Goal: Task Accomplishment & Management: Complete application form

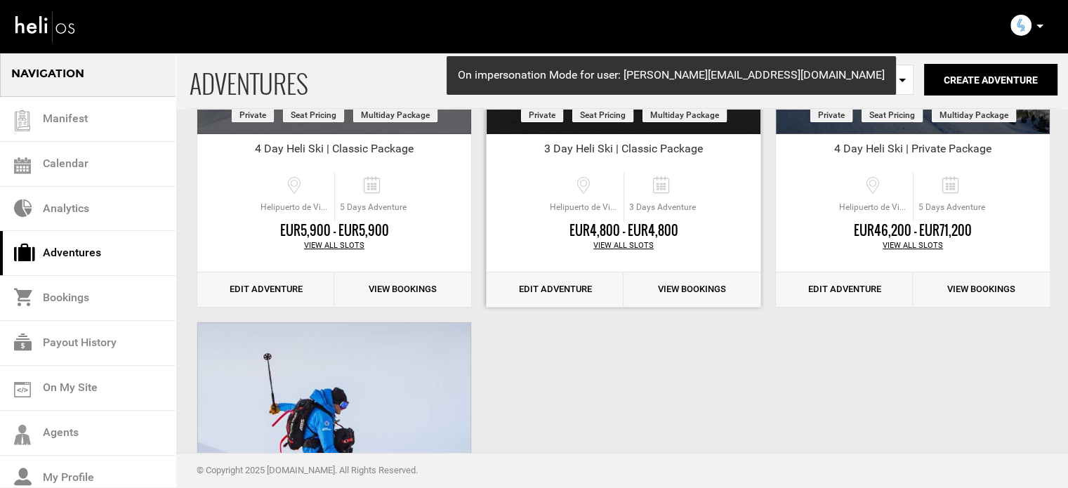
scroll to position [294, 0]
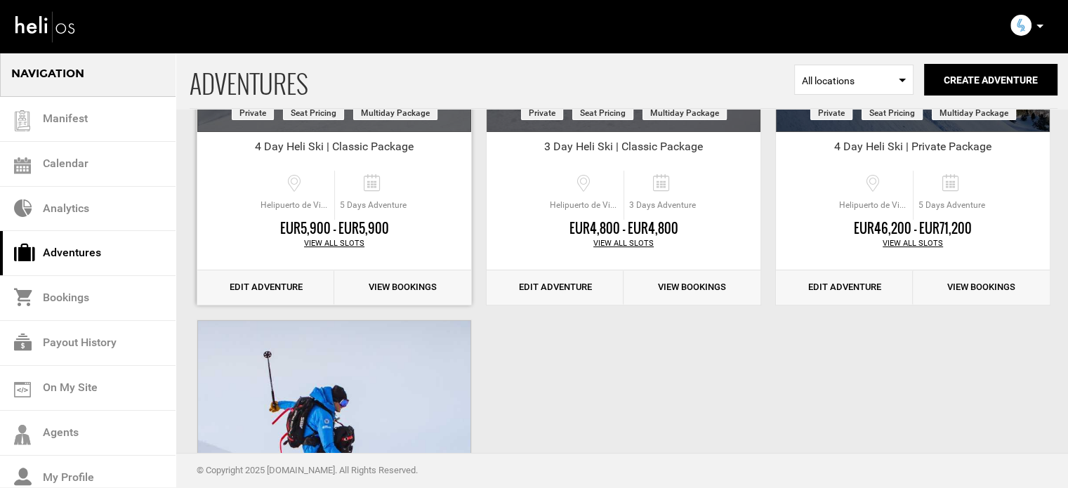
click at [260, 283] on link "Edit Adventure" at bounding box center [265, 287] width 137 height 34
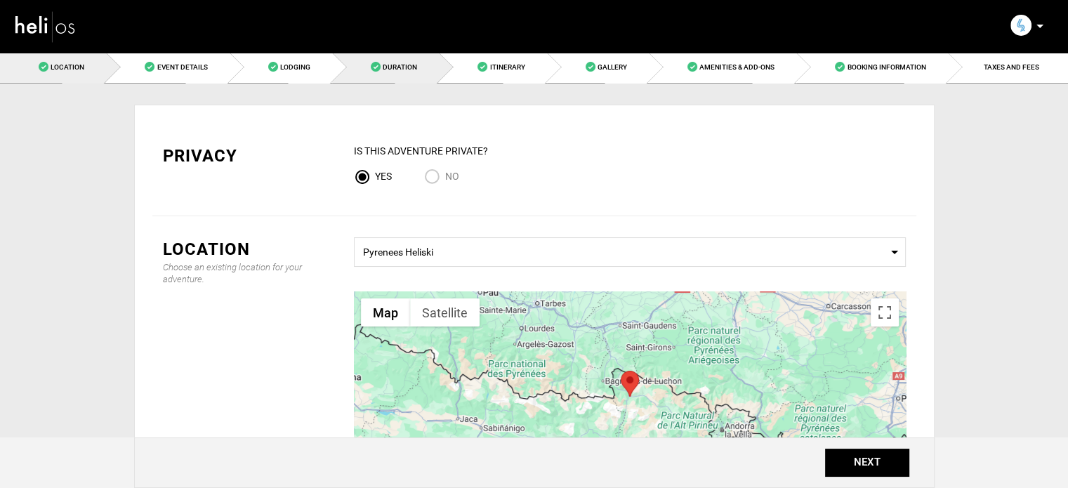
click at [425, 81] on link "Duration" at bounding box center [385, 67] width 107 height 32
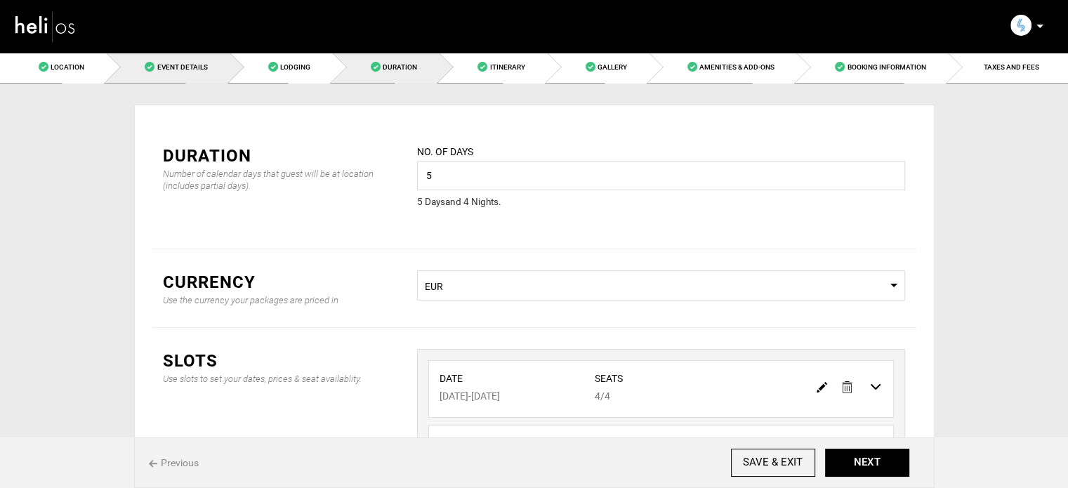
click at [181, 67] on span "Event Details" at bounding box center [182, 67] width 51 height 8
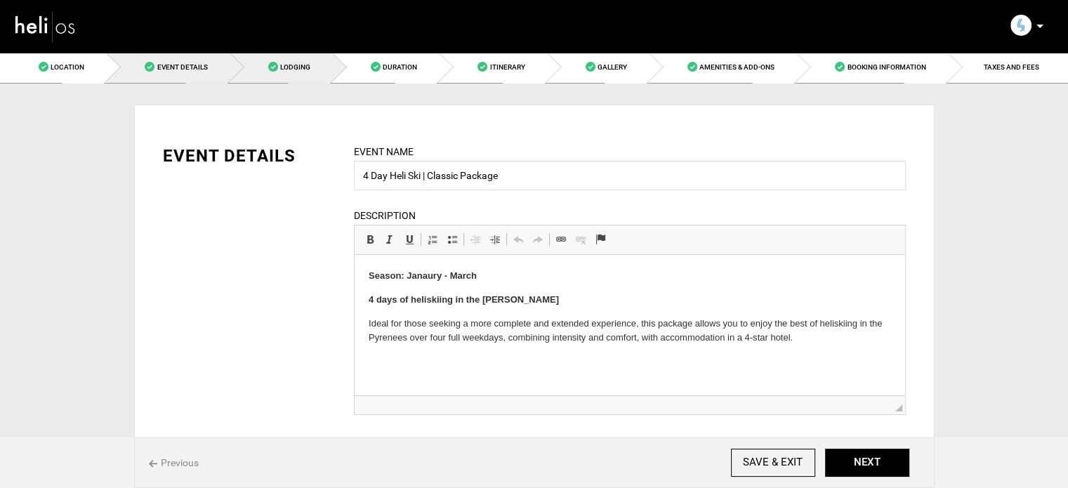
click at [289, 63] on span "Lodging" at bounding box center [295, 67] width 30 height 8
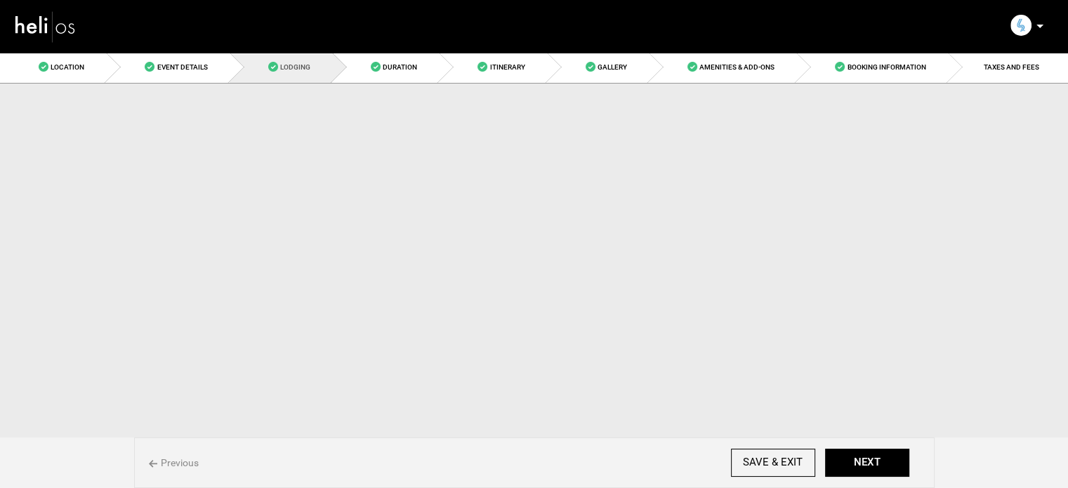
scroll to position [90, 0]
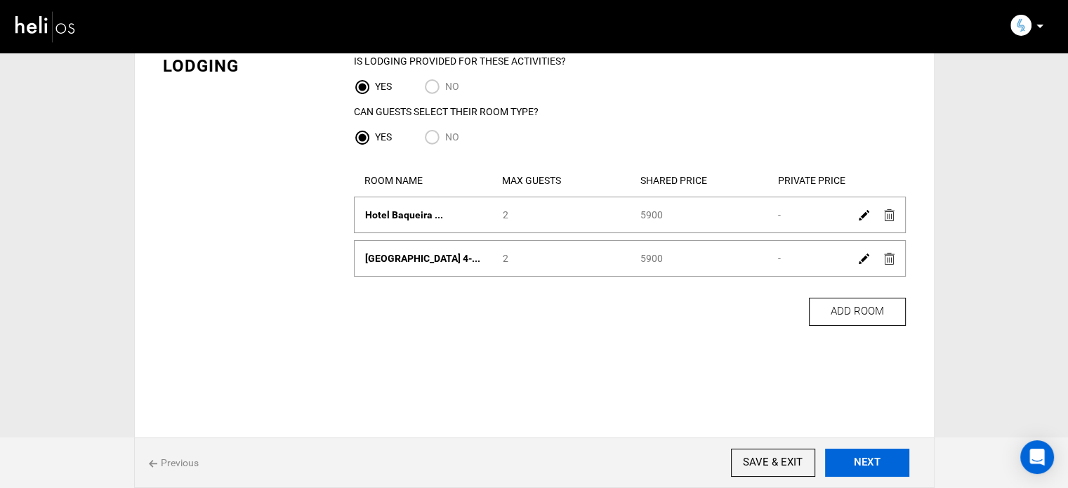
click at [876, 462] on button "NEXT" at bounding box center [867, 463] width 84 height 28
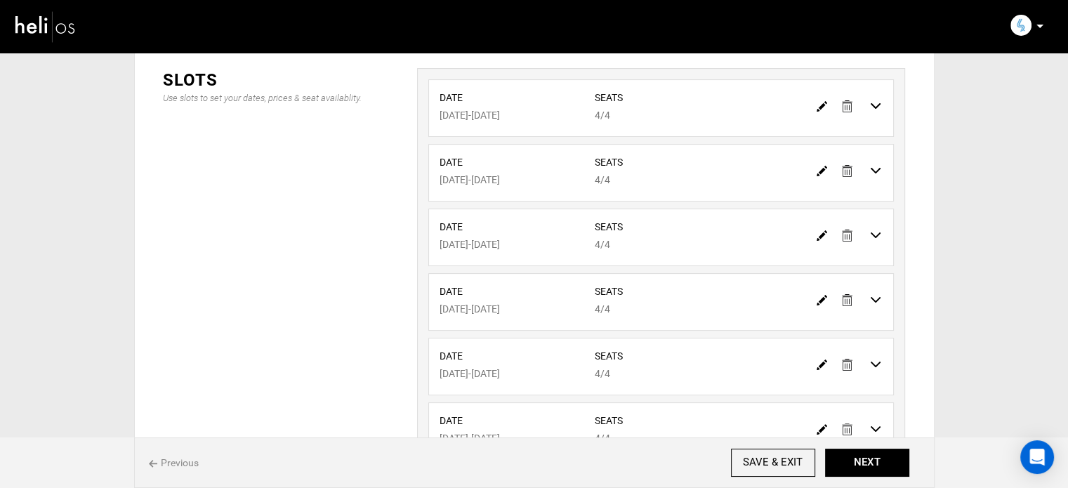
scroll to position [281, 0]
click at [845, 107] on img at bounding box center [847, 106] width 11 height 12
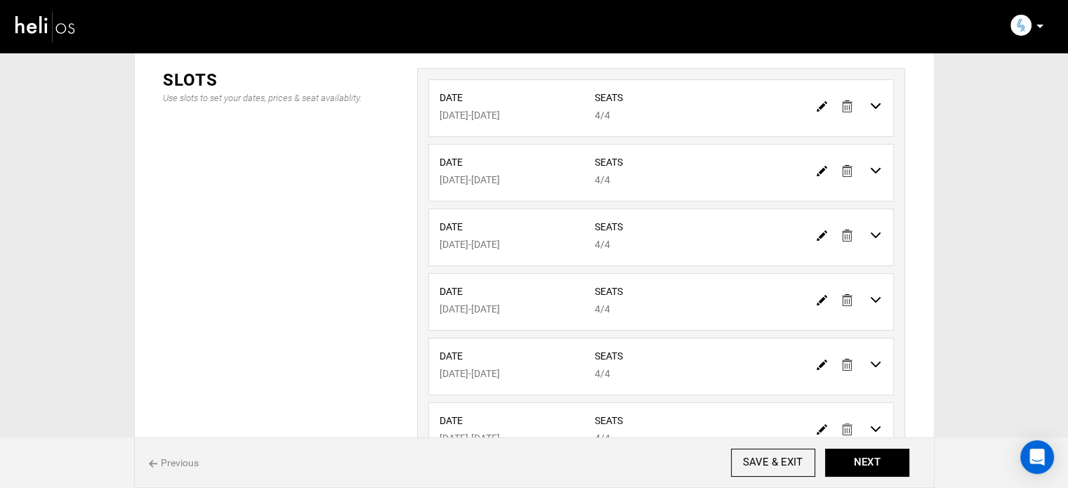
click at [845, 107] on img at bounding box center [847, 106] width 11 height 12
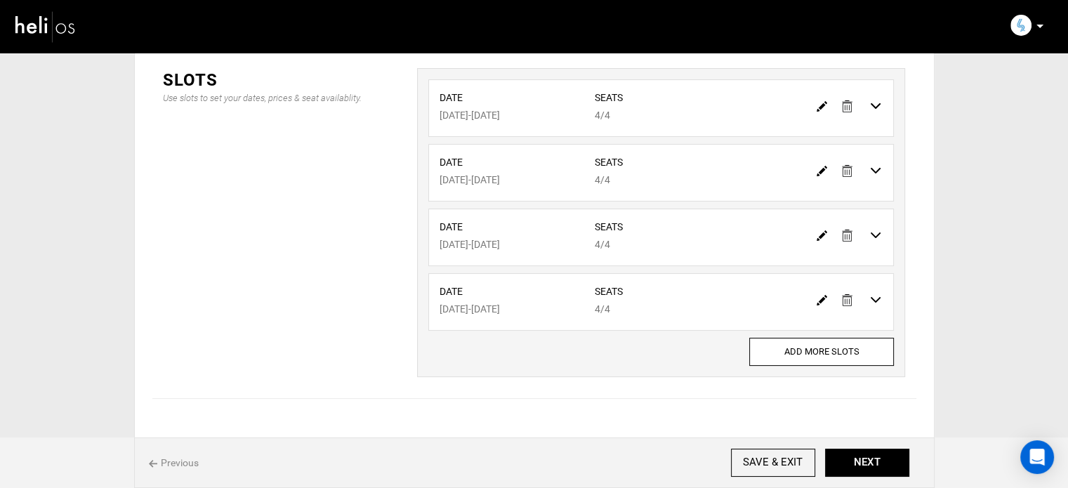
click at [845, 107] on img at bounding box center [847, 106] width 11 height 12
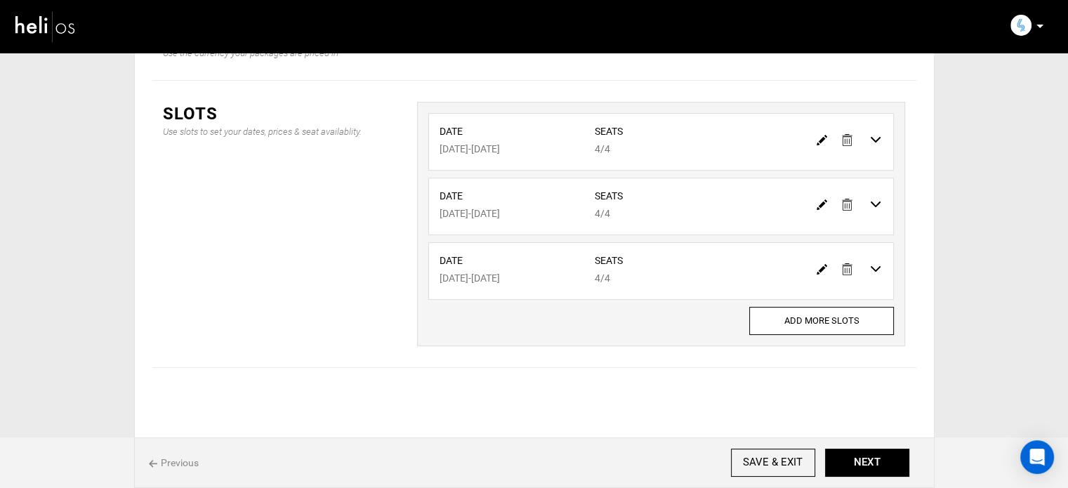
scroll to position [245, 0]
click at [846, 136] on img at bounding box center [847, 142] width 11 height 12
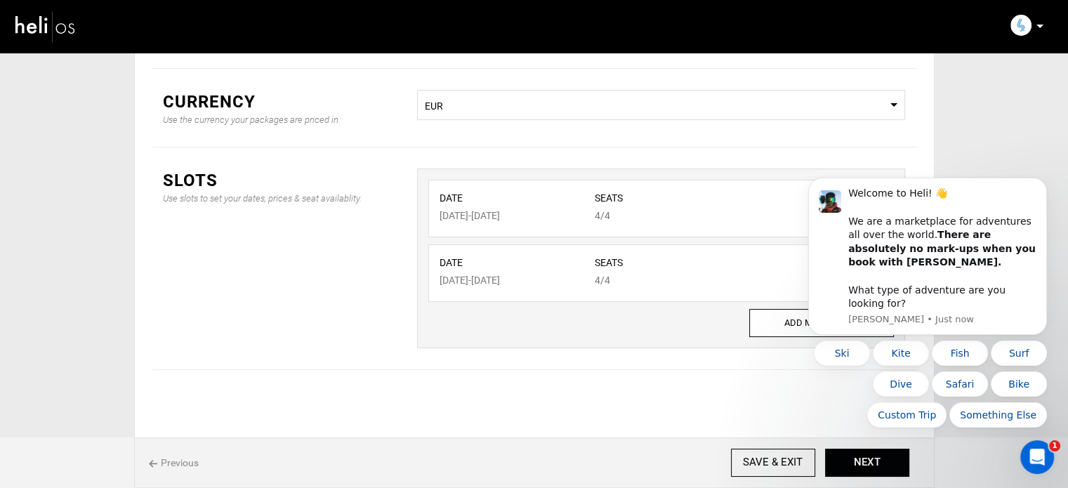
scroll to position [0, 0]
click at [1046, 186] on icon "Dismiss notification" at bounding box center [1043, 182] width 8 height 8
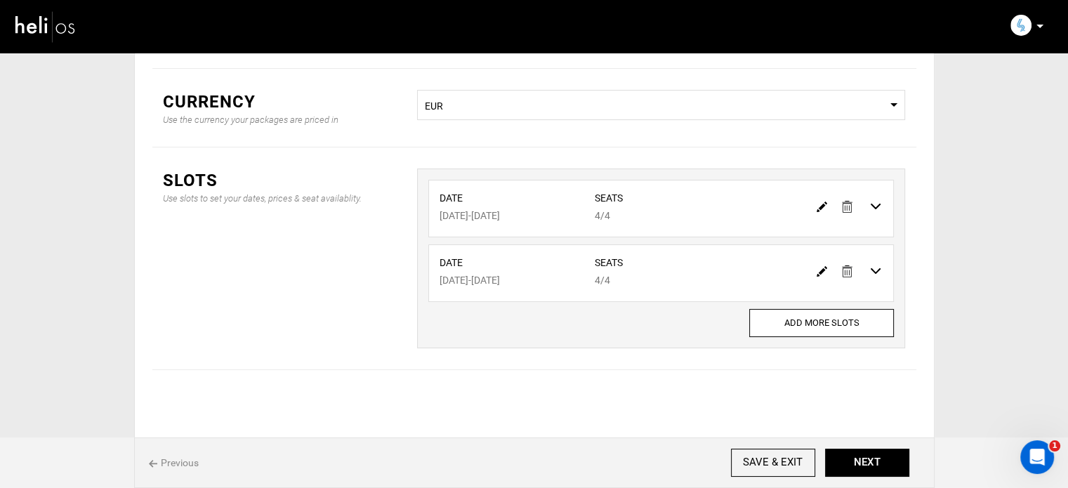
click at [845, 210] on img at bounding box center [847, 207] width 11 height 12
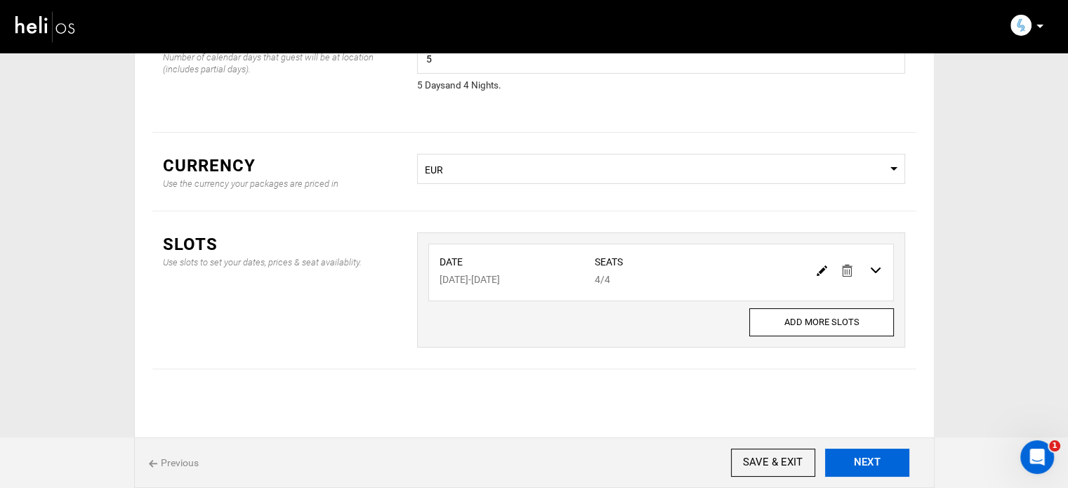
click at [863, 463] on button "NEXT" at bounding box center [867, 463] width 84 height 28
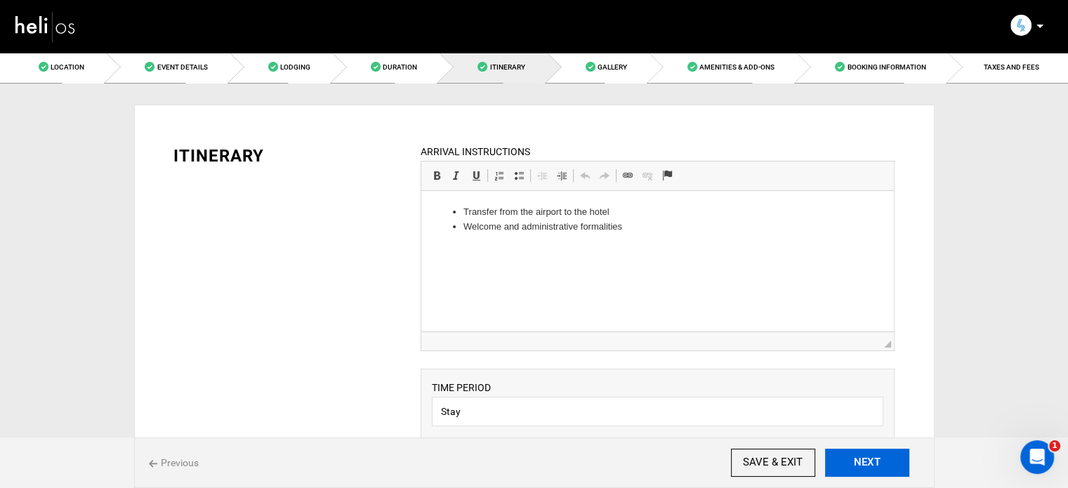
click at [896, 457] on button "NEXT" at bounding box center [867, 463] width 84 height 28
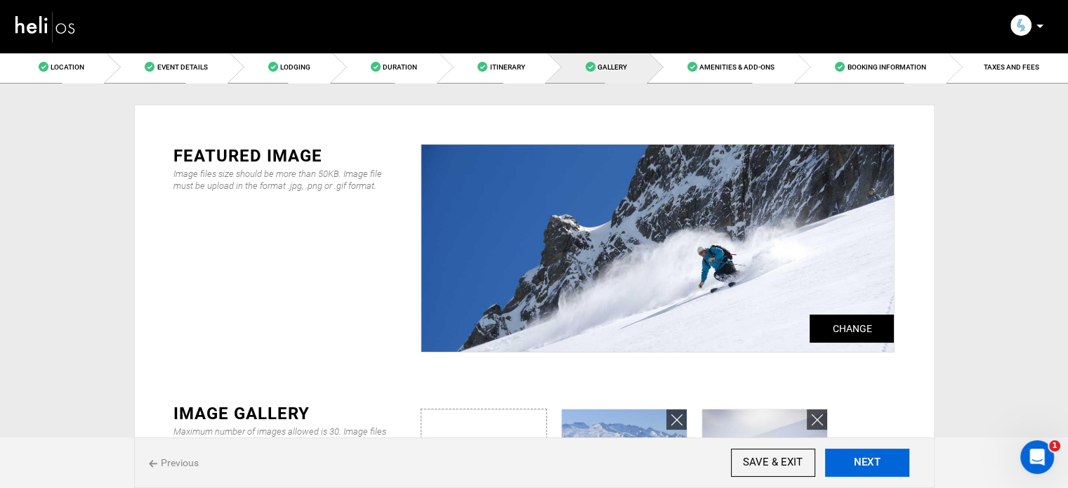
click at [894, 458] on button "NEXT" at bounding box center [867, 463] width 84 height 28
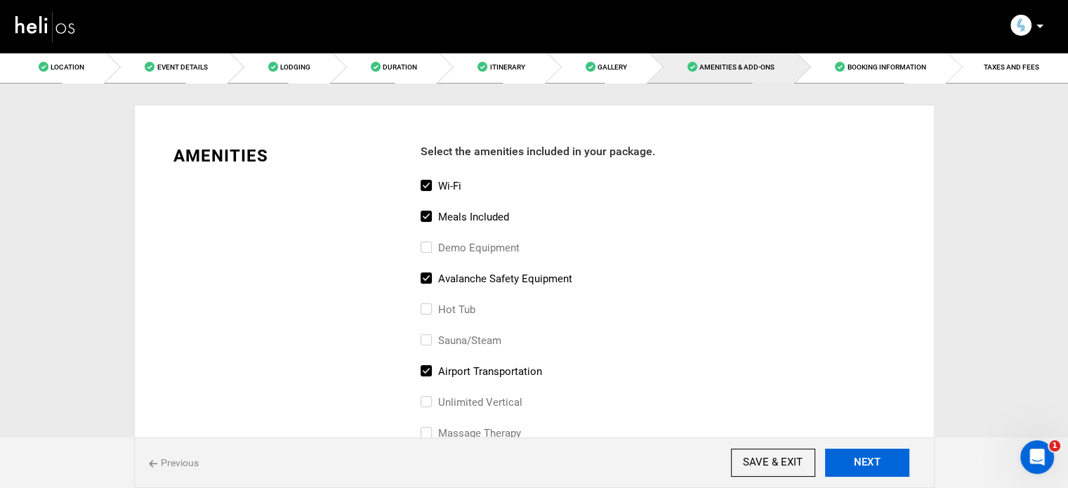
click at [894, 458] on button "NEXT" at bounding box center [867, 463] width 84 height 28
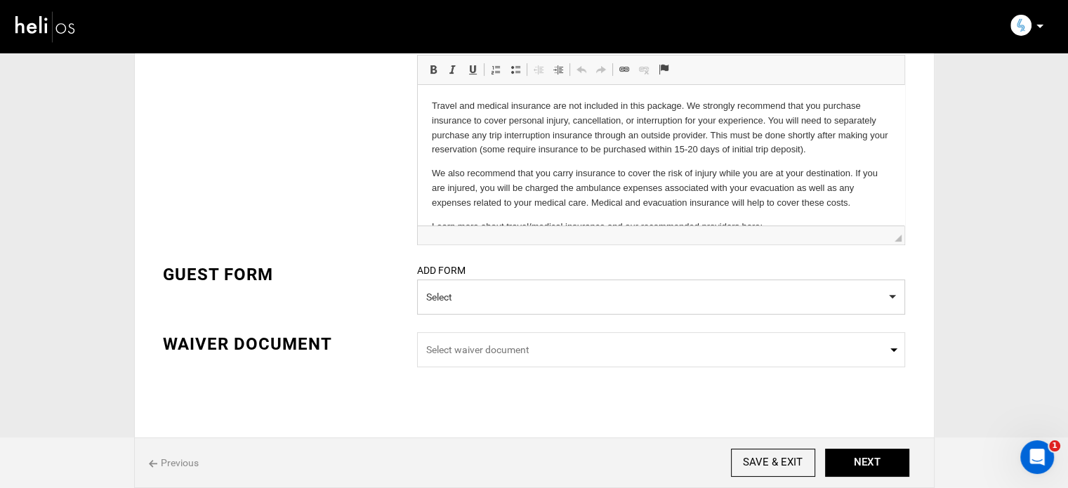
scroll to position [520, 0]
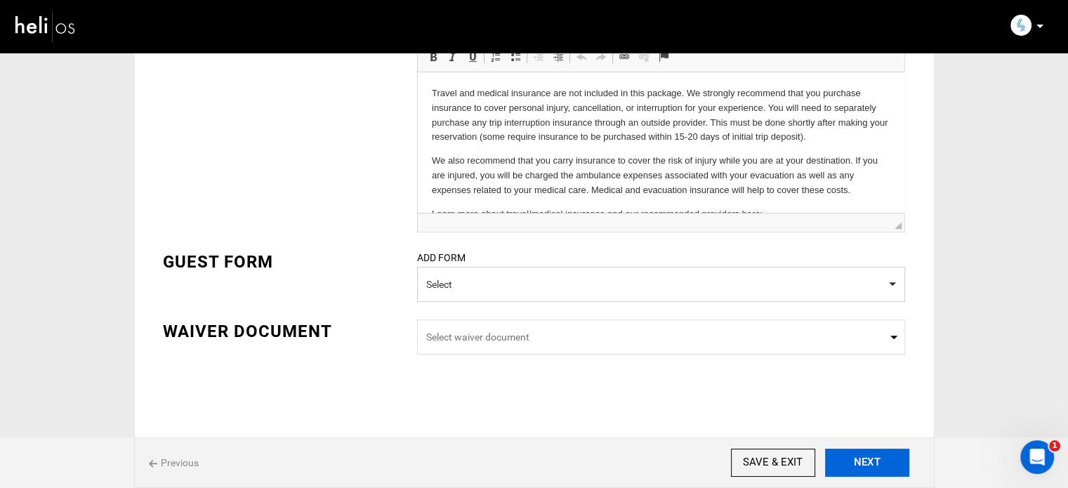
click at [867, 457] on button "NEXT" at bounding box center [867, 463] width 84 height 28
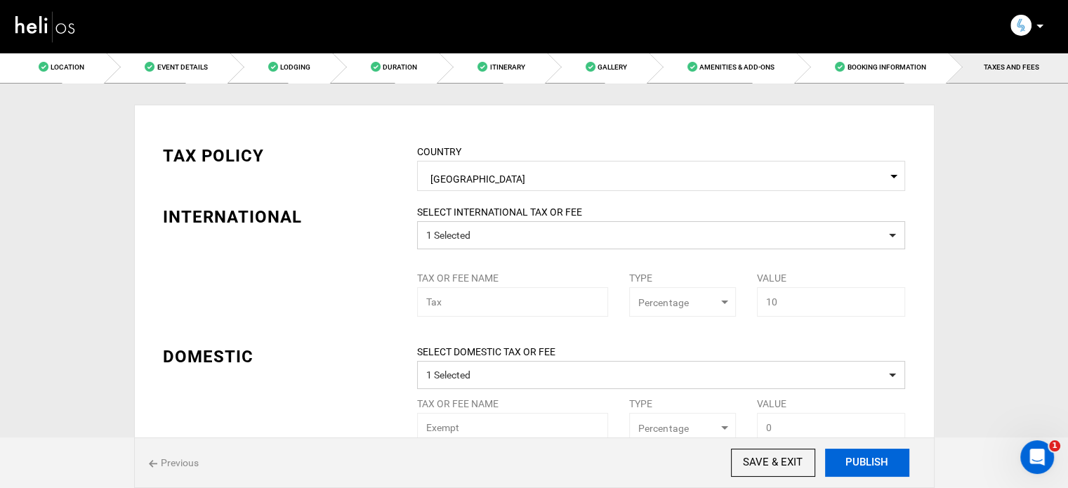
click at [868, 457] on button "PUBLISH" at bounding box center [867, 463] width 84 height 28
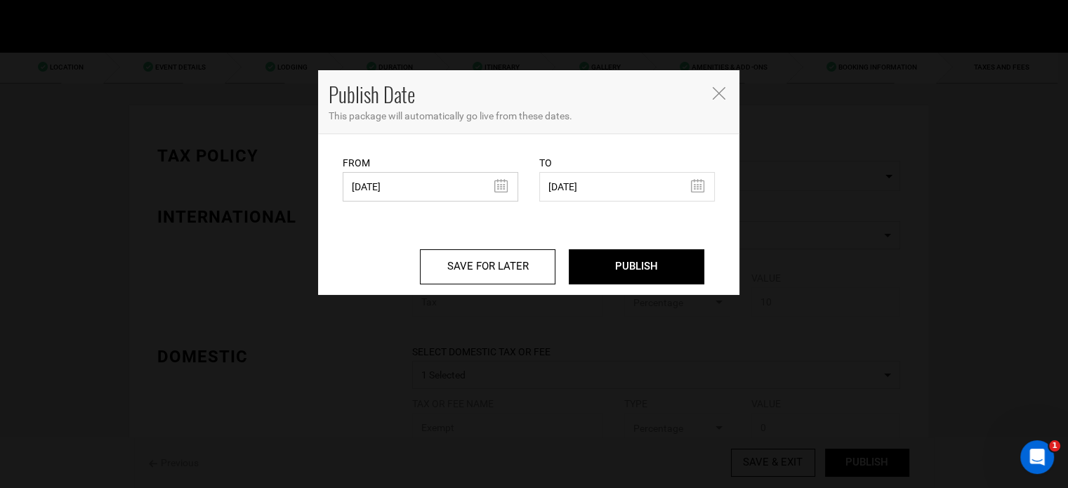
click at [455, 191] on input "07/21/2025" at bounding box center [431, 186] width 176 height 29
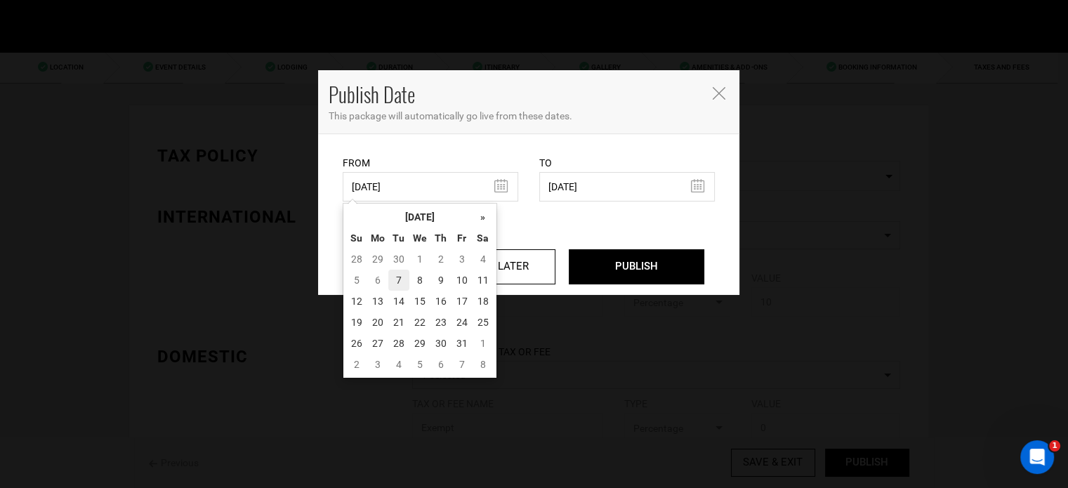
click at [397, 286] on td "7" at bounding box center [398, 280] width 21 height 21
type input "10/07/2025"
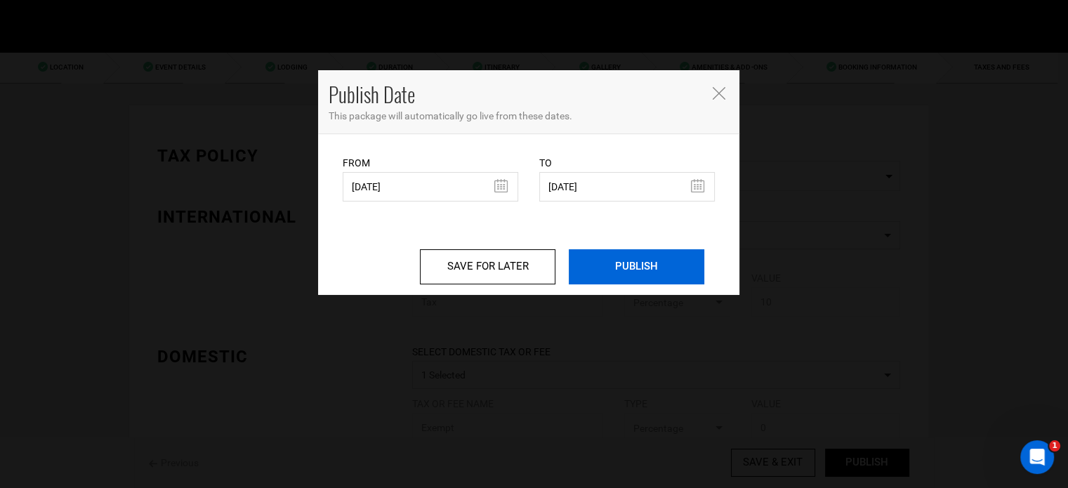
click at [654, 267] on input "PUBLISH" at bounding box center [637, 266] width 136 height 35
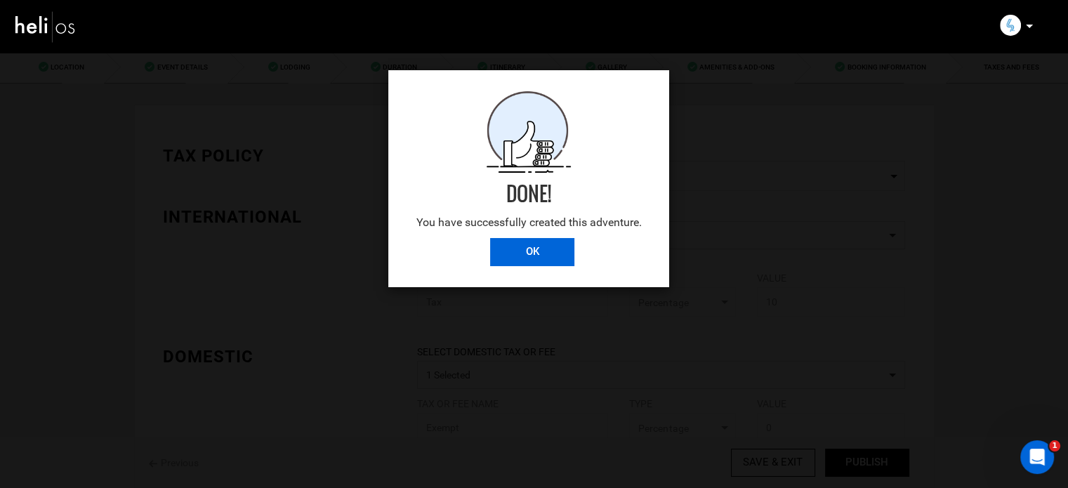
click at [532, 256] on input "OK" at bounding box center [532, 252] width 84 height 28
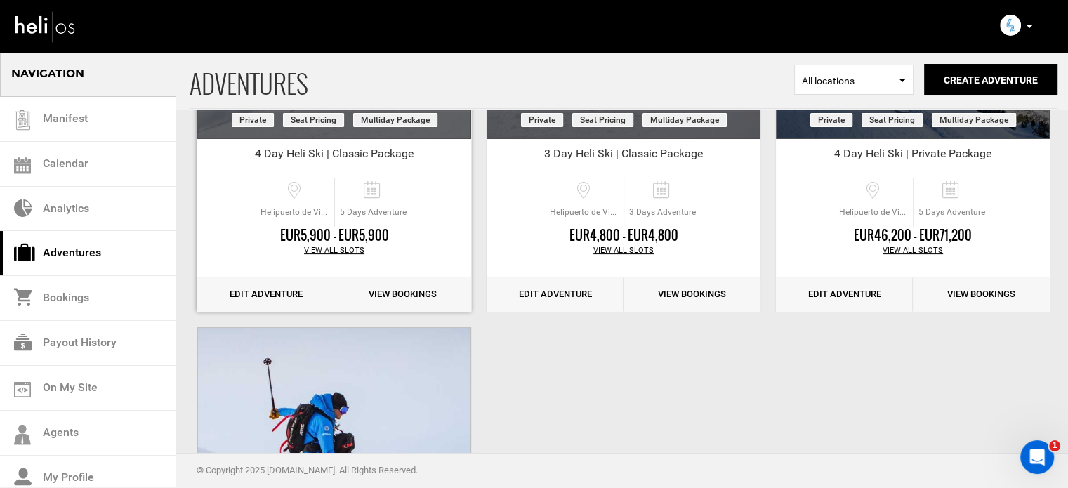
click at [290, 289] on link "Edit Adventure" at bounding box center [265, 294] width 137 height 34
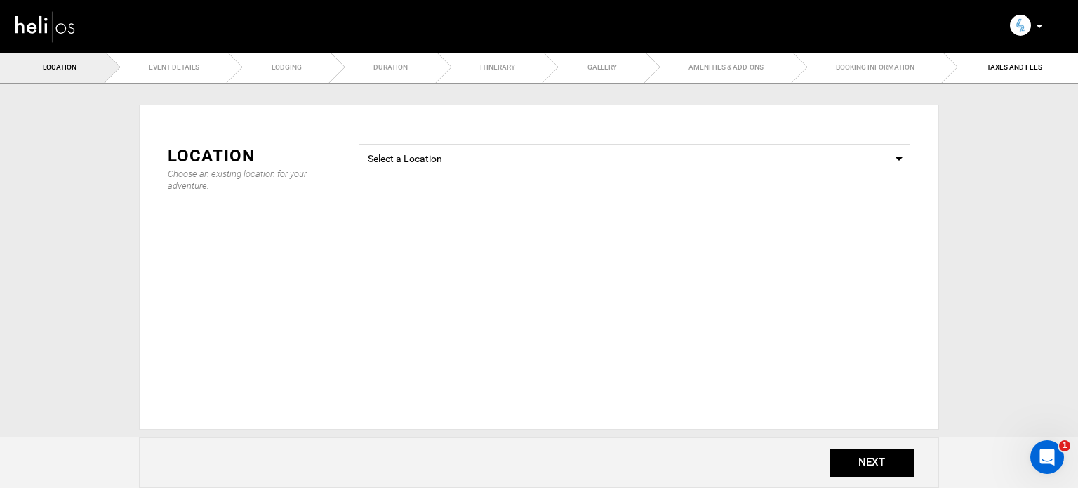
type input "4 Day Heli Ski | Classic Package"
type input "[DATE]"
type input "03/22/2026"
checkbox input "true"
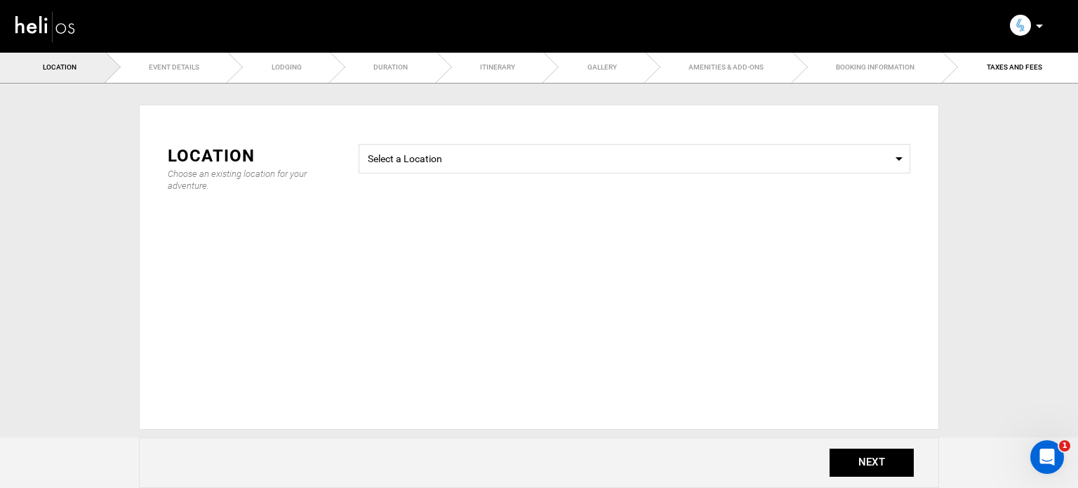
checkbox input "true"
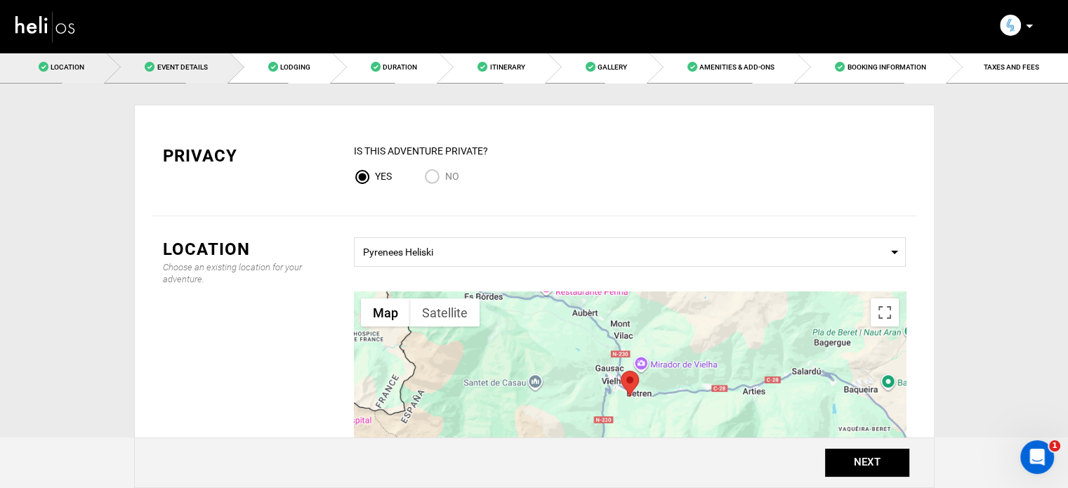
click at [171, 67] on span "Event Details" at bounding box center [182, 67] width 51 height 8
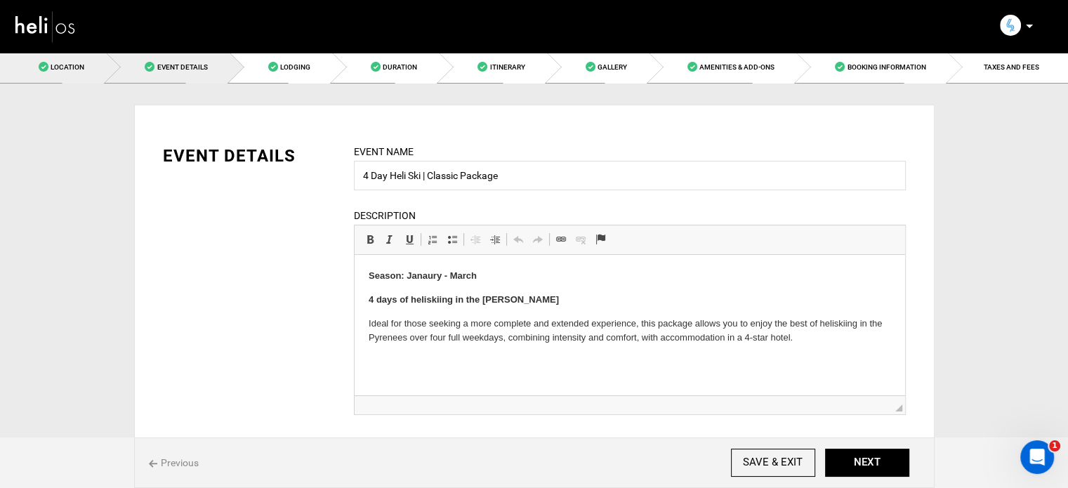
click at [89, 67] on link "Location" at bounding box center [53, 67] width 106 height 32
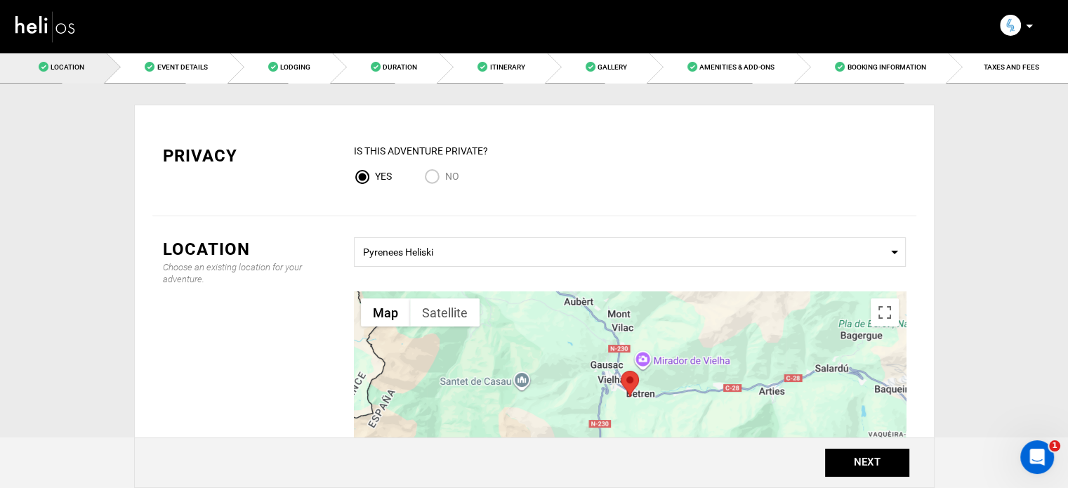
click at [442, 178] on input "No" at bounding box center [434, 178] width 21 height 19
radio input "true"
radio input "false"
click at [855, 465] on button "NEXT" at bounding box center [867, 463] width 84 height 28
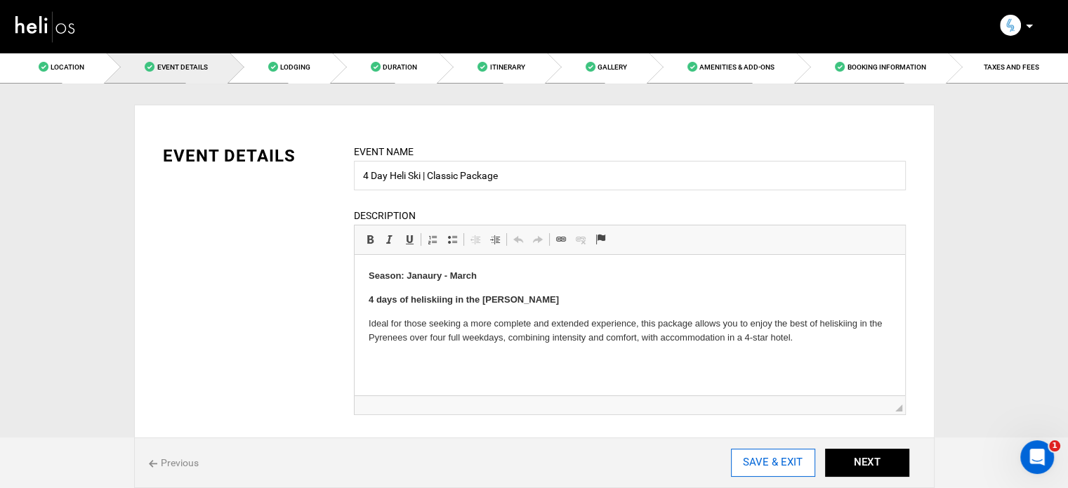
click at [793, 464] on input "SAVE & EXIT" at bounding box center [773, 463] width 84 height 28
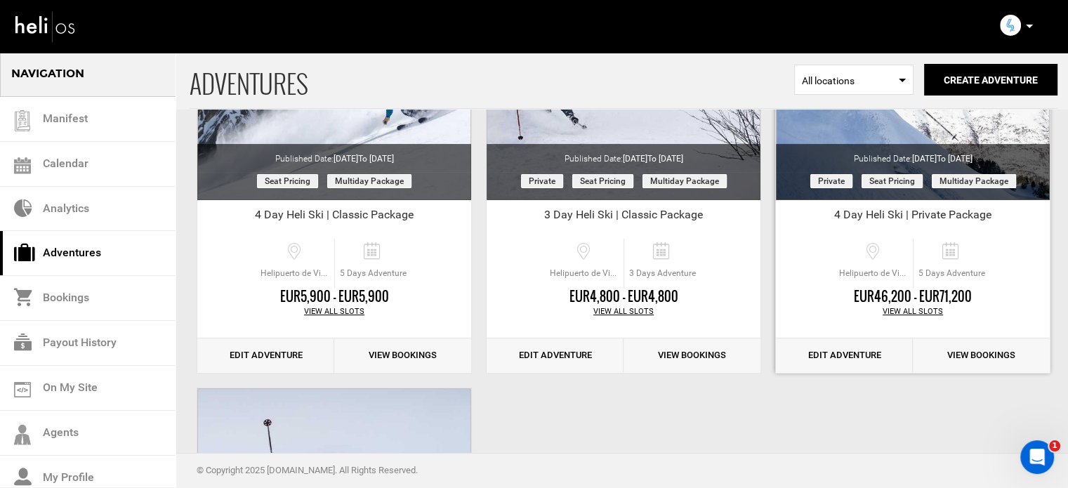
scroll to position [227, 0]
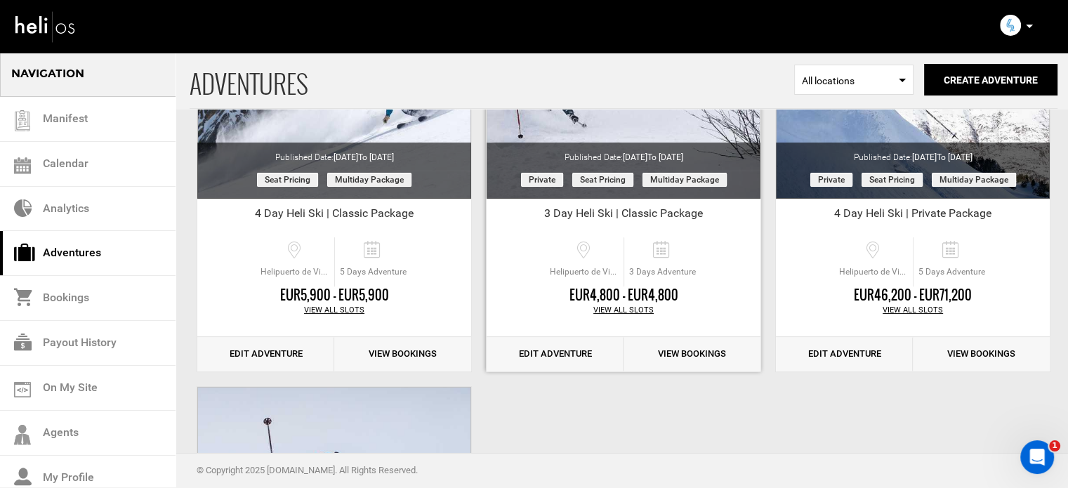
click at [565, 355] on link "Edit Adventure" at bounding box center [555, 354] width 137 height 34
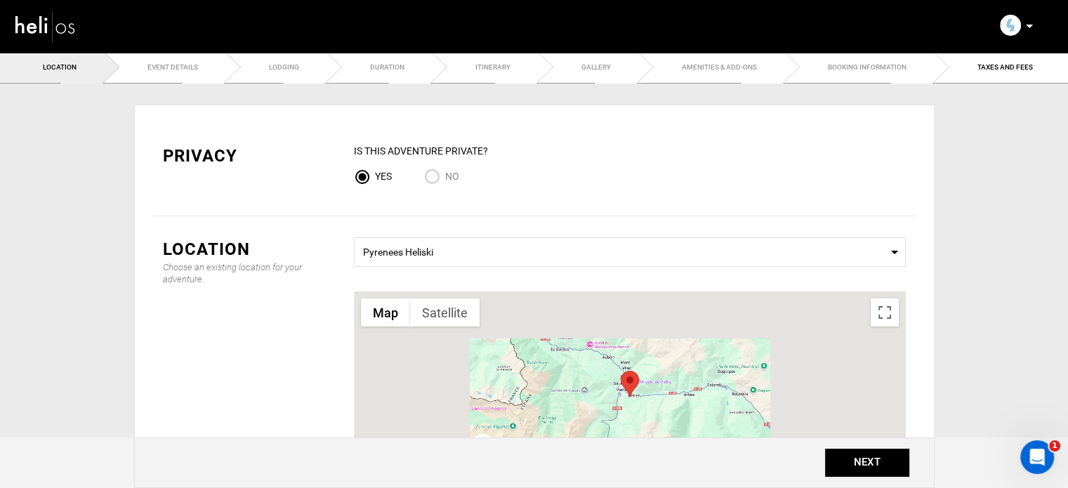
click at [166, 60] on ul "Location Event Details Lodging Duration Itinerary Gallery Amenities & Add-Ons B…" at bounding box center [534, 67] width 1068 height 32
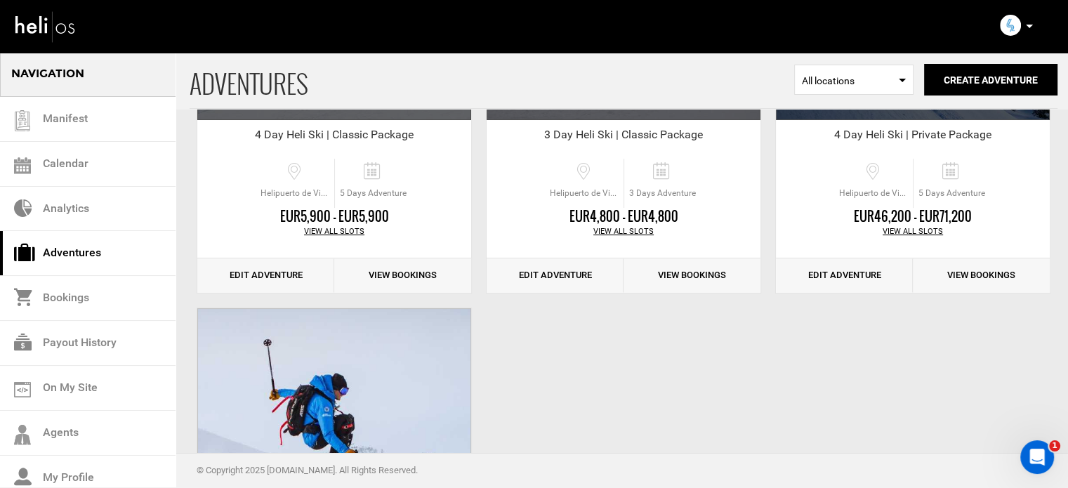
scroll to position [350, 0]
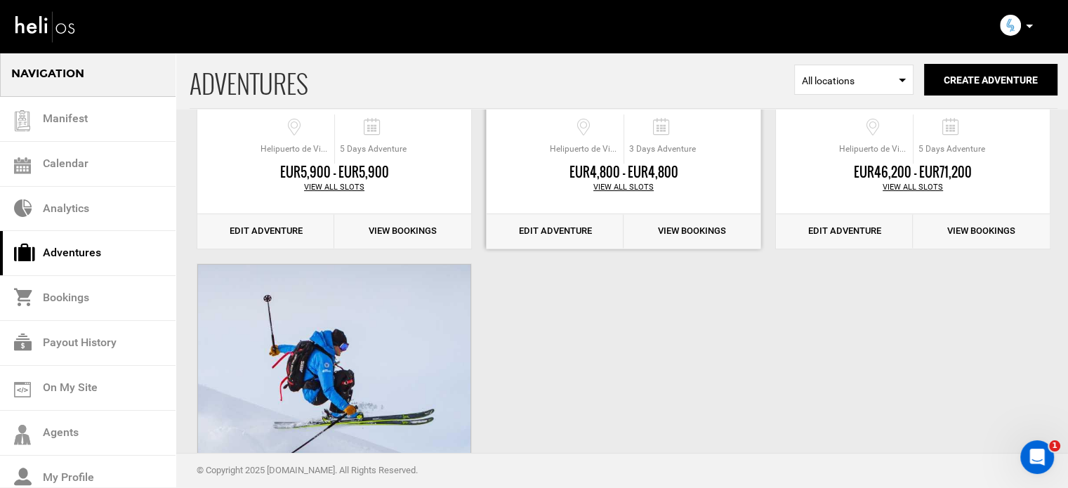
click at [564, 228] on link "Edit Adventure" at bounding box center [555, 231] width 137 height 34
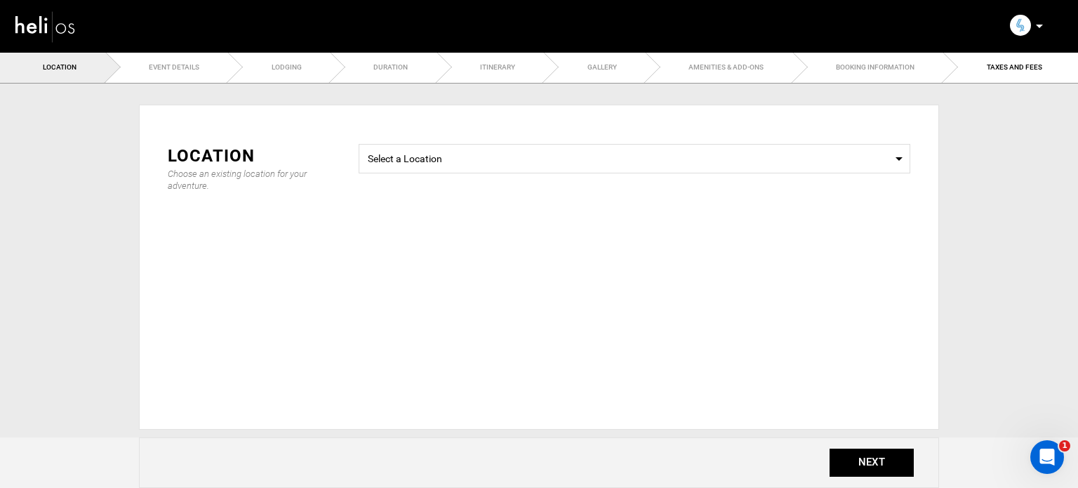
type input "3 Day Heli Ski | Classic Package"
checkbox input "true"
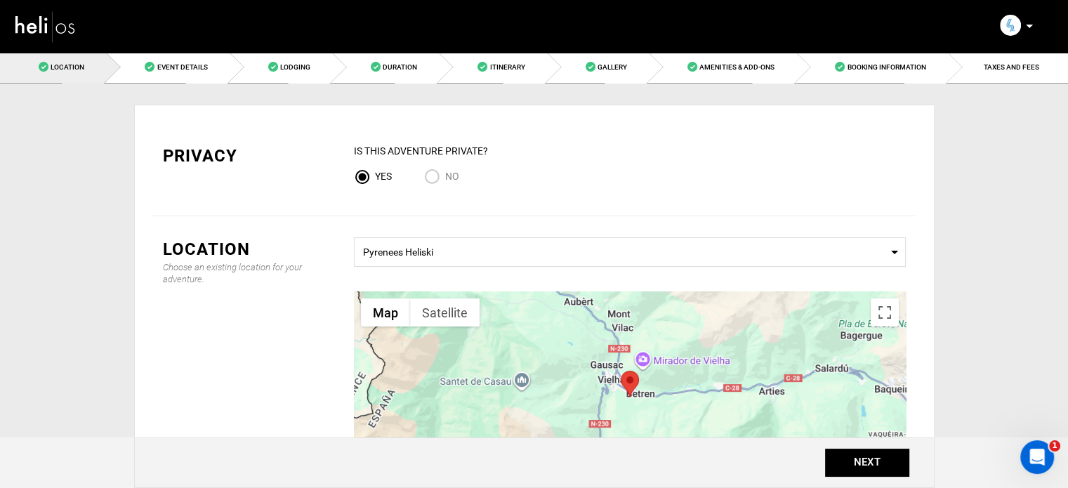
click at [427, 177] on input "No" at bounding box center [434, 178] width 21 height 19
radio input "true"
radio input "false"
click at [854, 461] on button "NEXT" at bounding box center [867, 463] width 84 height 28
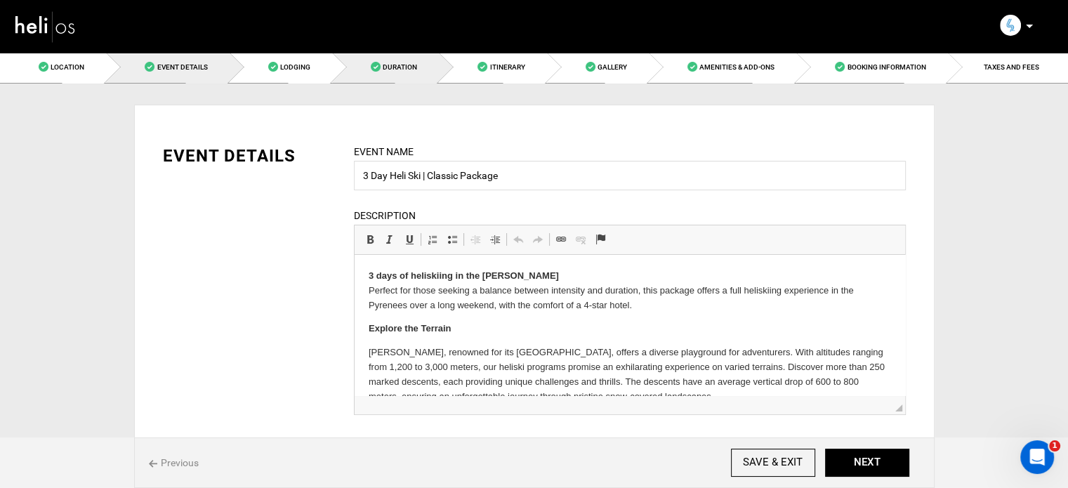
click at [402, 72] on link "Duration" at bounding box center [385, 67] width 107 height 32
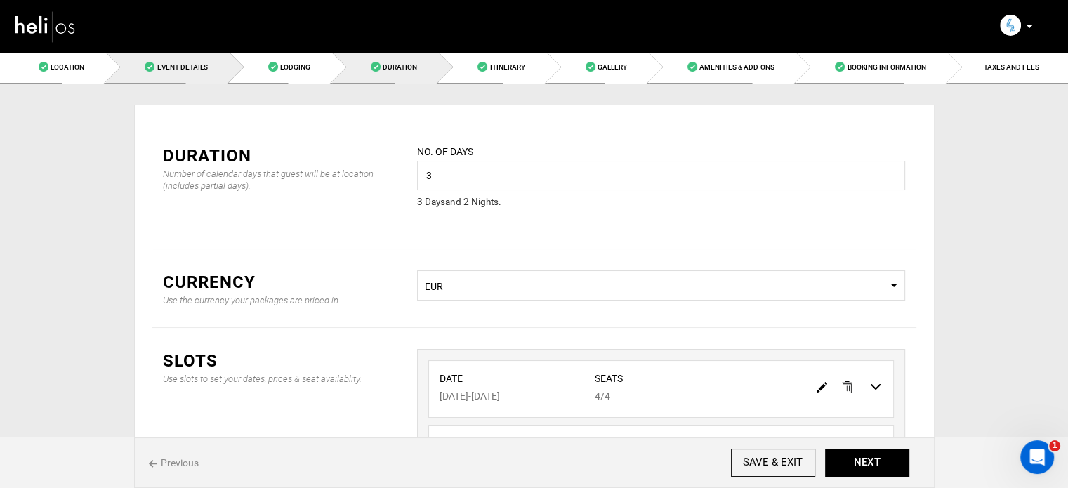
click at [188, 63] on span "Event Details" at bounding box center [182, 67] width 51 height 8
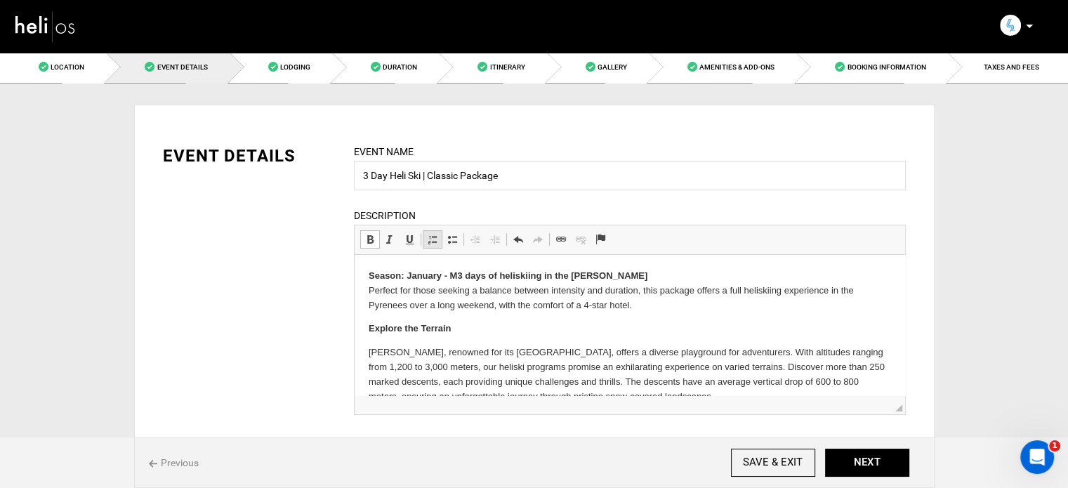
scroll to position [3, 0]
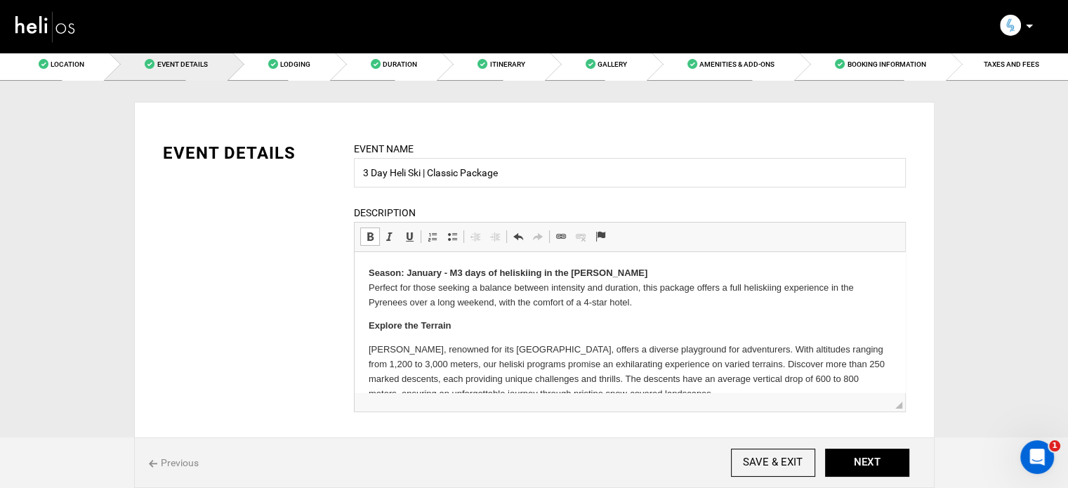
click at [459, 274] on strong "Season: January - M3 days of heliskiing in the Val d’Aran" at bounding box center [507, 272] width 279 height 11
click at [454, 274] on strong "Season: January - M3 days of heliskiing in the Val d’Aran" at bounding box center [507, 272] width 279 height 11
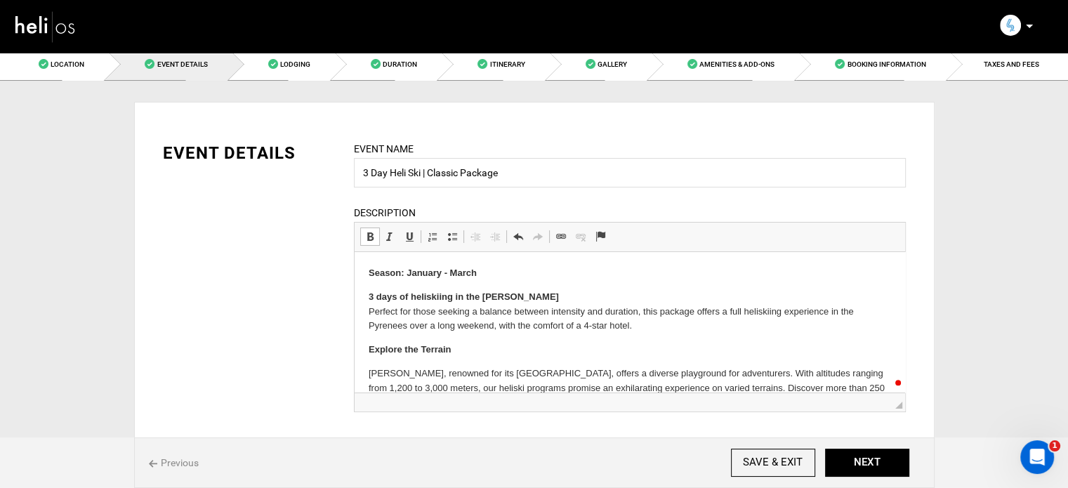
click at [496, 275] on p "Season: January - March" at bounding box center [629, 273] width 522 height 15
click at [873, 468] on button "NEXT" at bounding box center [867, 463] width 84 height 28
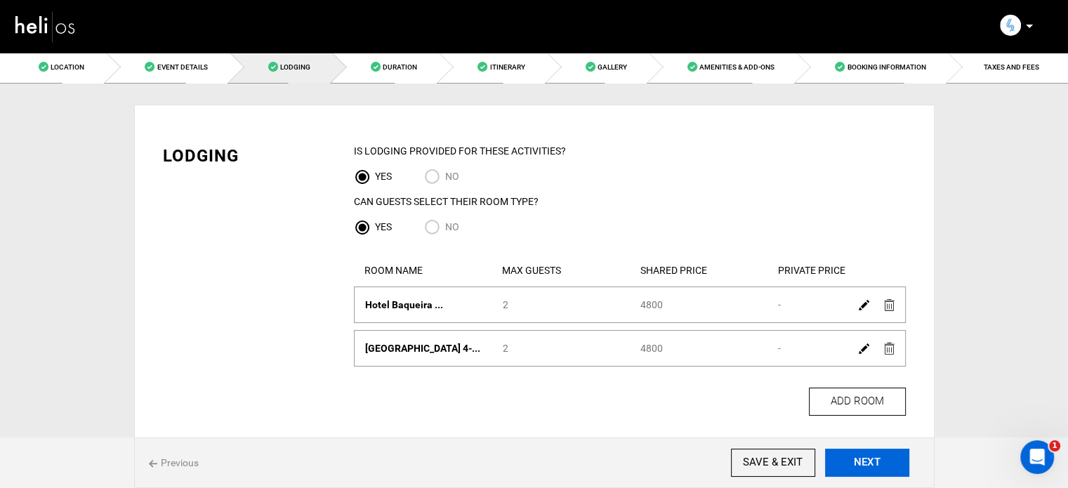
click at [873, 468] on button "NEXT" at bounding box center [867, 463] width 84 height 28
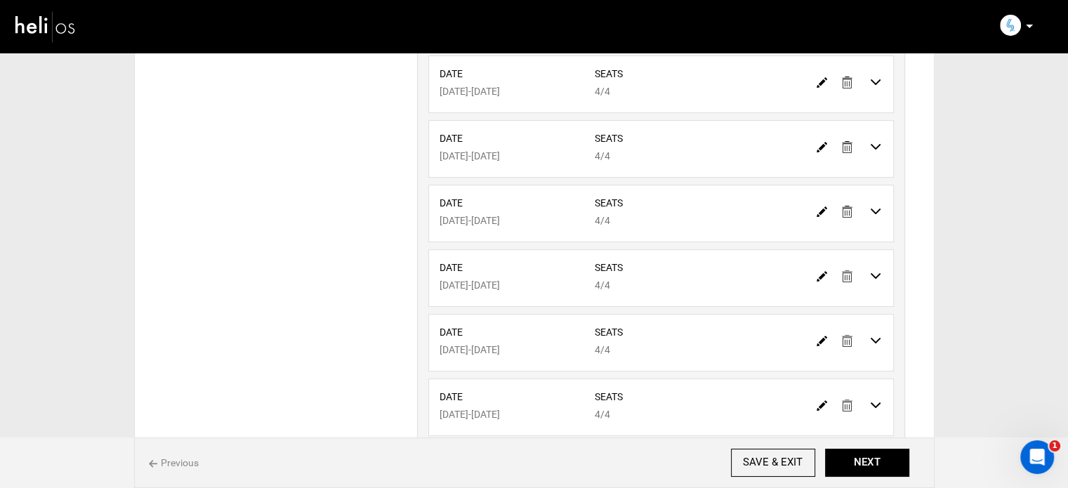
click at [845, 211] on img at bounding box center [847, 212] width 11 height 12
click at [845, 216] on link at bounding box center [847, 211] width 11 height 20
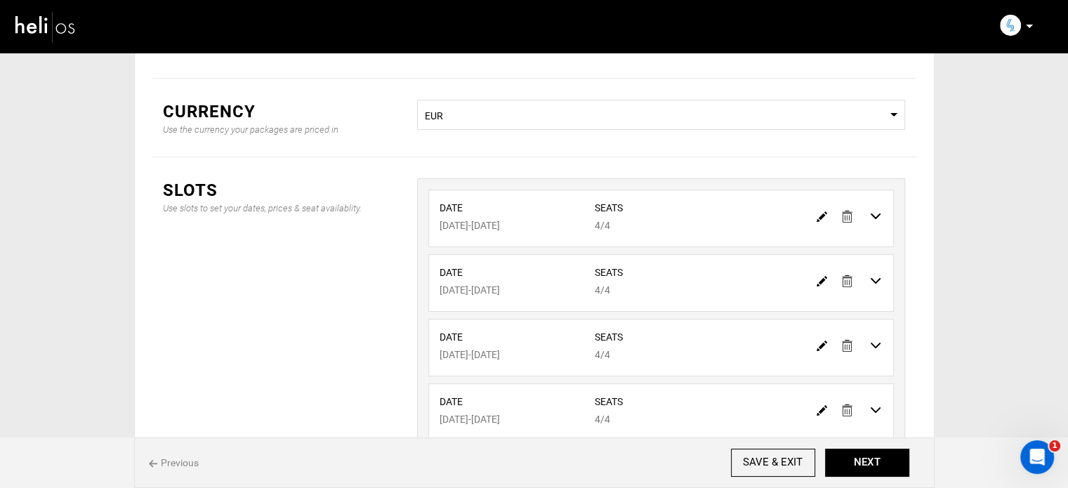
click at [850, 213] on img at bounding box center [847, 217] width 11 height 12
click at [847, 214] on img at bounding box center [847, 217] width 11 height 12
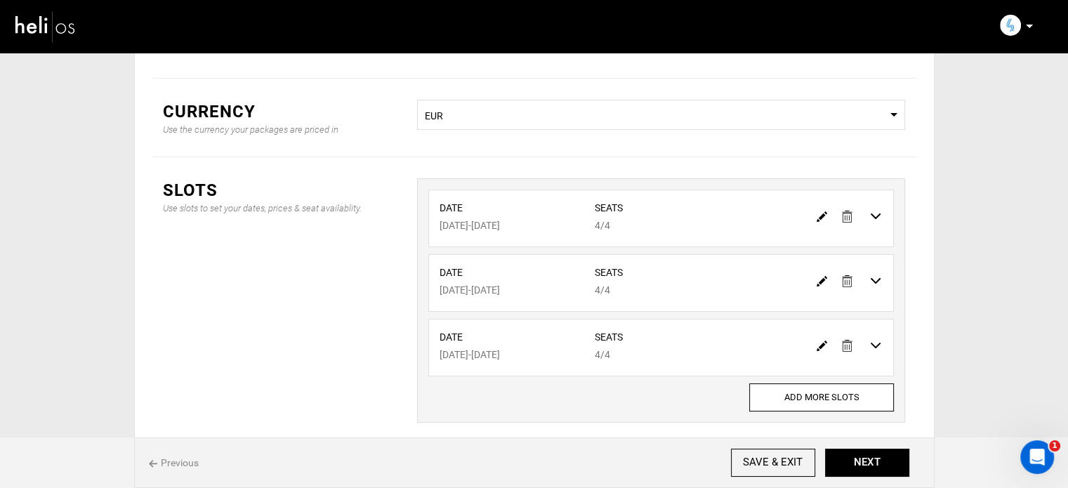
click at [847, 214] on img at bounding box center [847, 217] width 11 height 12
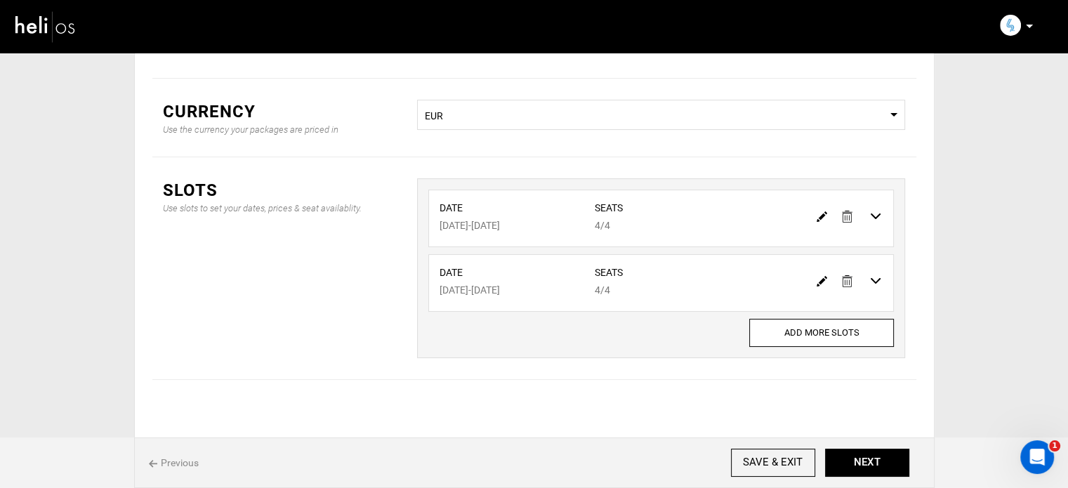
click at [847, 214] on img at bounding box center [847, 217] width 11 height 12
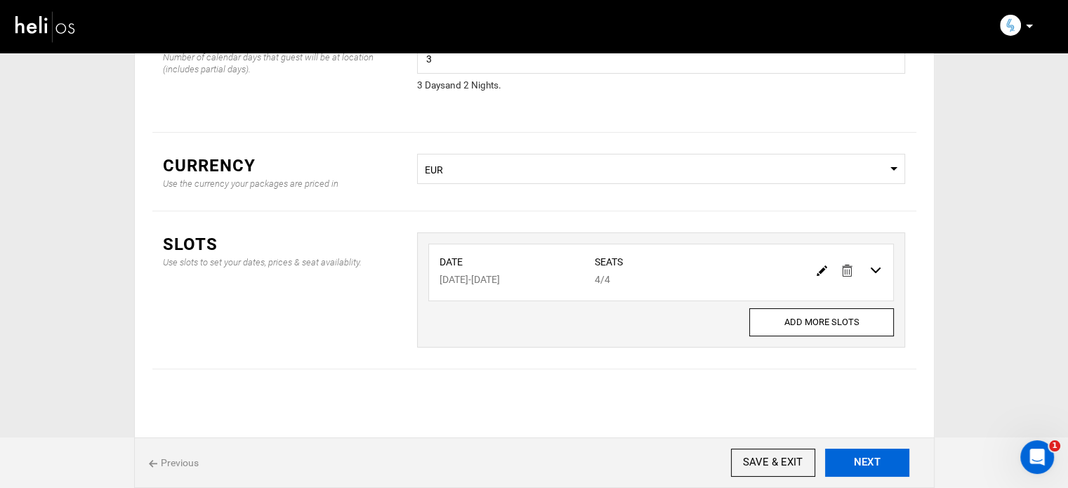
click at [859, 460] on button "NEXT" at bounding box center [867, 463] width 84 height 28
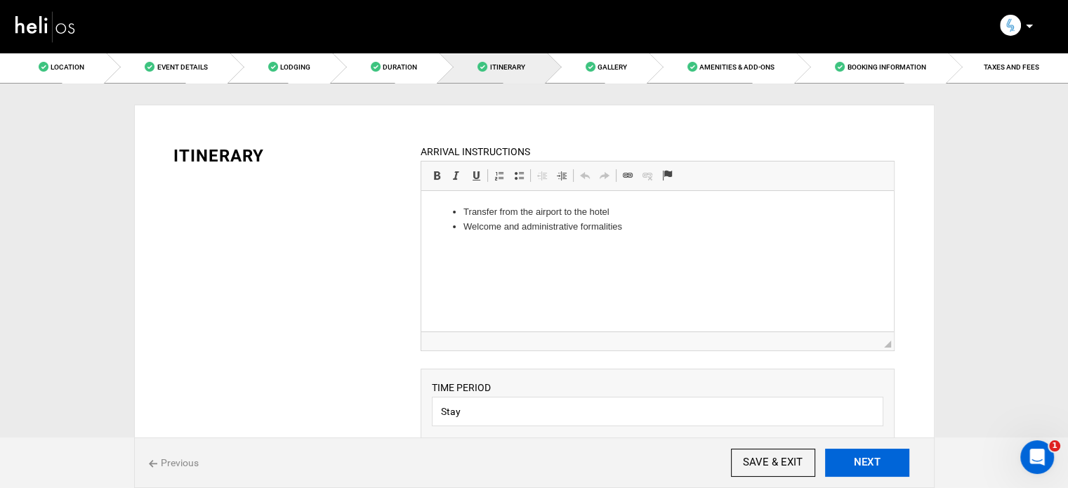
click at [859, 460] on button "NEXT" at bounding box center [867, 463] width 84 height 28
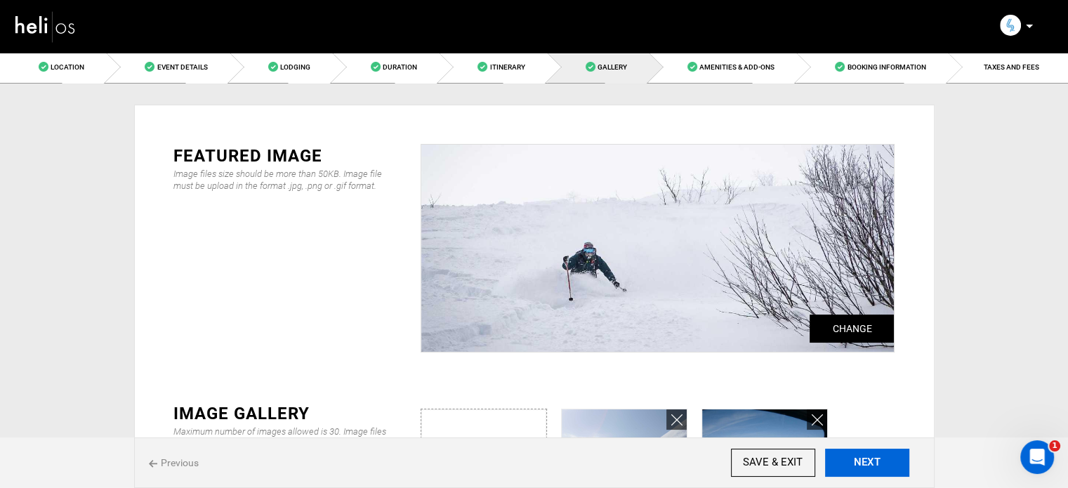
click at [859, 460] on button "NEXT" at bounding box center [867, 463] width 84 height 28
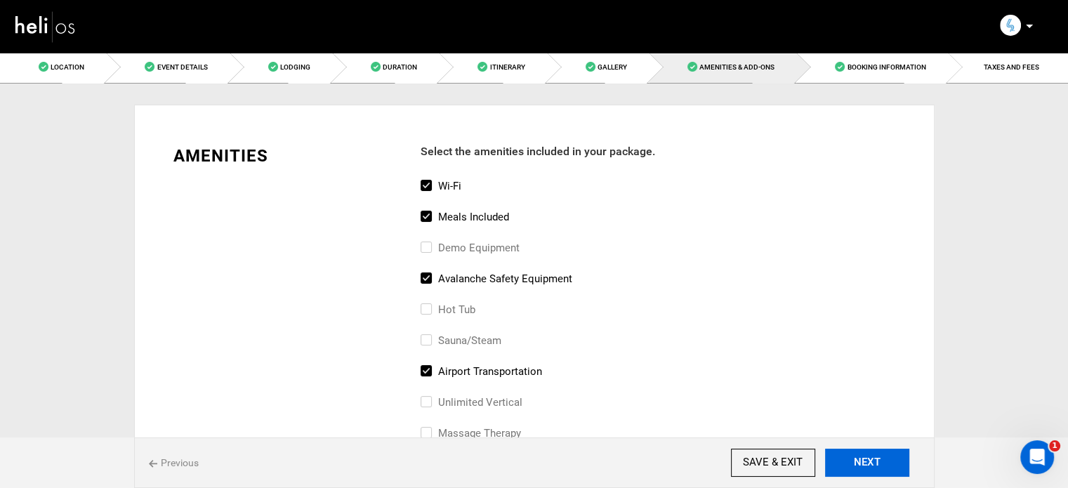
click at [859, 460] on button "NEXT" at bounding box center [867, 463] width 84 height 28
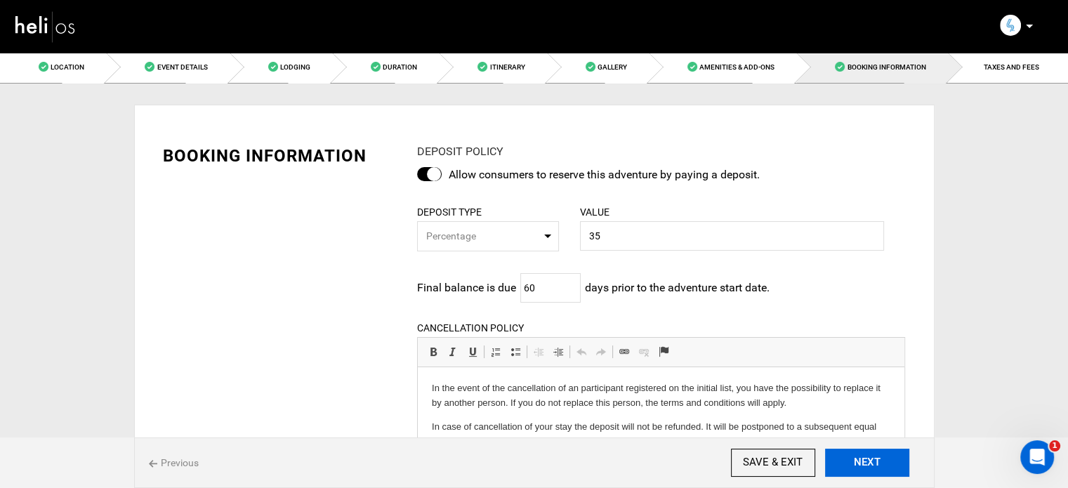
click at [859, 460] on button "NEXT" at bounding box center [867, 463] width 84 height 28
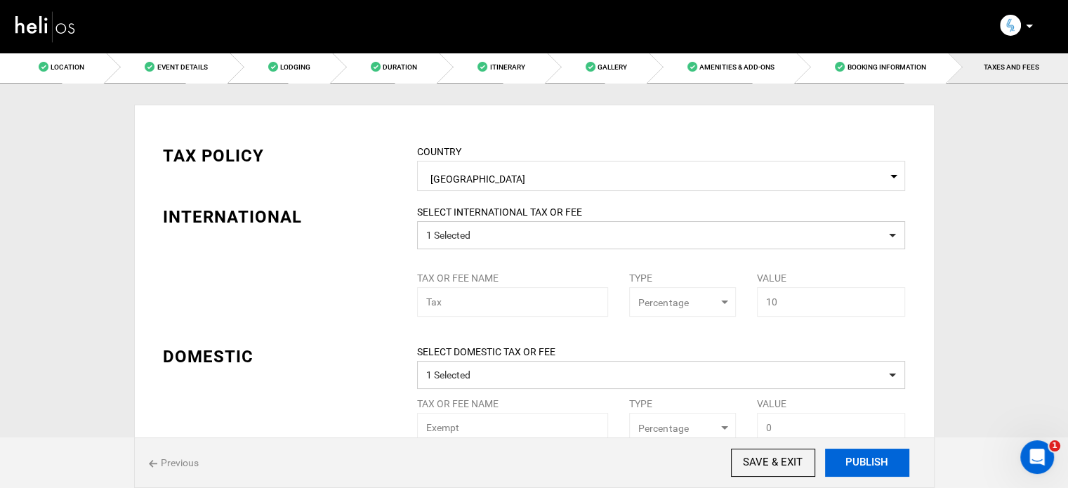
click at [859, 460] on button "PUBLISH" at bounding box center [867, 463] width 84 height 28
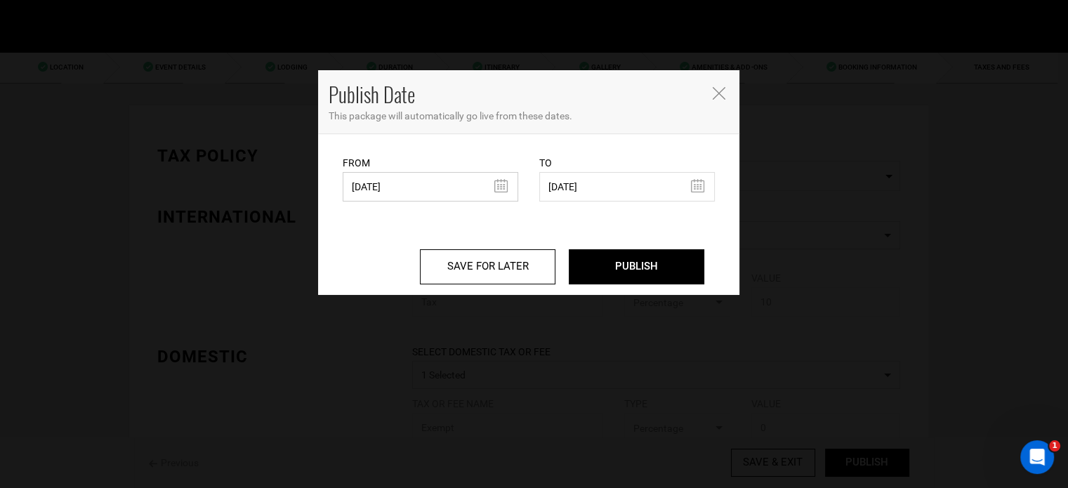
click at [411, 194] on input "07/21/2025" at bounding box center [431, 186] width 176 height 29
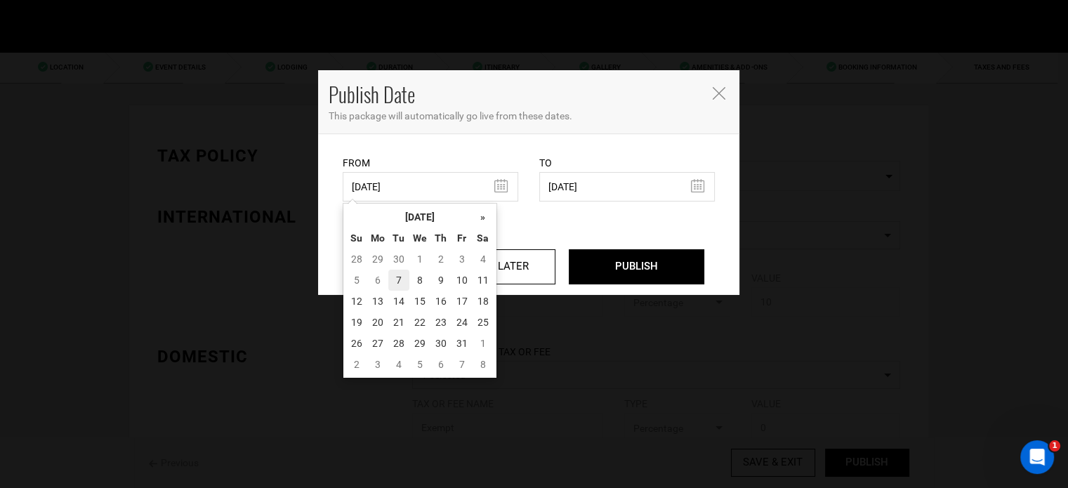
click at [399, 279] on td "7" at bounding box center [398, 280] width 21 height 21
type input "10/07/2025"
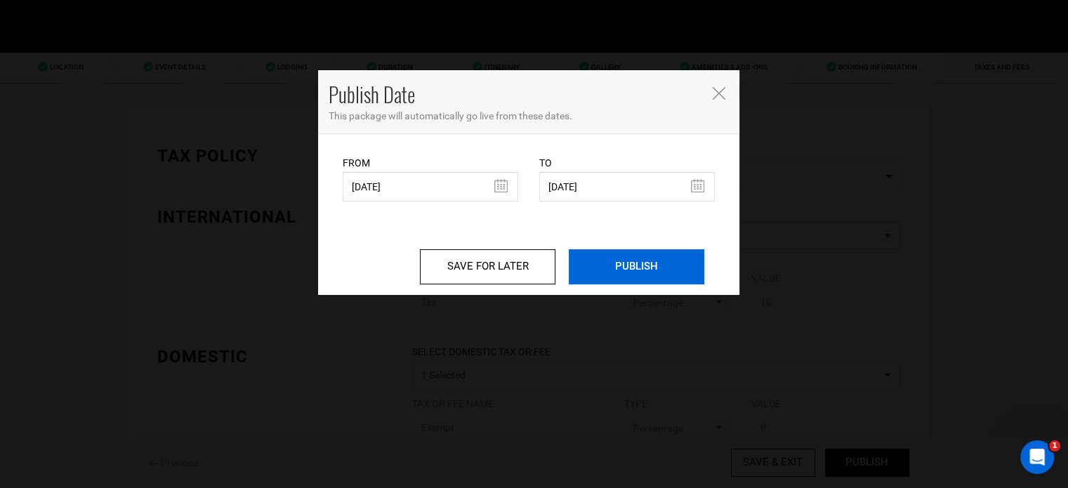
click at [597, 263] on input "PUBLISH" at bounding box center [637, 266] width 136 height 35
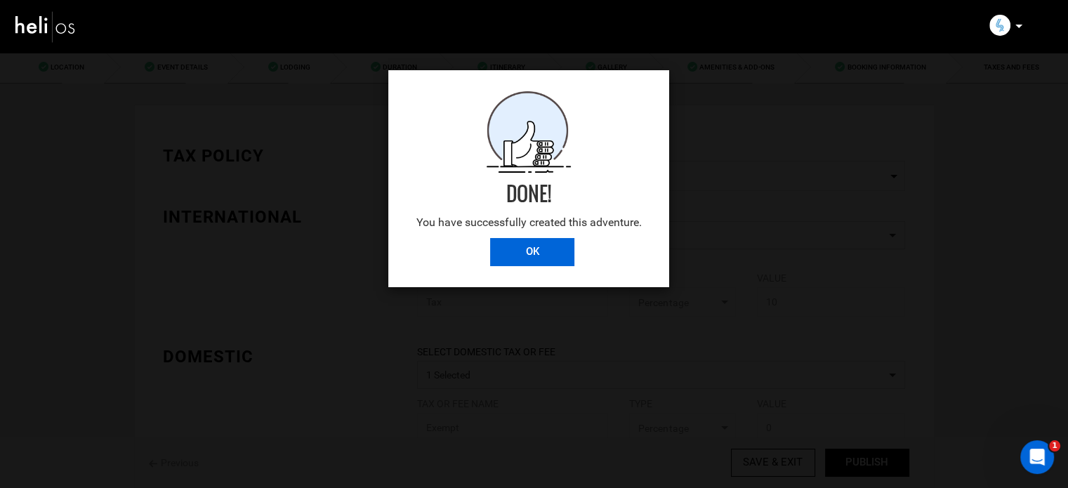
click at [541, 255] on input "OK" at bounding box center [532, 252] width 84 height 28
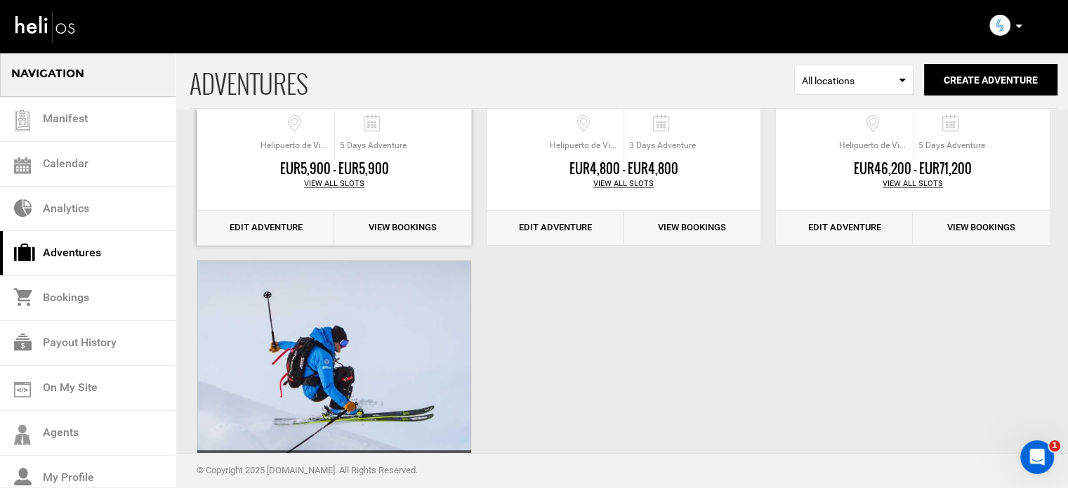
scroll to position [354, 0]
click at [289, 223] on link "Edit Adventure" at bounding box center [265, 228] width 137 height 34
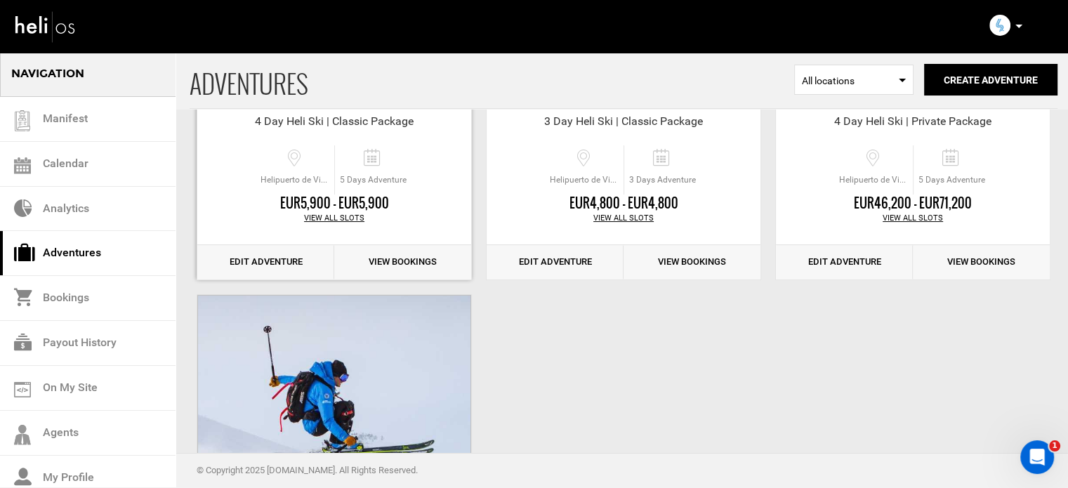
scroll to position [322, 0]
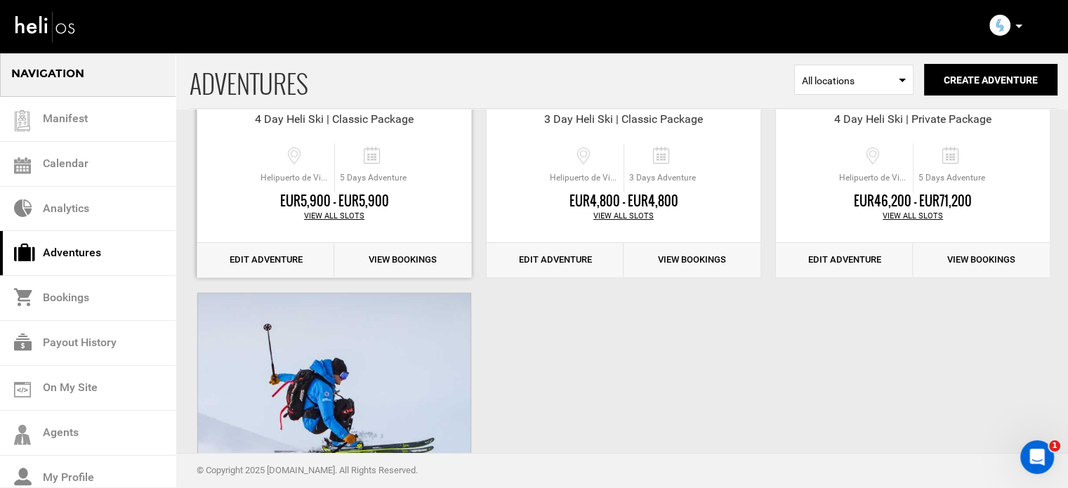
click at [278, 250] on link "Edit Adventure" at bounding box center [265, 260] width 137 height 34
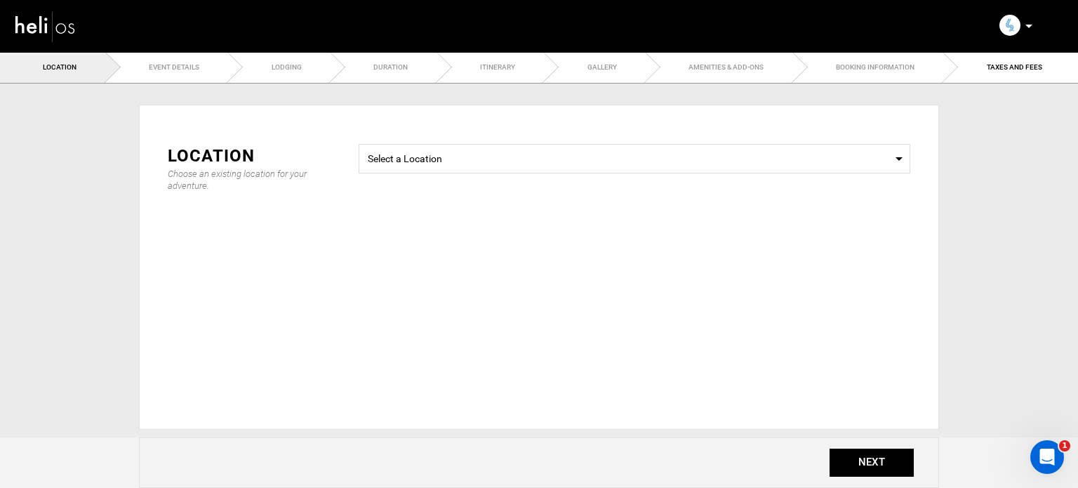
type input "5"
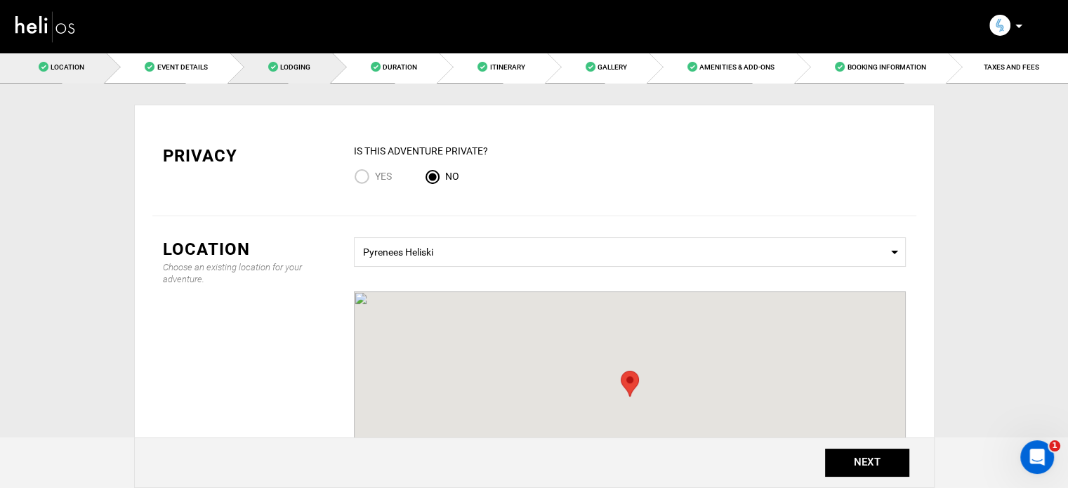
click at [328, 61] on link "Lodging" at bounding box center [281, 67] width 103 height 32
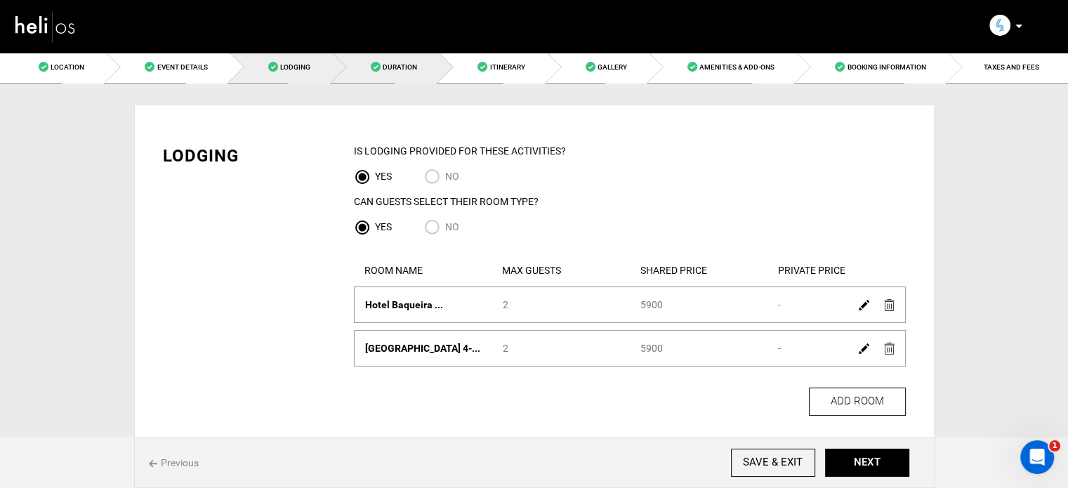
click at [418, 69] on link "Duration" at bounding box center [385, 67] width 107 height 32
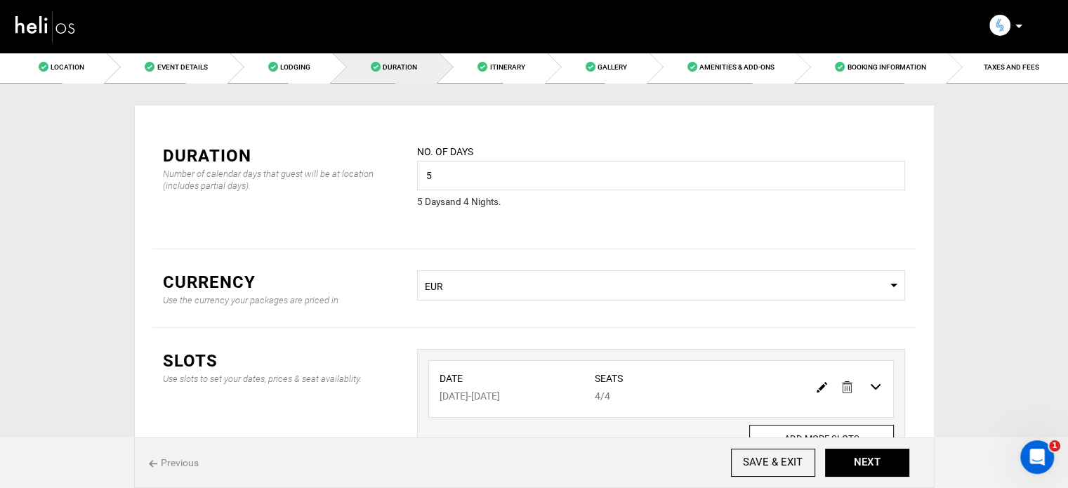
click at [823, 382] on img at bounding box center [822, 387] width 11 height 11
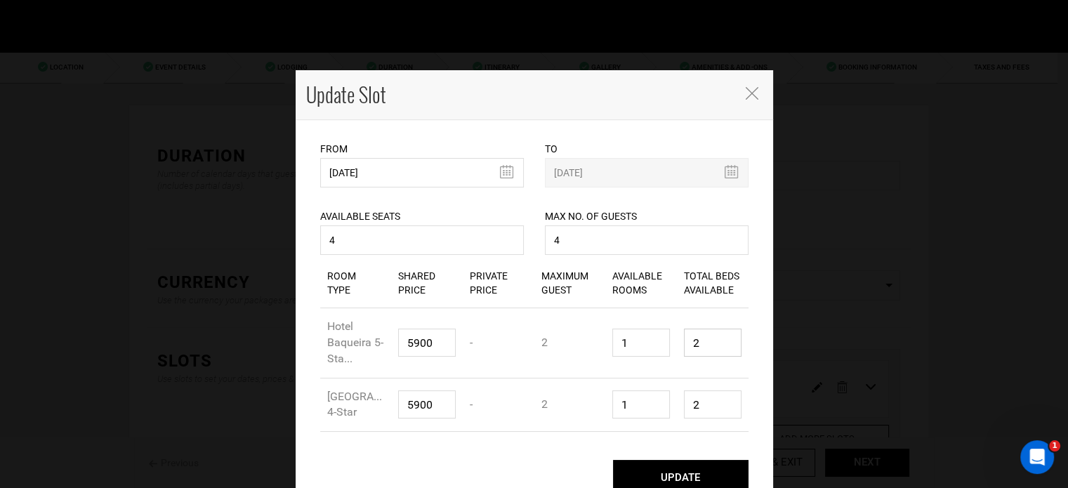
drag, startPoint x: 685, startPoint y: 340, endPoint x: 676, endPoint y: 340, distance: 8.4
click at [677, 340] on div "Total Beds Available 2" at bounding box center [713, 342] width 72 height 49
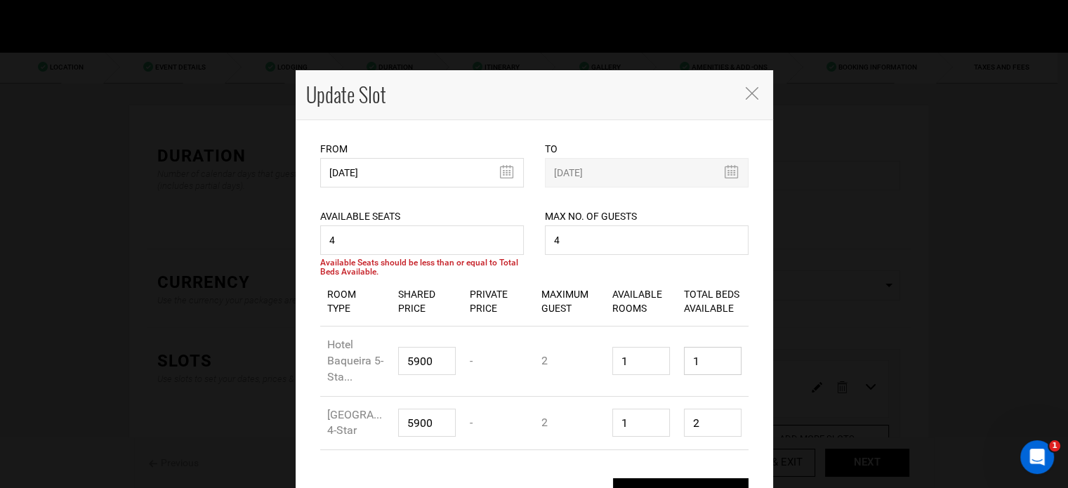
type input "1"
drag, startPoint x: 701, startPoint y: 432, endPoint x: 663, endPoint y: 432, distance: 37.9
click at [663, 432] on div "Room Type Hotel Vielha 4-Star Shared Price 5900 Private Price - Maximum Guest 2…" at bounding box center [534, 424] width 428 height 54
type input "1"
drag, startPoint x: 573, startPoint y: 246, endPoint x: 531, endPoint y: 241, distance: 41.8
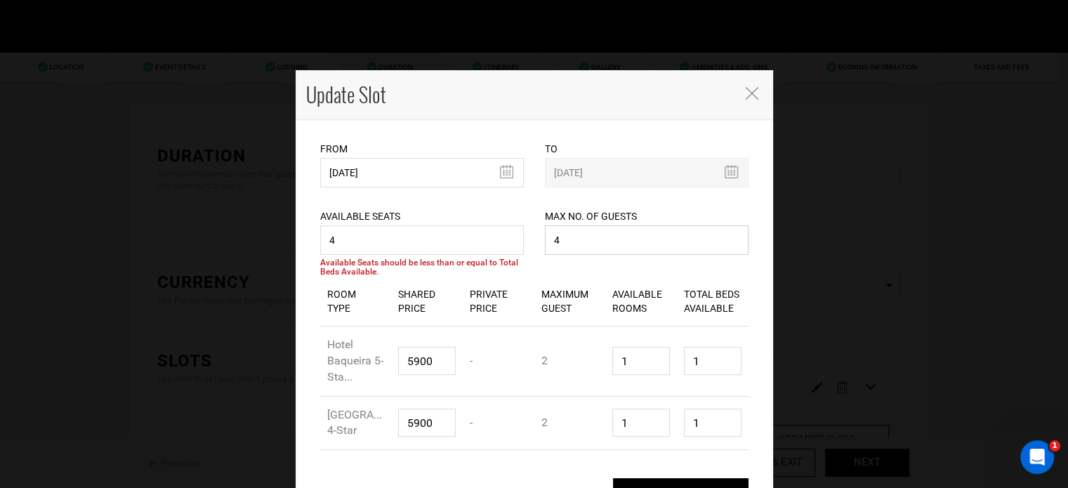
click at [534, 241] on div "Max No. of Guests 4 Maximum no. of guests should be less than 999. Please enter…" at bounding box center [646, 222] width 225 height 71
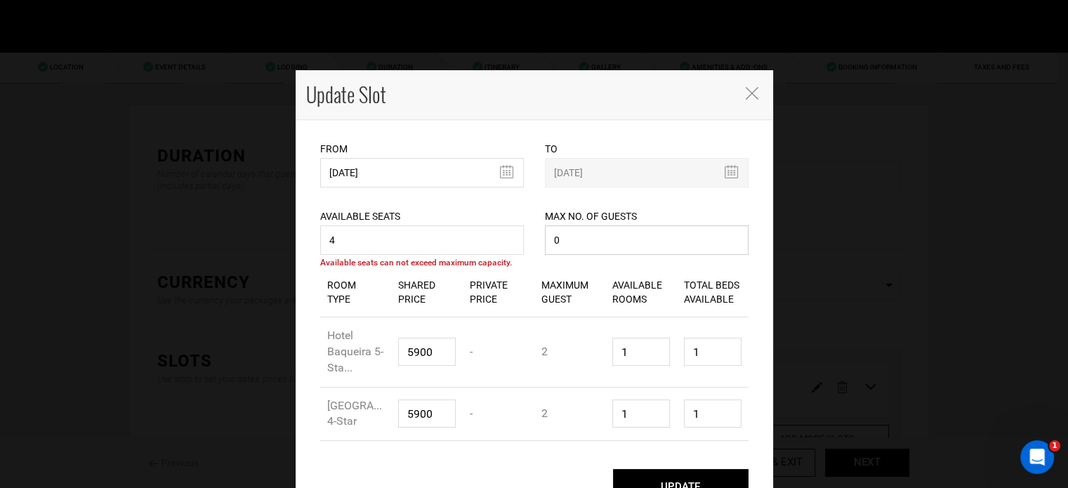
type input "0"
click at [410, 248] on input "4" at bounding box center [422, 239] width 204 height 29
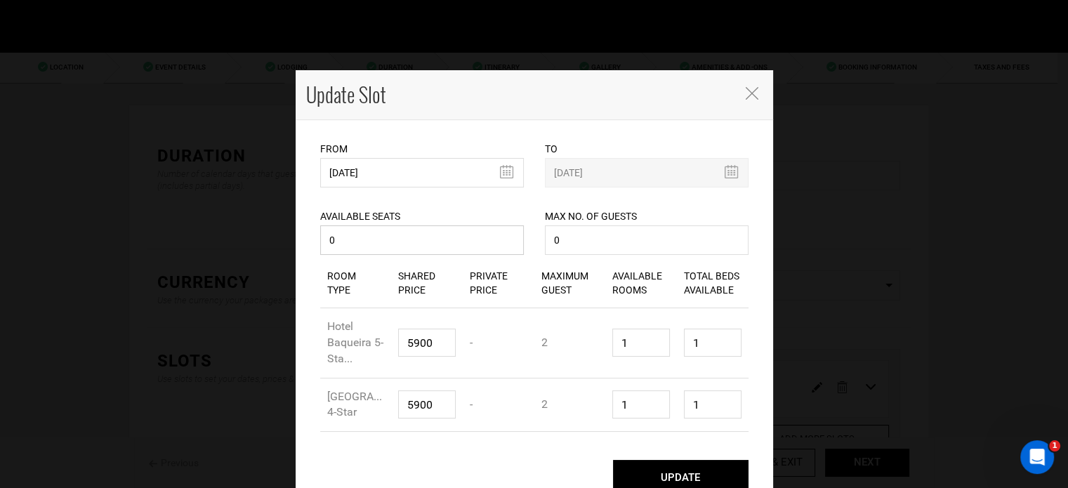
type input "0"
click at [683, 480] on button "UPDATE" at bounding box center [681, 477] width 136 height 35
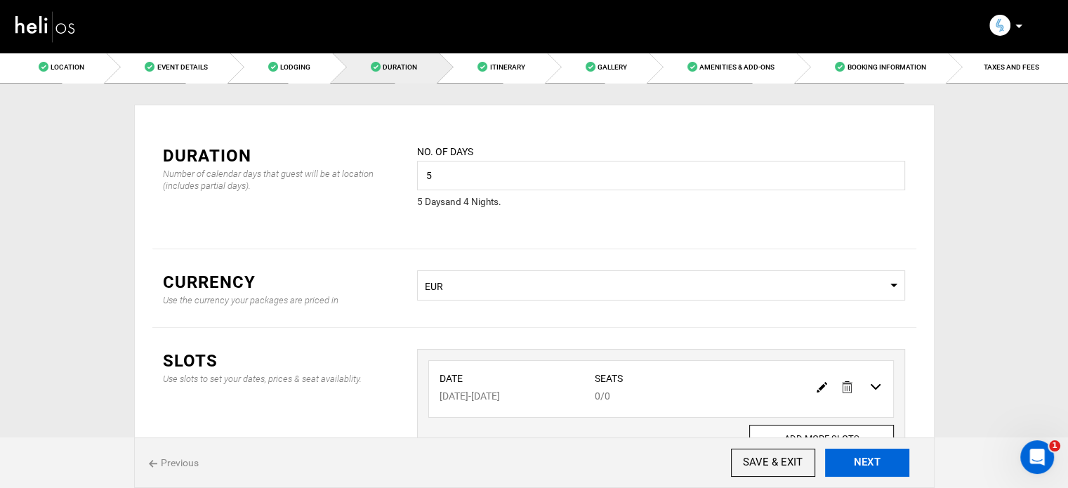
click at [883, 459] on button "NEXT" at bounding box center [867, 463] width 84 height 28
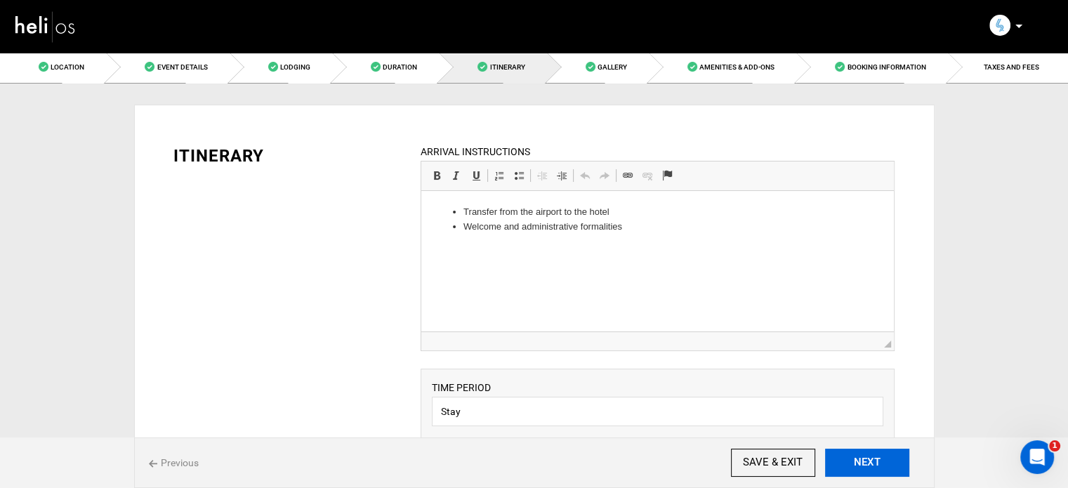
click at [879, 459] on button "NEXT" at bounding box center [867, 463] width 84 height 28
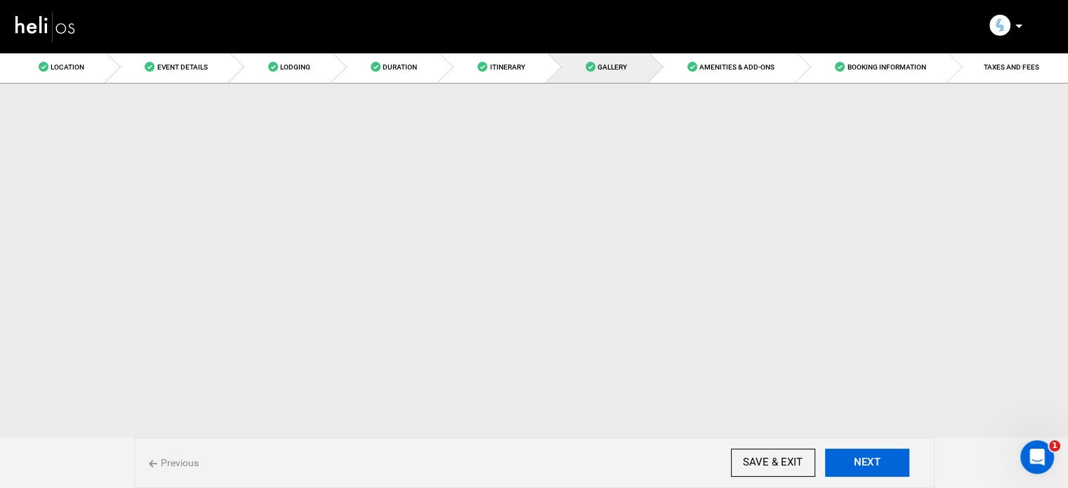
click at [879, 459] on button "NEXT" at bounding box center [867, 463] width 84 height 28
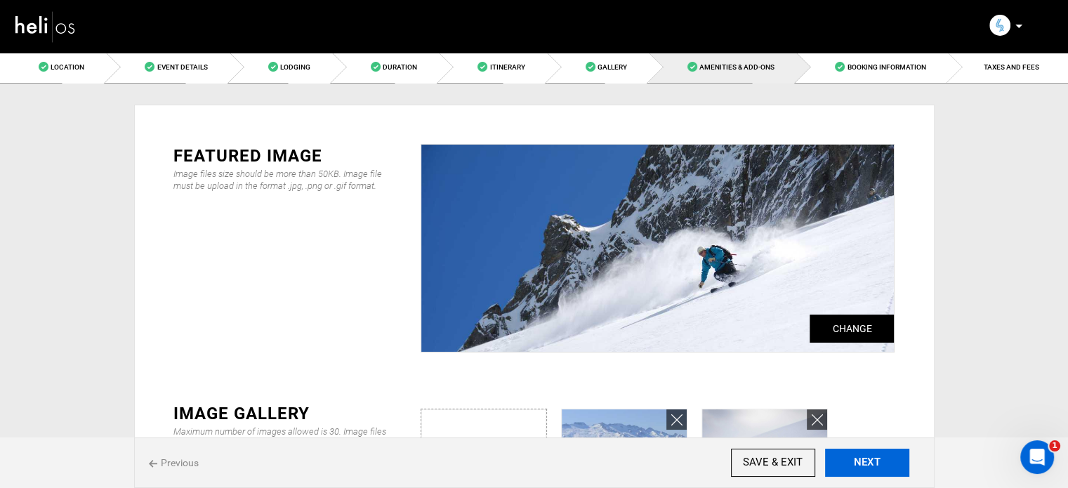
click at [879, 459] on button "NEXT" at bounding box center [867, 463] width 84 height 28
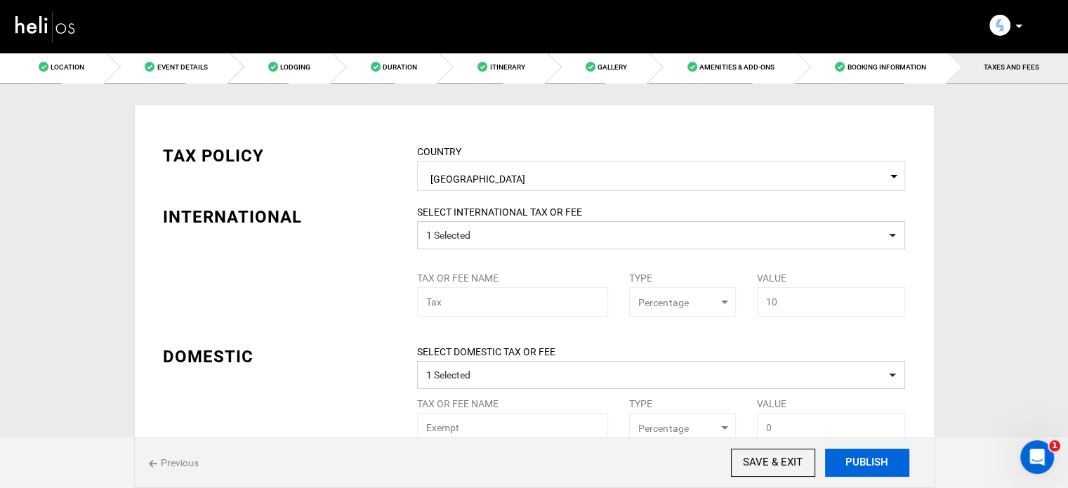
click at [879, 459] on button "PUBLISH" at bounding box center [867, 463] width 84 height 28
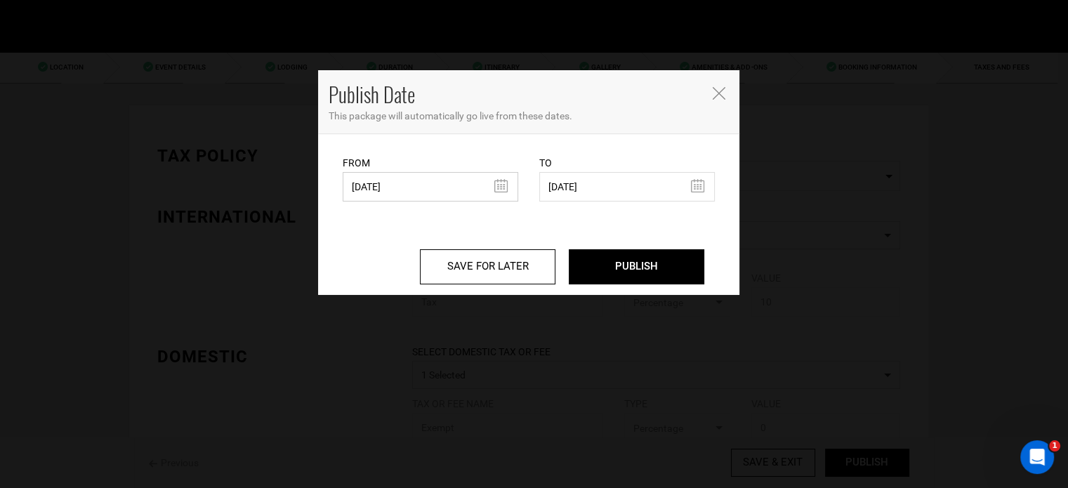
click at [449, 193] on input "[DATE]" at bounding box center [431, 186] width 176 height 29
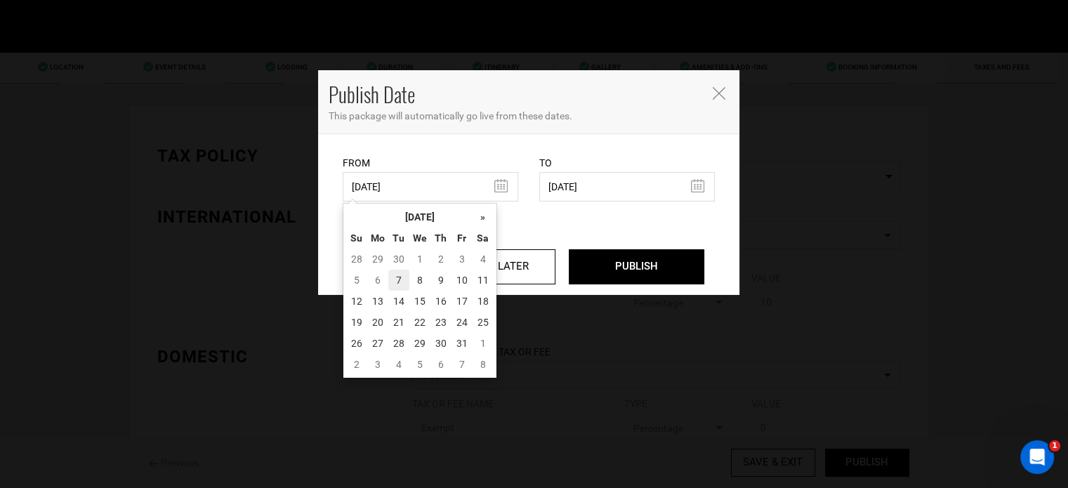
click at [395, 280] on td "7" at bounding box center [398, 280] width 21 height 21
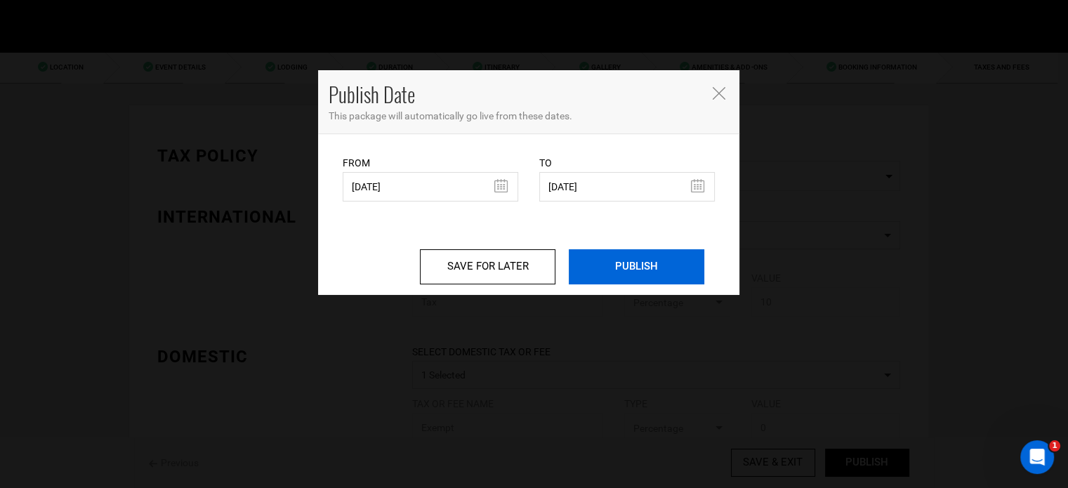
click at [621, 265] on input "PUBLISH" at bounding box center [637, 266] width 136 height 35
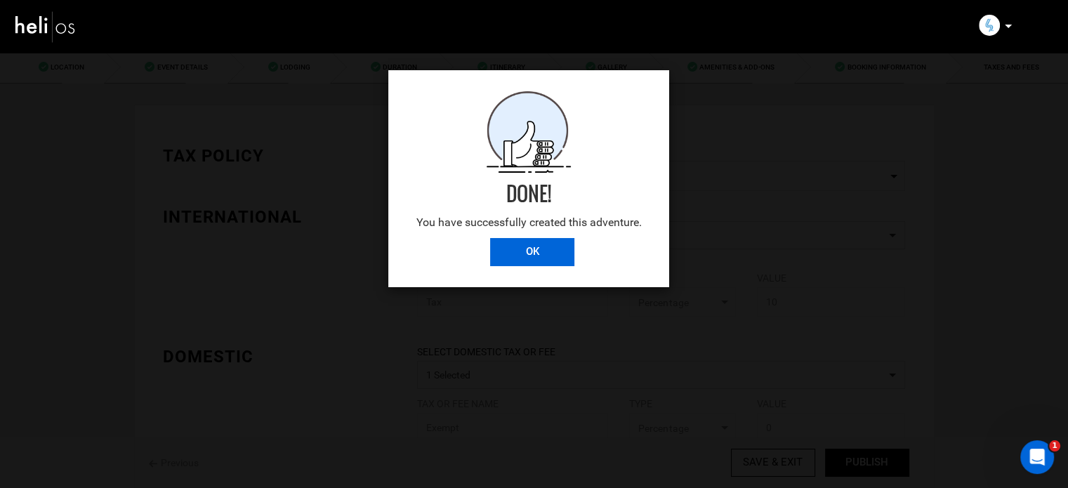
click at [567, 255] on input "OK" at bounding box center [532, 252] width 84 height 28
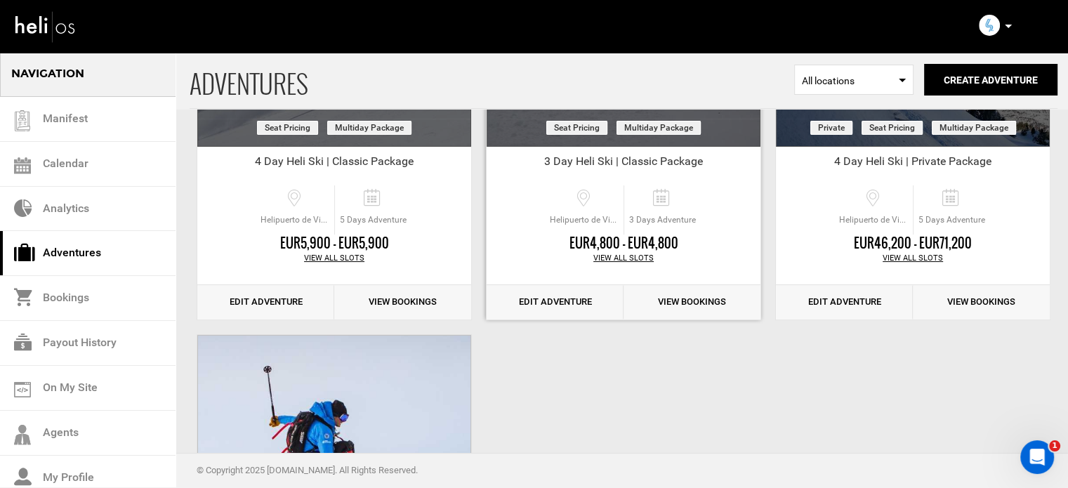
scroll to position [280, 0]
click at [544, 294] on link "Edit Adventure" at bounding box center [555, 301] width 137 height 34
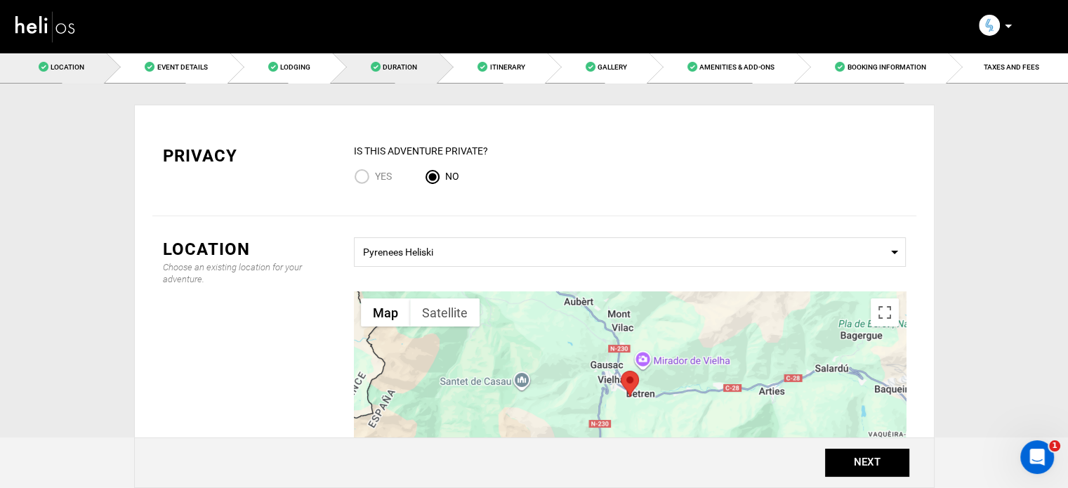
click at [396, 73] on link "Duration" at bounding box center [385, 67] width 107 height 32
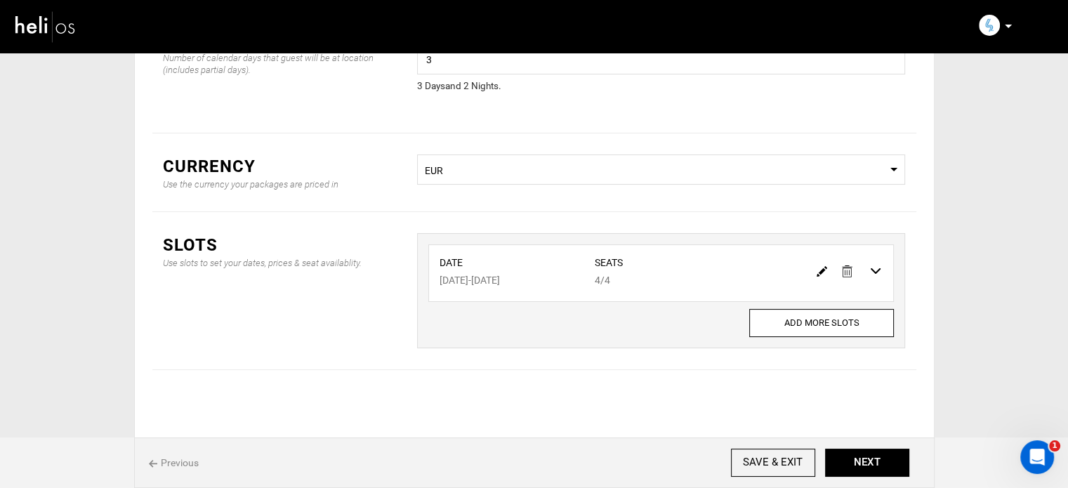
click at [819, 272] on img at bounding box center [822, 271] width 11 height 11
type input "03/26/2026"
type input "03/28/2026"
type input "4"
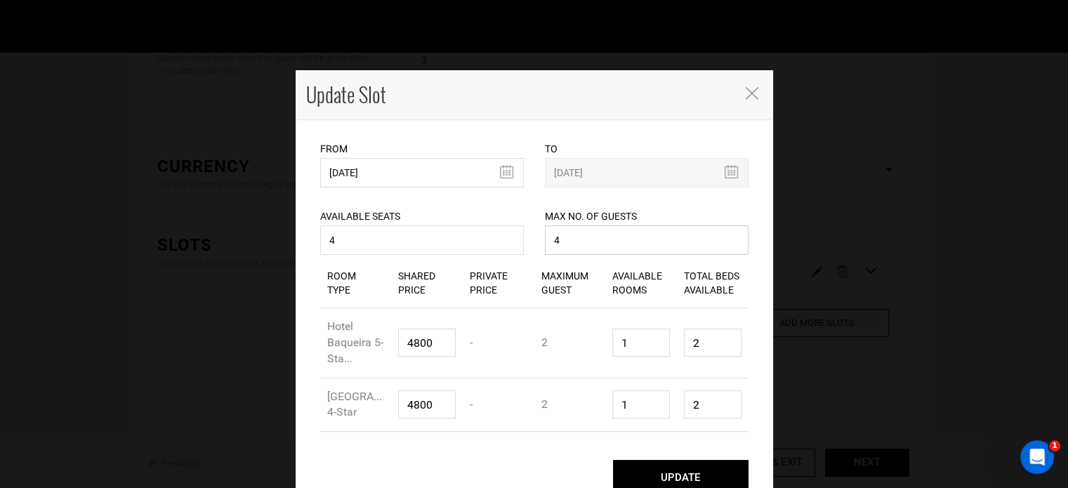
drag, startPoint x: 574, startPoint y: 248, endPoint x: 505, endPoint y: 249, distance: 68.8
click at [519, 246] on div "Available Seats 4 Available seats should be greater than 0. Available Seats sho…" at bounding box center [534, 222] width 449 height 71
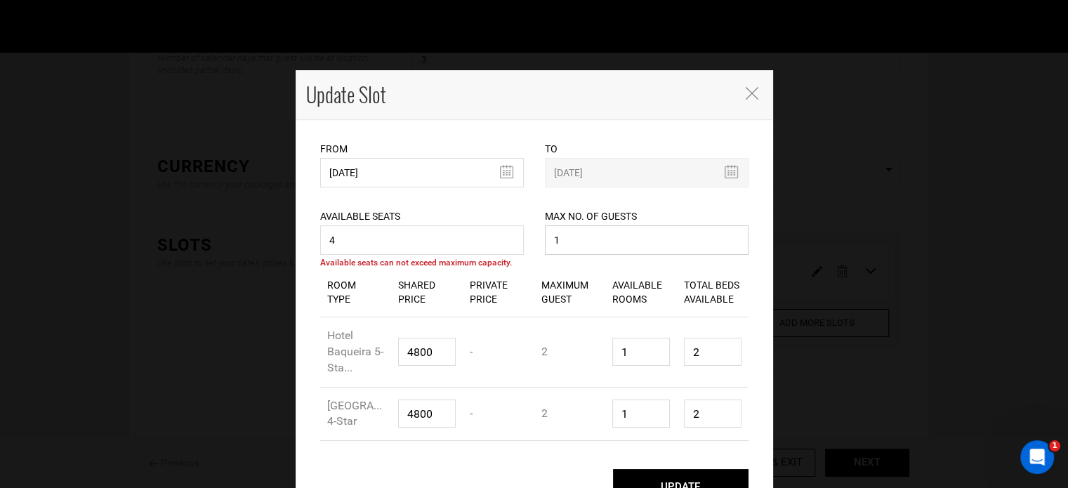
type input "1"
click at [414, 244] on input "4" at bounding box center [422, 239] width 204 height 29
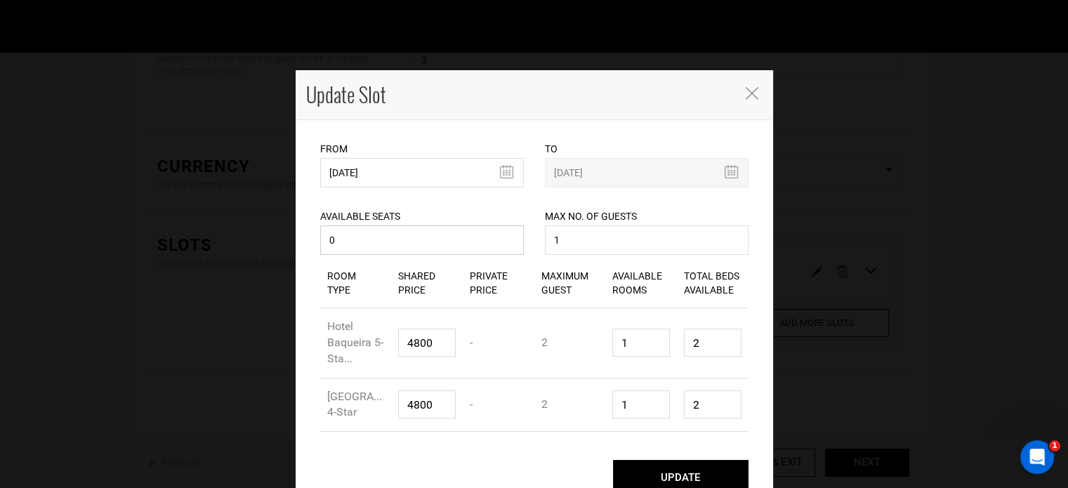
type input "0"
drag, startPoint x: 569, startPoint y: 243, endPoint x: 535, endPoint y: 243, distance: 33.7
click at [535, 243] on div "Max No. of Guests 1 Maximum no. of guests should be less than 999. Please enter…" at bounding box center [646, 222] width 225 height 71
type input "0"
drag, startPoint x: 711, startPoint y: 342, endPoint x: 660, endPoint y: 337, distance: 51.5
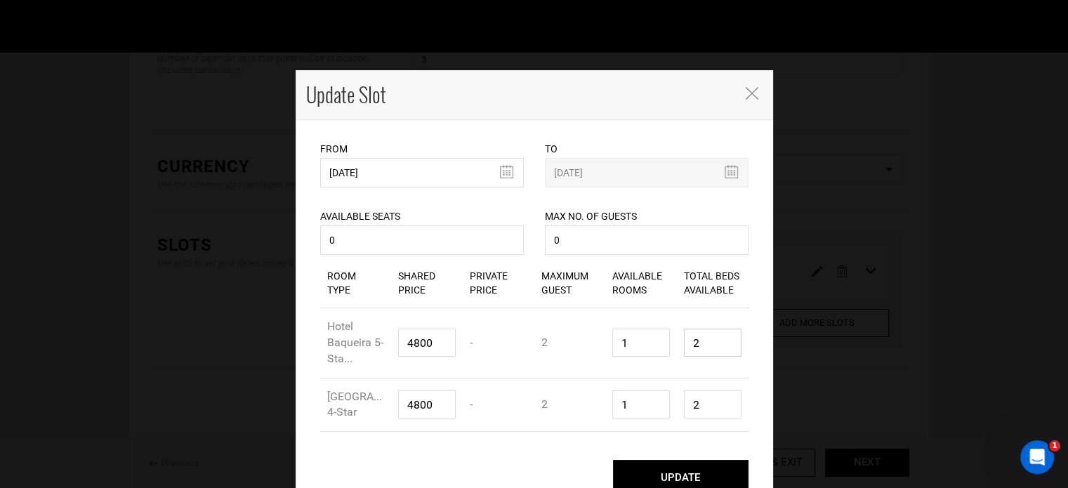
click at [660, 337] on div "Room Type Hotel Baqueira 5-Sta... Shared Price 4800 Private Price - Maximum Gue…" at bounding box center [534, 343] width 428 height 70
type input "1"
drag, startPoint x: 702, startPoint y: 412, endPoint x: 645, endPoint y: 417, distance: 57.8
click at [638, 416] on div "Room Type Hotel Vielha 4-Star Shared Price 4800 Private Price - Maximum Guest 2…" at bounding box center [534, 405] width 428 height 54
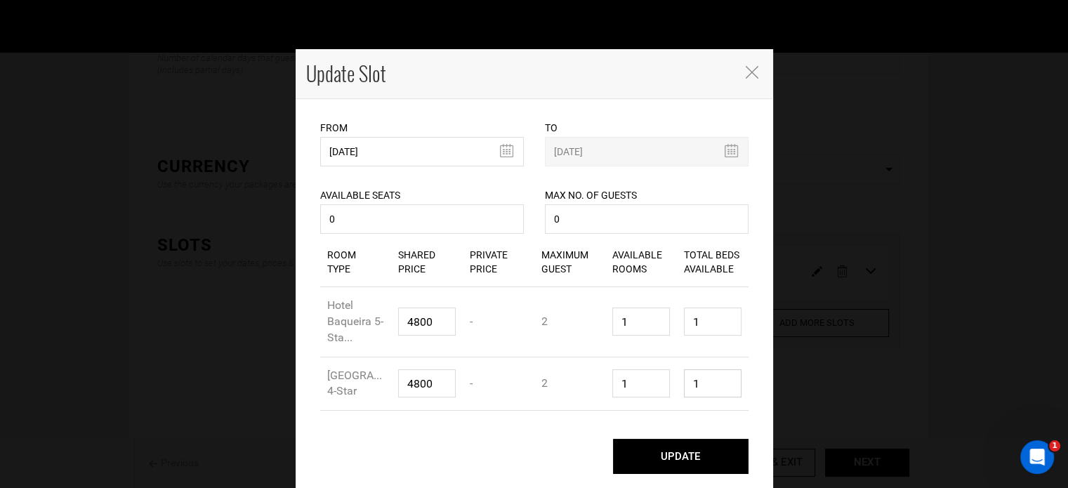
type input "1"
click at [684, 451] on button "UPDATE" at bounding box center [681, 456] width 136 height 35
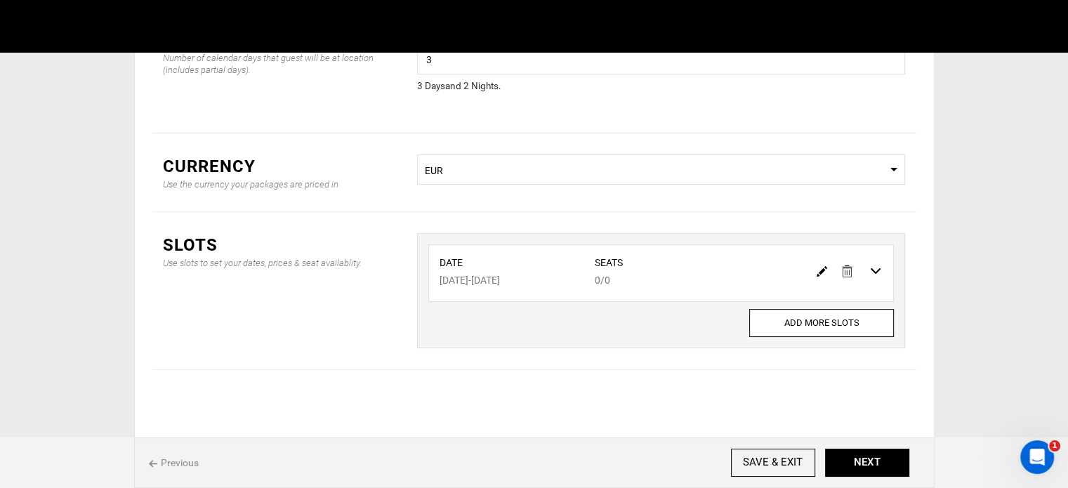
scroll to position [0, 0]
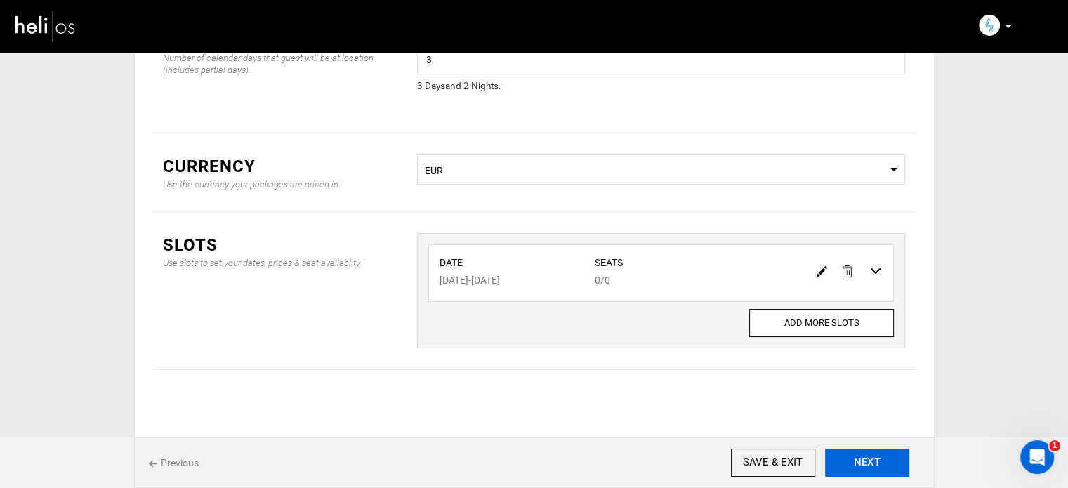
click at [852, 454] on button "NEXT" at bounding box center [867, 463] width 84 height 28
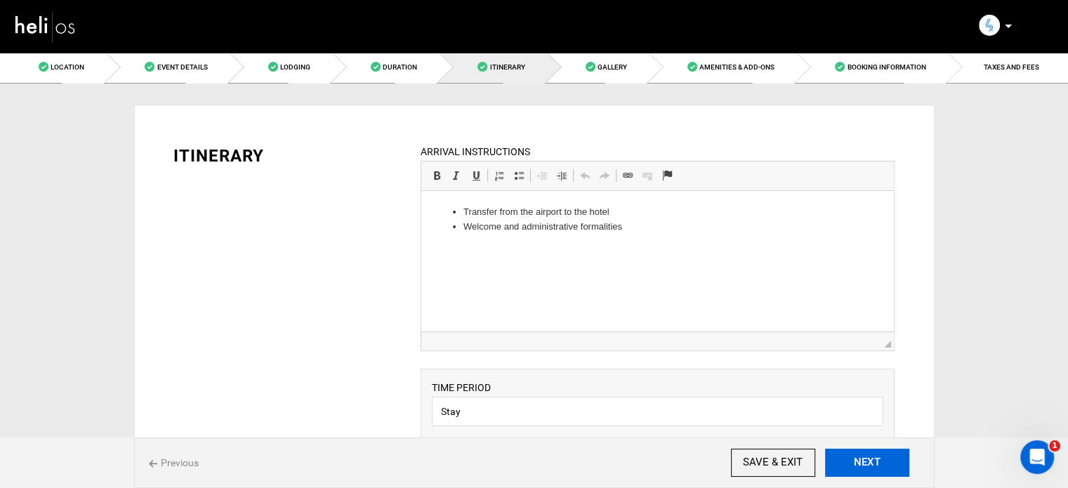
click at [852, 463] on button "NEXT" at bounding box center [867, 463] width 84 height 28
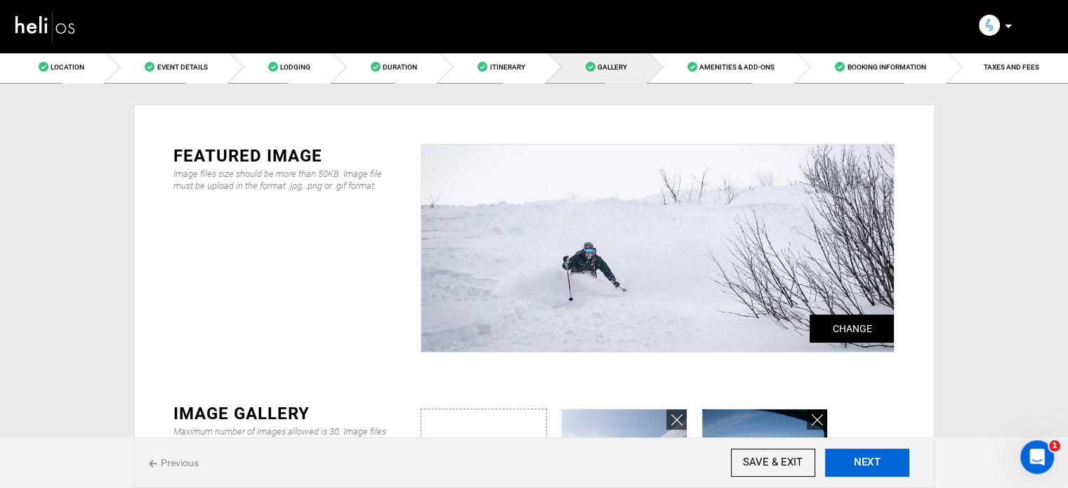
click at [852, 463] on button "NEXT" at bounding box center [867, 463] width 84 height 28
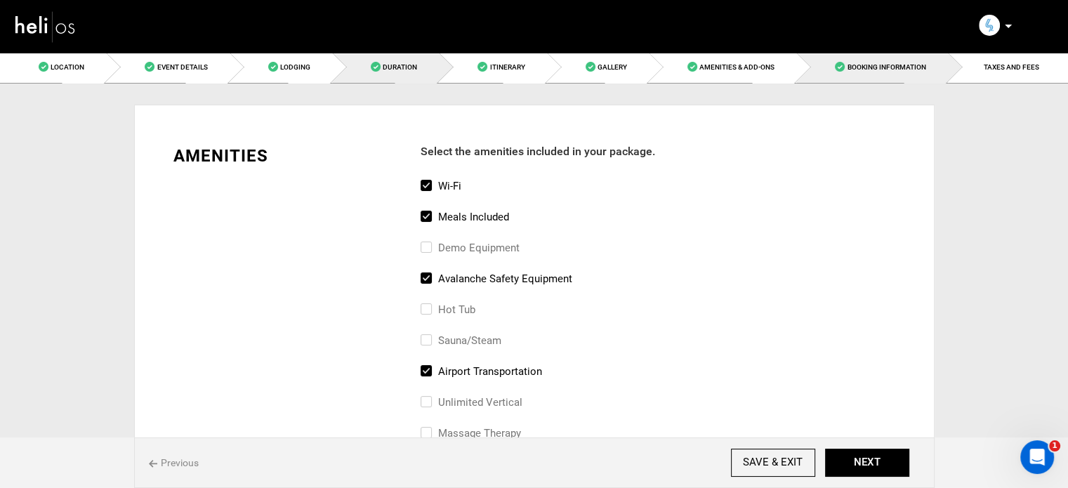
click at [403, 78] on link "Duration" at bounding box center [385, 67] width 107 height 32
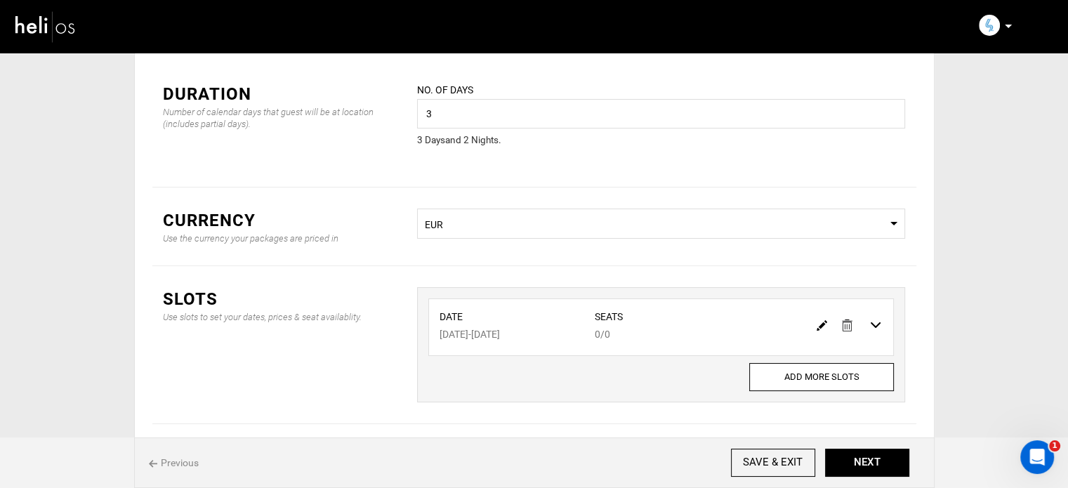
scroll to position [65, 0]
click at [824, 324] on img at bounding box center [822, 322] width 11 height 11
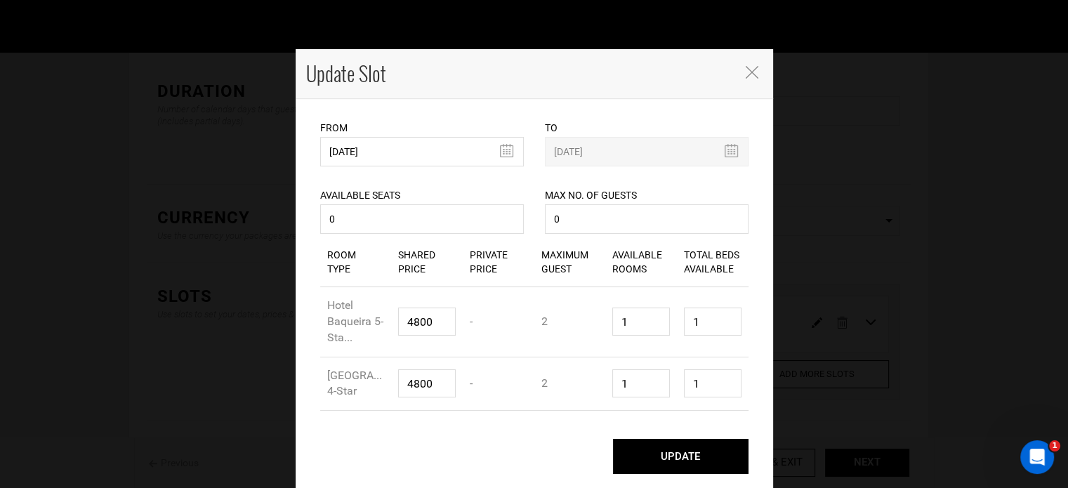
scroll to position [37, 0]
click at [685, 452] on button "UPDATE" at bounding box center [681, 456] width 136 height 35
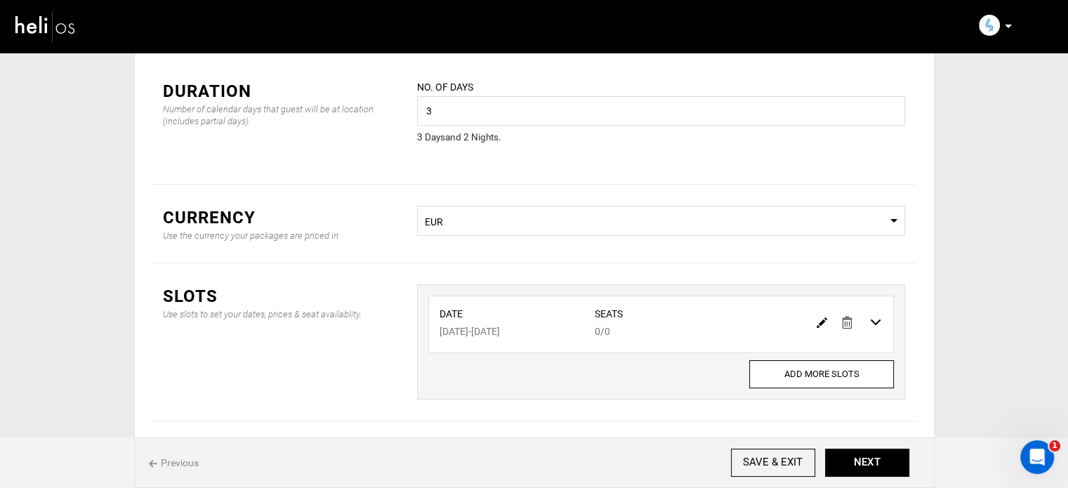
scroll to position [0, 0]
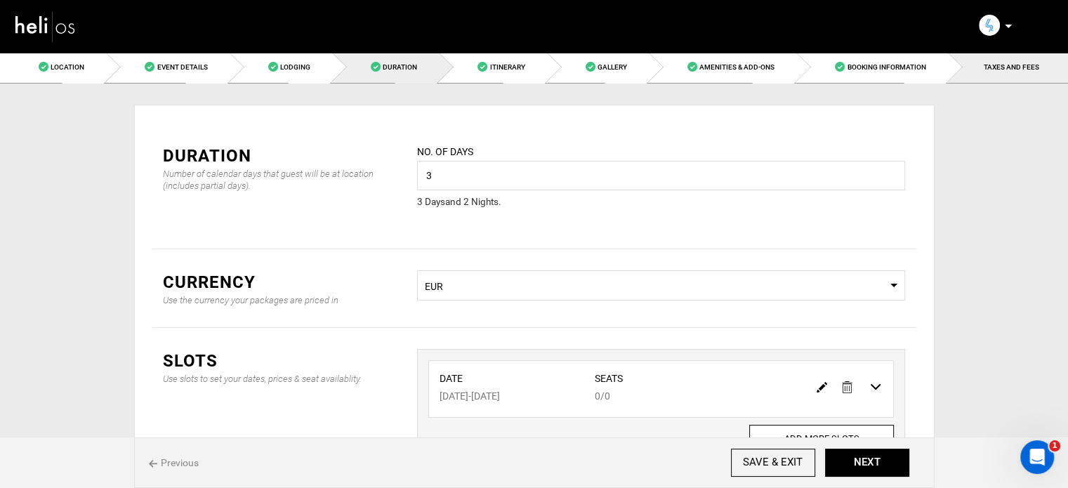
click at [975, 76] on link "TAXES AND FEES" at bounding box center [1008, 67] width 120 height 32
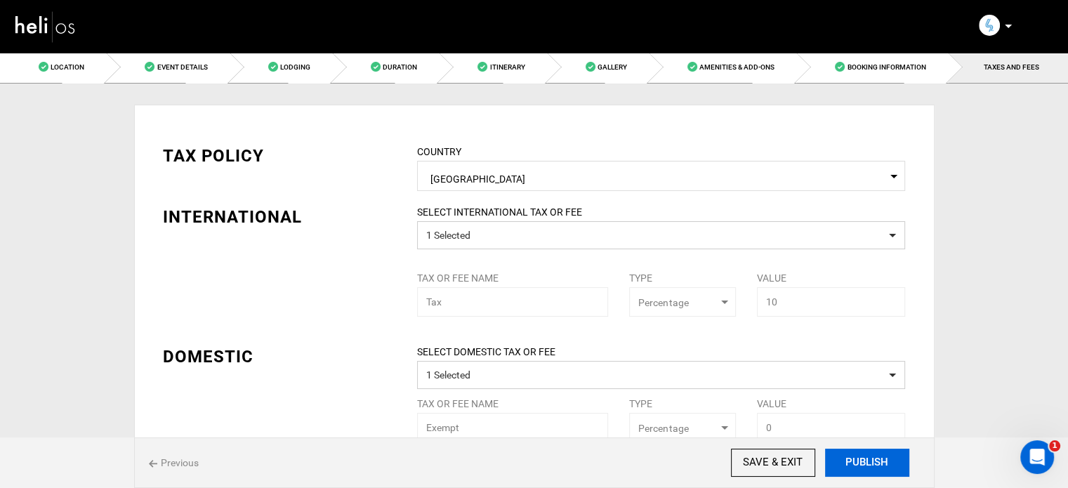
click at [859, 463] on button "PUBLISH" at bounding box center [867, 463] width 84 height 28
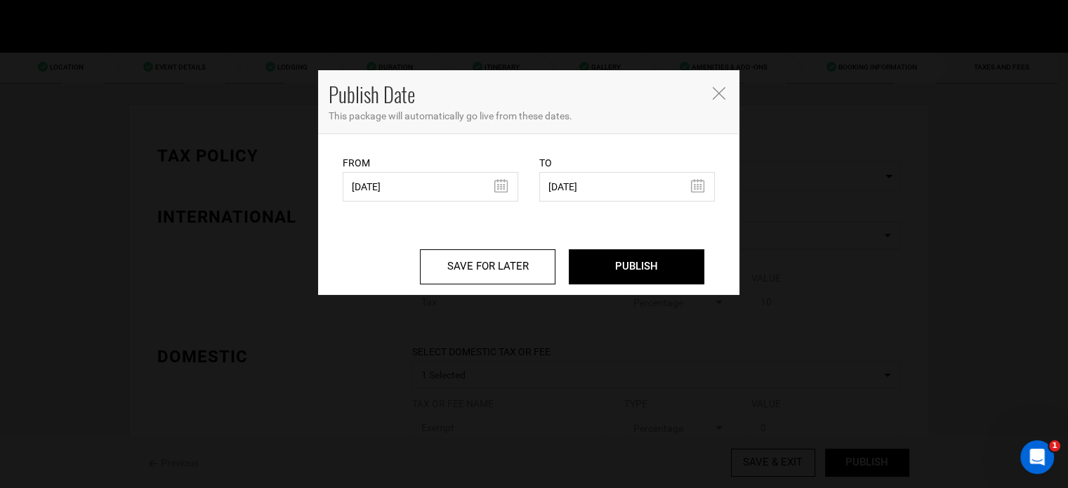
click at [714, 93] on icon "Close" at bounding box center [719, 93] width 13 height 13
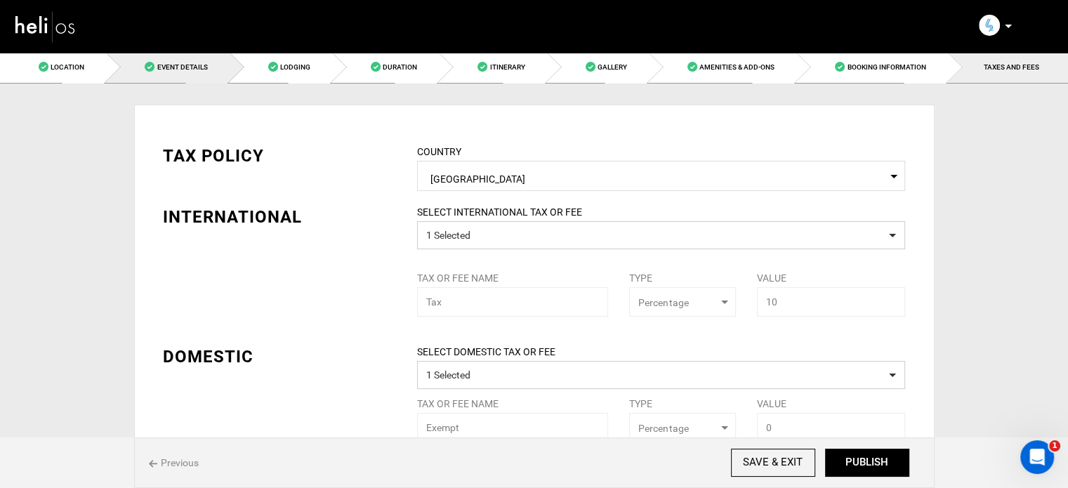
click at [150, 58] on link "Event Details" at bounding box center [167, 67] width 123 height 32
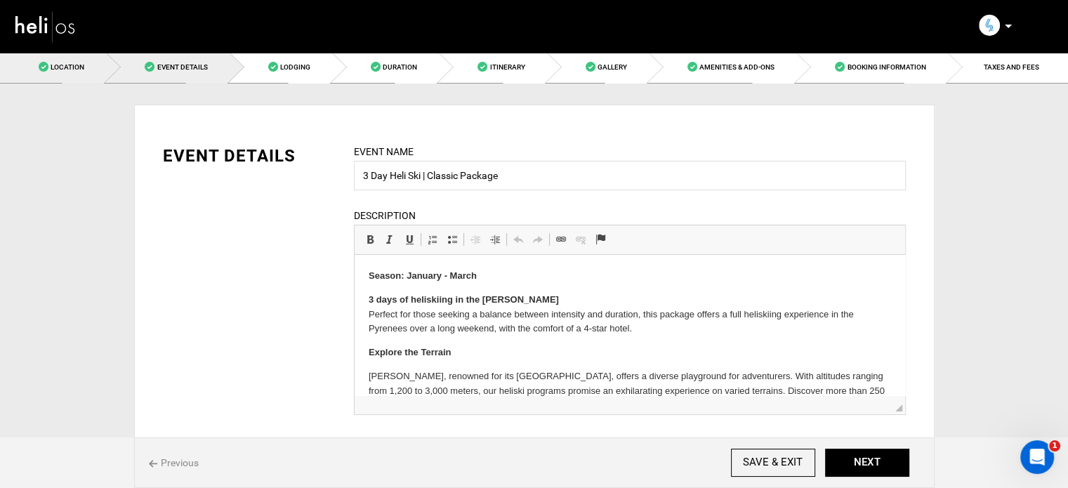
click at [51, 74] on link "Location" at bounding box center [53, 67] width 106 height 32
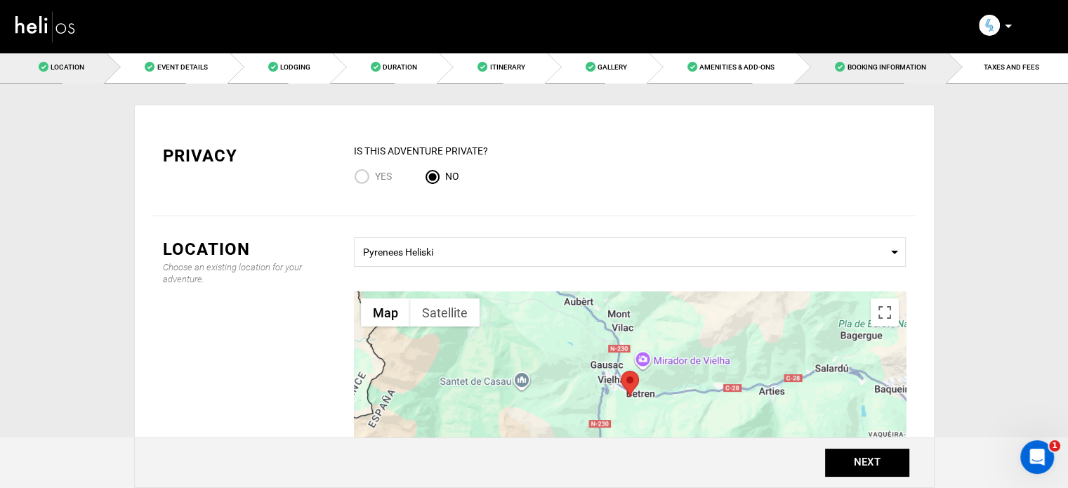
click at [925, 77] on link "Booking Information" at bounding box center [871, 67] width 151 height 32
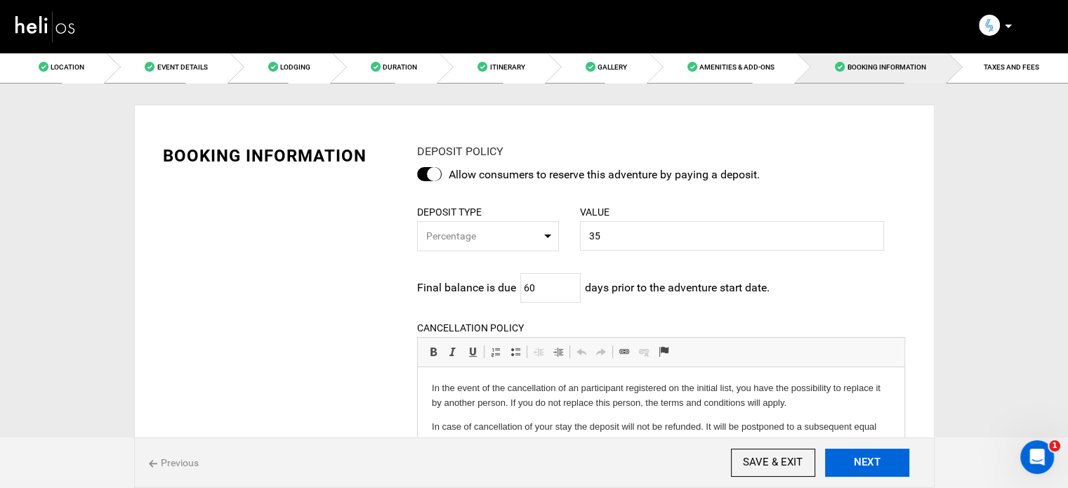
click at [864, 457] on button "NEXT" at bounding box center [867, 463] width 84 height 28
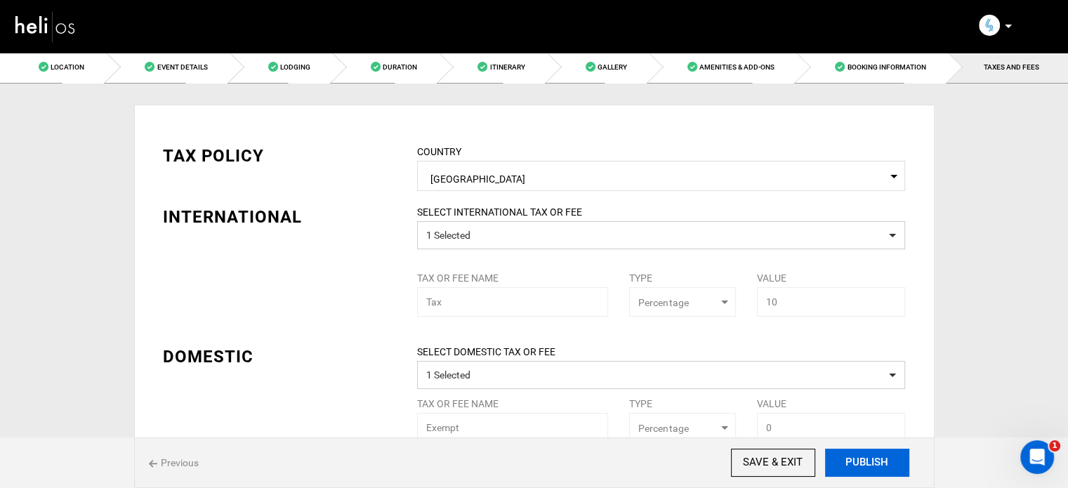
click at [862, 465] on button "PUBLISH" at bounding box center [867, 463] width 84 height 28
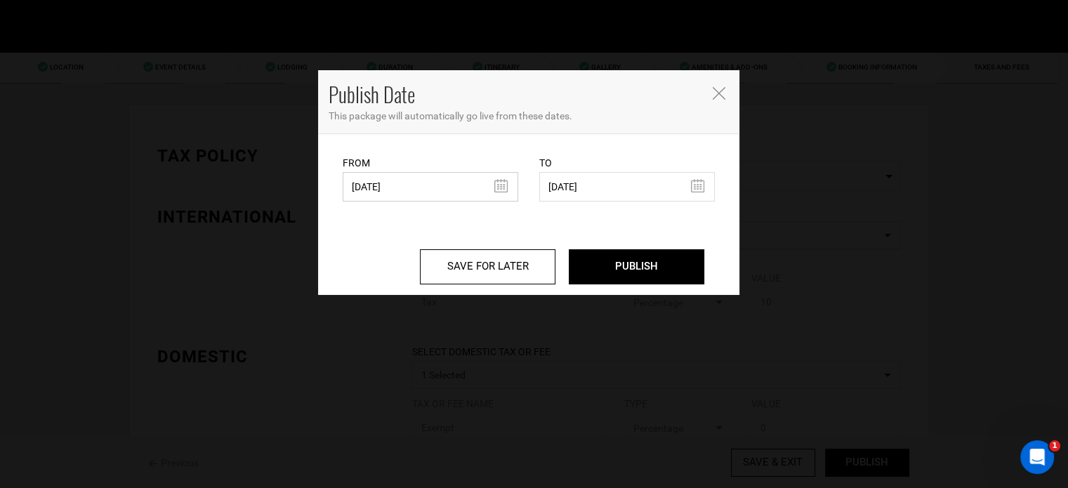
click at [407, 173] on input "[DATE]" at bounding box center [431, 186] width 176 height 29
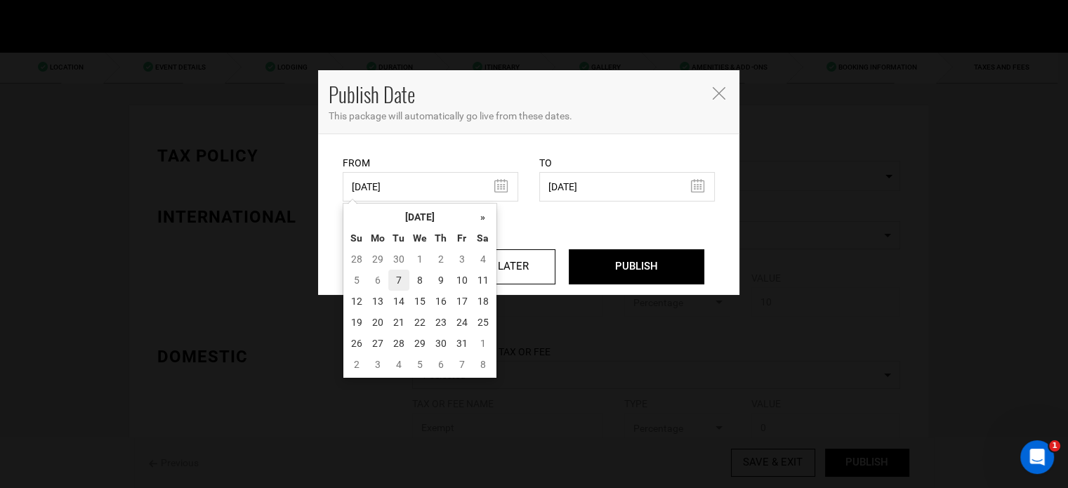
click at [406, 280] on td "7" at bounding box center [398, 280] width 21 height 21
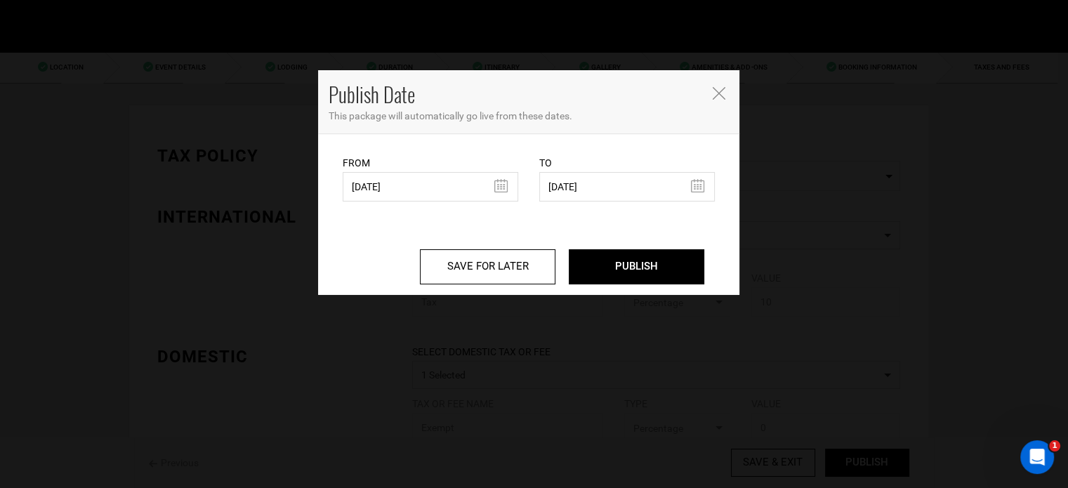
click at [666, 289] on div "SAVE FOR LATER PUBLISH" at bounding box center [528, 248] width 393 height 93
click at [668, 277] on input "PUBLISH" at bounding box center [637, 266] width 136 height 35
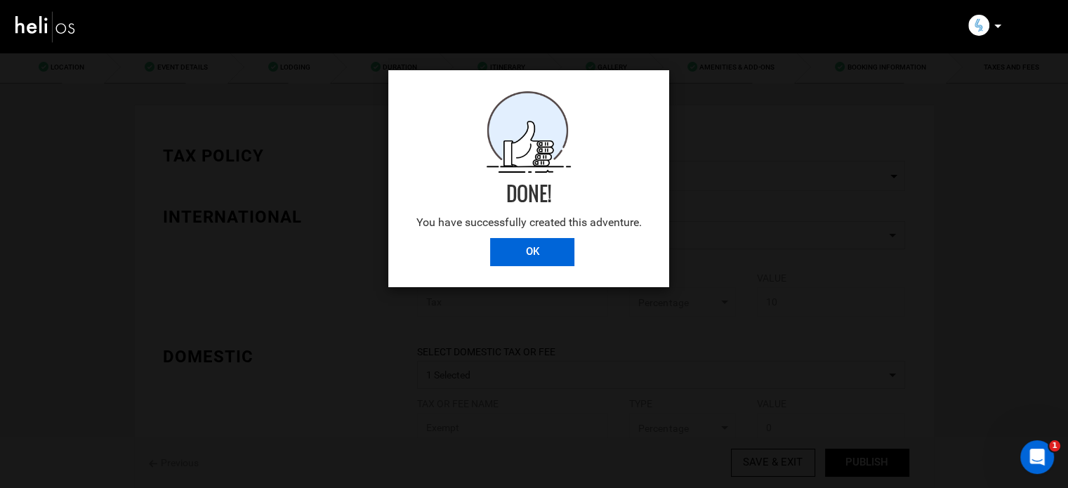
click at [558, 253] on input "OK" at bounding box center [532, 252] width 84 height 28
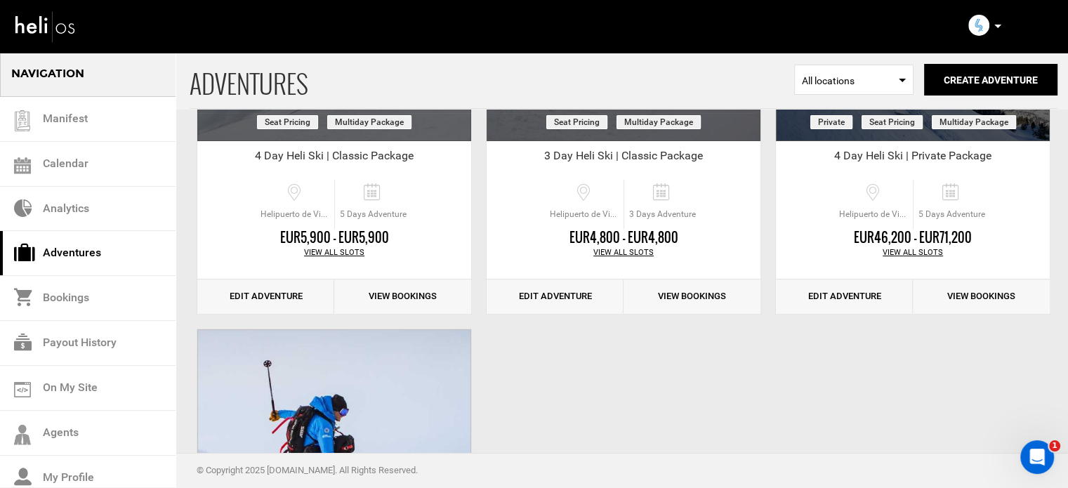
scroll to position [286, 0]
click at [837, 313] on div "Clone" at bounding box center [912, 104] width 275 height 420
click at [840, 303] on link "Edit Adventure" at bounding box center [844, 296] width 137 height 34
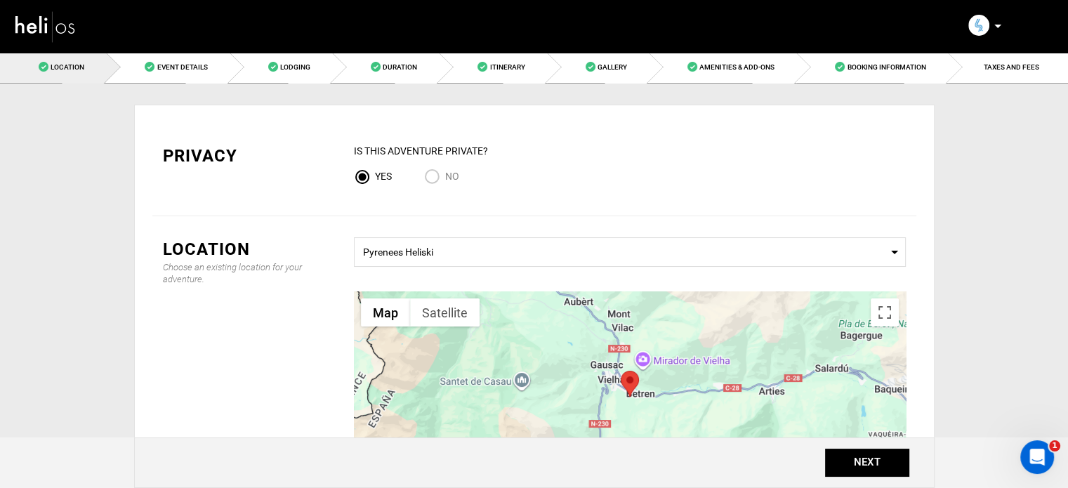
click at [446, 176] on span "No" at bounding box center [452, 176] width 14 height 11
click at [445, 176] on input "No" at bounding box center [434, 178] width 21 height 19
radio input "true"
radio input "false"
click at [375, 69] on span at bounding box center [376, 67] width 10 height 10
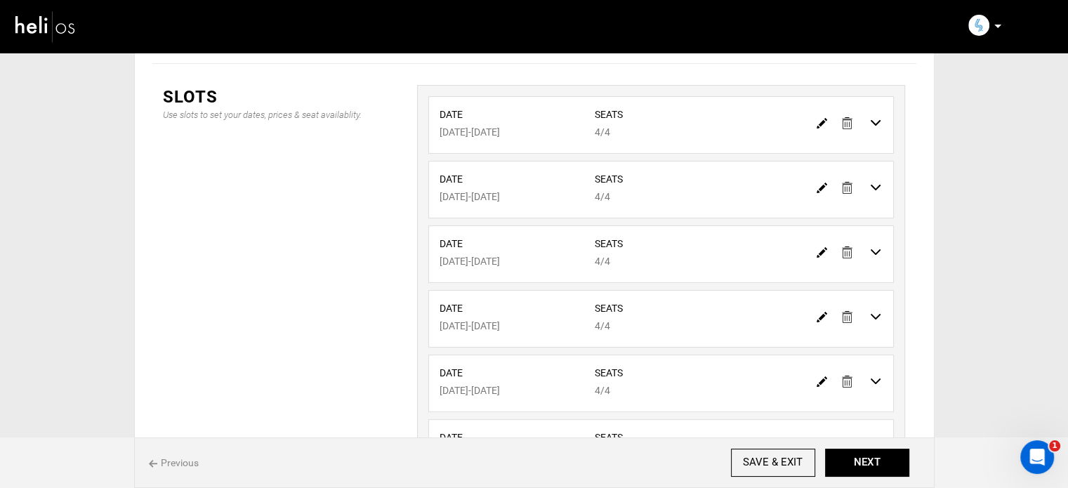
scroll to position [152, 0]
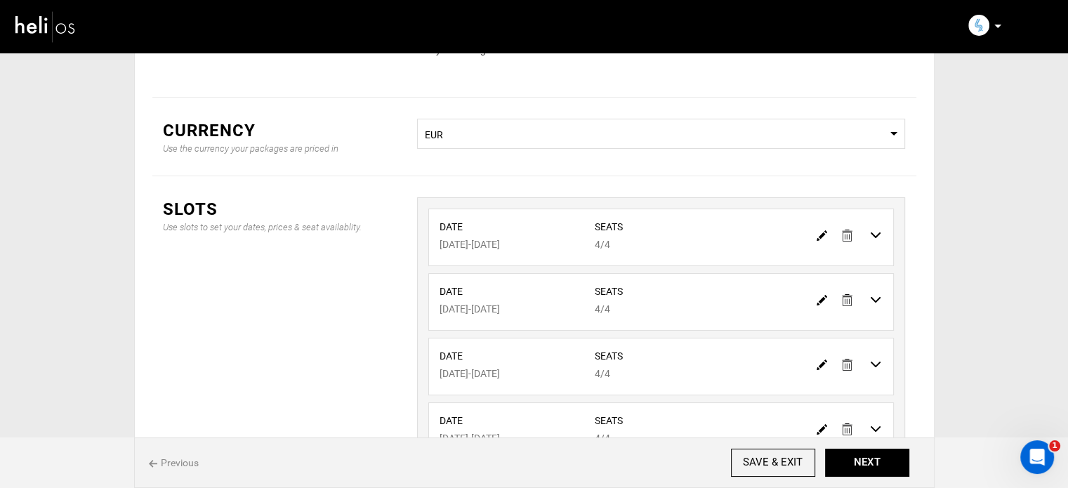
click at [850, 227] on link at bounding box center [847, 235] width 11 height 20
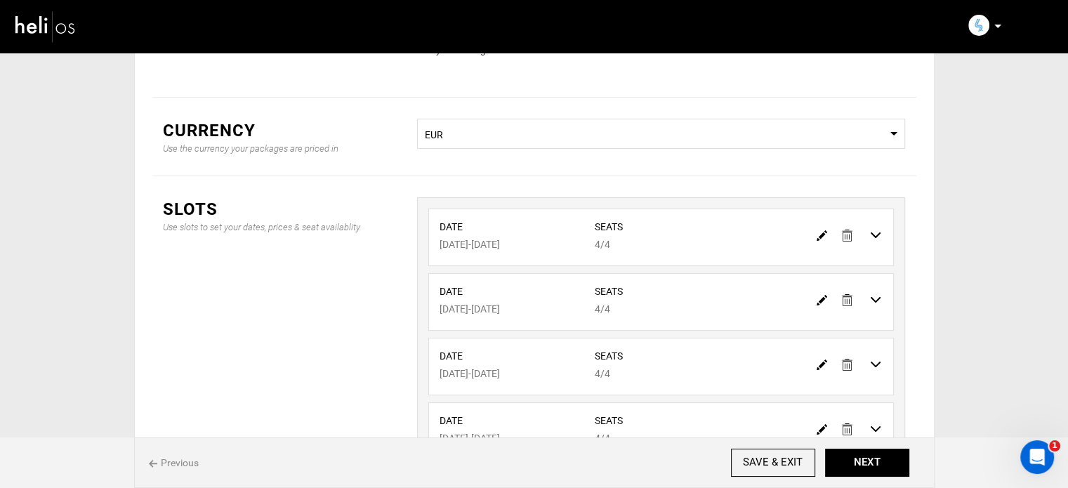
click at [850, 227] on link at bounding box center [847, 235] width 11 height 20
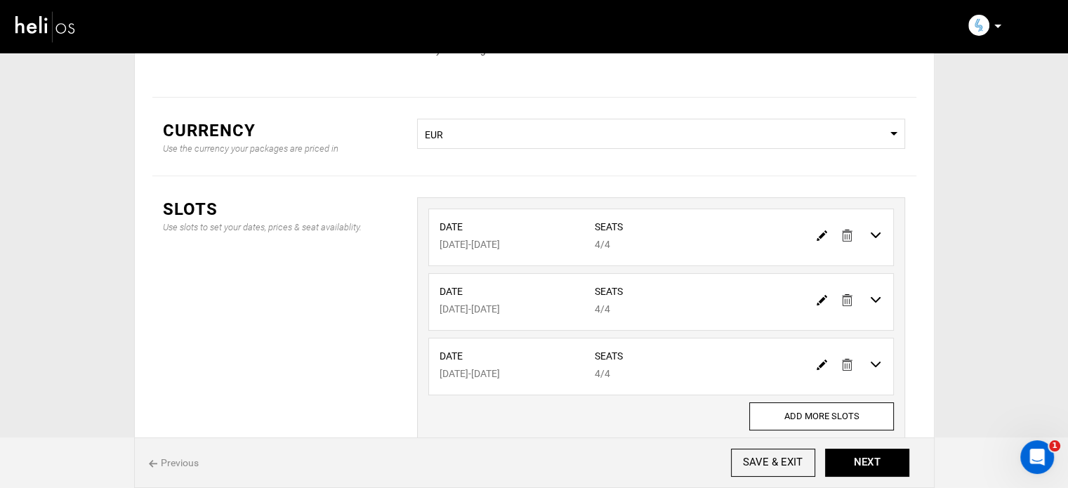
click at [850, 227] on link at bounding box center [847, 235] width 11 height 20
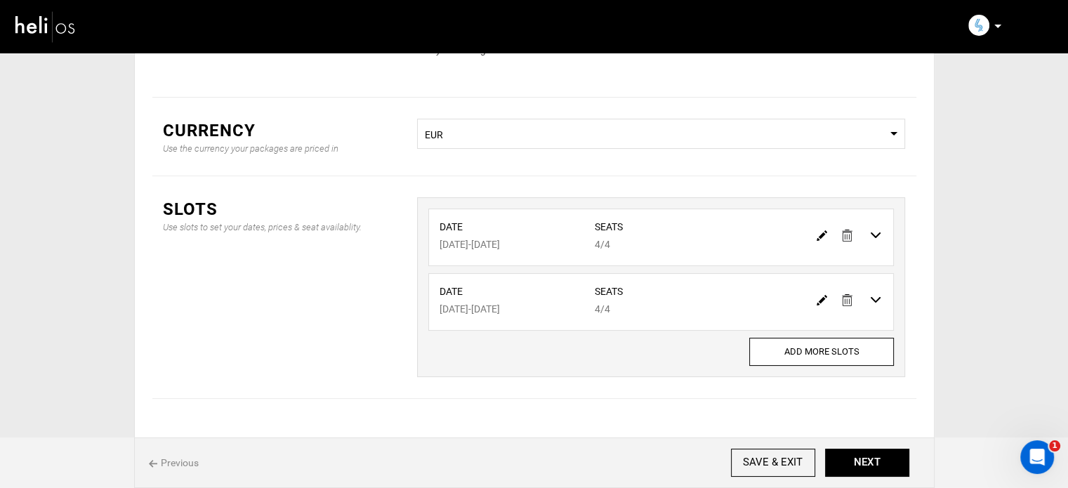
click at [850, 227] on link at bounding box center [847, 235] width 11 height 20
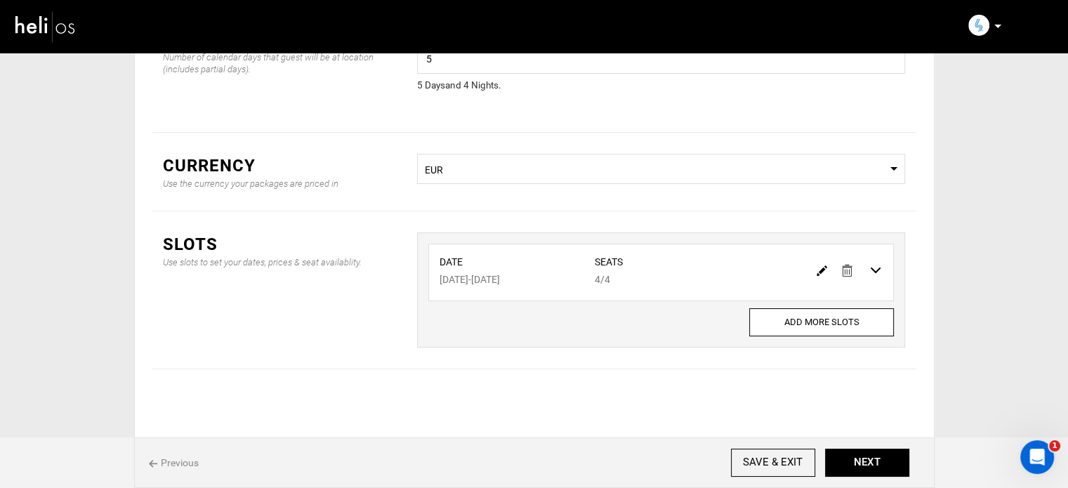
click at [819, 270] on img at bounding box center [822, 270] width 11 height 11
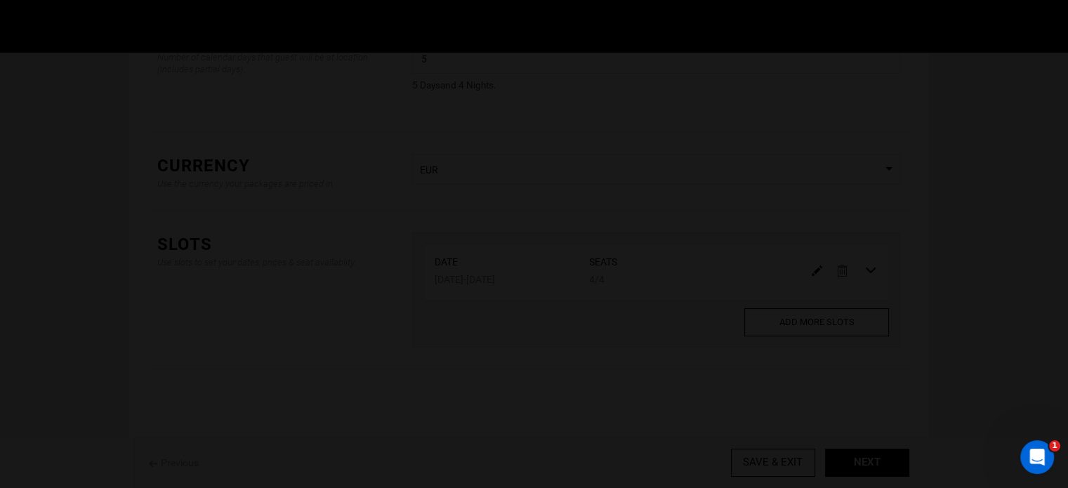
type input "03/22/2026"
type input "03/26/2026"
type input "4"
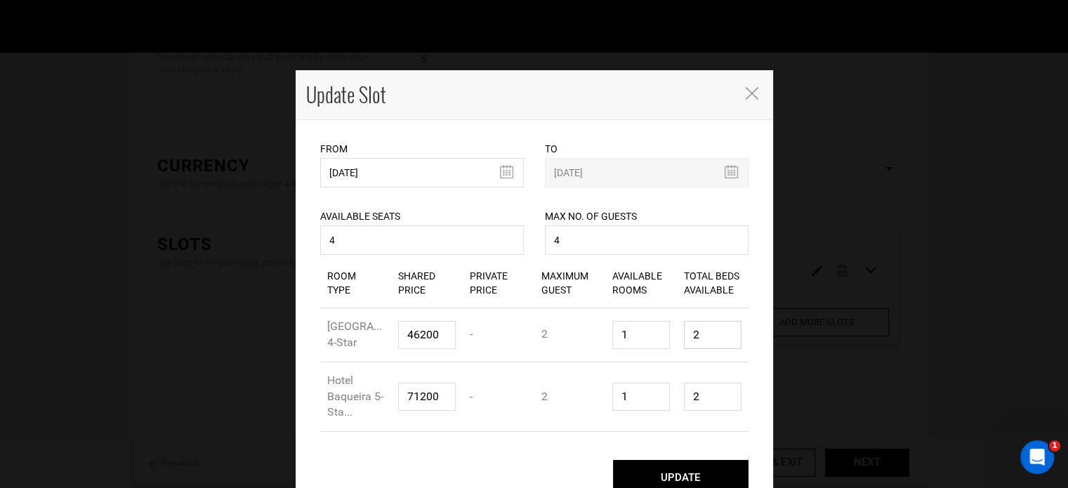
drag, startPoint x: 704, startPoint y: 340, endPoint x: 668, endPoint y: 346, distance: 35.7
click at [677, 342] on div "Total Beds Available 2" at bounding box center [713, 334] width 72 height 49
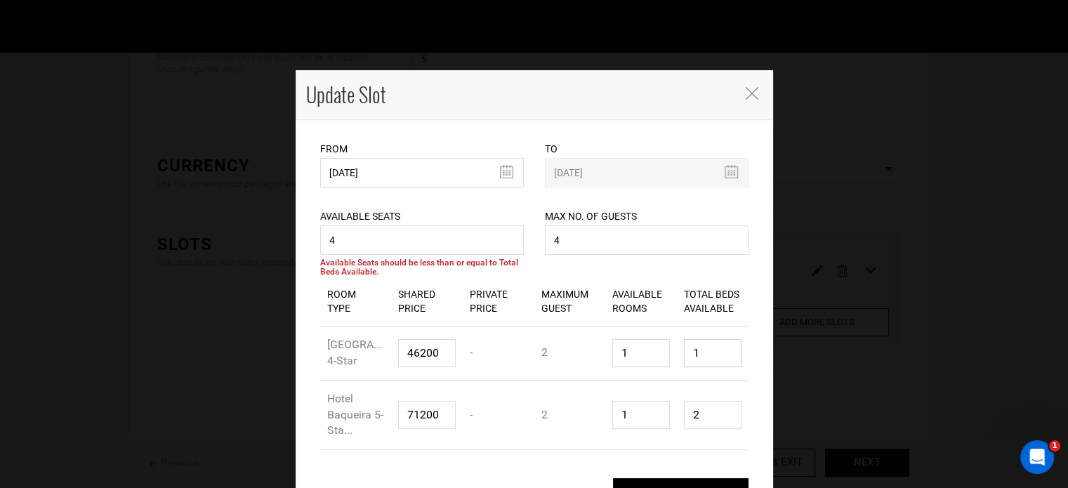
type input "1"
drag, startPoint x: 693, startPoint y: 425, endPoint x: 653, endPoint y: 421, distance: 40.3
click at [657, 425] on div "Room Type Hotel Baqueira 5-Sta... Shared Price 71200 Private Price - Maximum Gu…" at bounding box center [534, 416] width 428 height 70
type input "1"
click at [548, 242] on input "4" at bounding box center [647, 239] width 204 height 29
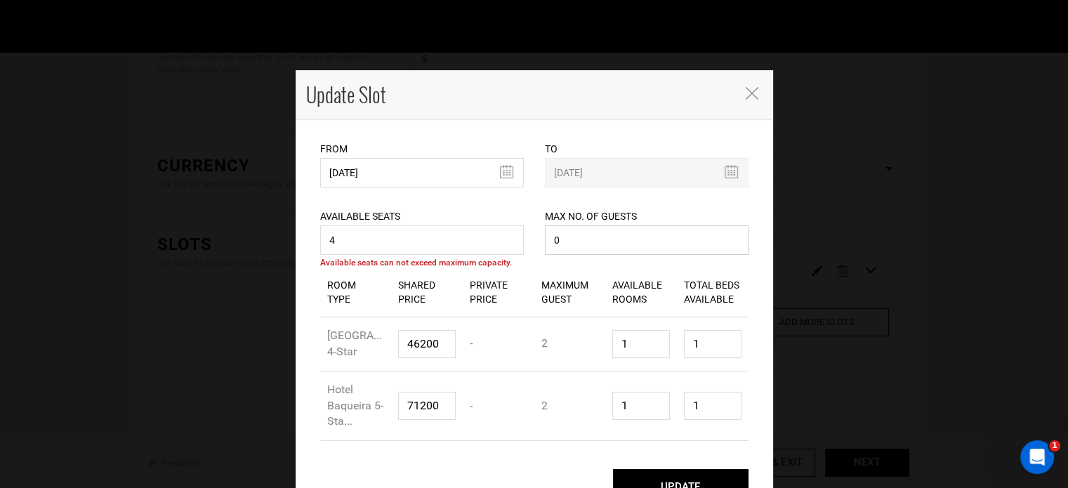
type input "0"
drag, startPoint x: 340, startPoint y: 243, endPoint x: 295, endPoint y: 244, distance: 44.9
click at [296, 244] on div "From 03/22/2026 Please select start date. Start date already exists, please sel…" at bounding box center [534, 319] width 477 height 398
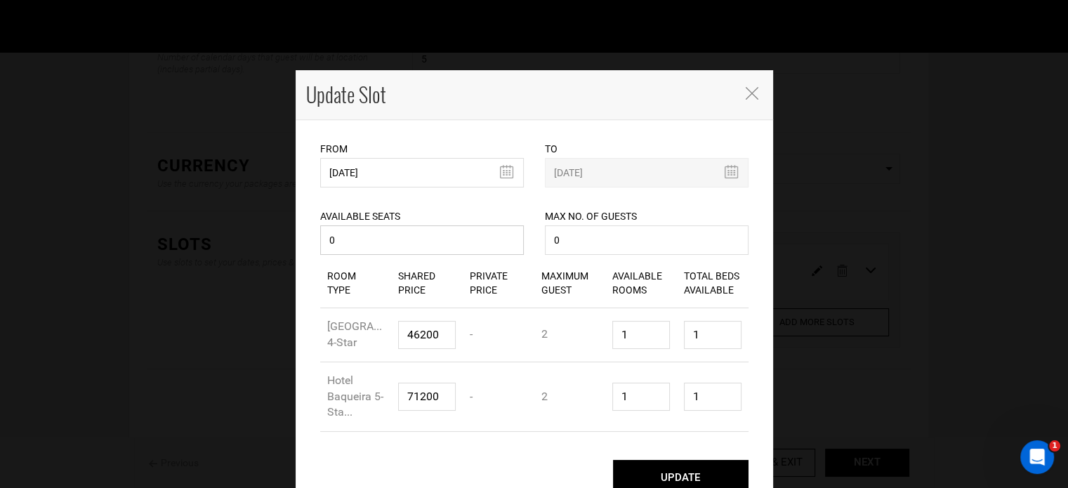
type input "0"
click at [699, 479] on button "UPDATE" at bounding box center [681, 477] width 136 height 35
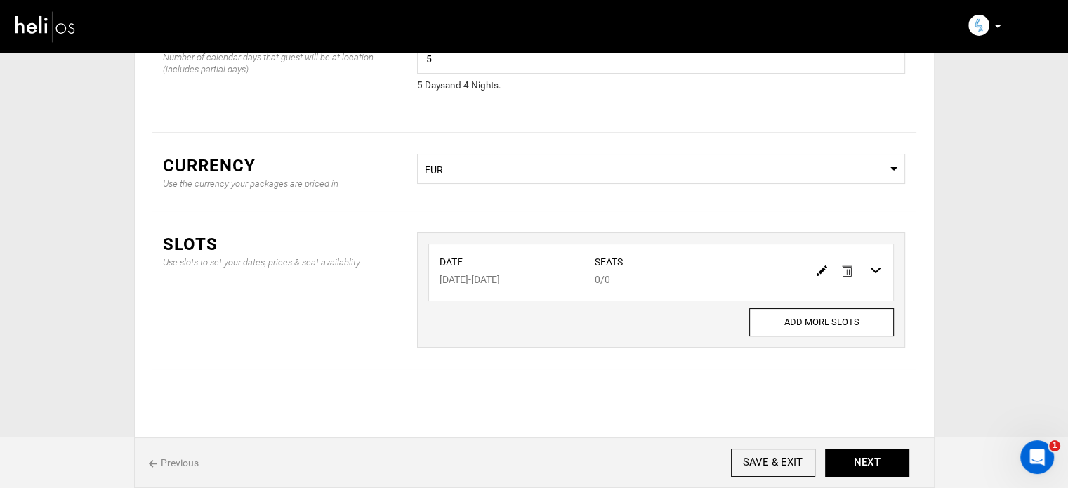
scroll to position [0, 0]
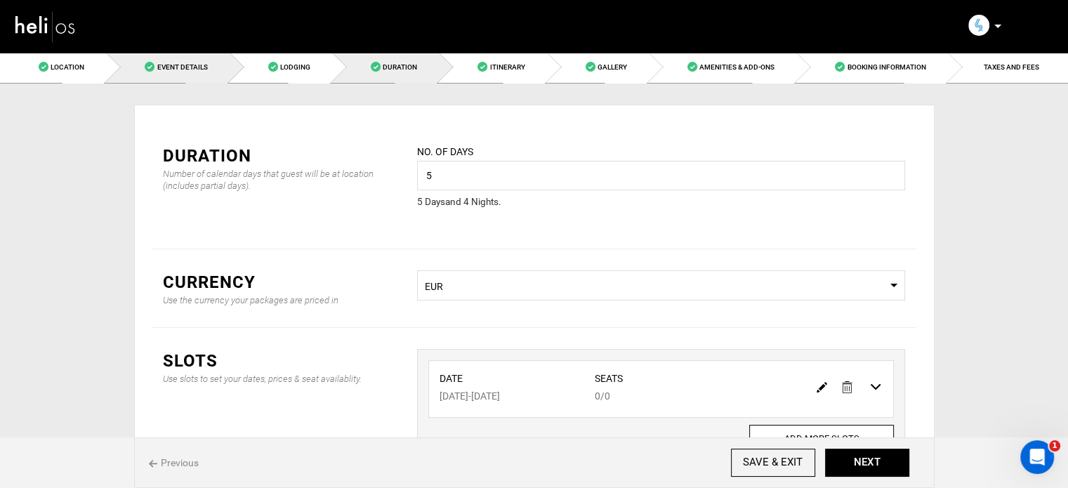
click at [180, 77] on link "Event Details" at bounding box center [167, 67] width 123 height 32
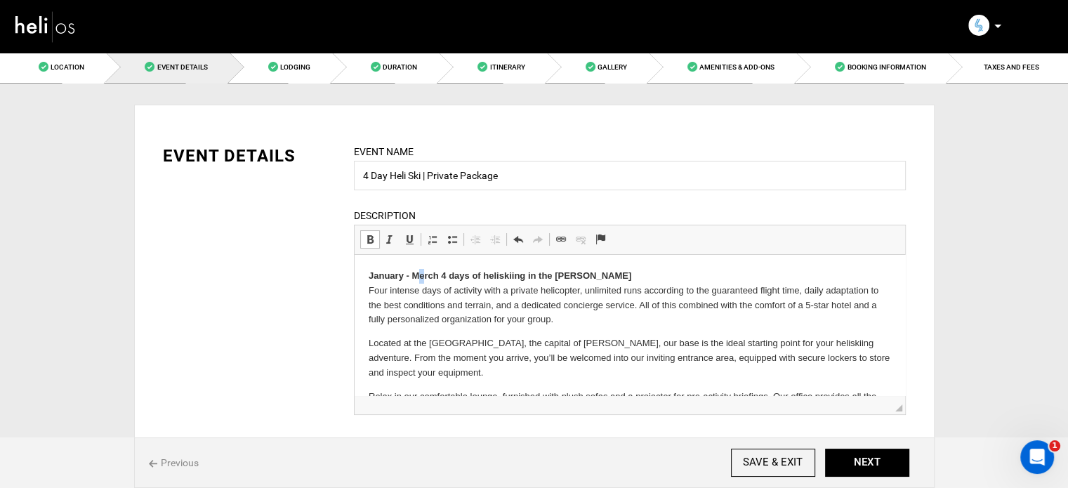
drag, startPoint x: 424, startPoint y: 278, endPoint x: 417, endPoint y: 277, distance: 7.2
click at [417, 277] on strong "January - Merch 4 days of heliskiing in the Val d’Aran" at bounding box center [499, 275] width 263 height 11
click at [438, 274] on strong "January - March 4 days of heliskiing in the Val d’Aran" at bounding box center [497, 275] width 258 height 11
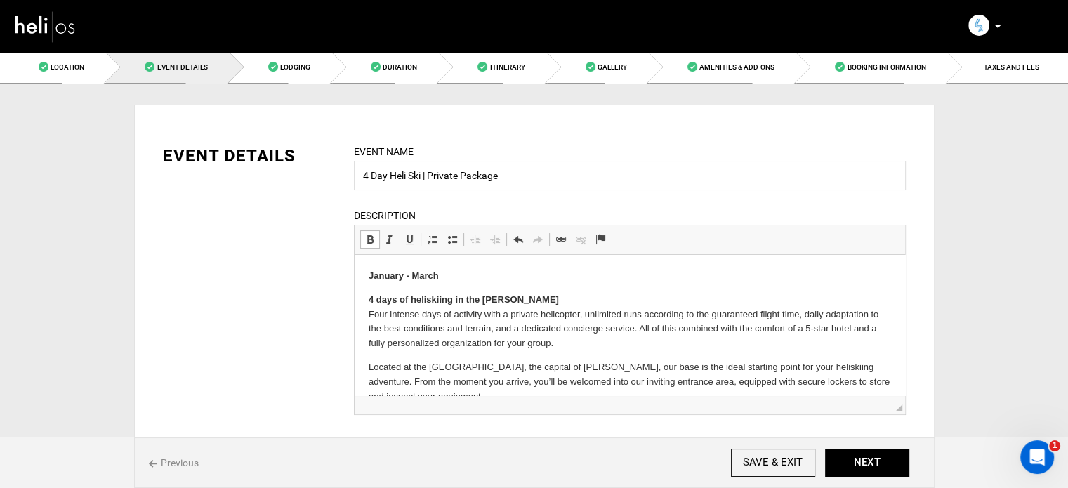
click at [368, 277] on strong "January - March" at bounding box center [403, 275] width 70 height 11
click at [845, 69] on span at bounding box center [840, 67] width 10 height 10
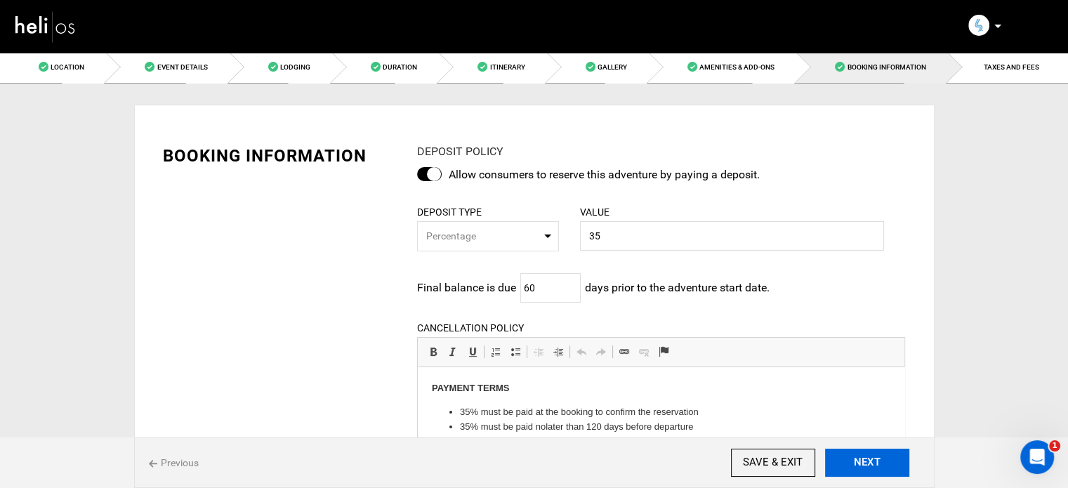
click at [871, 472] on button "NEXT" at bounding box center [867, 463] width 84 height 28
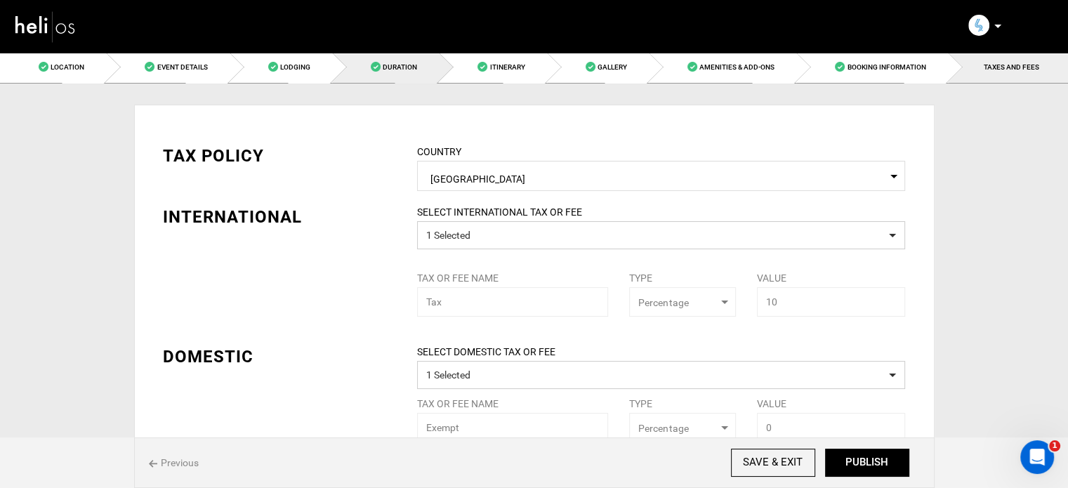
click at [424, 65] on link "Duration" at bounding box center [385, 67] width 107 height 32
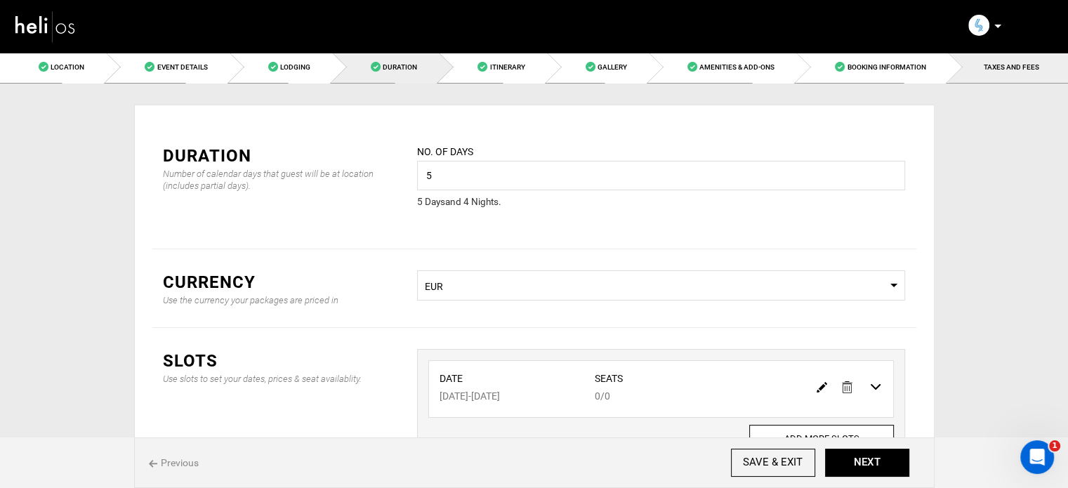
click at [980, 75] on link "TAXES AND FEES" at bounding box center [1008, 67] width 120 height 32
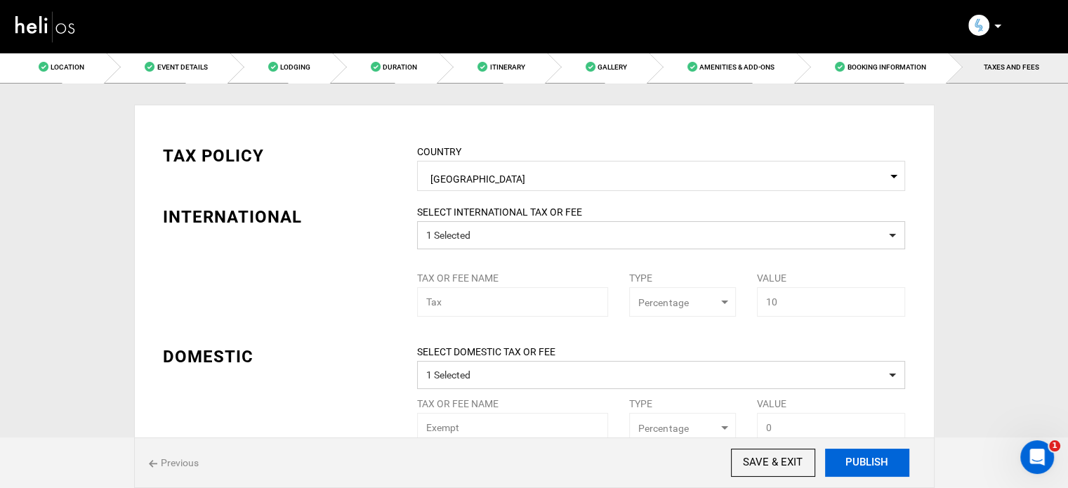
click at [852, 461] on button "PUBLISH" at bounding box center [867, 463] width 84 height 28
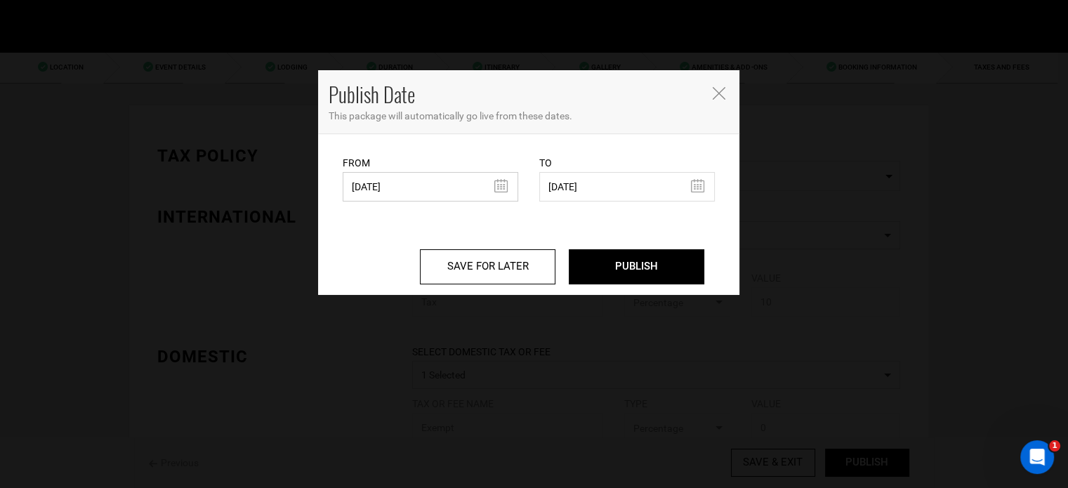
click at [388, 188] on input "07/21/2025" at bounding box center [431, 186] width 176 height 29
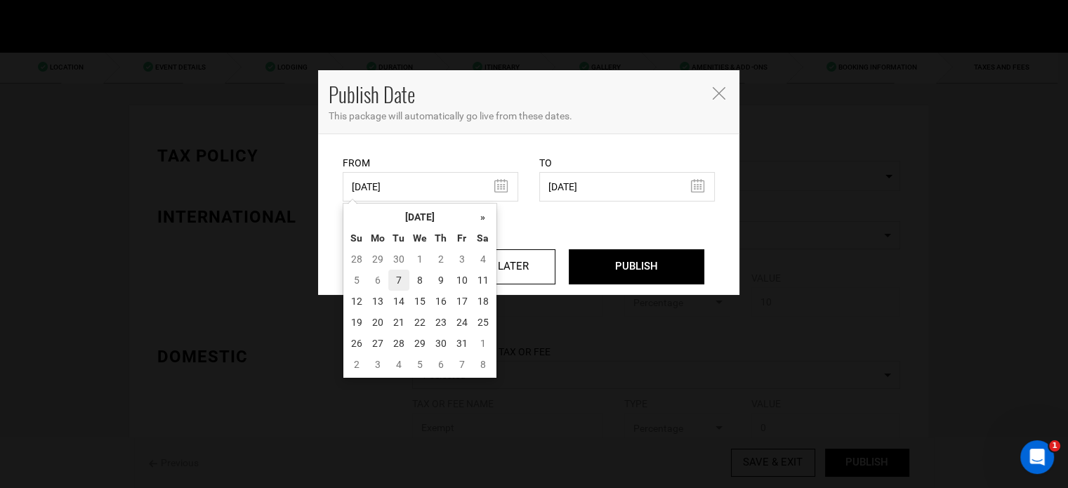
click at [400, 282] on td "7" at bounding box center [398, 280] width 21 height 21
type input "10/07/2025"
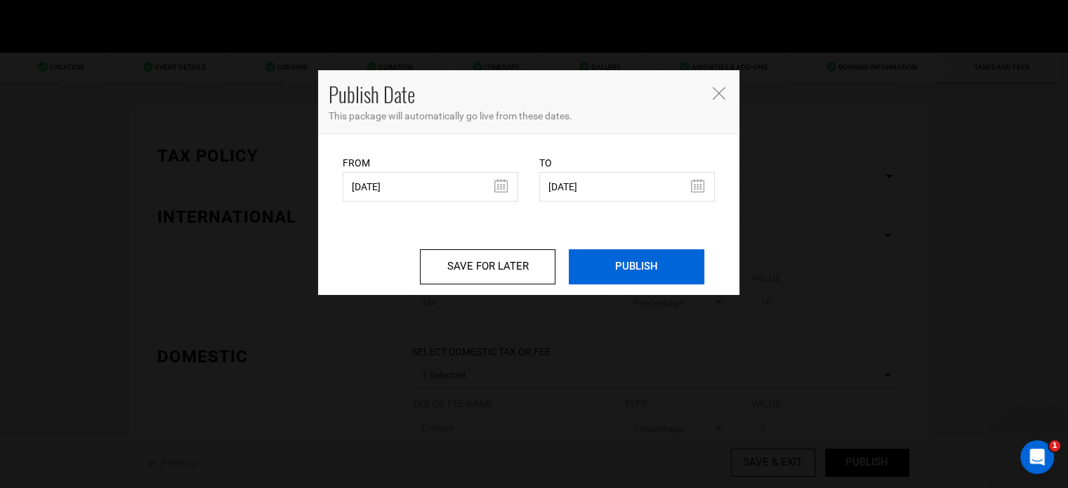
click at [623, 267] on input "PUBLISH" at bounding box center [637, 266] width 136 height 35
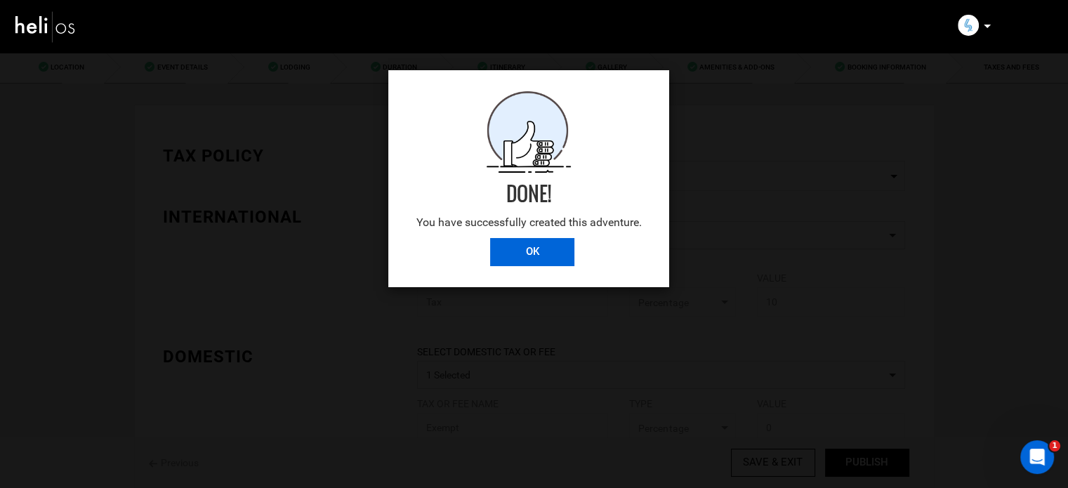
click at [515, 239] on input "OK" at bounding box center [532, 252] width 84 height 28
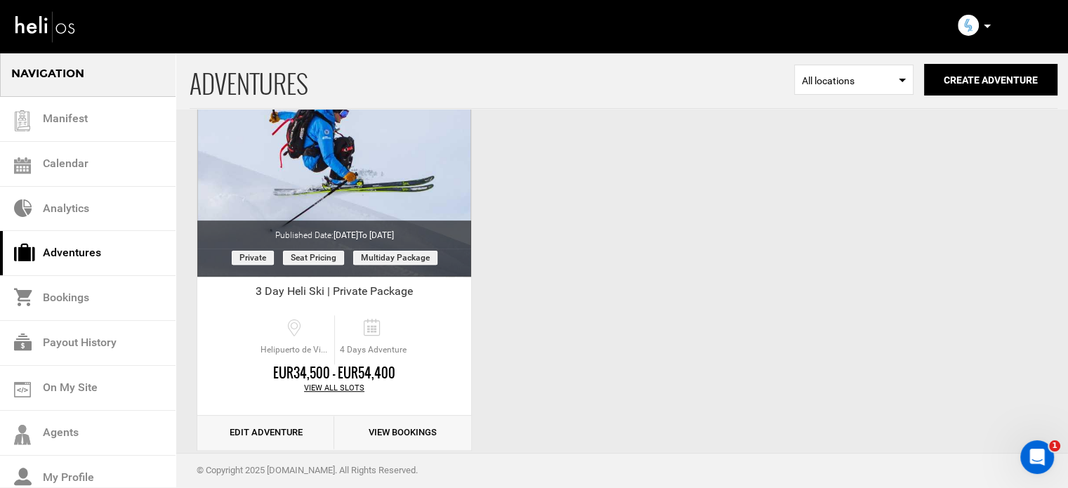
scroll to position [608, 0]
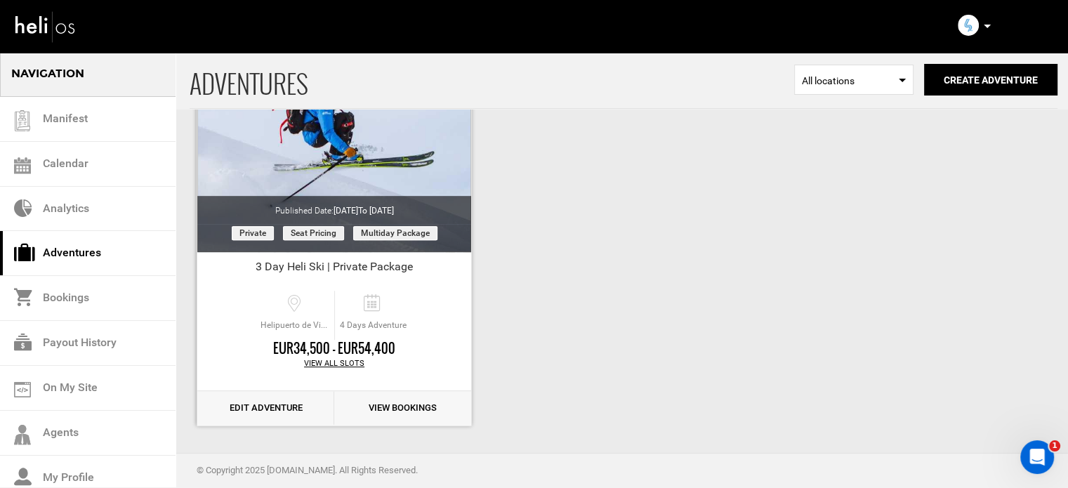
click at [295, 407] on link "Edit Adventure" at bounding box center [265, 408] width 137 height 34
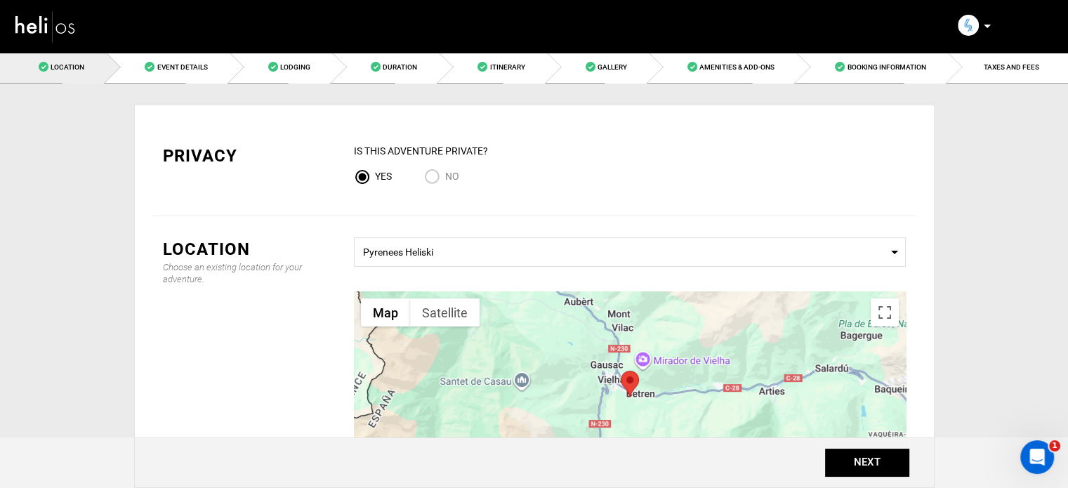
click at [432, 175] on input "No" at bounding box center [434, 178] width 21 height 19
radio input "true"
radio input "false"
click at [171, 72] on link "Event Details" at bounding box center [167, 67] width 123 height 32
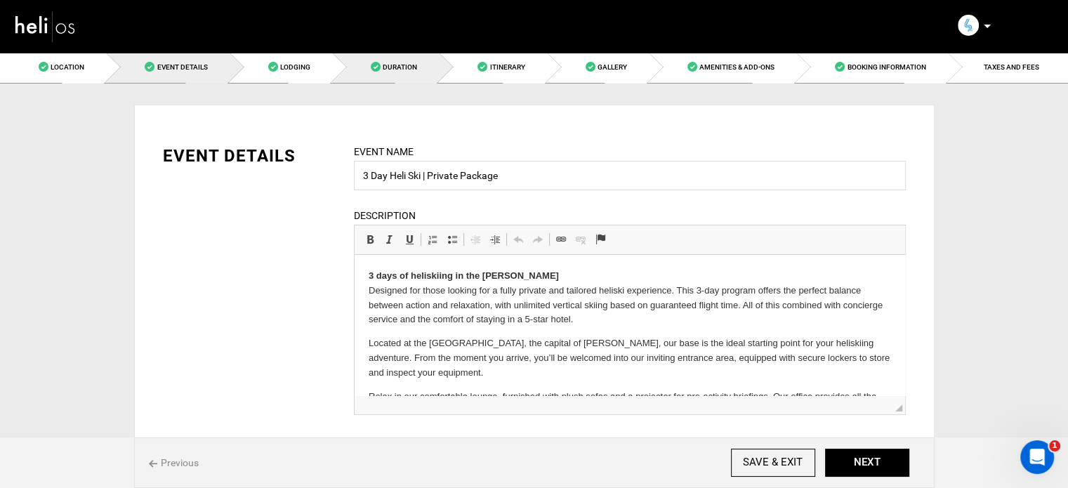
click at [396, 64] on span "Duration" at bounding box center [400, 67] width 34 height 8
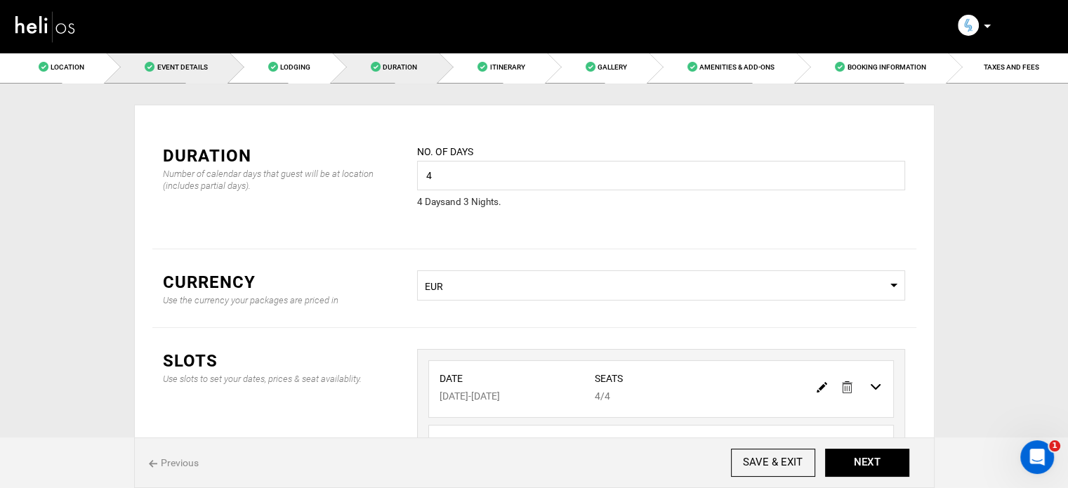
click at [187, 80] on link "Event Details" at bounding box center [167, 67] width 123 height 32
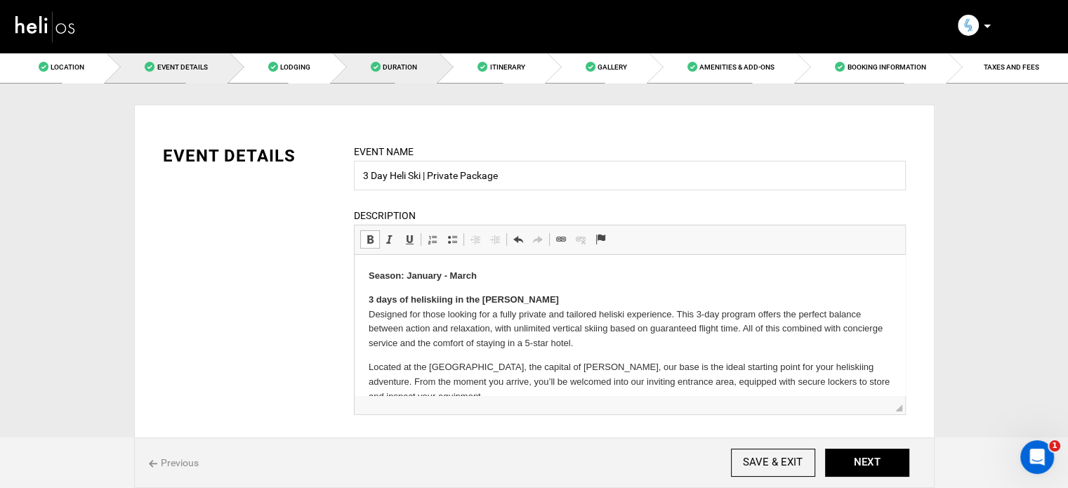
click at [416, 70] on span "Duration" at bounding box center [400, 67] width 34 height 8
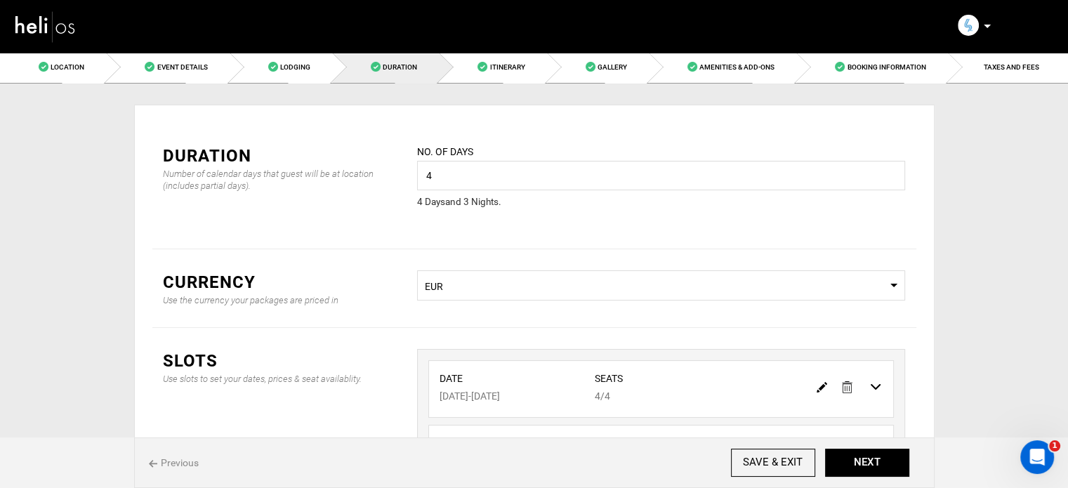
click at [848, 386] on img at bounding box center [847, 387] width 11 height 12
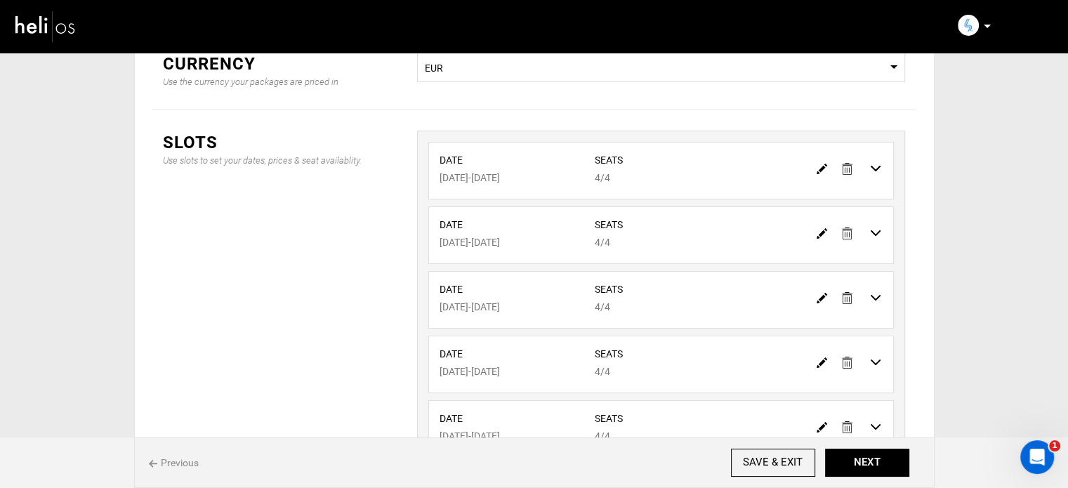
scroll to position [230, 0]
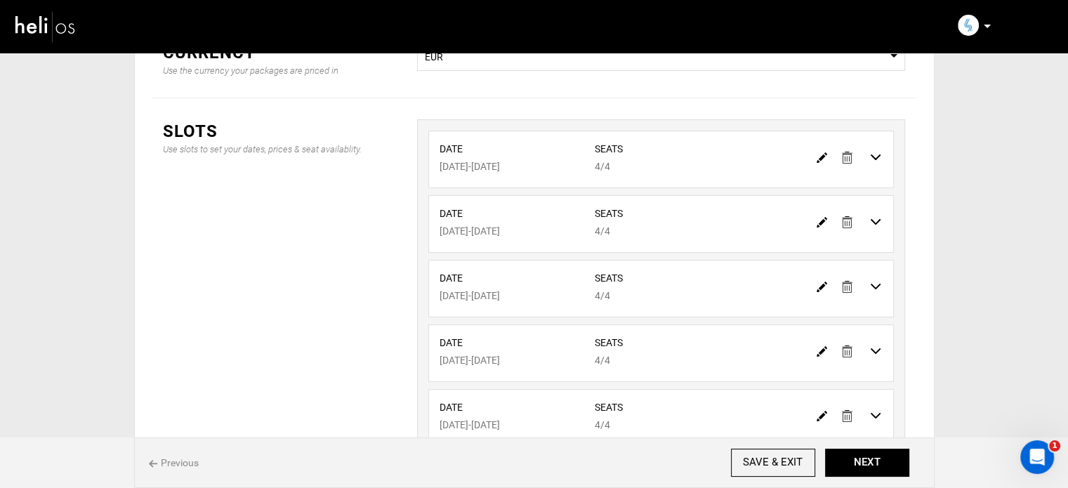
click at [849, 154] on img at bounding box center [847, 158] width 11 height 12
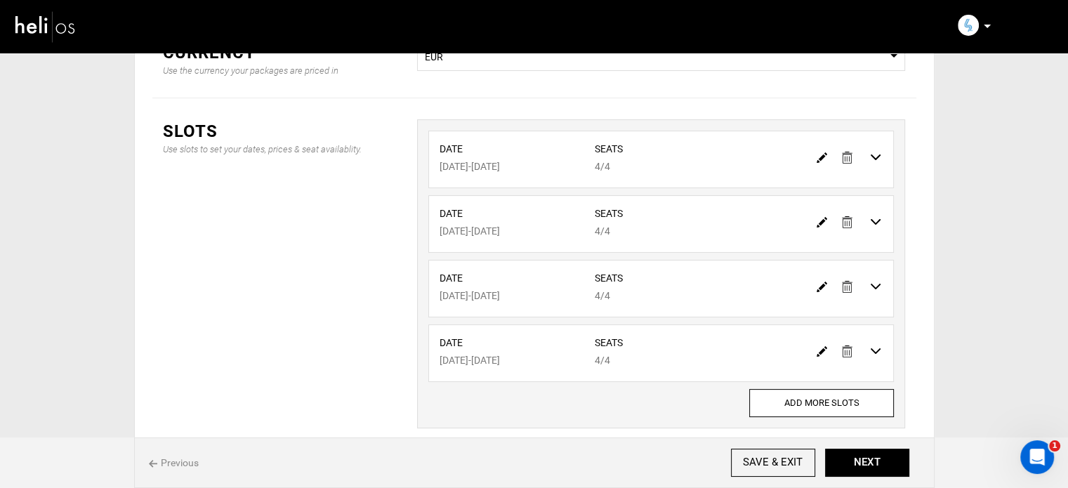
click at [849, 154] on img at bounding box center [847, 158] width 11 height 12
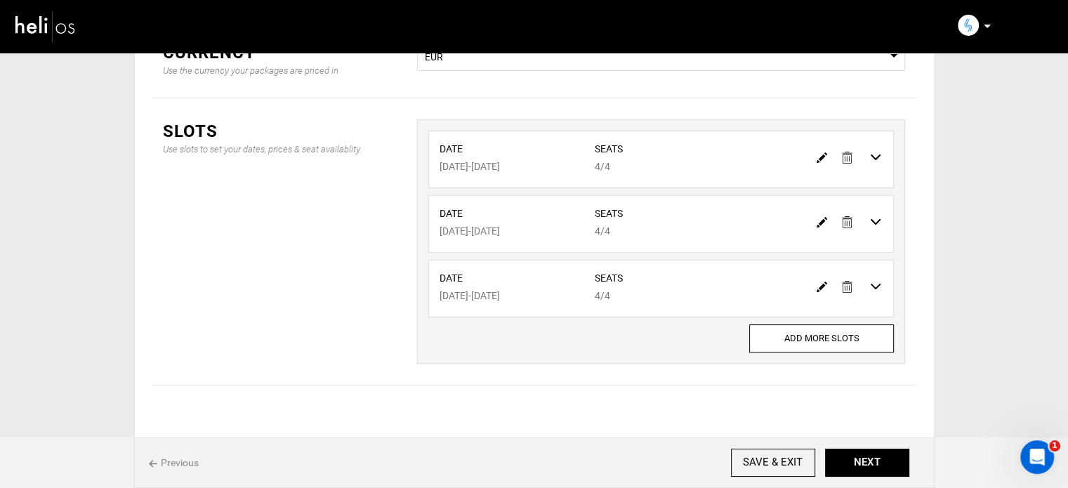
click at [849, 154] on img at bounding box center [847, 158] width 11 height 12
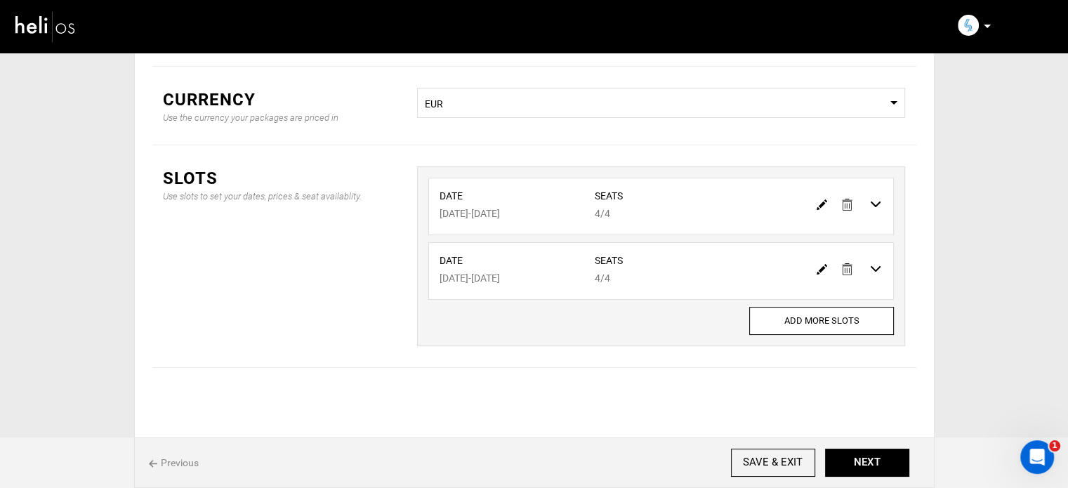
scroll to position [180, 0]
click at [845, 207] on img at bounding box center [847, 207] width 11 height 12
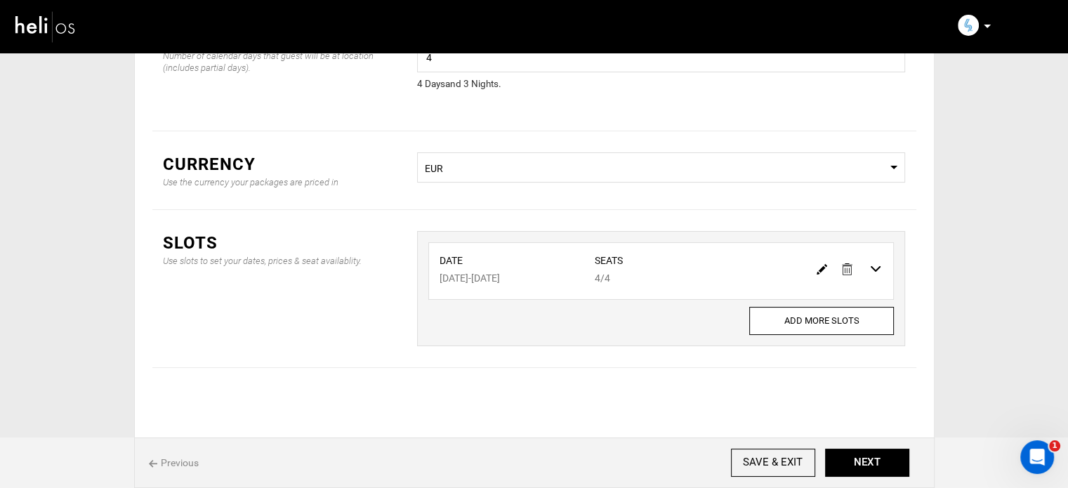
scroll to position [117, 0]
click at [820, 270] on img at bounding box center [822, 270] width 11 height 11
type input "03/26/2026"
type input "03/29/2026"
type input "4"
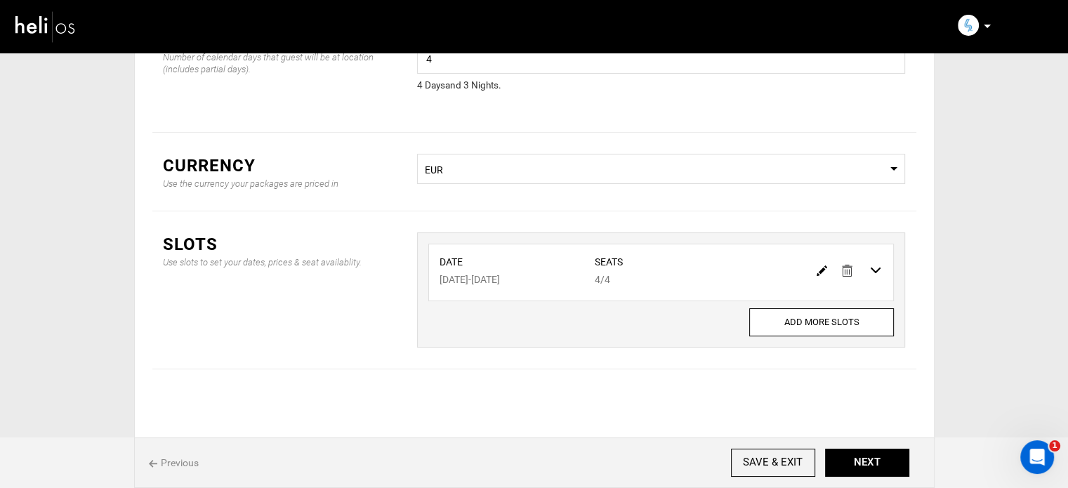
type input "4"
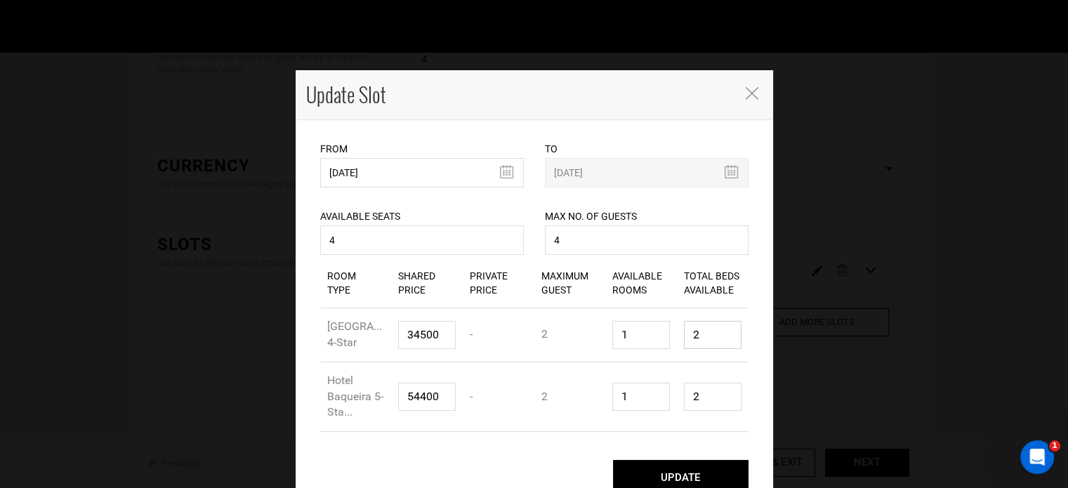
drag, startPoint x: 697, startPoint y: 332, endPoint x: 668, endPoint y: 333, distance: 28.8
click at [669, 333] on div "Room Type Hotel Vielha 4-Star Shared Price 34500 Private Price - Maximum Guest …" at bounding box center [534, 335] width 428 height 54
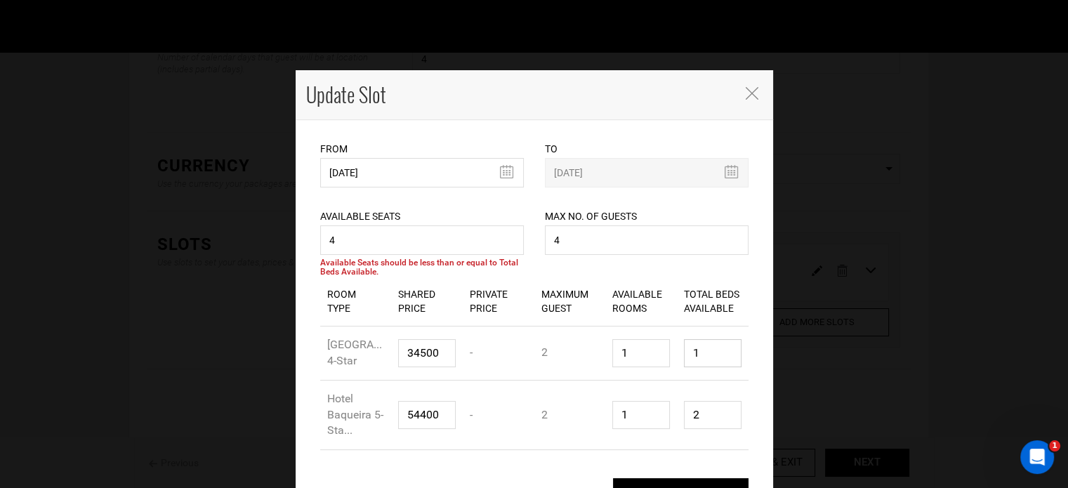
type input "1"
drag, startPoint x: 698, startPoint y: 438, endPoint x: 612, endPoint y: 369, distance: 110.9
click at [663, 433] on div "Room Type Hotel Baqueira 5-Sta... Shared Price 54400 Private Price - Maximum Gu…" at bounding box center [534, 416] width 428 height 70
type input "1"
click at [572, 238] on input "4" at bounding box center [647, 239] width 204 height 29
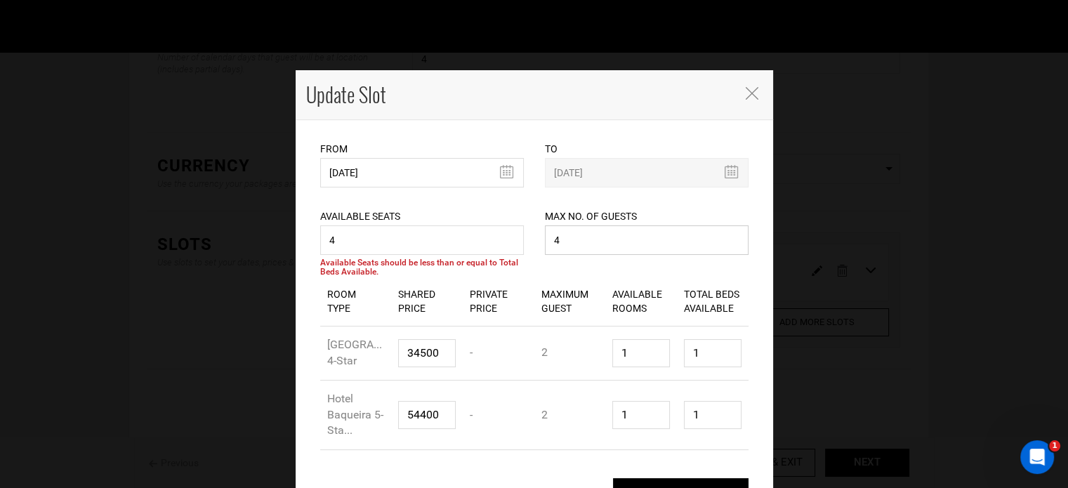
click at [572, 238] on input "4" at bounding box center [647, 239] width 204 height 29
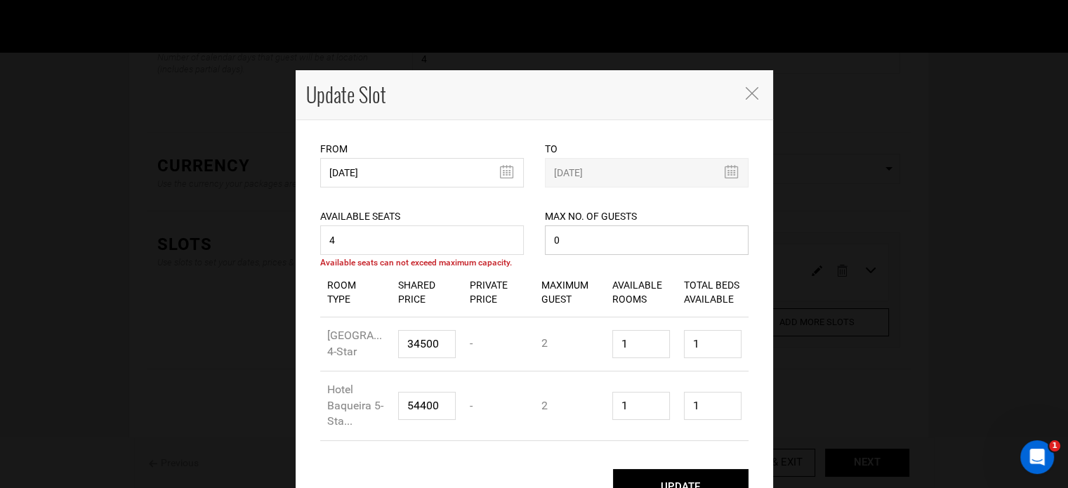
type input "0"
drag, startPoint x: 334, startPoint y: 244, endPoint x: 298, endPoint y: 244, distance: 36.5
click at [298, 244] on div "From 03/26/2026 Please select start date. Start date already exists, please sel…" at bounding box center [534, 319] width 477 height 398
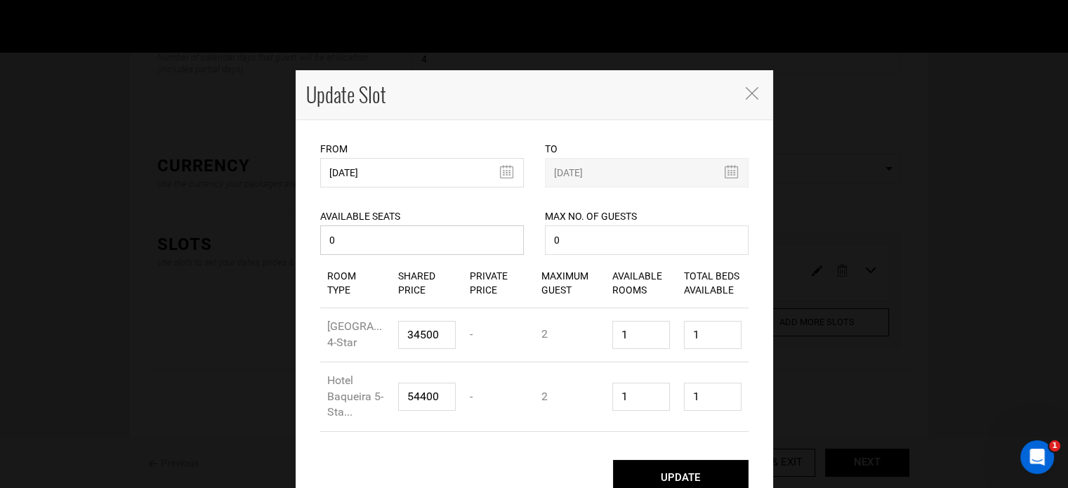
scroll to position [37, 0]
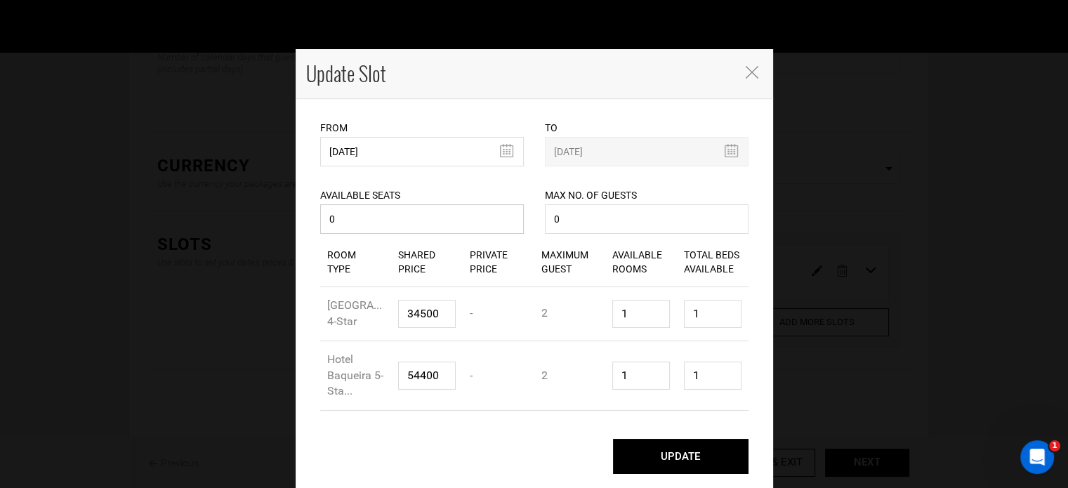
type input "0"
click at [687, 458] on button "UPDATE" at bounding box center [681, 456] width 136 height 35
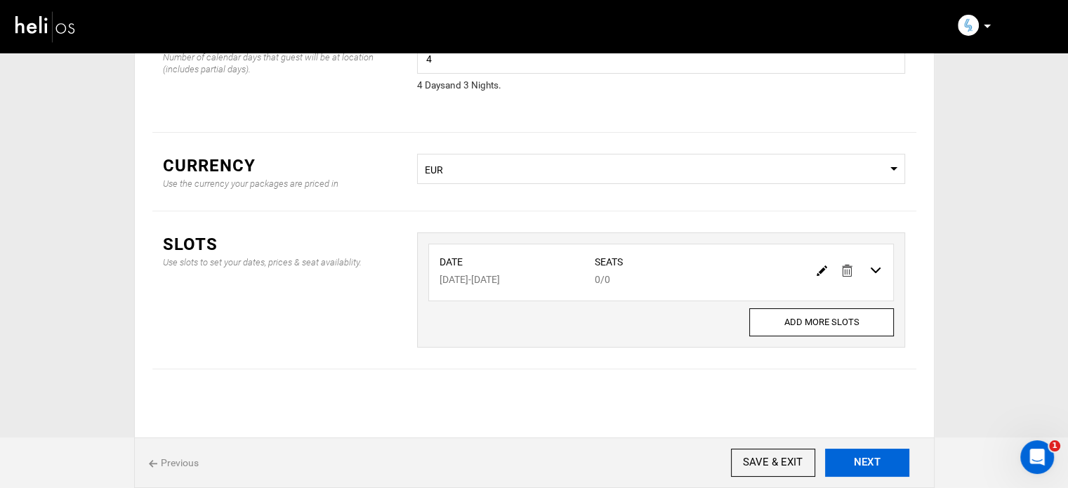
click at [865, 458] on button "NEXT" at bounding box center [867, 463] width 84 height 28
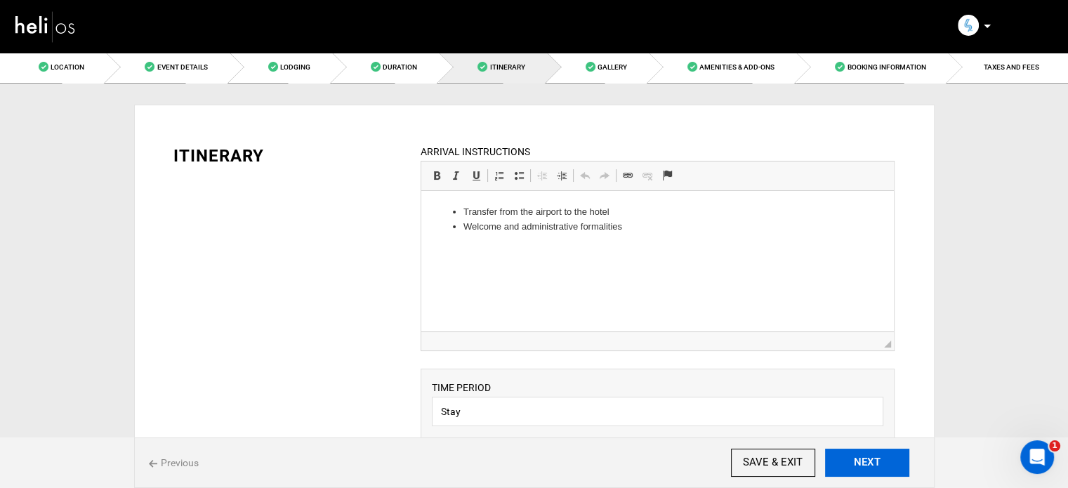
click at [865, 458] on button "NEXT" at bounding box center [867, 463] width 84 height 28
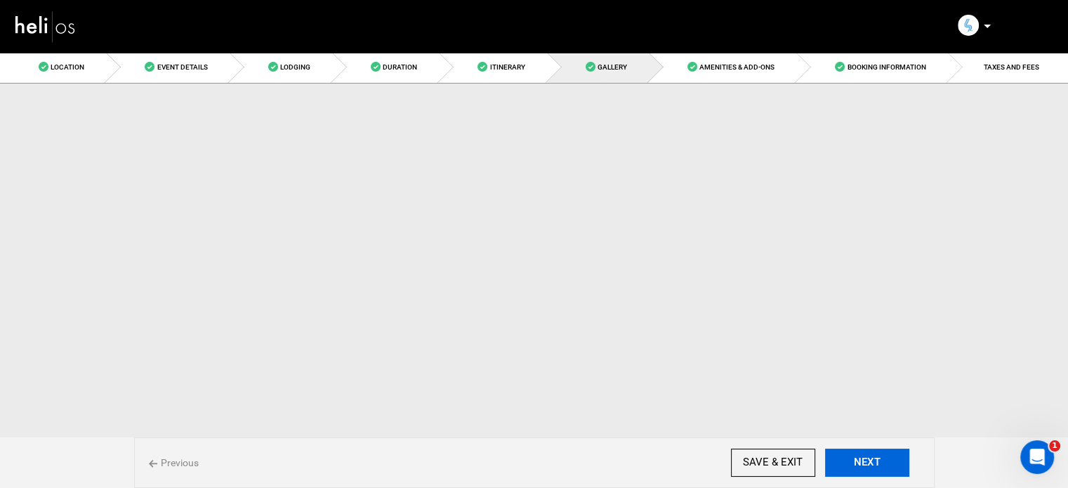
click at [865, 458] on button "NEXT" at bounding box center [867, 463] width 84 height 28
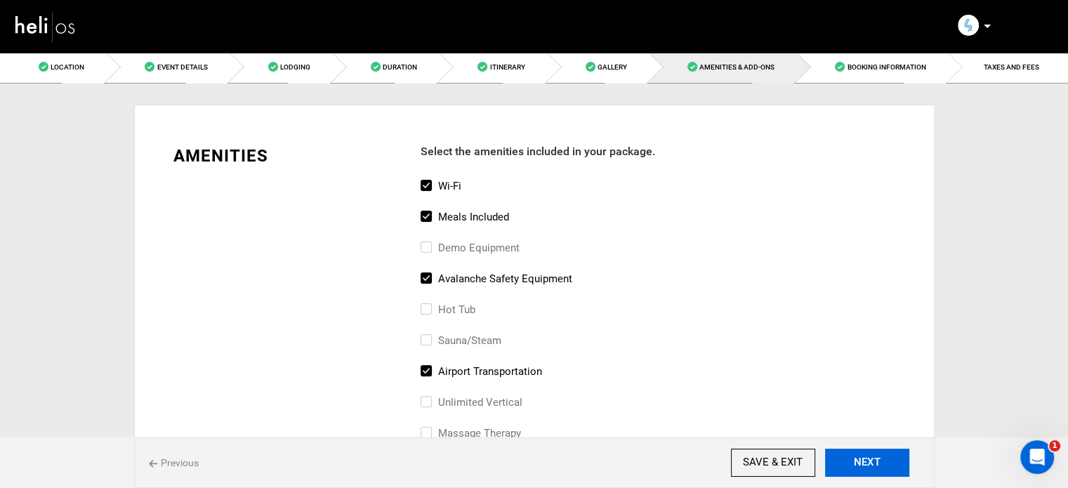
click at [865, 458] on button "NEXT" at bounding box center [867, 463] width 84 height 28
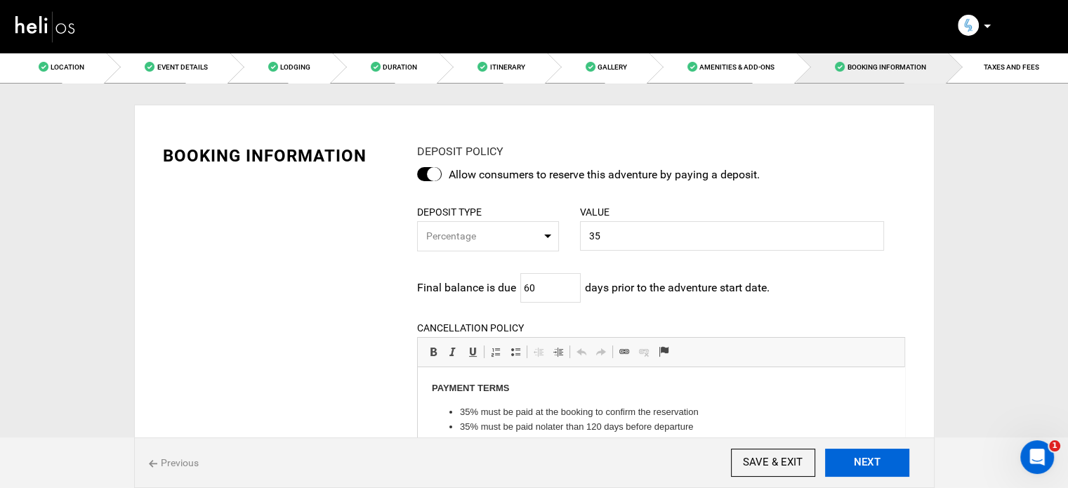
click at [865, 458] on button "NEXT" at bounding box center [867, 463] width 84 height 28
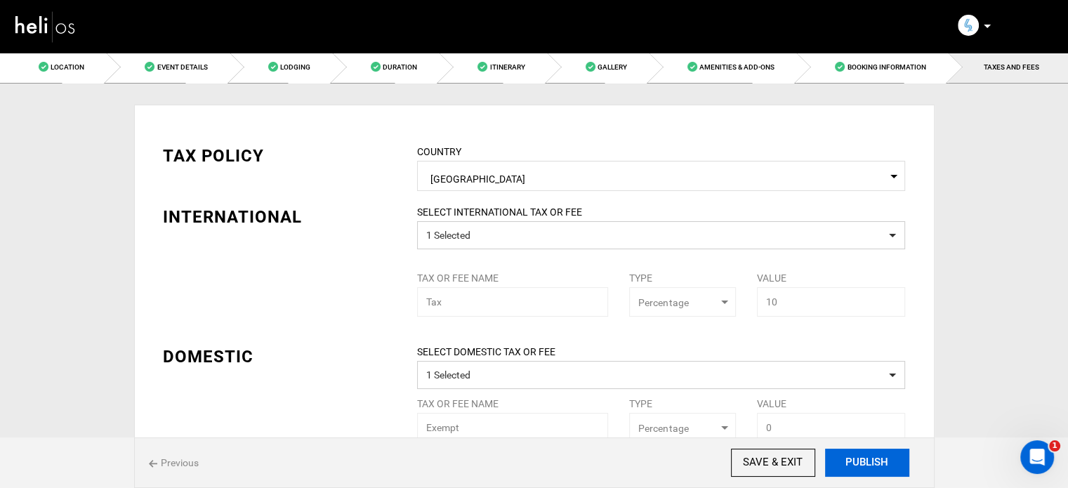
click at [864, 458] on button "PUBLISH" at bounding box center [867, 463] width 84 height 28
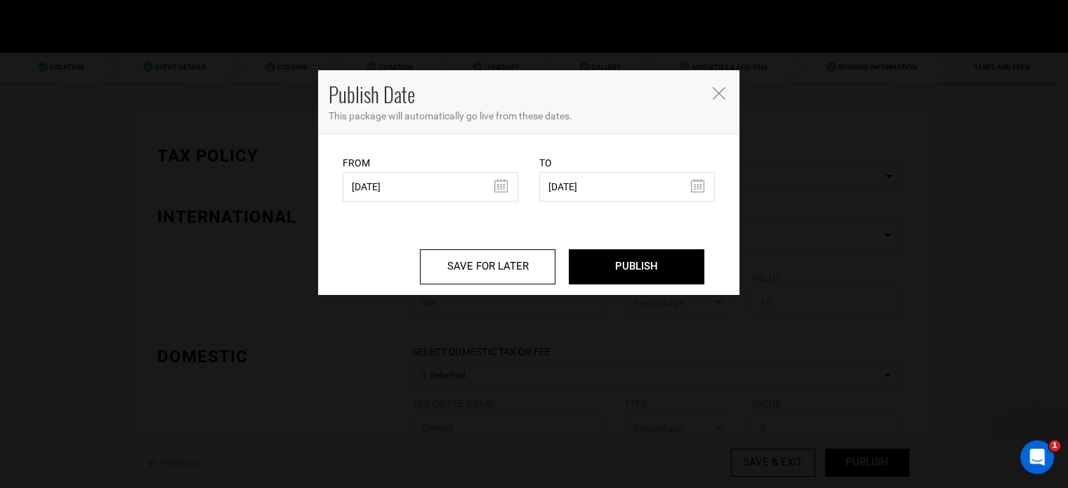
click at [411, 171] on div "From 07/21/2025 From Date needs to be future date. Please select From Date." at bounding box center [431, 178] width 176 height 46
click at [411, 178] on input "07/21/2025" at bounding box center [431, 186] width 176 height 29
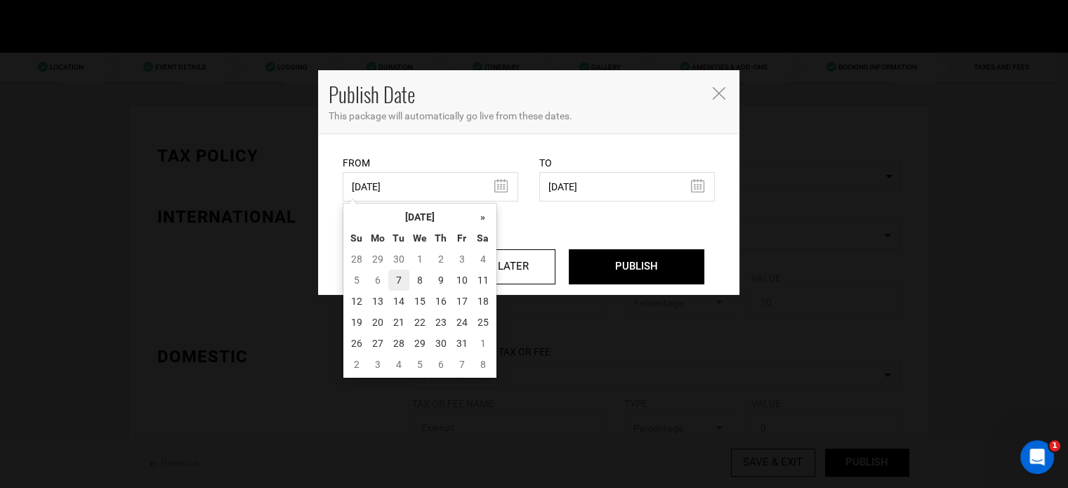
click at [388, 279] on td "6" at bounding box center [377, 280] width 21 height 21
click at [402, 277] on td "7" at bounding box center [398, 280] width 21 height 21
type input "10/07/2025"
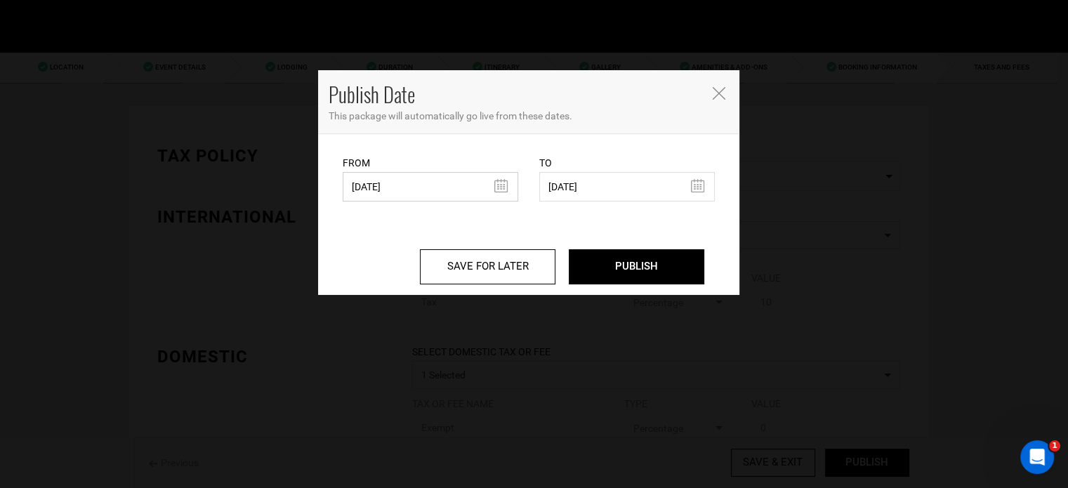
click at [431, 190] on input "10/07/2025" at bounding box center [431, 186] width 176 height 29
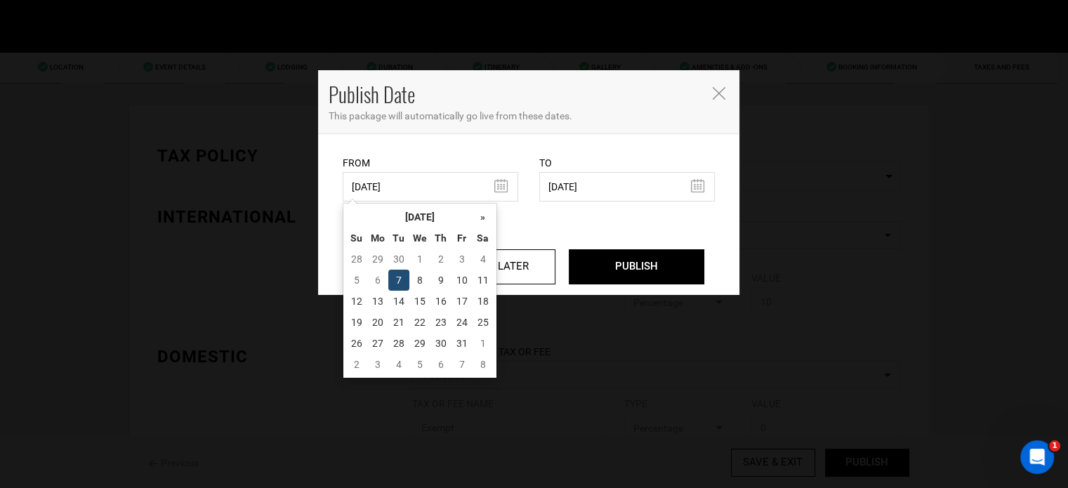
click at [399, 275] on td "7" at bounding box center [398, 280] width 21 height 21
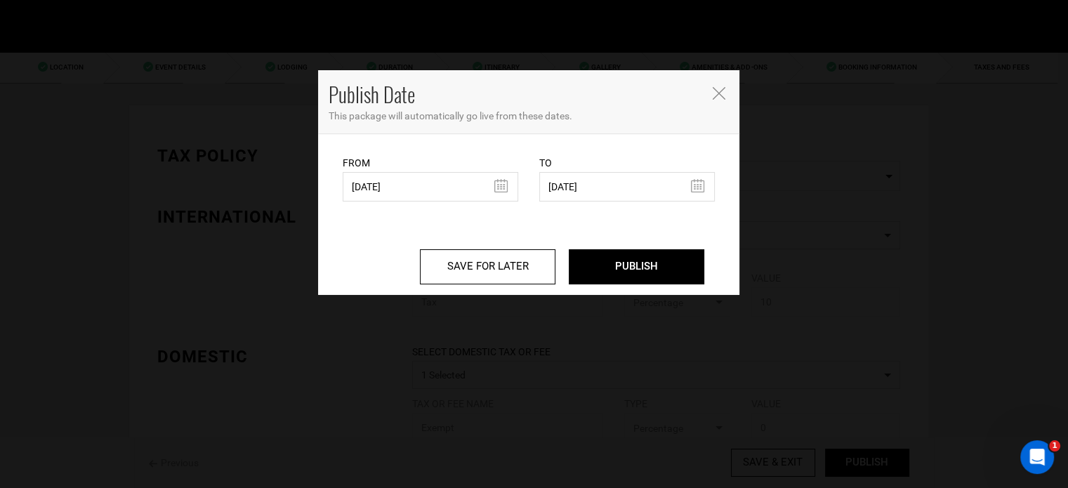
click at [650, 246] on div "SAVE FOR LATER PUBLISH" at bounding box center [529, 256] width 372 height 56
click at [647, 253] on input "PUBLISH" at bounding box center [637, 266] width 136 height 35
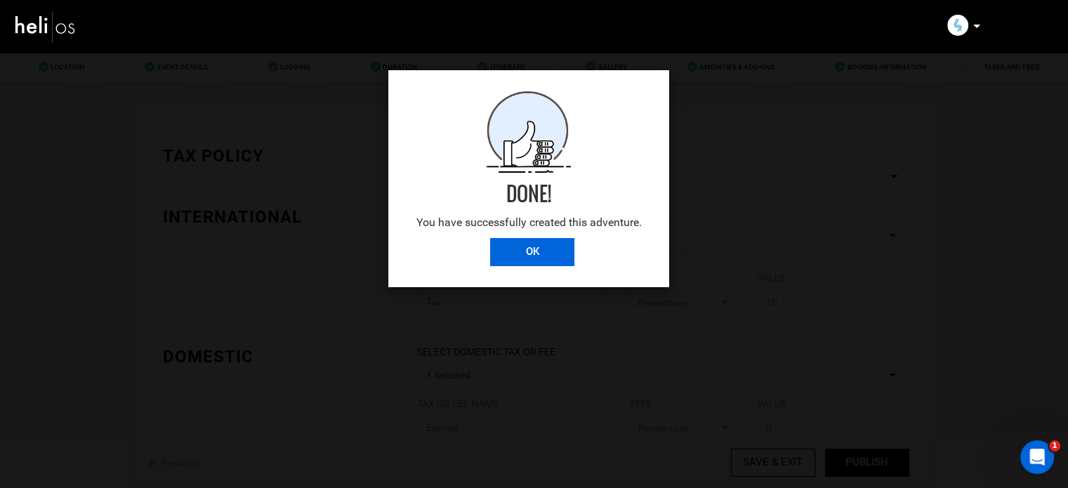
click at [541, 241] on input "OK" at bounding box center [532, 252] width 84 height 28
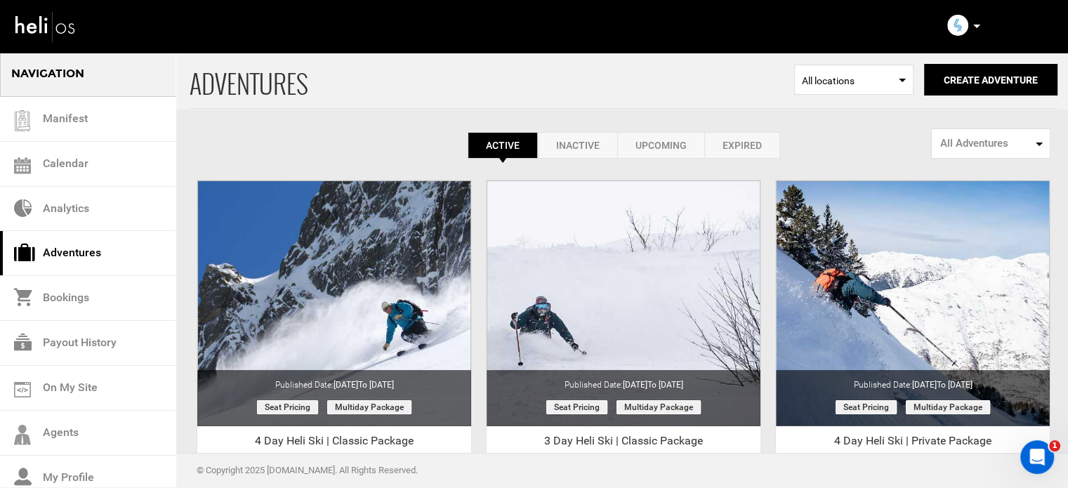
click at [977, 25] on icon at bounding box center [976, 27] width 7 height 4
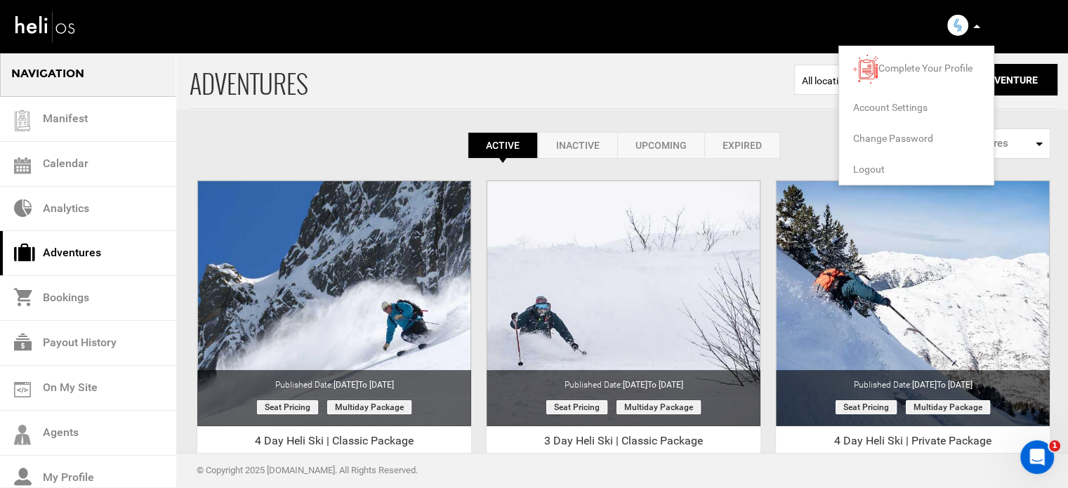
click at [864, 167] on span "Logout" at bounding box center [869, 169] width 32 height 11
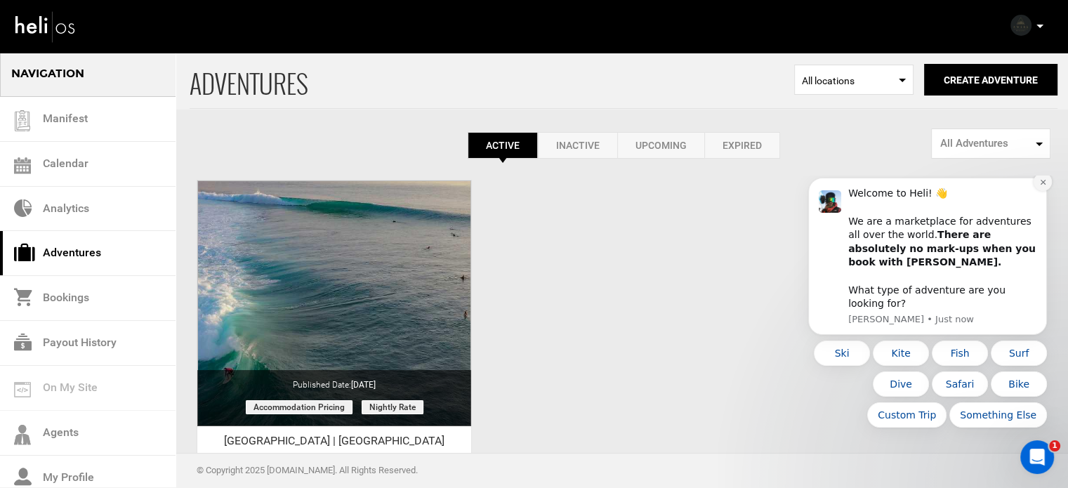
click at [1045, 186] on icon "Dismiss notification" at bounding box center [1043, 182] width 8 height 8
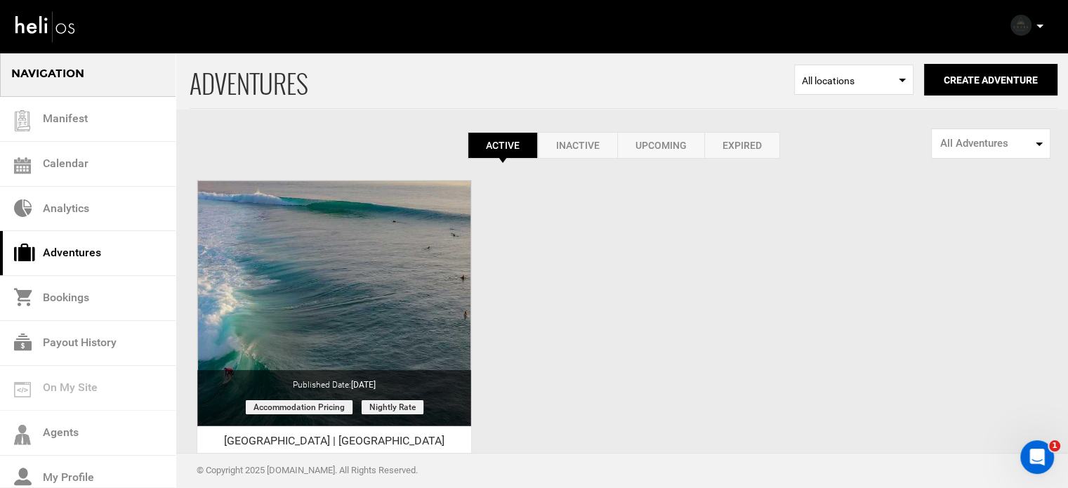
click at [1037, 23] on p at bounding box center [1039, 26] width 8 height 16
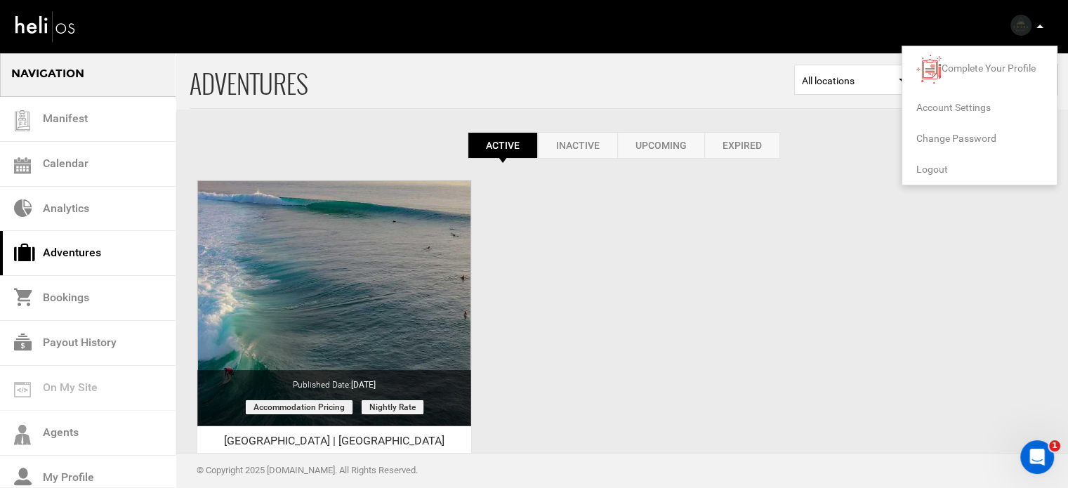
click at [927, 175] on li "Logout" at bounding box center [979, 169] width 154 height 31
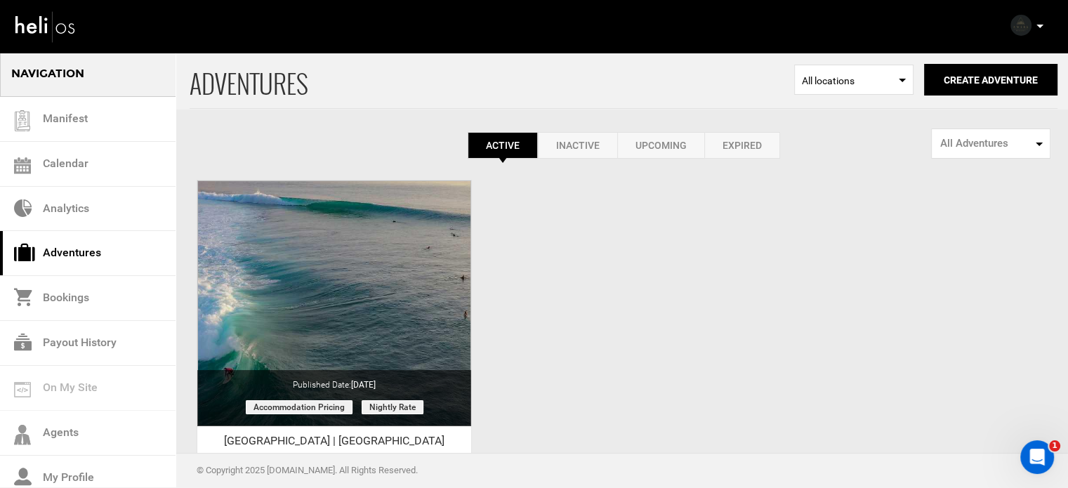
click at [1037, 22] on p at bounding box center [1039, 26] width 8 height 16
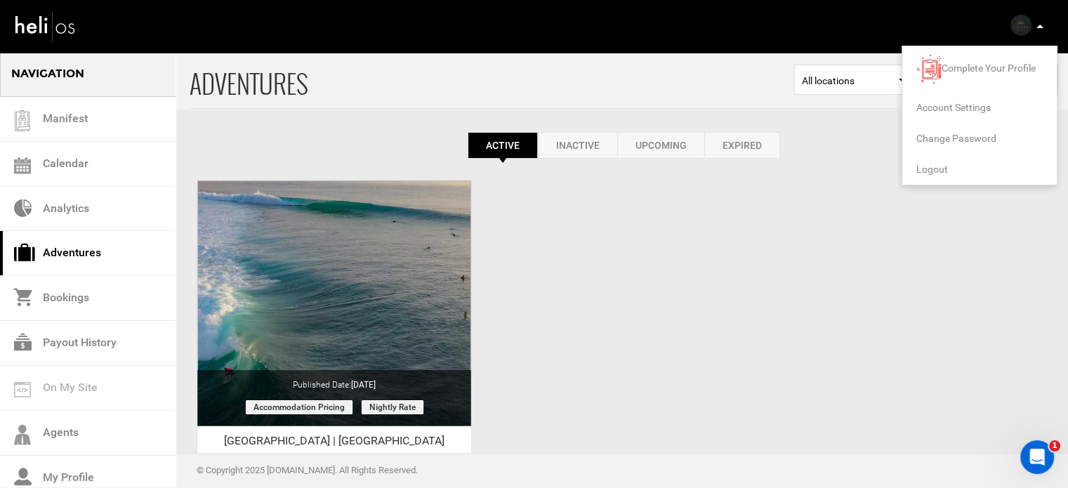
click at [931, 165] on span "Logout" at bounding box center [932, 169] width 32 height 11
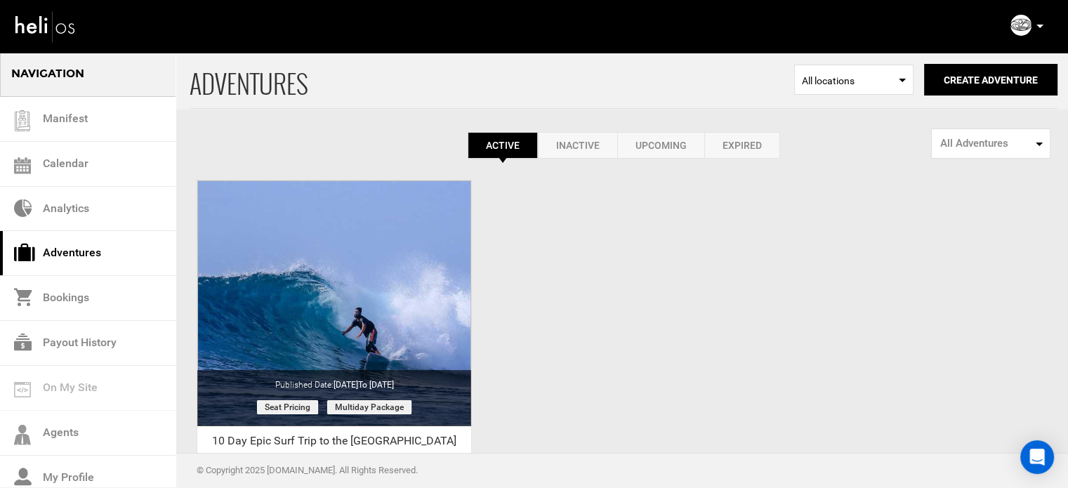
click at [1036, 22] on p at bounding box center [1039, 26] width 8 height 16
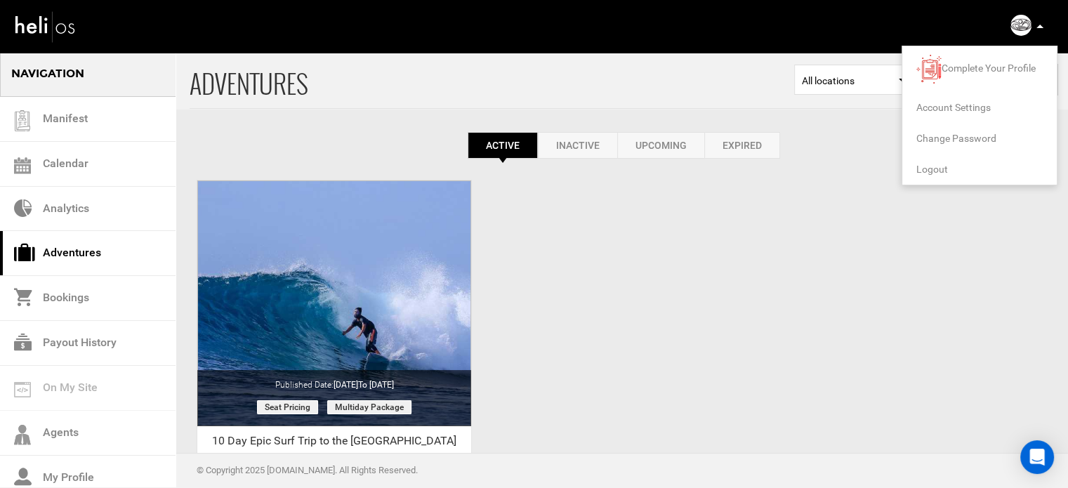
click at [937, 166] on span "Logout" at bounding box center [932, 169] width 32 height 11
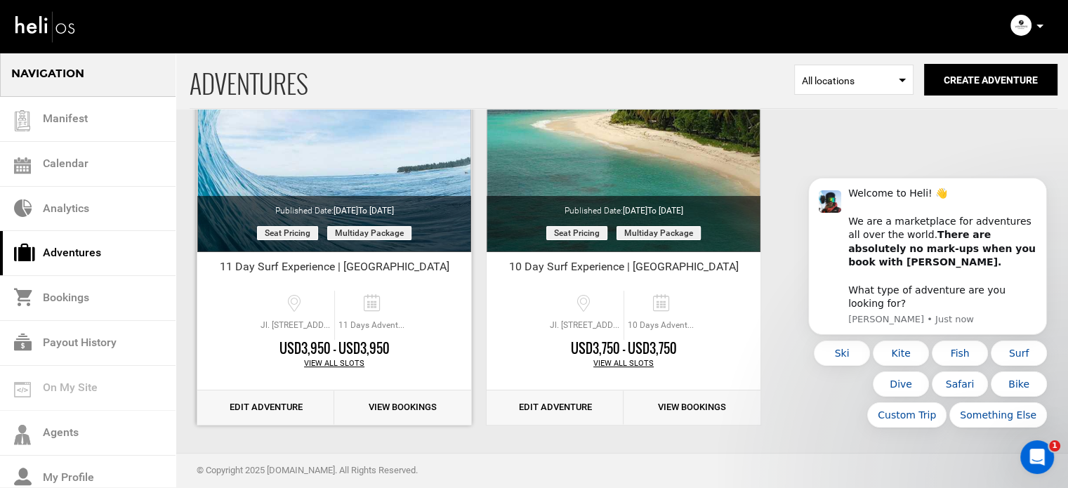
click at [326, 359] on div "View All Slots" at bounding box center [334, 363] width 274 height 11
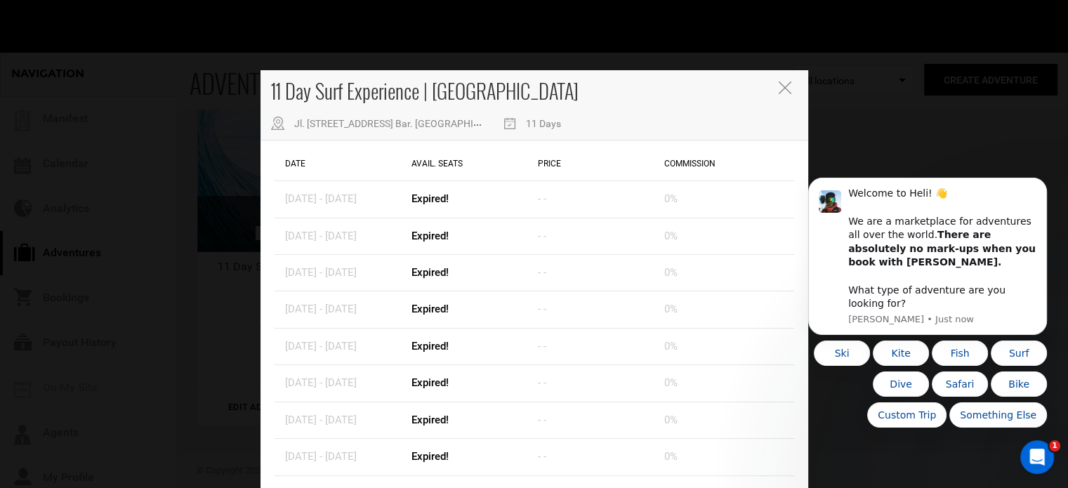
click at [779, 86] on icon "Close" at bounding box center [785, 87] width 13 height 13
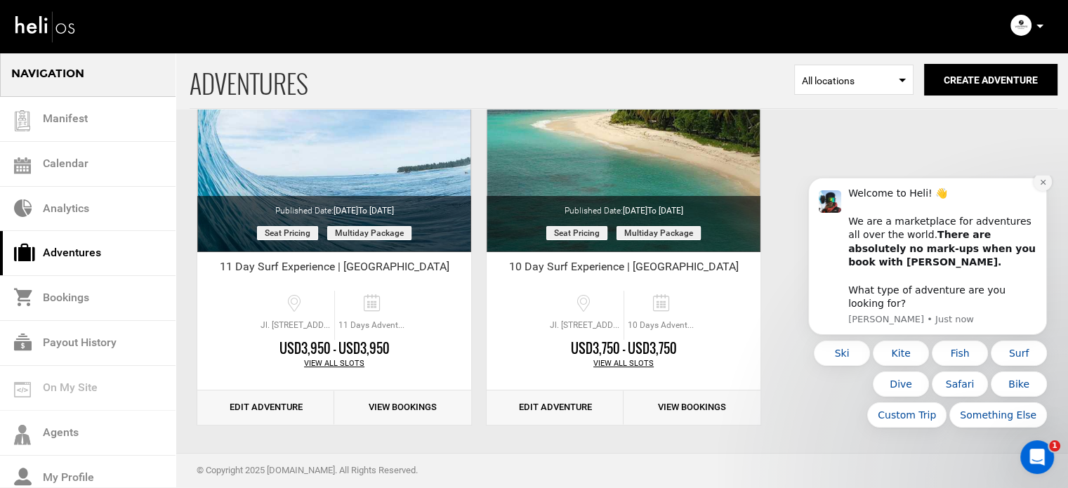
click at [1044, 186] on icon "Dismiss notification" at bounding box center [1043, 182] width 8 height 8
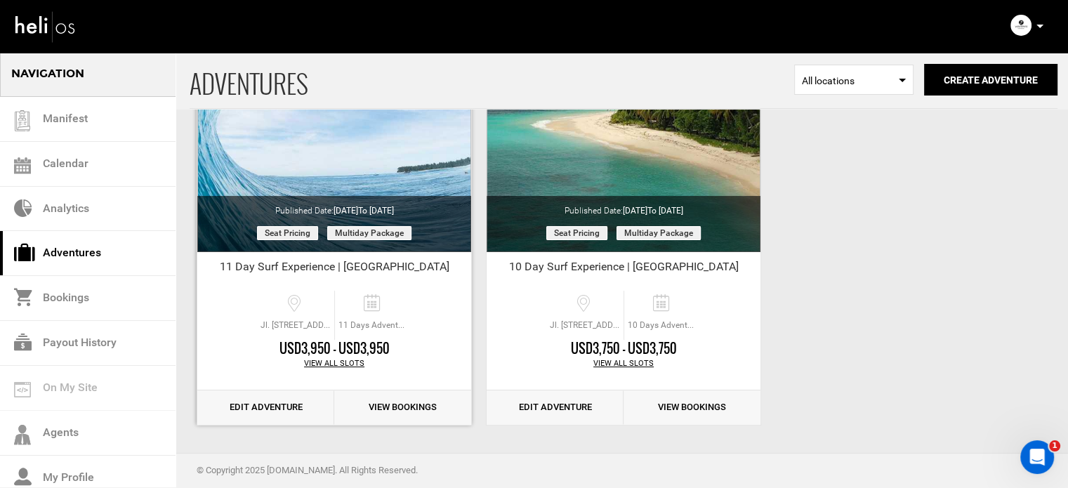
click at [264, 407] on link "Edit Adventure" at bounding box center [265, 407] width 137 height 34
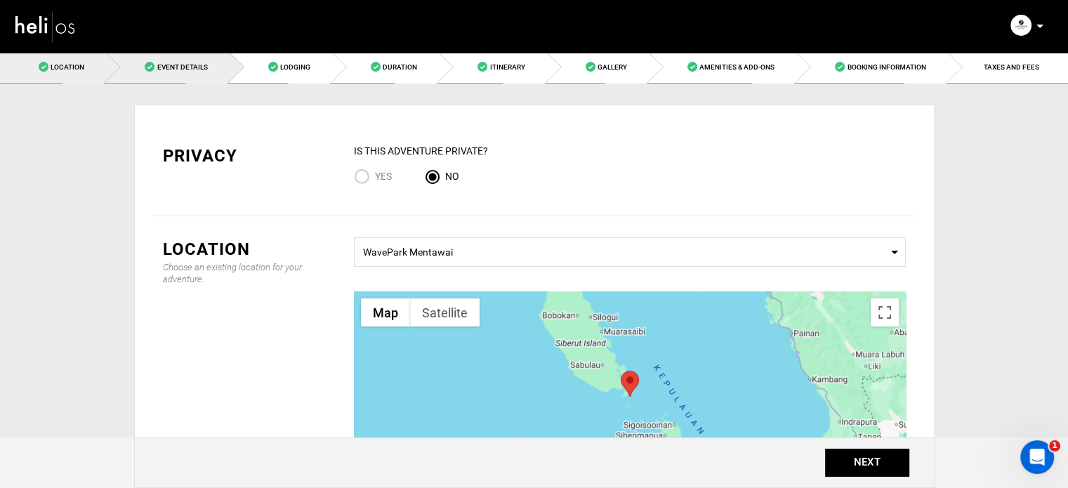
click at [216, 57] on link "Event Details" at bounding box center [167, 67] width 123 height 32
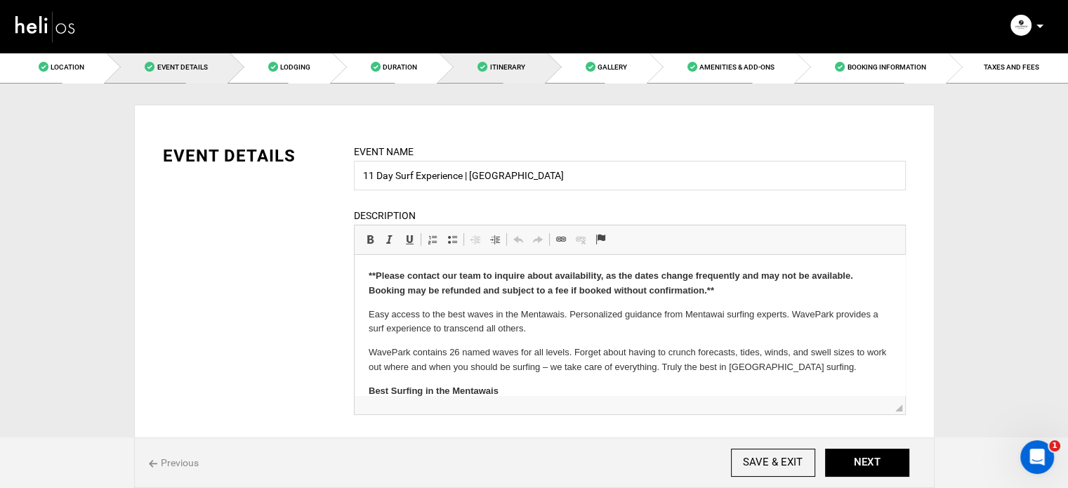
click at [483, 74] on link "Itinerary" at bounding box center [492, 67] width 107 height 32
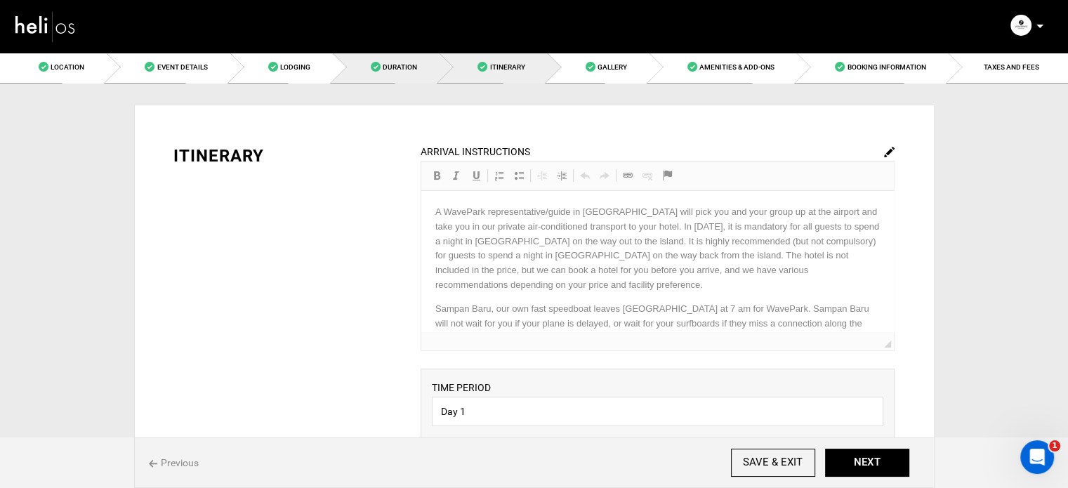
click at [402, 68] on span "Duration" at bounding box center [400, 67] width 34 height 8
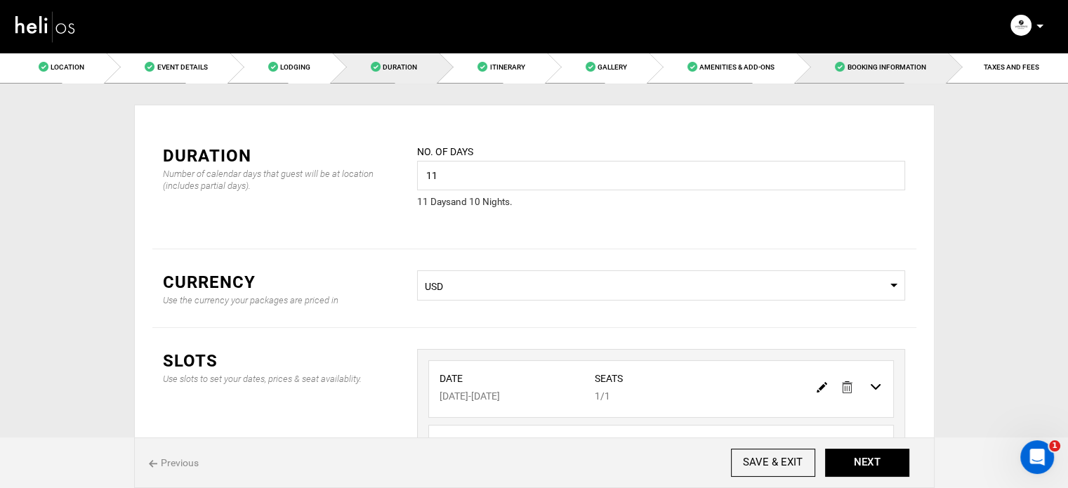
click at [934, 69] on link "Booking Information" at bounding box center [871, 67] width 151 height 32
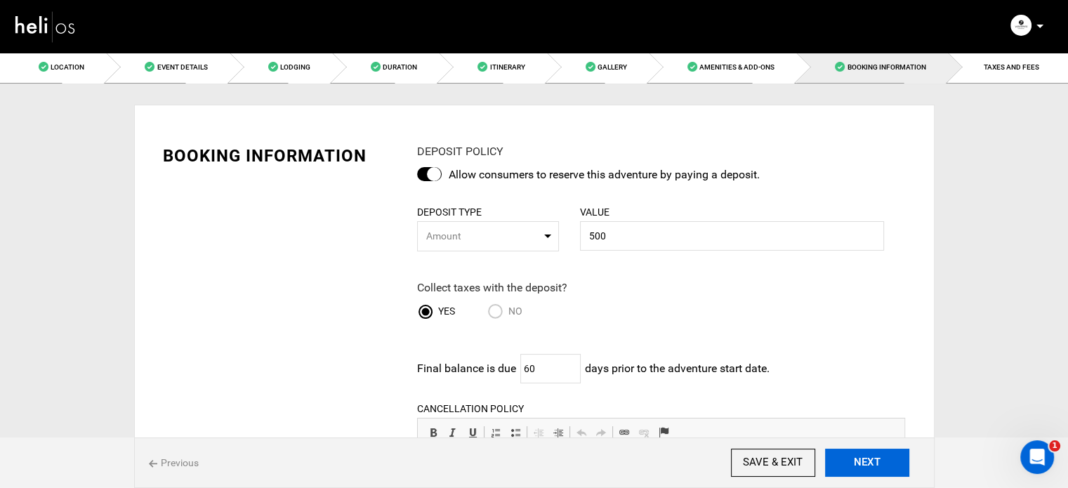
click at [869, 463] on button "NEXT" at bounding box center [867, 463] width 84 height 28
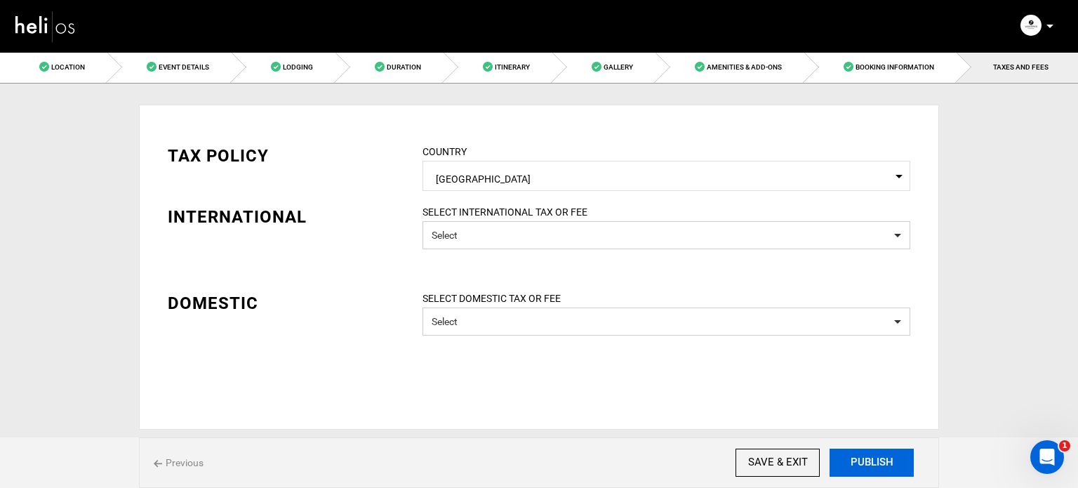
click at [869, 463] on button "PUBLISH" at bounding box center [872, 463] width 84 height 28
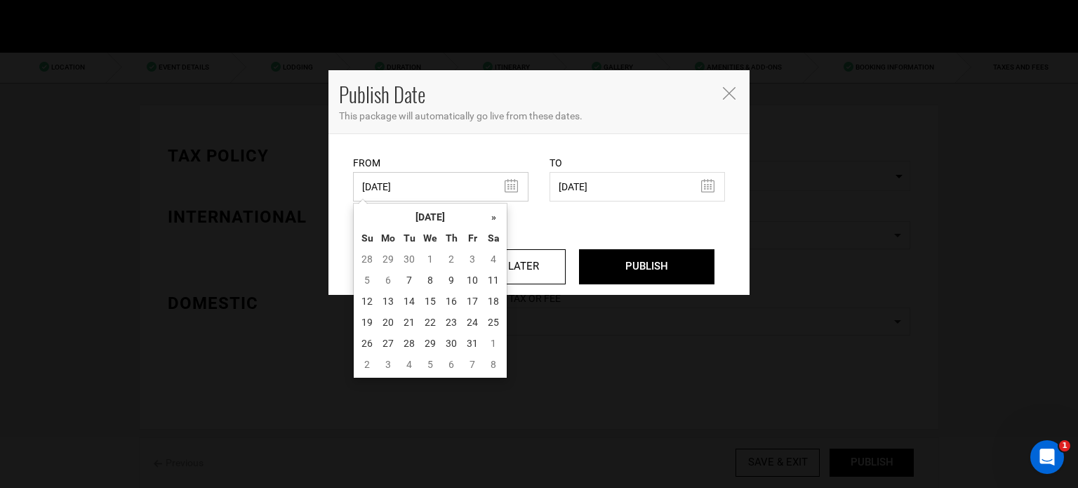
click at [402, 176] on input "07/02/2025" at bounding box center [441, 186] width 176 height 29
click at [409, 280] on td "7" at bounding box center [409, 280] width 21 height 21
type input "[DATE]"
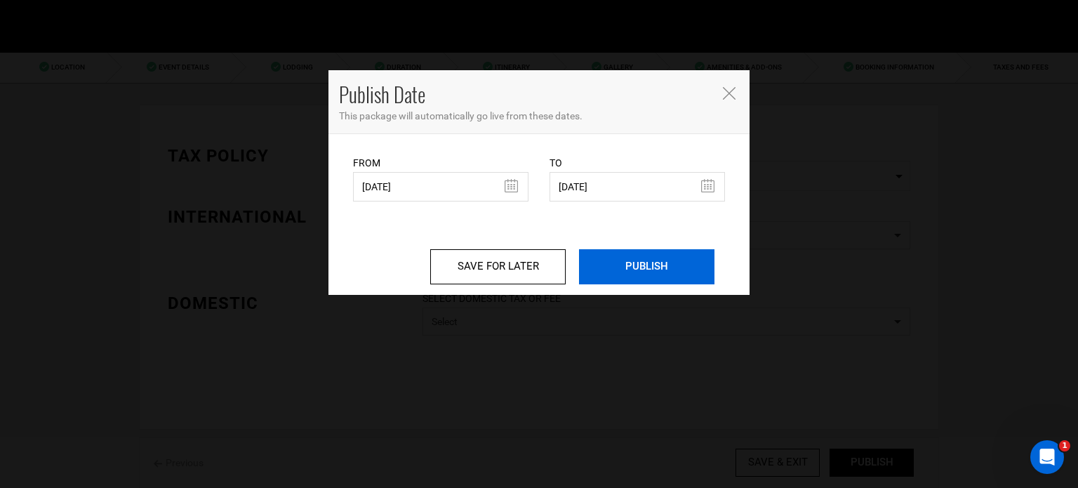
click at [616, 277] on input "PUBLISH" at bounding box center [647, 266] width 136 height 35
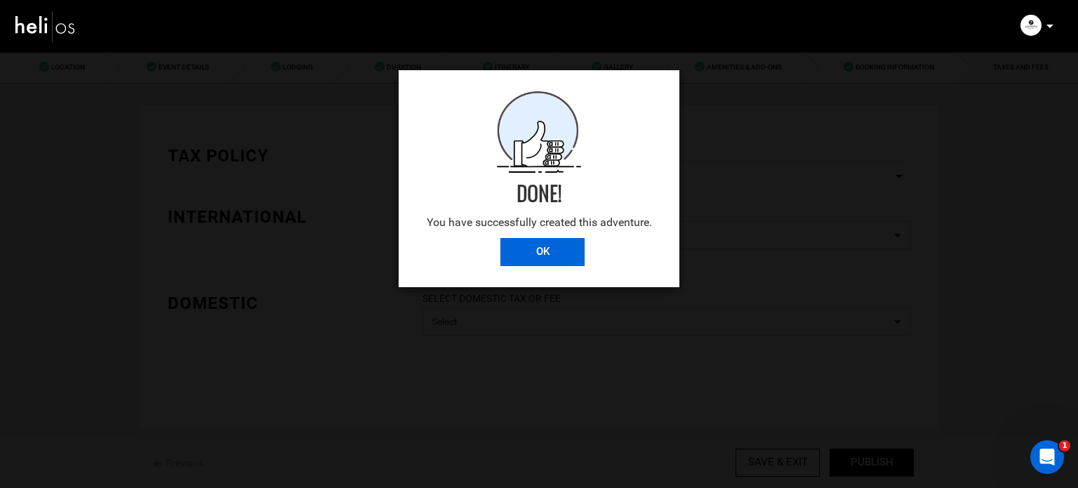
click at [550, 241] on input "OK" at bounding box center [543, 252] width 84 height 28
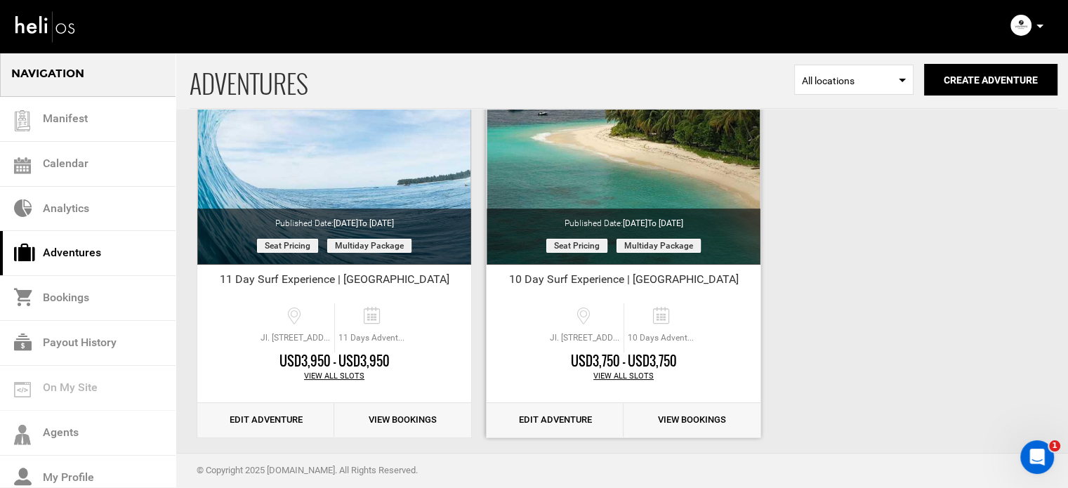
scroll to position [160, 0]
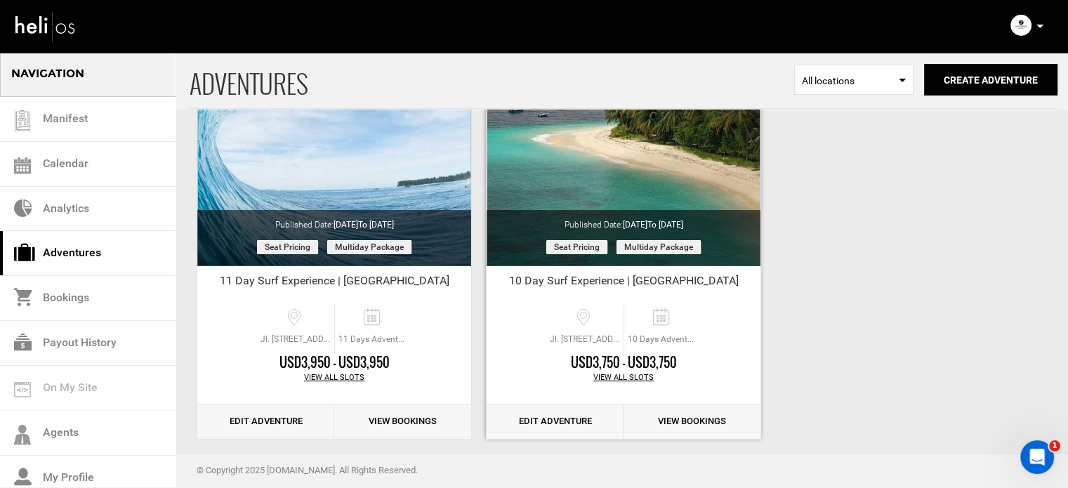
click at [562, 427] on link "Edit Adventure" at bounding box center [555, 421] width 137 height 34
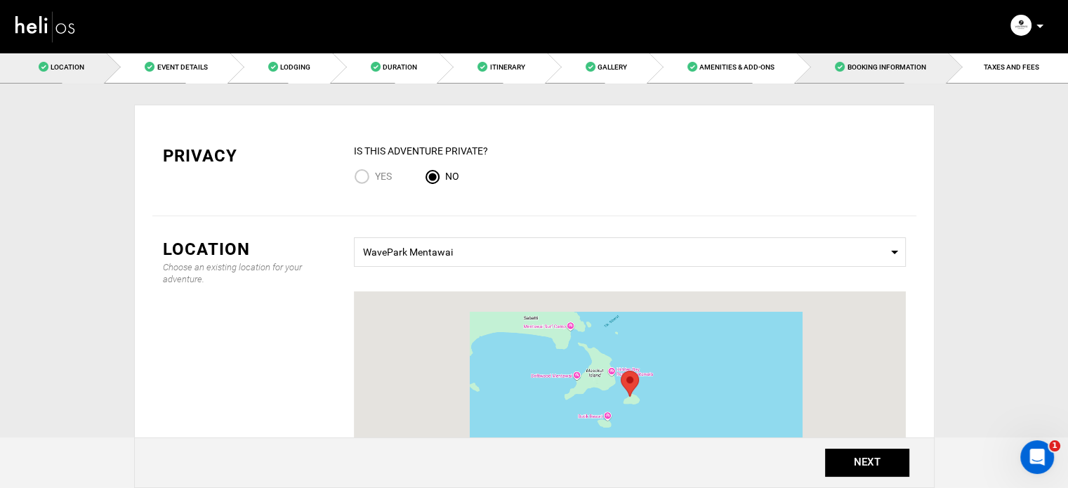
click at [859, 60] on link "Booking Information" at bounding box center [871, 67] width 151 height 32
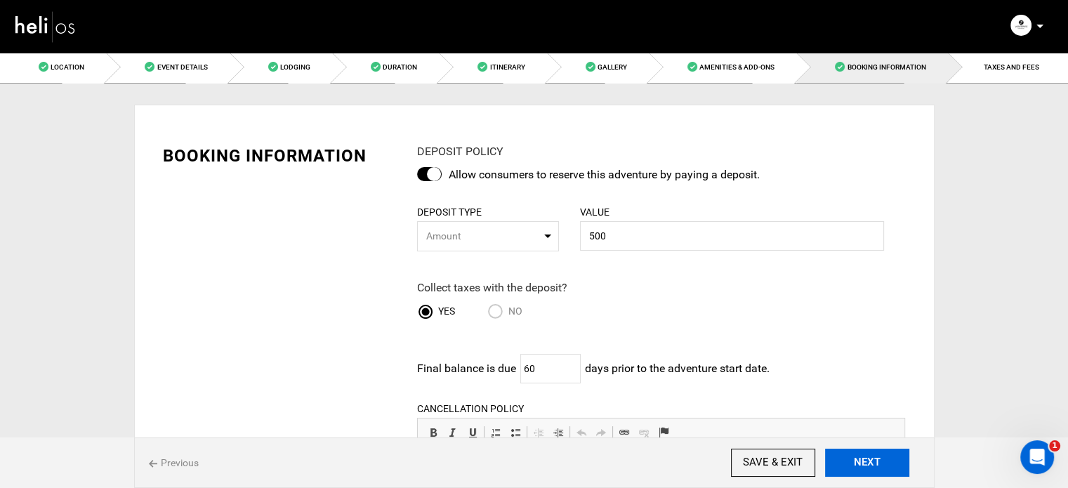
click at [844, 454] on button "NEXT" at bounding box center [867, 463] width 84 height 28
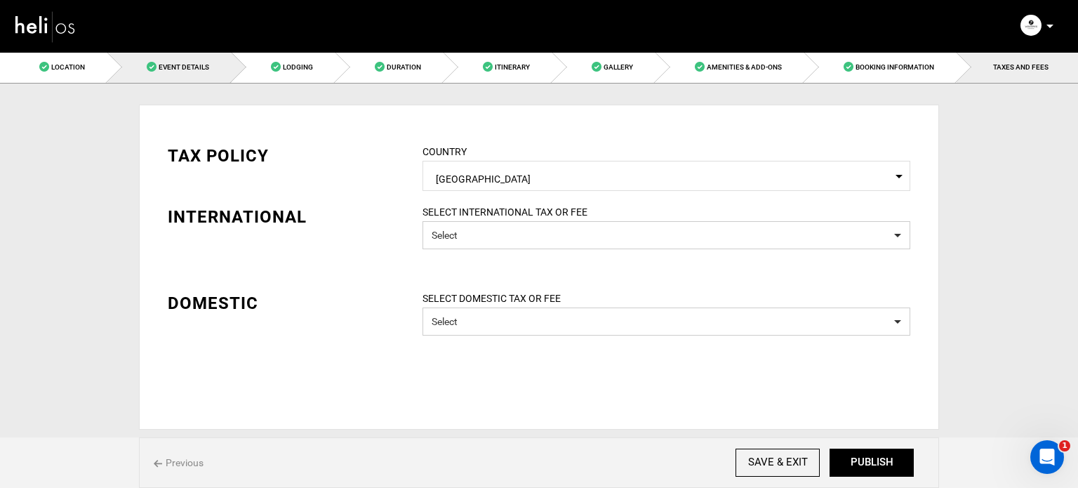
drag, startPoint x: 184, startPoint y: 92, endPoint x: 185, endPoint y: 80, distance: 12.0
click at [185, 84] on div "Privacy IS this Adventure Private? Yes No Location Choose an existing location …" at bounding box center [539, 257] width 800 height 346
click at [188, 74] on link "Event Details" at bounding box center [169, 67] width 124 height 32
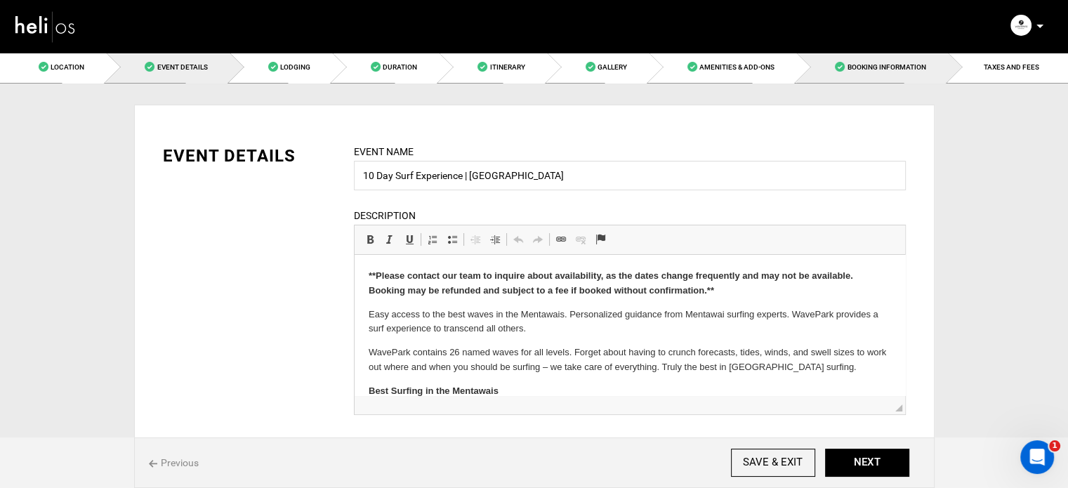
click at [947, 66] on link "Booking Information" at bounding box center [871, 67] width 151 height 32
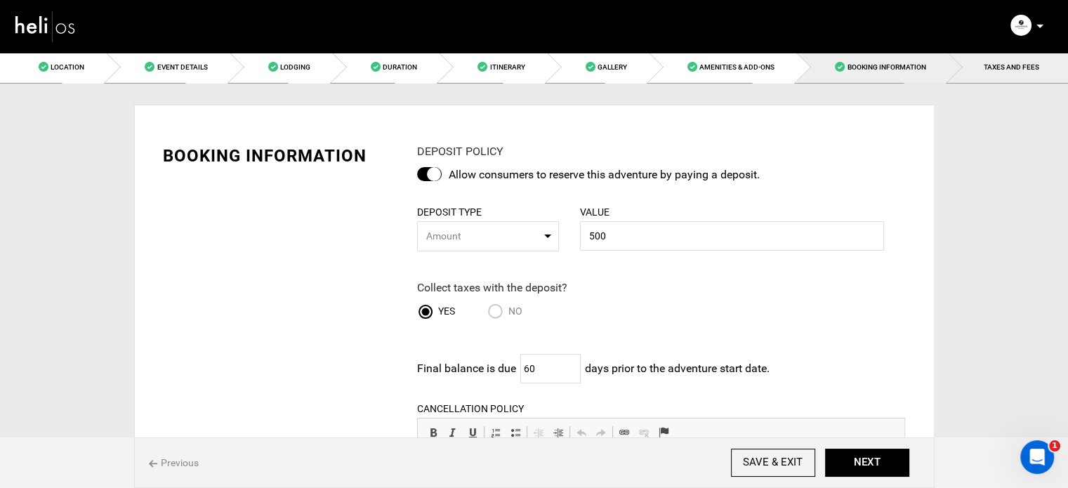
click at [986, 72] on link "TAXES AND FEES" at bounding box center [1008, 67] width 120 height 32
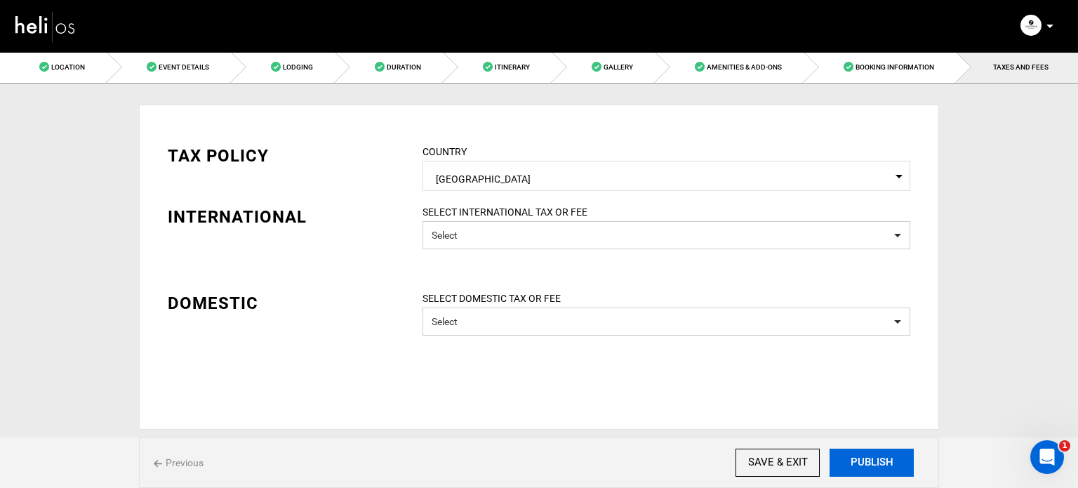
click at [869, 457] on button "PUBLISH" at bounding box center [872, 463] width 84 height 28
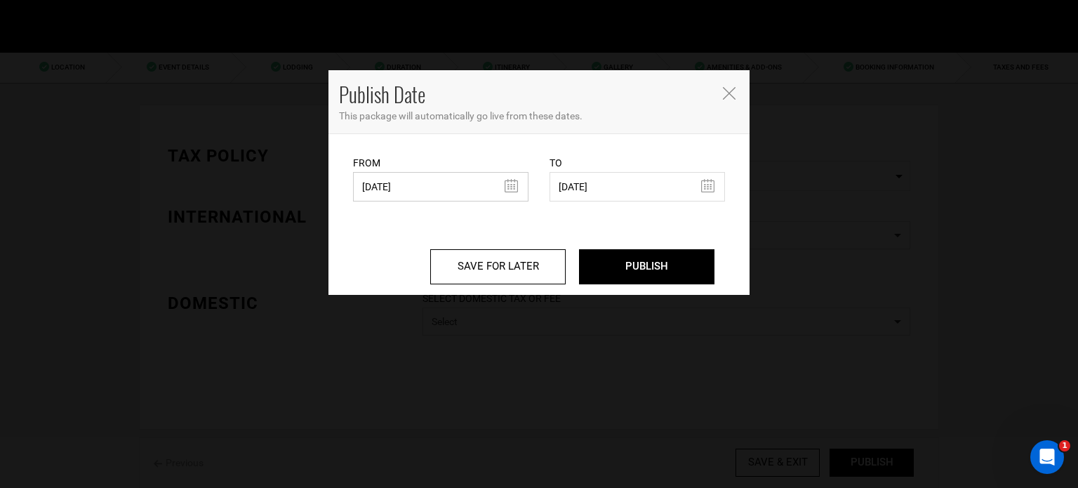
click at [404, 173] on input "07/02/2025" at bounding box center [441, 186] width 176 height 29
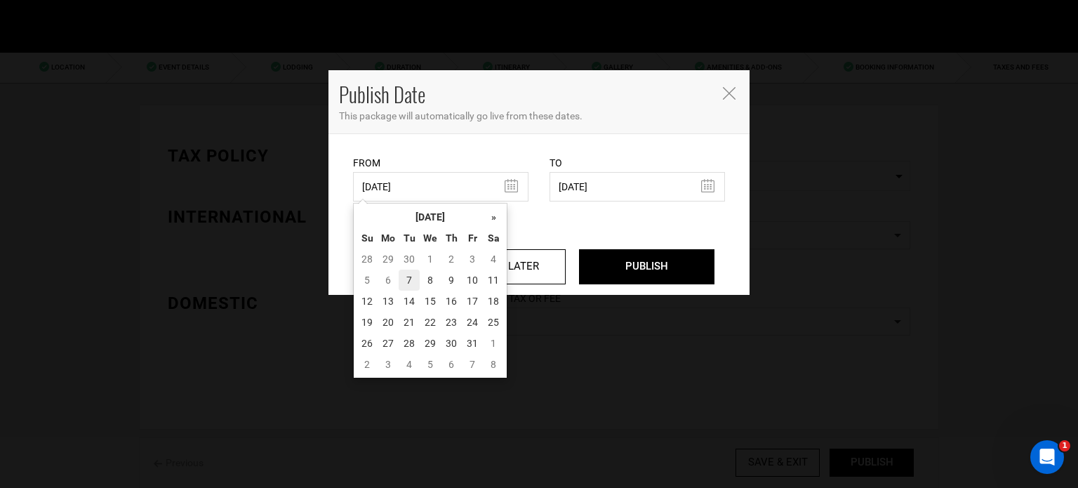
click at [404, 281] on td "7" at bounding box center [409, 280] width 21 height 21
type input "10/07/2025"
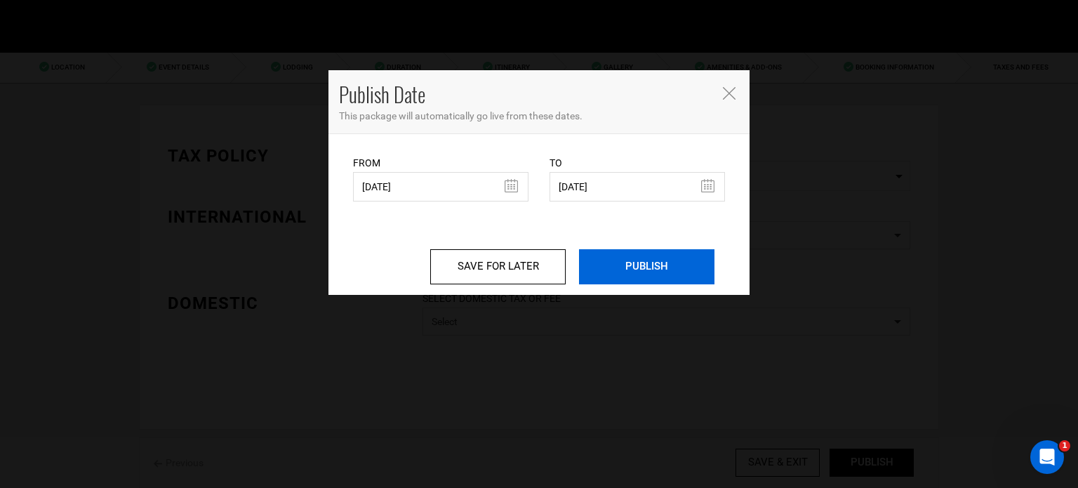
click at [652, 263] on input "PUBLISH" at bounding box center [647, 266] width 136 height 35
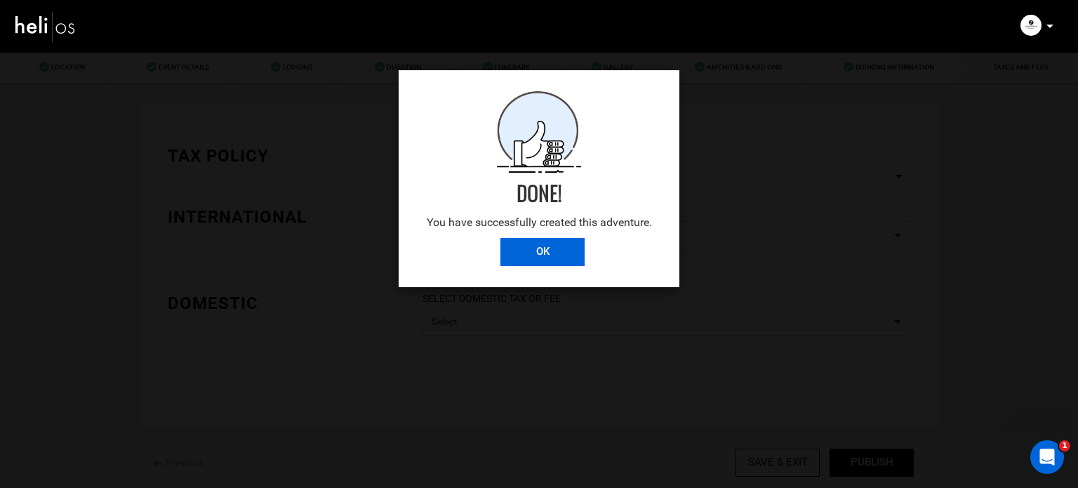
click at [559, 244] on input "OK" at bounding box center [543, 252] width 84 height 28
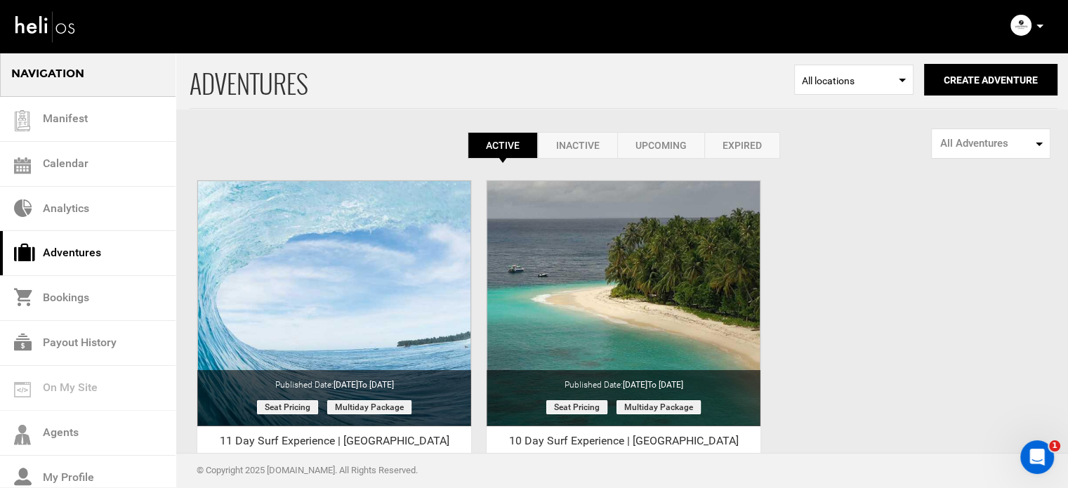
click at [1036, 22] on p at bounding box center [1039, 26] width 8 height 16
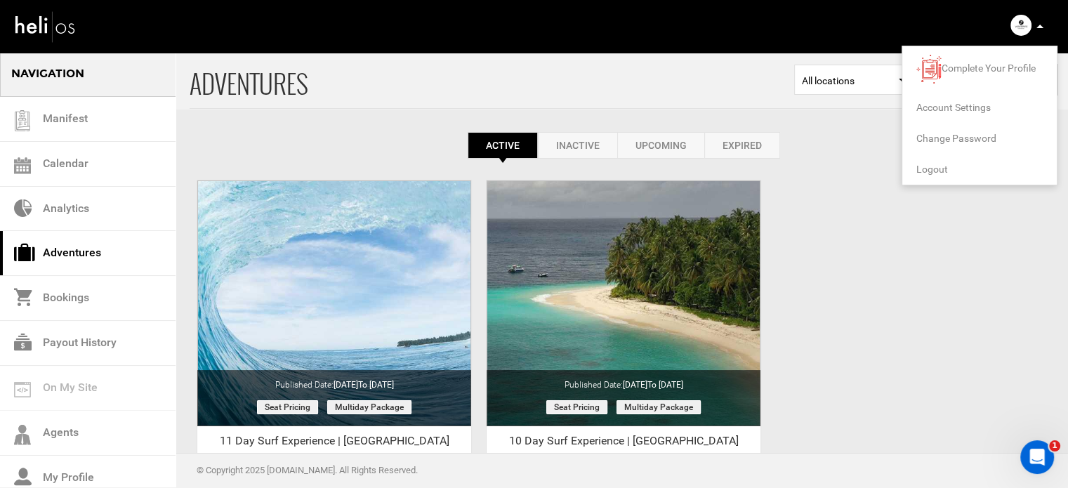
click at [942, 170] on span "Logout" at bounding box center [932, 169] width 32 height 11
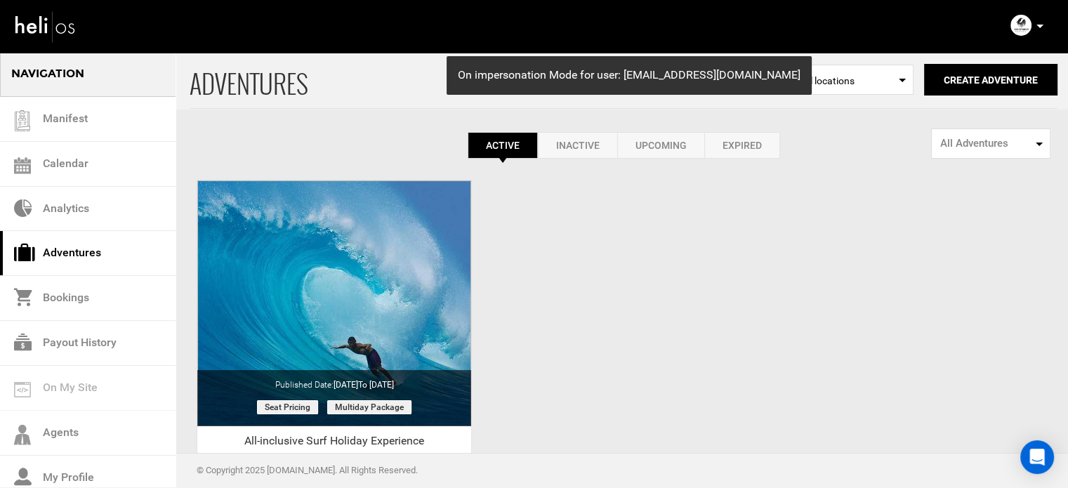
click at [1038, 22] on p at bounding box center [1039, 26] width 8 height 16
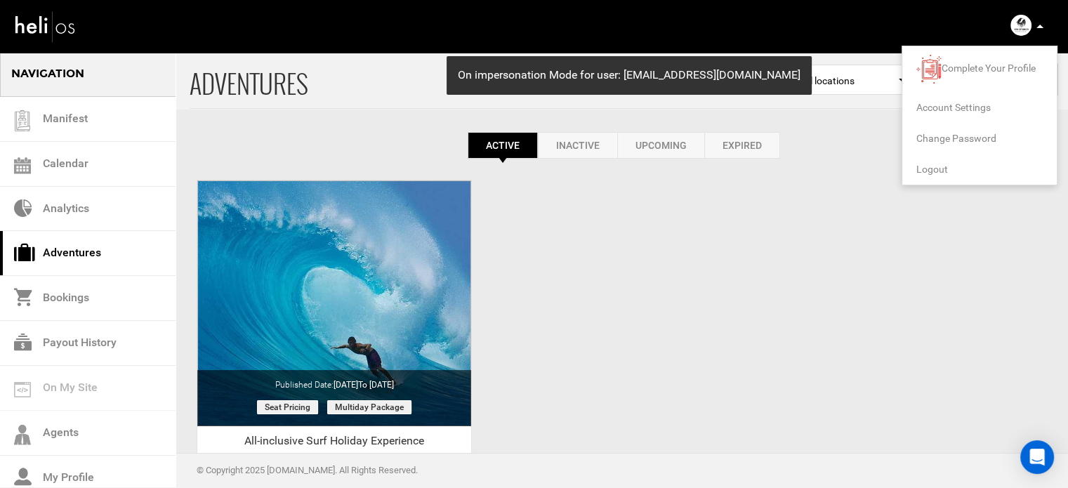
click at [932, 166] on span "Logout" at bounding box center [932, 169] width 32 height 11
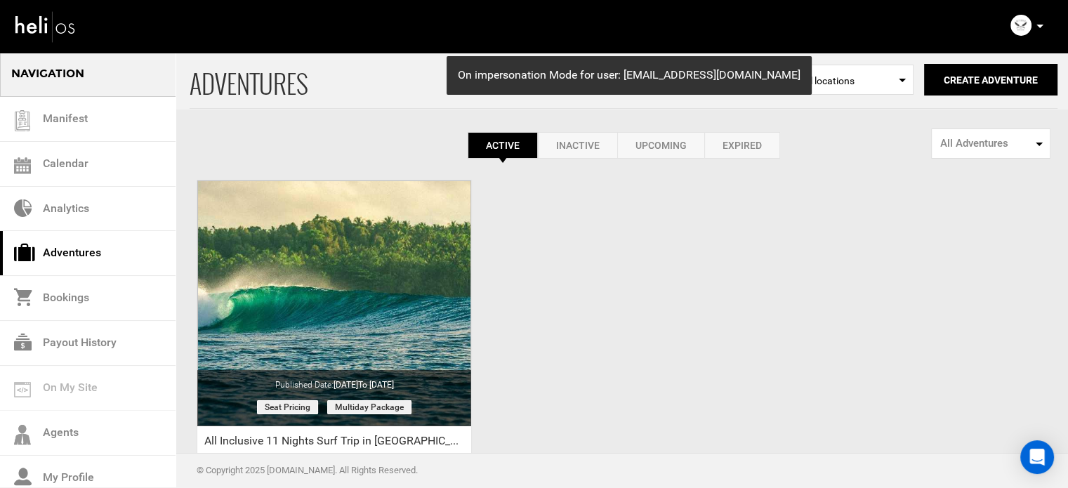
click at [1043, 25] on div "Complete Your Profile Account Settings Change Password Logout" at bounding box center [1028, 25] width 51 height 27
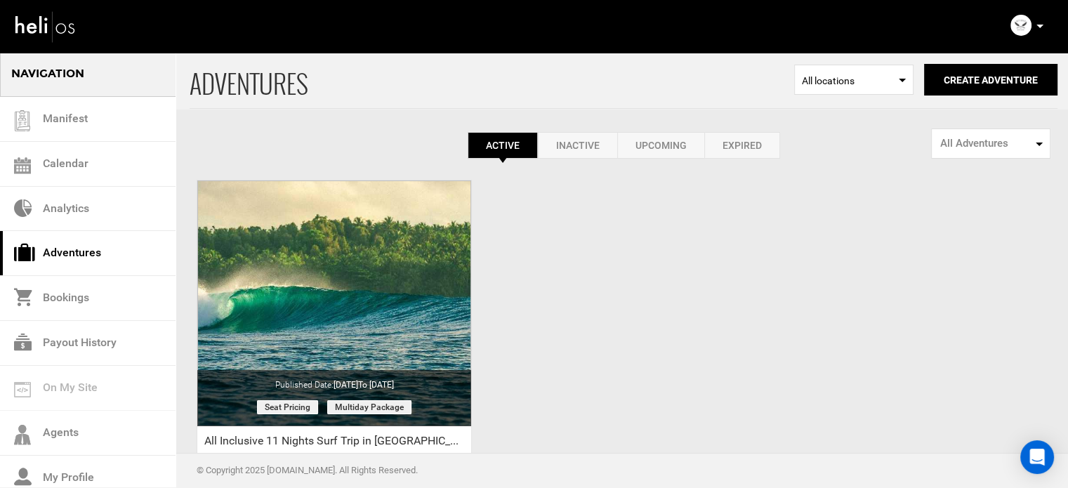
click at [1038, 25] on icon at bounding box center [1039, 27] width 7 height 4
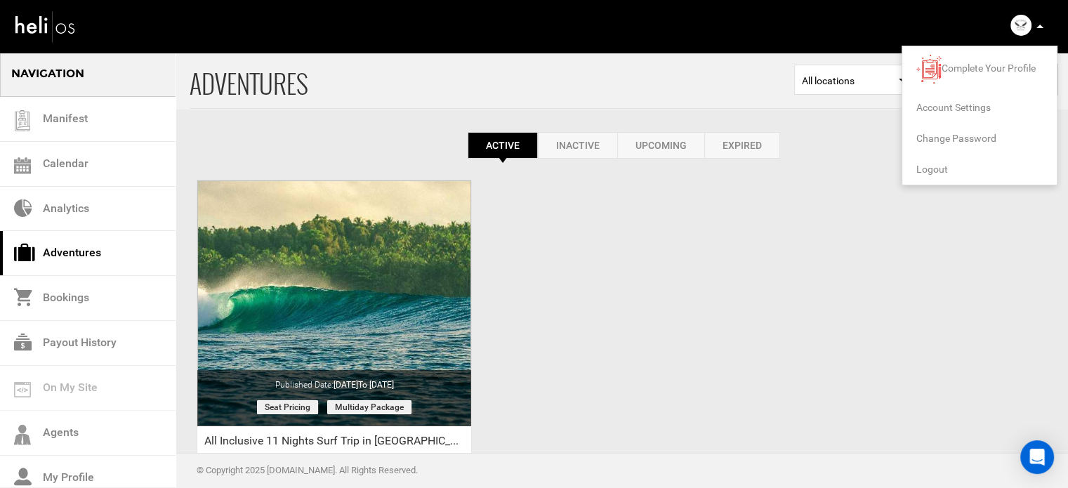
click at [932, 165] on span "Logout" at bounding box center [932, 169] width 32 height 11
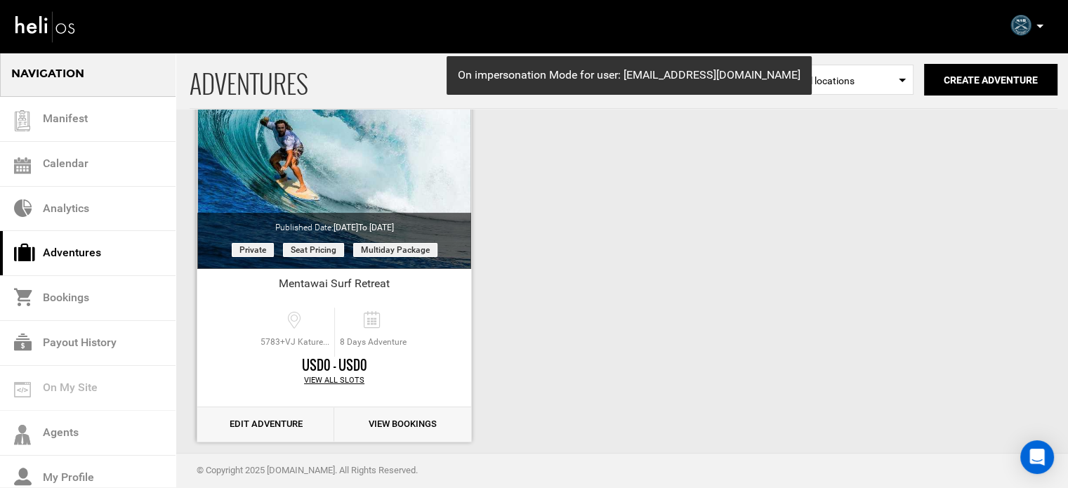
scroll to position [161, 0]
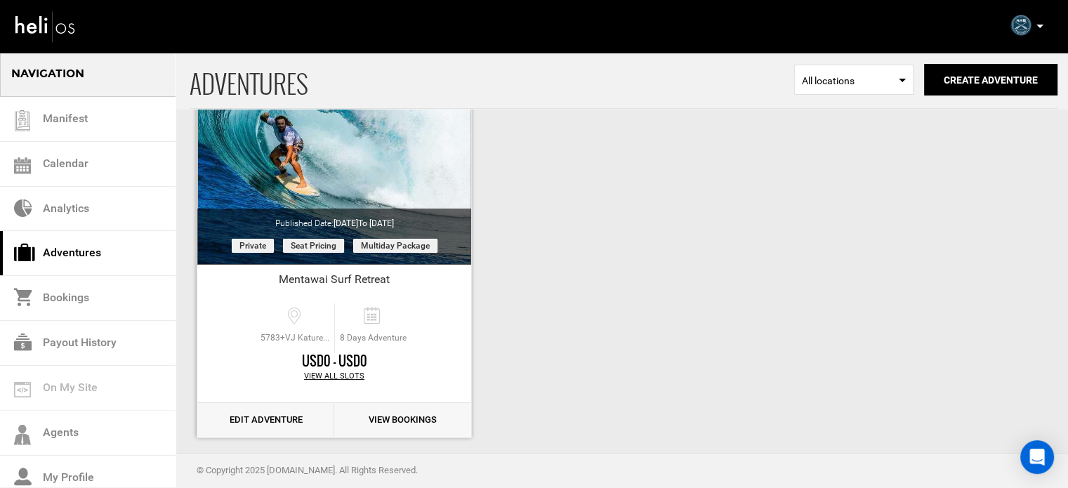
click at [257, 418] on link "Edit Adventure" at bounding box center [265, 420] width 137 height 34
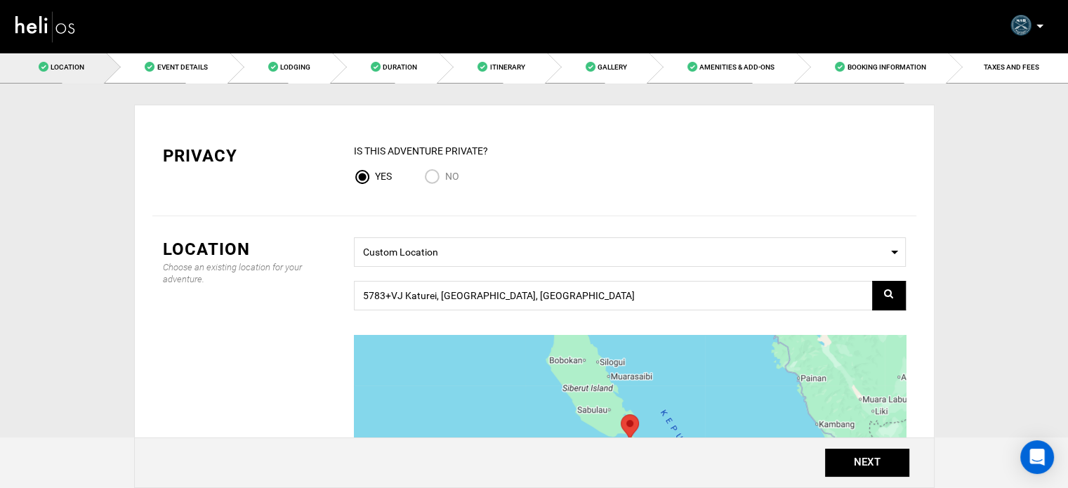
click at [441, 179] on input "No" at bounding box center [434, 178] width 21 height 19
radio input "true"
radio input "false"
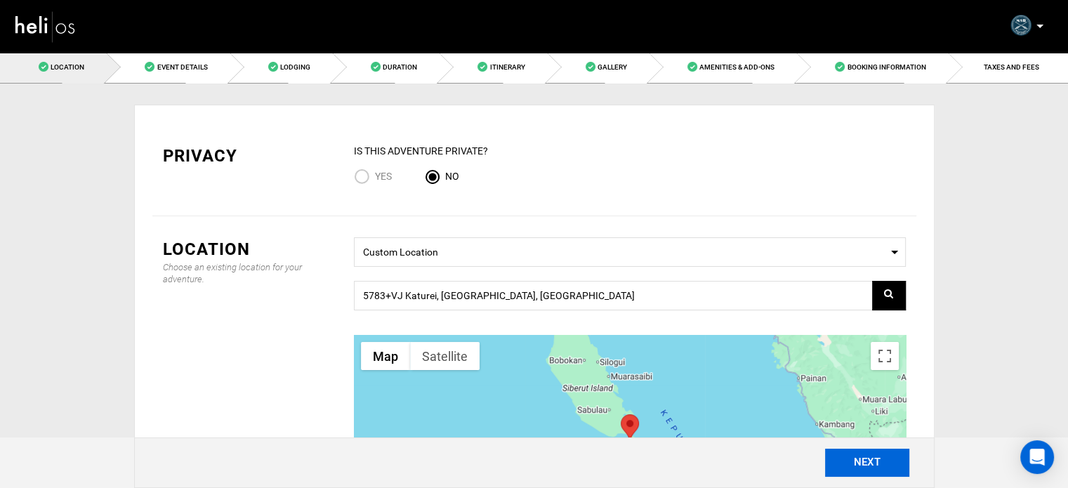
click at [857, 460] on button "NEXT" at bounding box center [867, 463] width 84 height 28
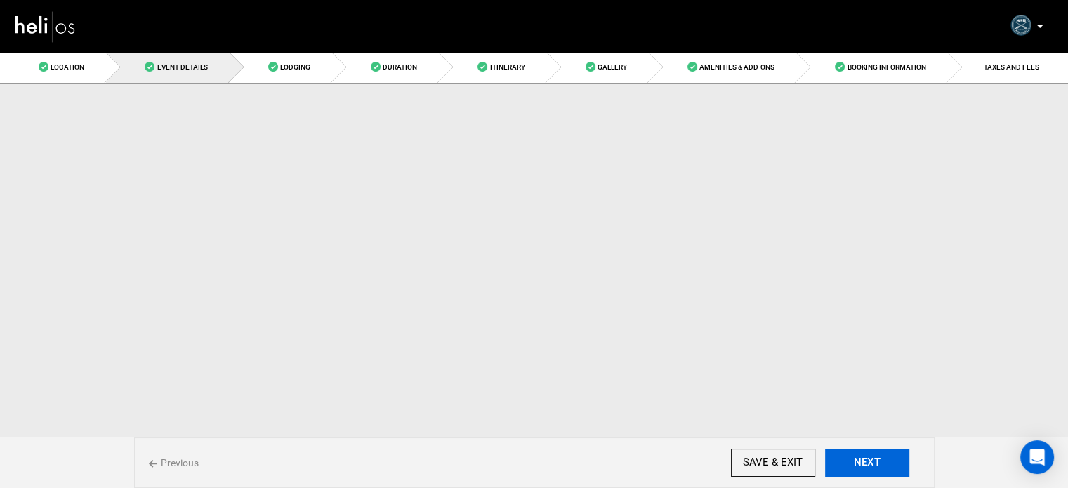
click at [857, 460] on button "NEXT" at bounding box center [867, 463] width 84 height 28
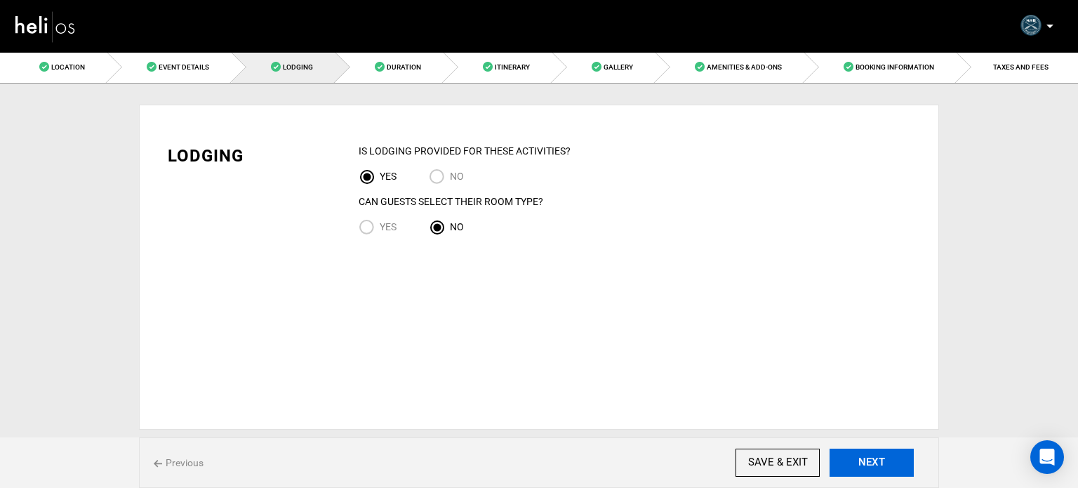
click at [857, 460] on button "NEXT" at bounding box center [872, 463] width 84 height 28
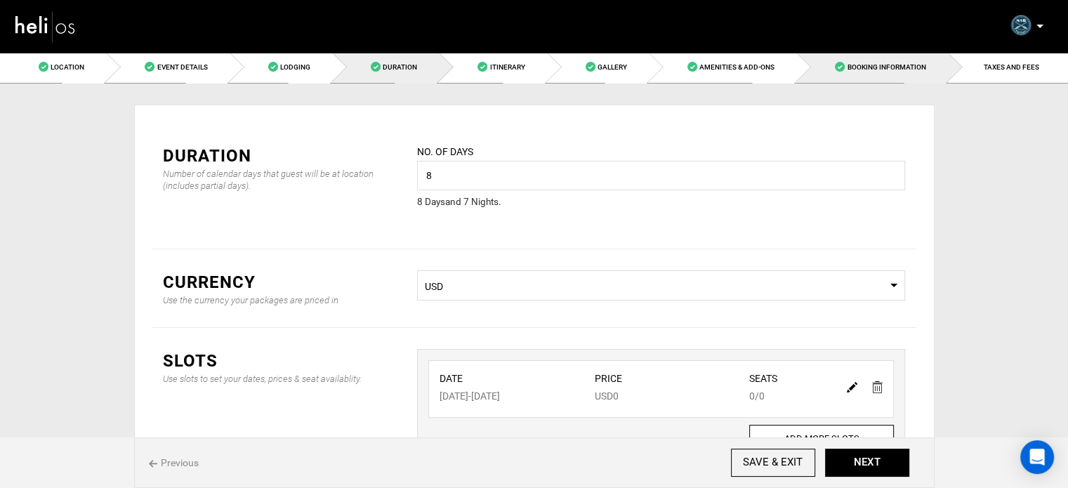
click at [899, 63] on span "Booking Information" at bounding box center [886, 67] width 79 height 8
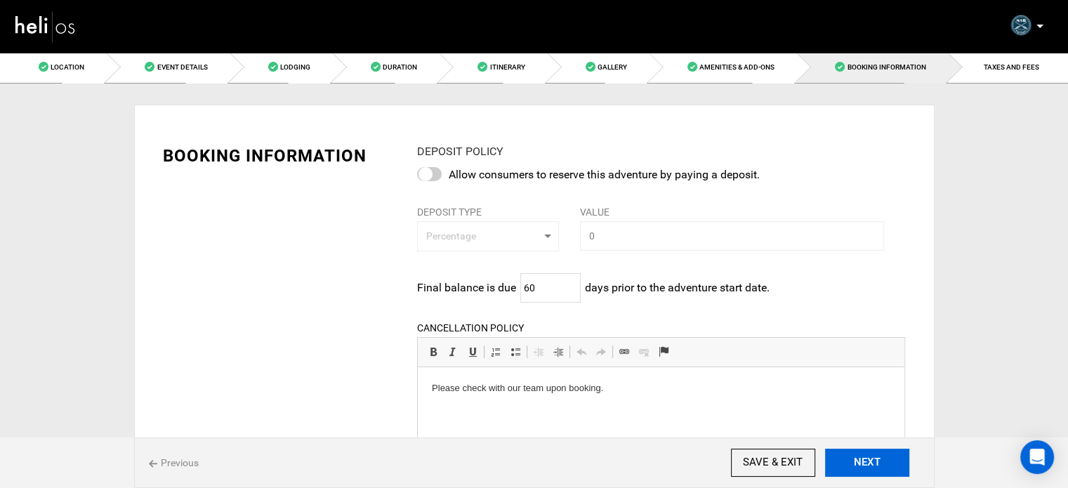
click at [874, 458] on button "NEXT" at bounding box center [867, 463] width 84 height 28
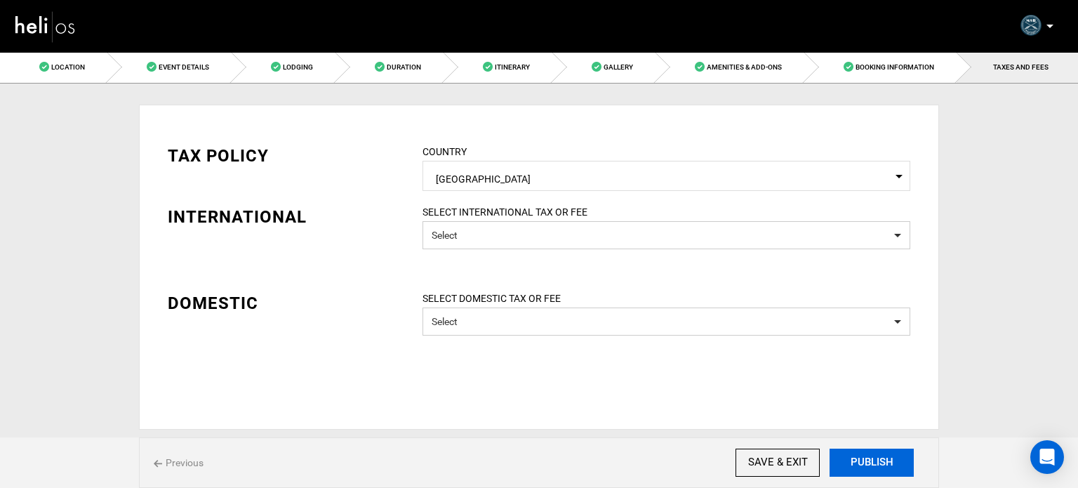
click at [874, 458] on button "PUBLISH" at bounding box center [872, 463] width 84 height 28
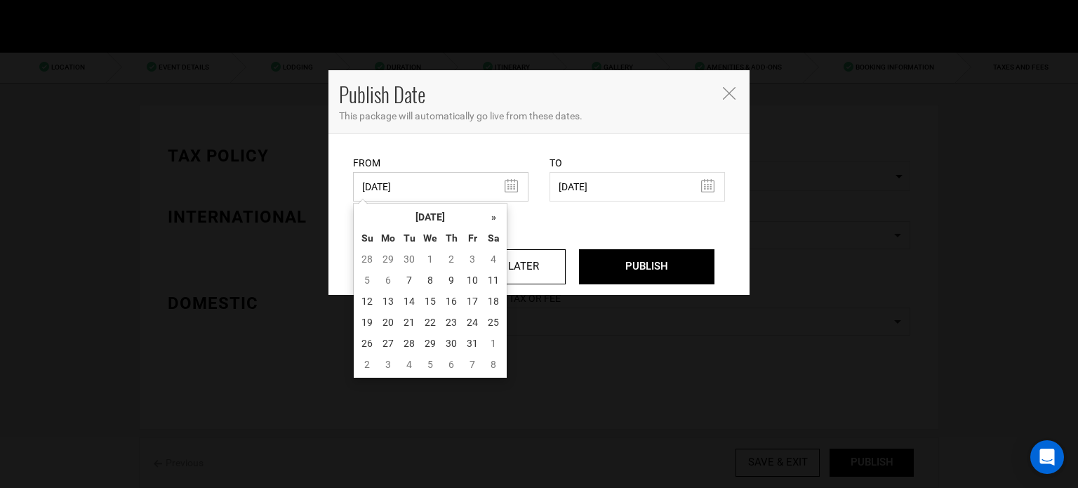
click at [402, 178] on input "07/07/2025" at bounding box center [441, 186] width 176 height 29
click at [404, 285] on td "7" at bounding box center [409, 280] width 21 height 21
type input "[DATE]"
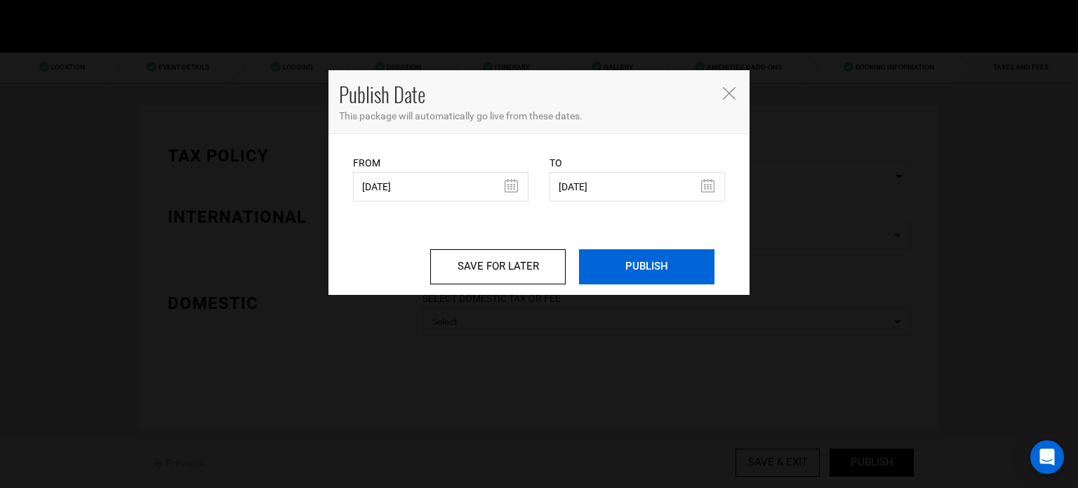
click at [668, 261] on input "PUBLISH" at bounding box center [647, 266] width 136 height 35
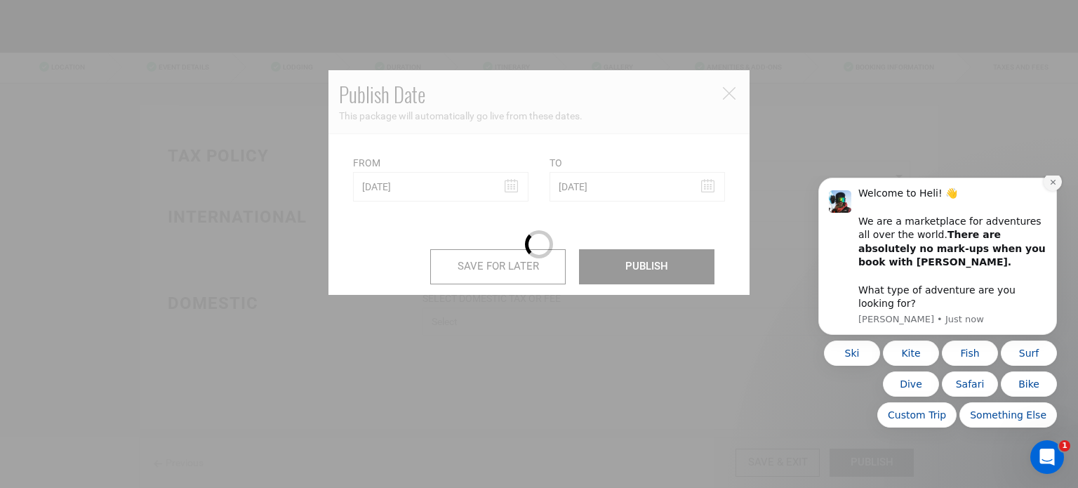
click at [1056, 186] on icon "Dismiss notification" at bounding box center [1054, 182] width 8 height 8
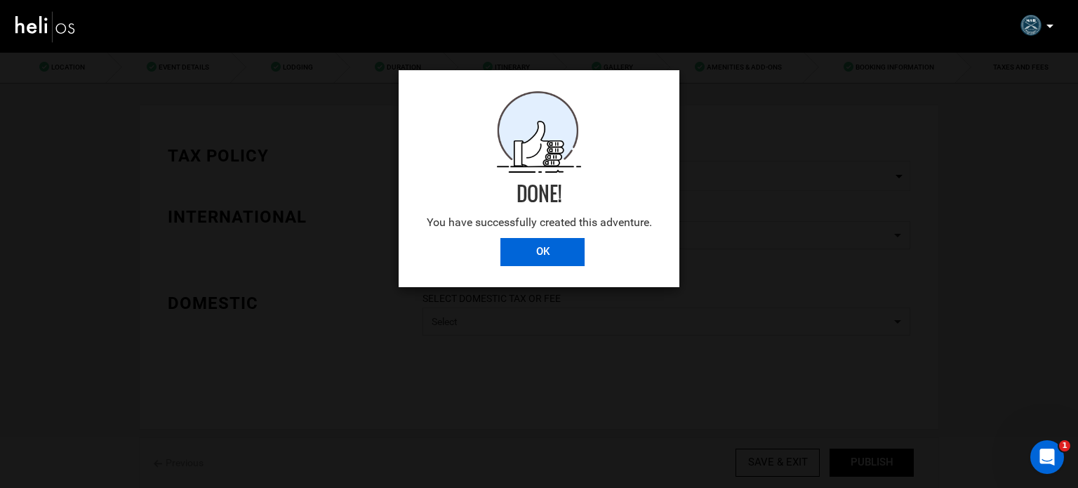
click at [531, 247] on input "OK" at bounding box center [543, 252] width 84 height 28
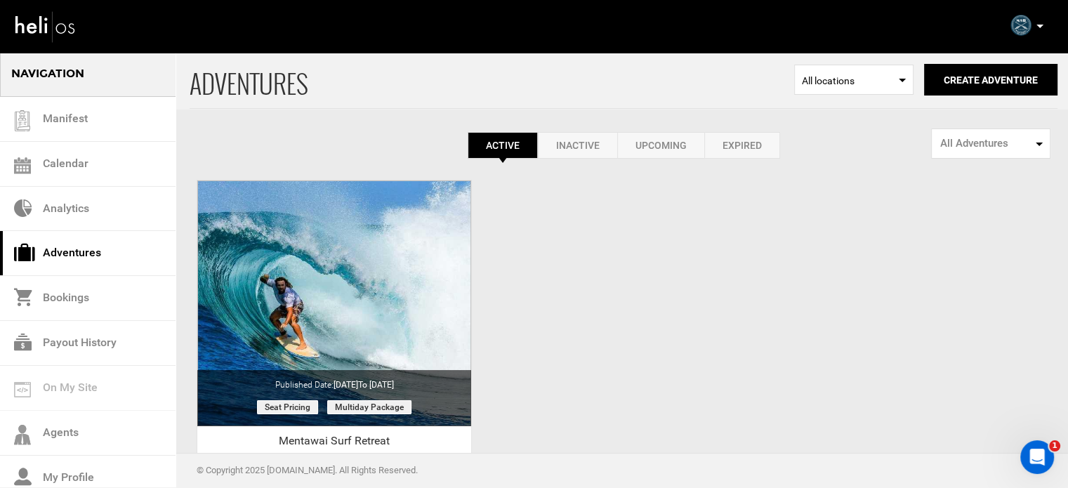
scroll to position [174, 0]
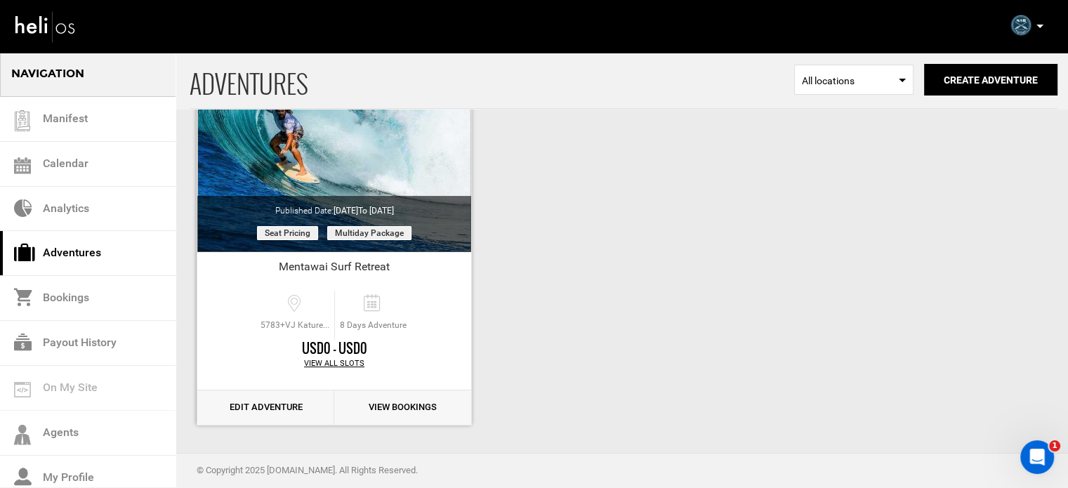
click at [282, 407] on link "Edit Adventure" at bounding box center [265, 407] width 137 height 34
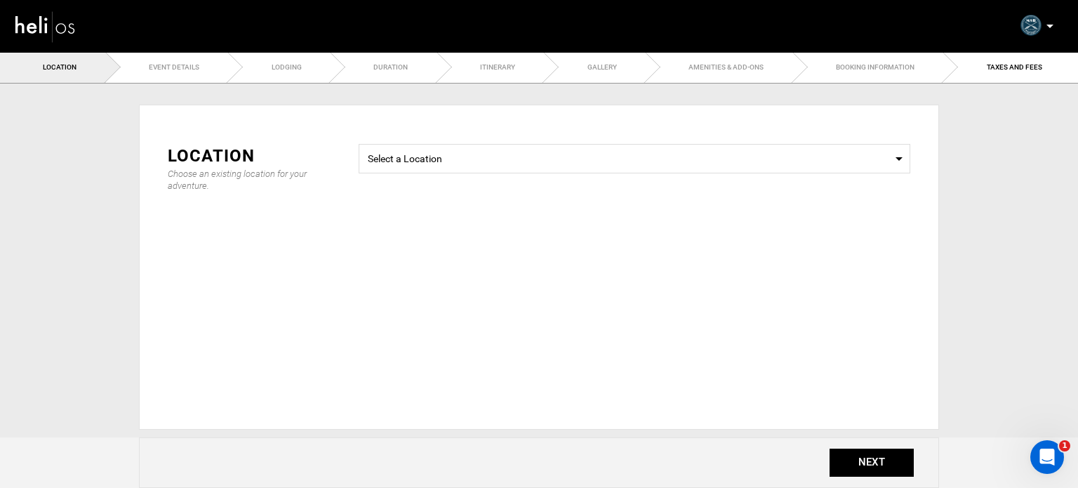
type input "Mentawai Surf Retreat"
checkbox input "true"
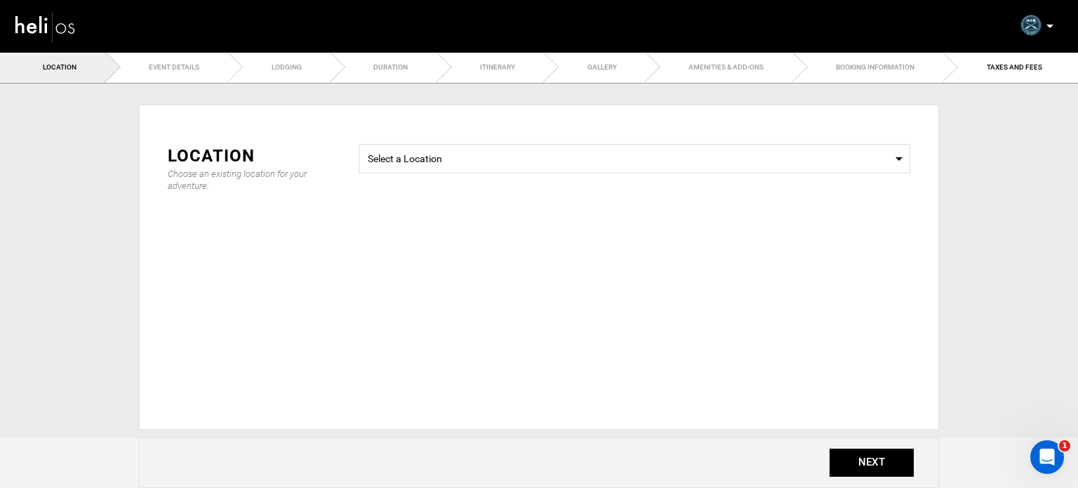
checkbox input "true"
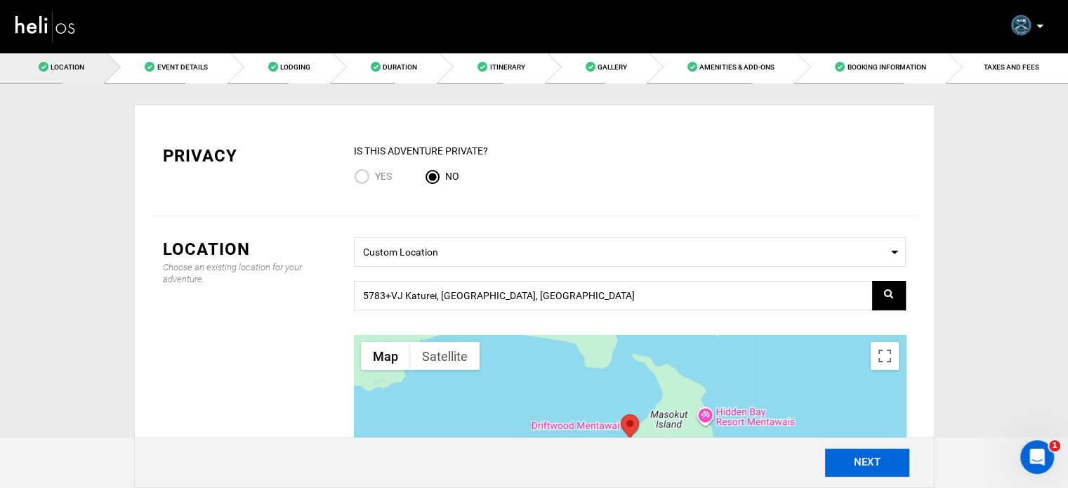
click at [849, 465] on button "NEXT" at bounding box center [867, 463] width 84 height 28
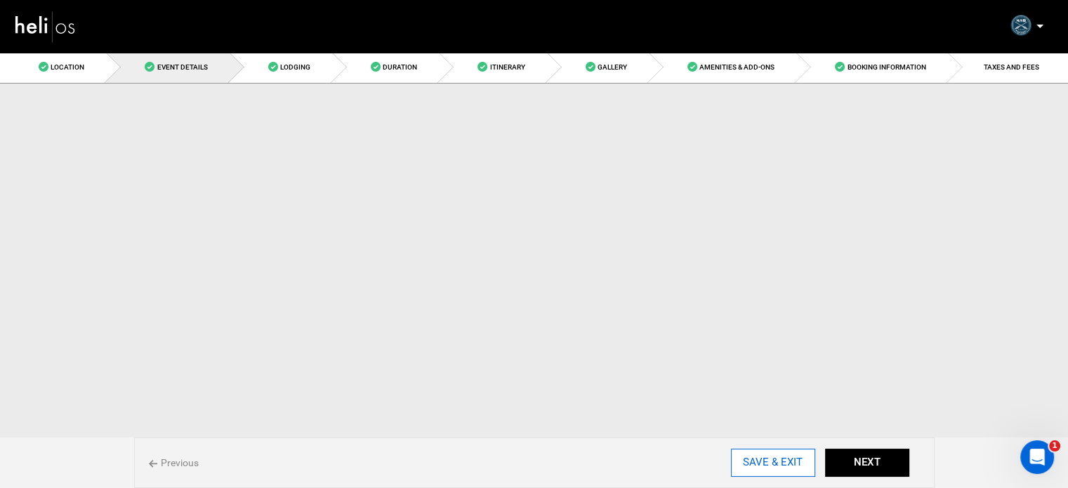
click at [790, 470] on input "SAVE & EXIT" at bounding box center [773, 463] width 84 height 28
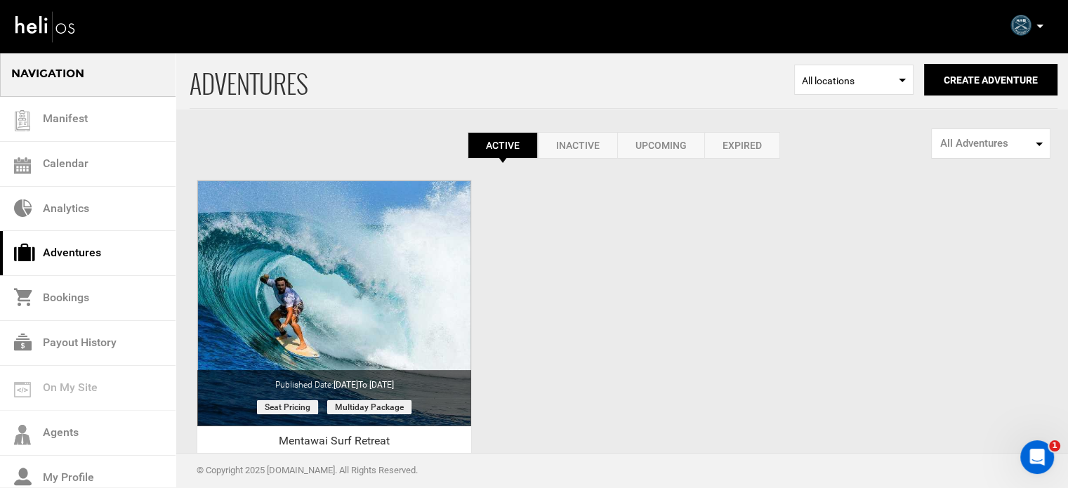
click at [1035, 26] on p at bounding box center [1039, 26] width 8 height 16
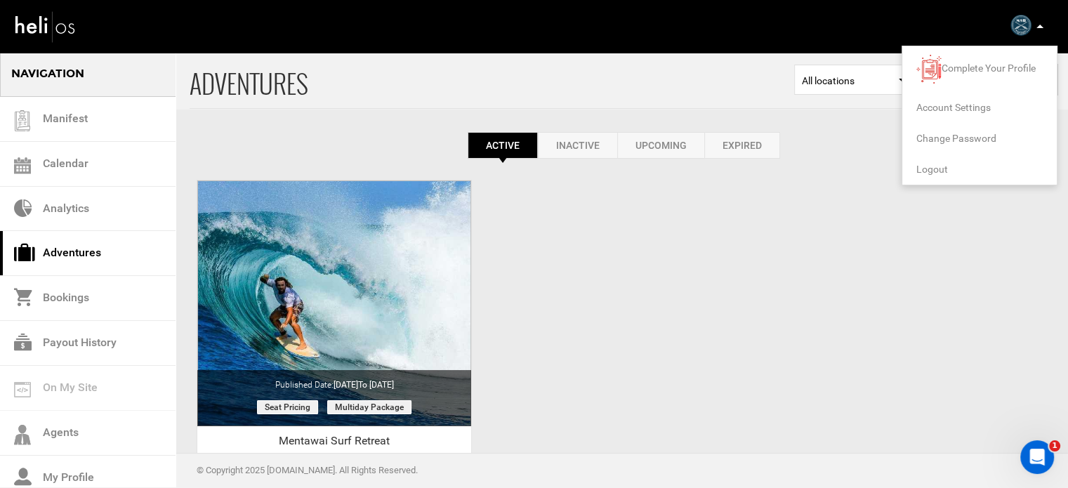
click at [924, 171] on span "Logout" at bounding box center [932, 169] width 32 height 11
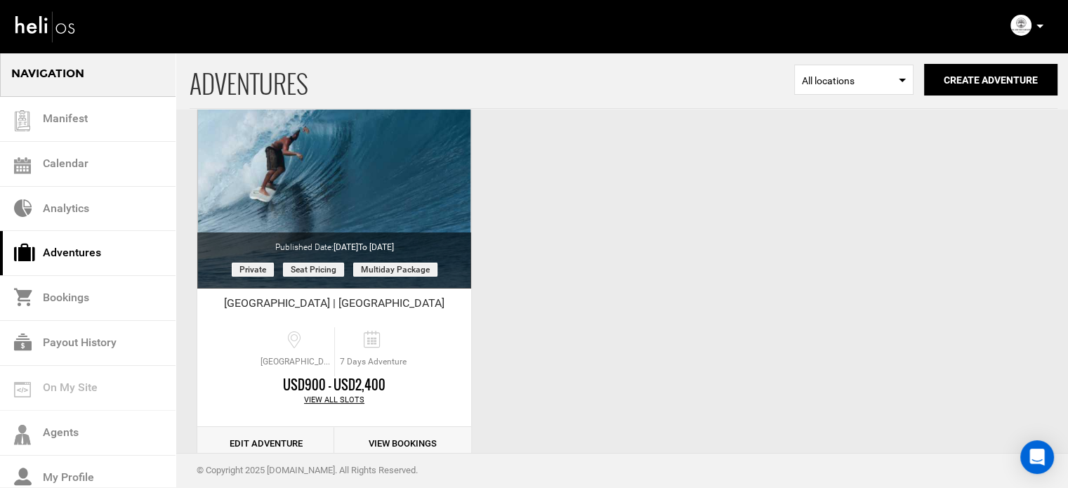
scroll to position [174, 0]
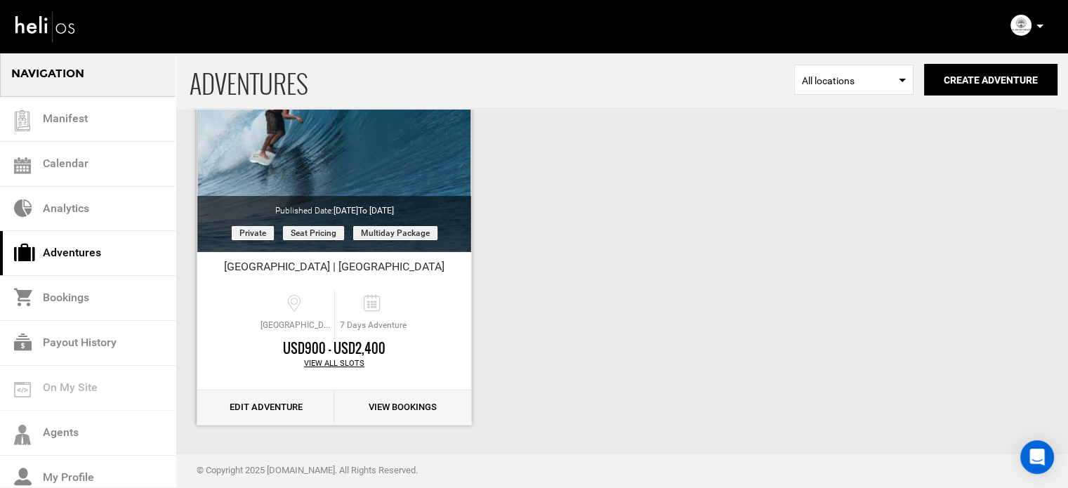
click at [291, 410] on link "Edit Adventure" at bounding box center [265, 407] width 137 height 34
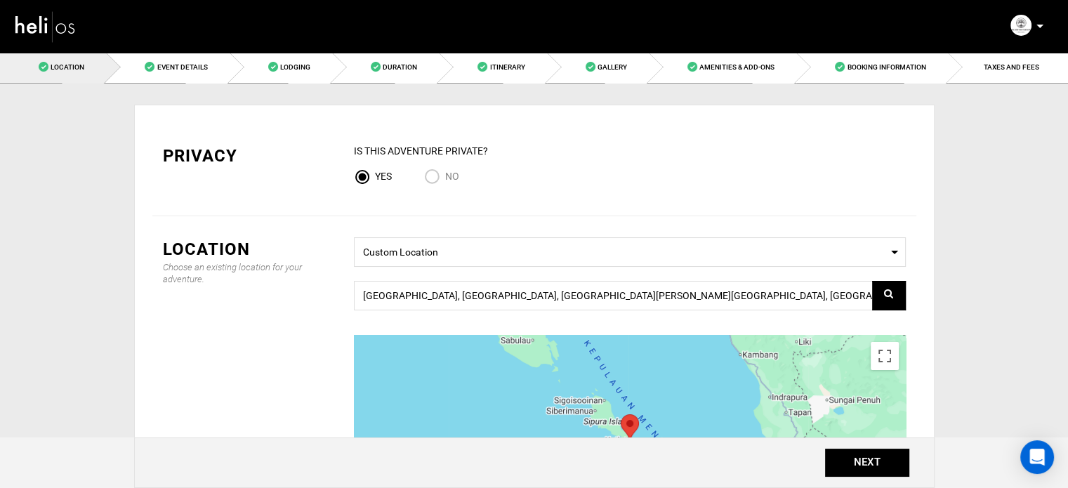
click at [463, 178] on div "No" at bounding box center [452, 178] width 56 height 19
click at [451, 178] on span "No" at bounding box center [452, 176] width 14 height 11
click at [445, 178] on input "No" at bounding box center [434, 178] width 21 height 19
radio input "true"
radio input "false"
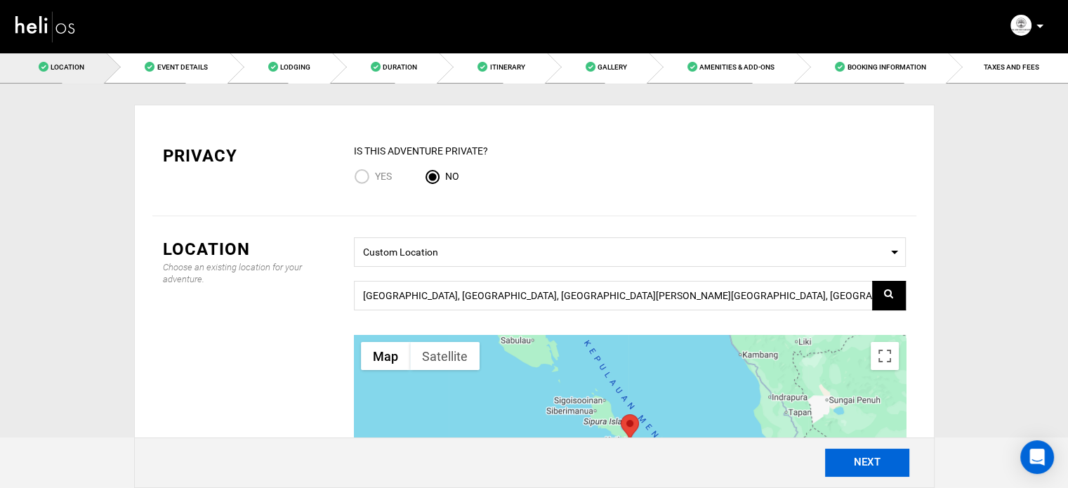
click at [885, 463] on button "NEXT" at bounding box center [867, 463] width 84 height 28
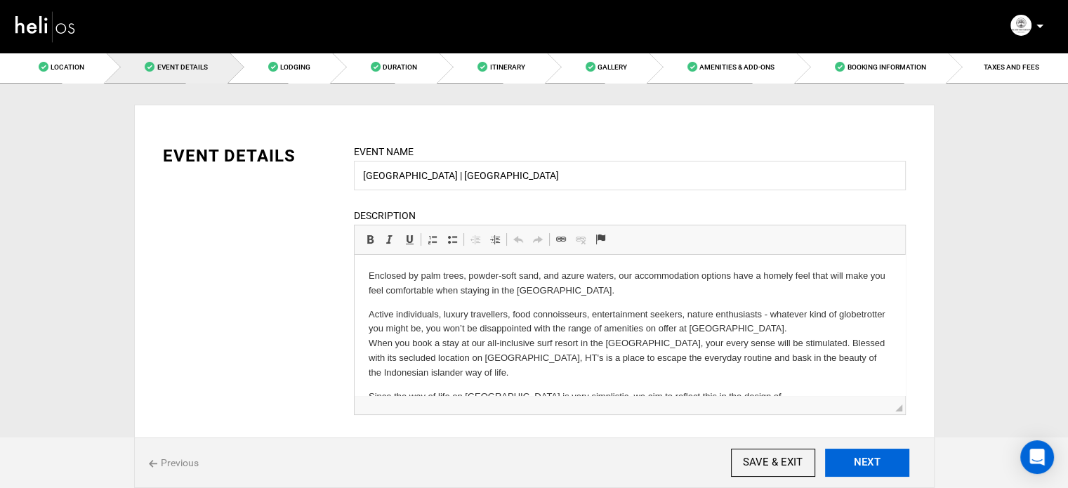
click at [885, 463] on button "NEXT" at bounding box center [867, 463] width 84 height 28
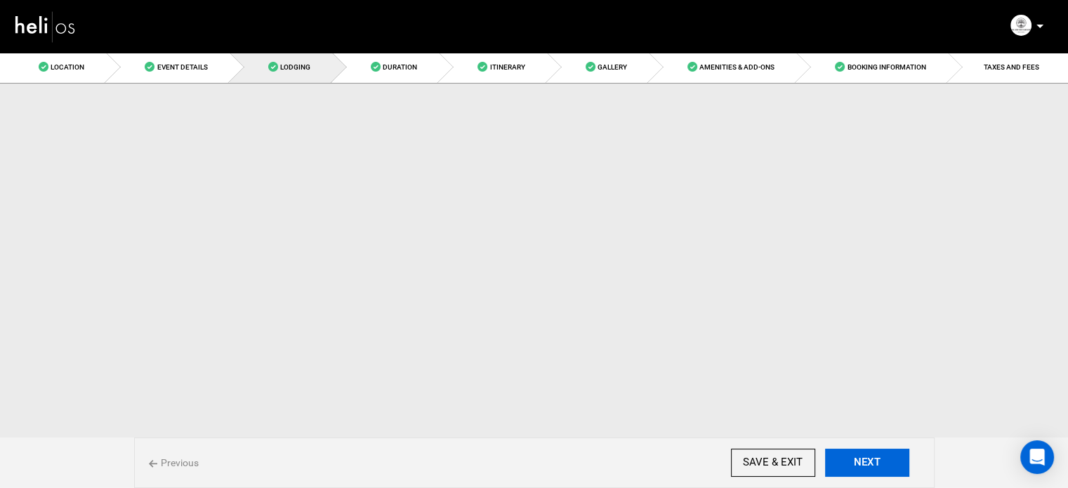
click at [885, 463] on button "NEXT" at bounding box center [867, 463] width 84 height 28
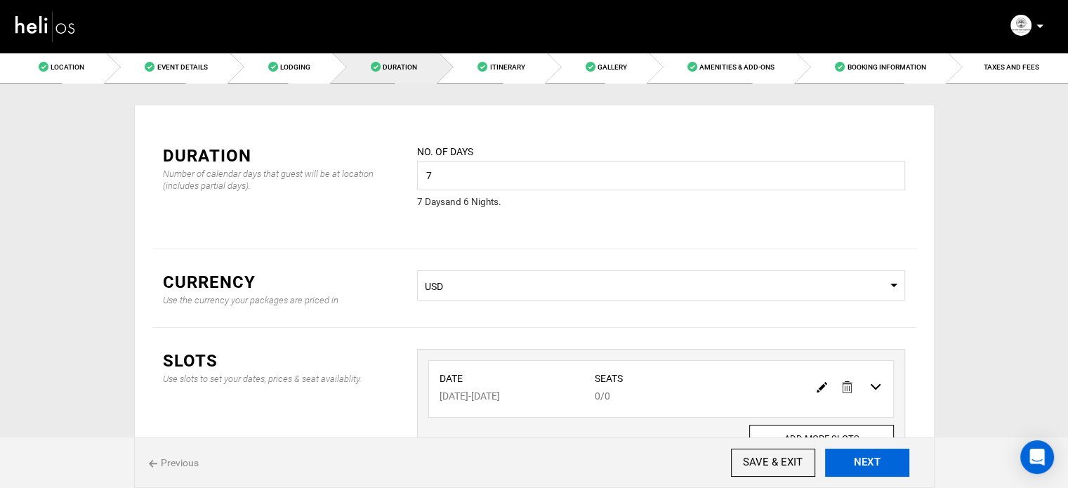
click at [885, 463] on button "NEXT" at bounding box center [867, 463] width 84 height 28
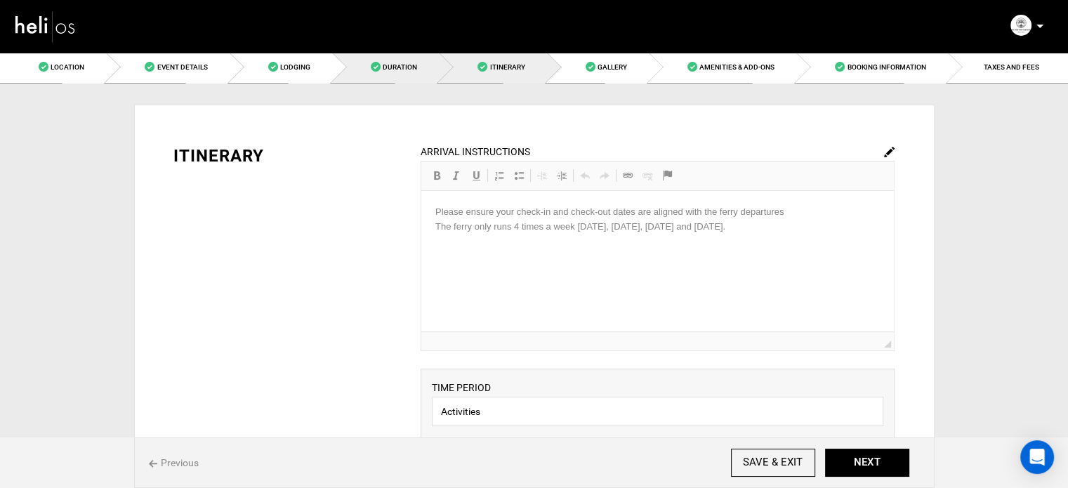
click at [417, 66] on link "Duration" at bounding box center [385, 67] width 107 height 32
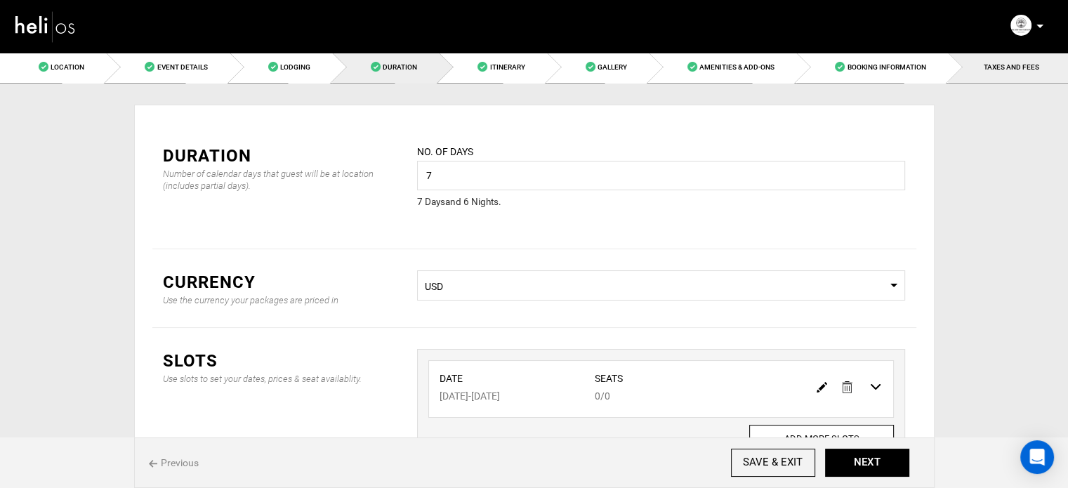
click at [984, 74] on link "TAXES AND FEES" at bounding box center [1008, 67] width 120 height 32
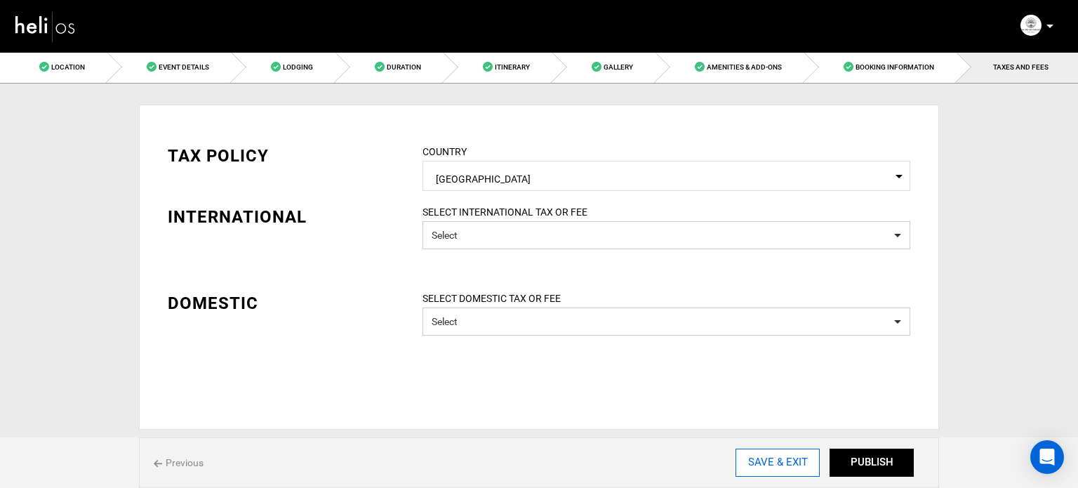
click at [782, 457] on input "SAVE & EXIT" at bounding box center [778, 463] width 84 height 28
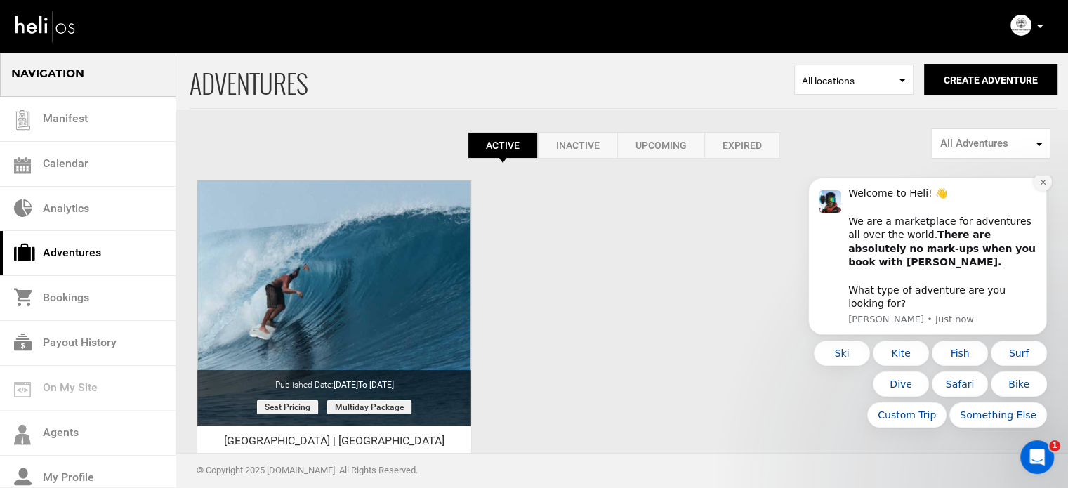
click at [1047, 190] on button "Dismiss notification" at bounding box center [1042, 182] width 18 height 18
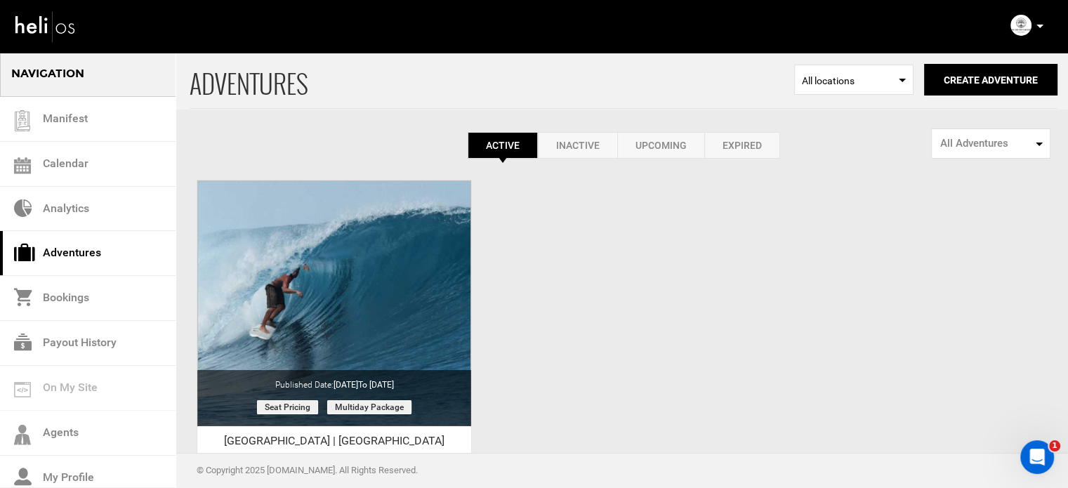
click at [1041, 27] on icon at bounding box center [1039, 27] width 7 height 4
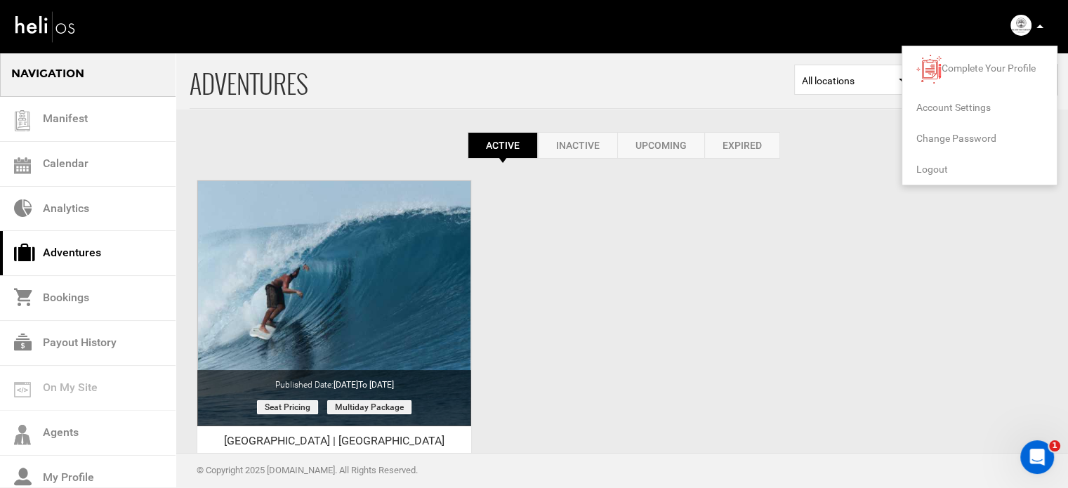
click at [936, 169] on span "Logout" at bounding box center [932, 169] width 32 height 11
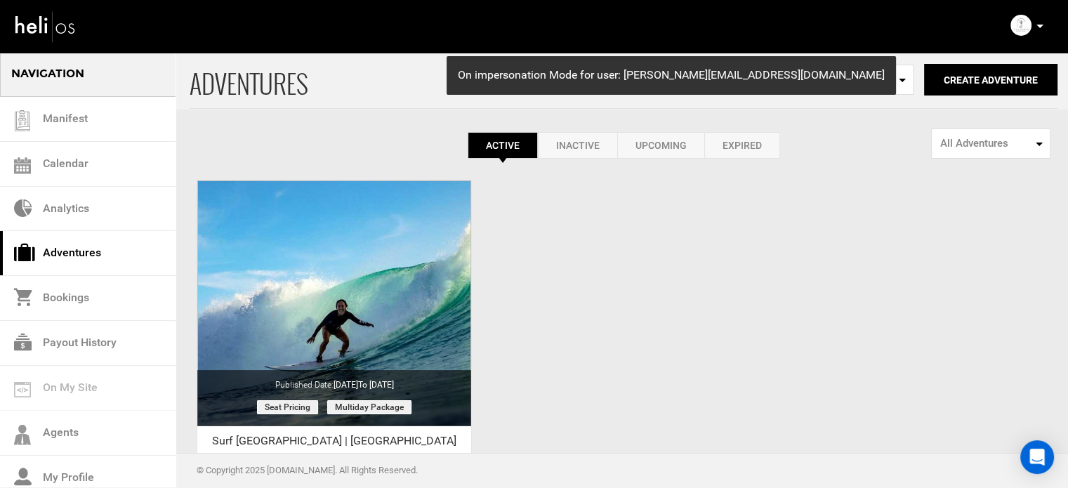
click at [1037, 28] on p at bounding box center [1039, 26] width 8 height 16
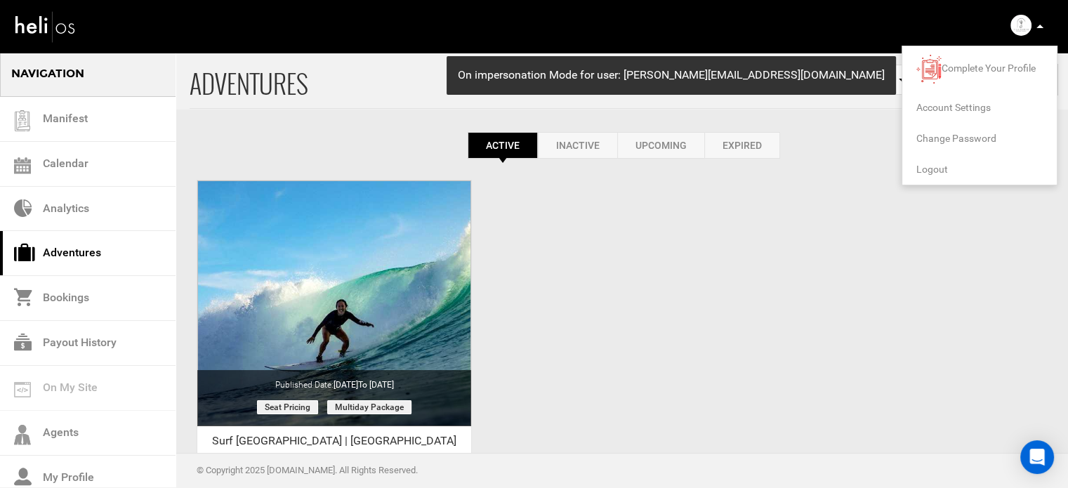
click at [939, 167] on span "Logout" at bounding box center [932, 169] width 32 height 11
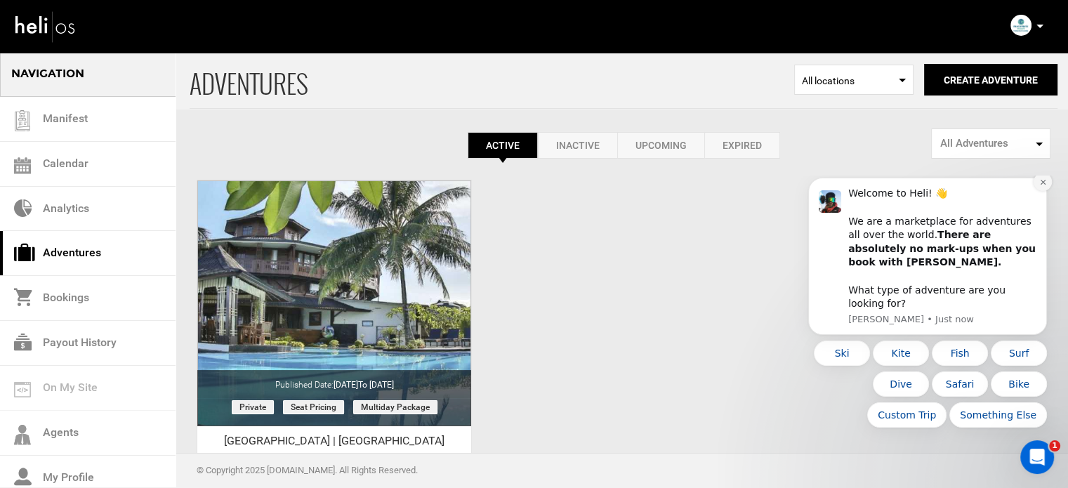
click at [1041, 186] on icon "Dismiss notification" at bounding box center [1043, 182] width 8 height 8
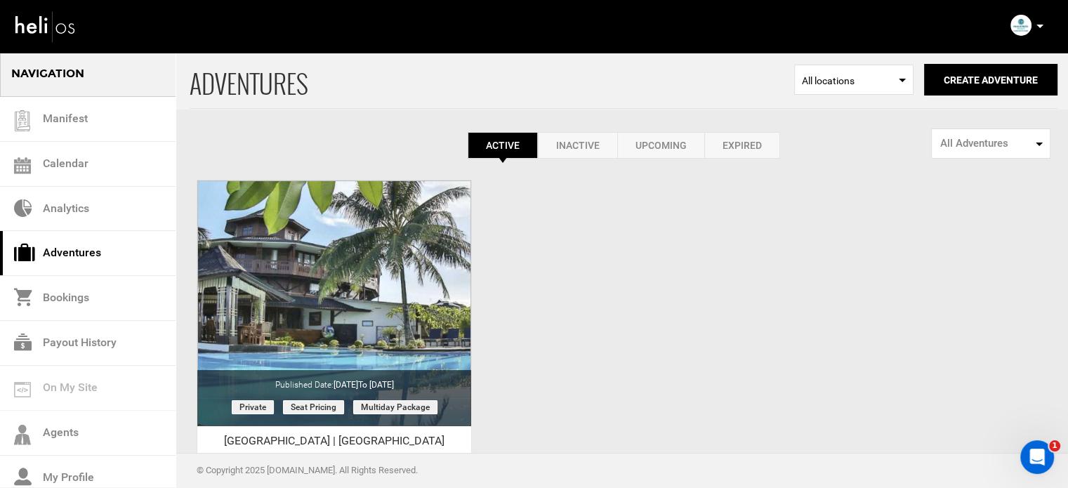
scroll to position [174, 0]
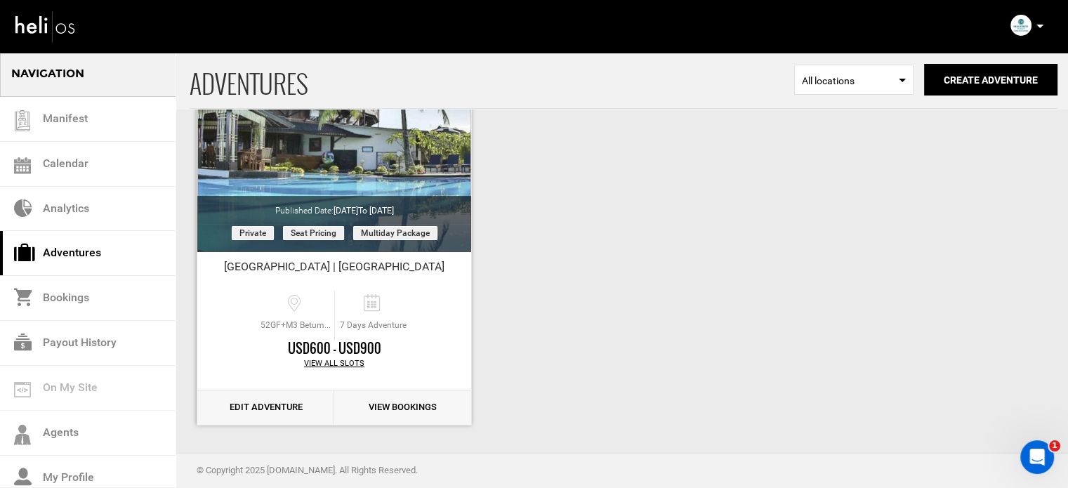
click at [272, 407] on link "Edit Adventure" at bounding box center [265, 407] width 137 height 34
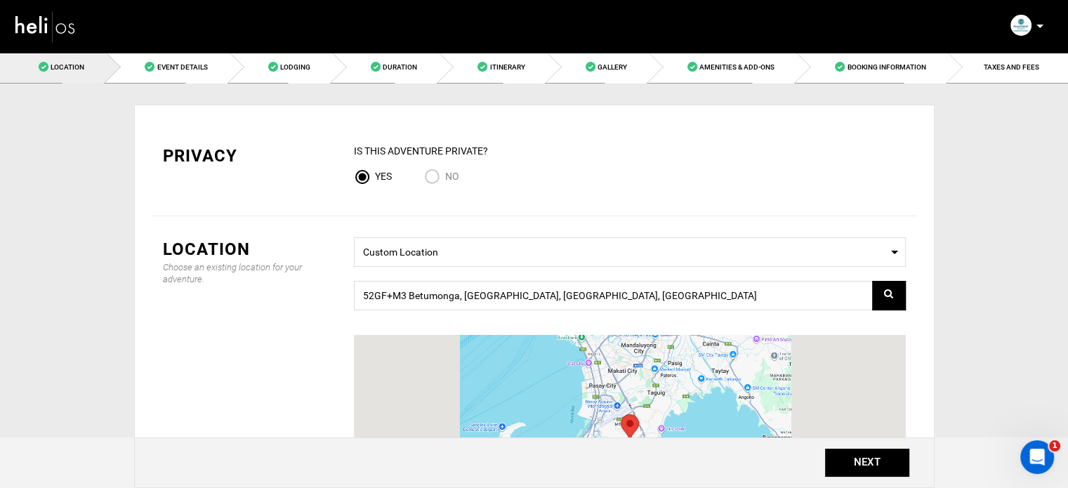
click at [442, 182] on input "No" at bounding box center [434, 178] width 21 height 19
radio input "true"
radio input "false"
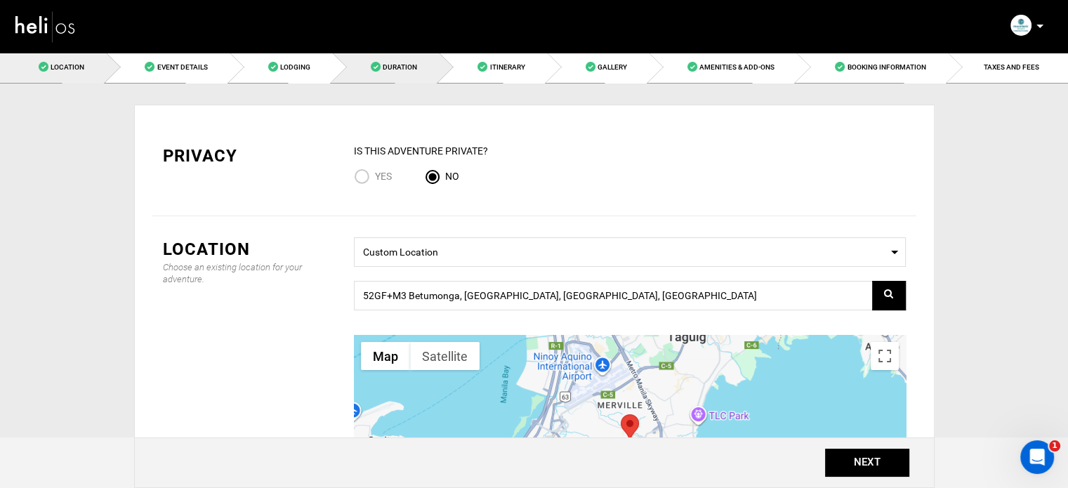
click at [410, 59] on link "Duration" at bounding box center [385, 67] width 107 height 32
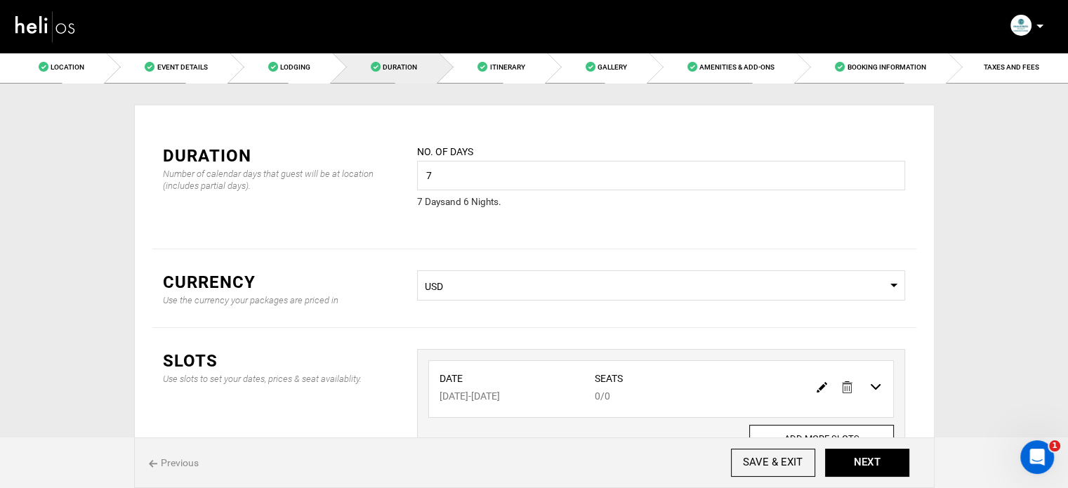
click at [818, 384] on img at bounding box center [822, 387] width 11 height 11
type input "08/25/2026"
type input "08/31/2026"
type input "0"
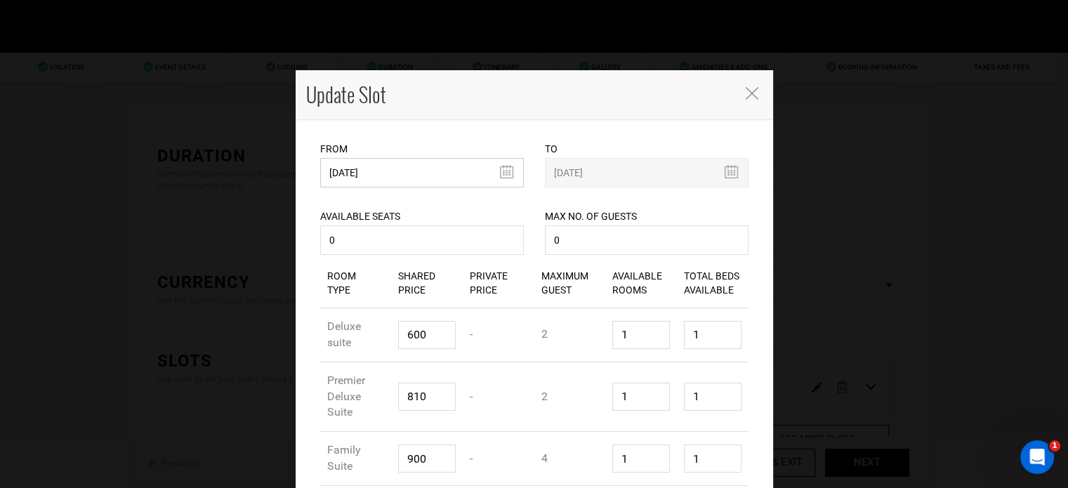
click at [445, 179] on input "08/25/2026" at bounding box center [422, 172] width 204 height 29
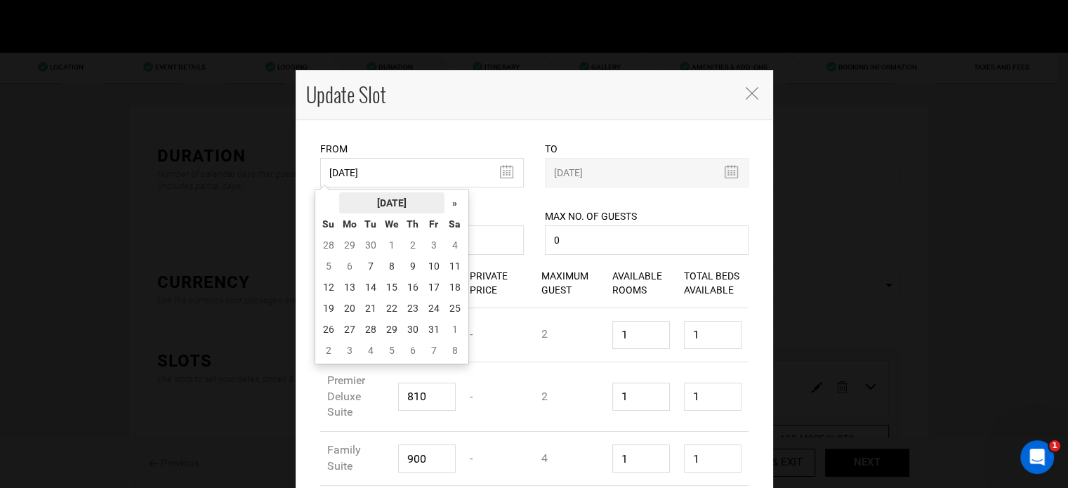
click at [400, 202] on th "[DATE]" at bounding box center [391, 202] width 105 height 21
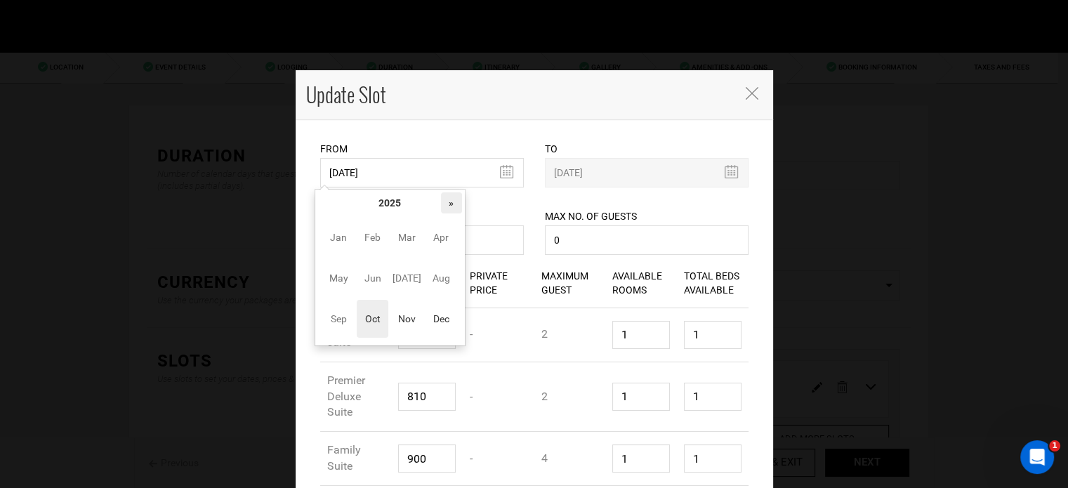
click at [442, 205] on th "»" at bounding box center [451, 202] width 21 height 21
click at [330, 204] on th "«" at bounding box center [328, 202] width 21 height 21
click at [381, 310] on span "Oct" at bounding box center [373, 319] width 32 height 38
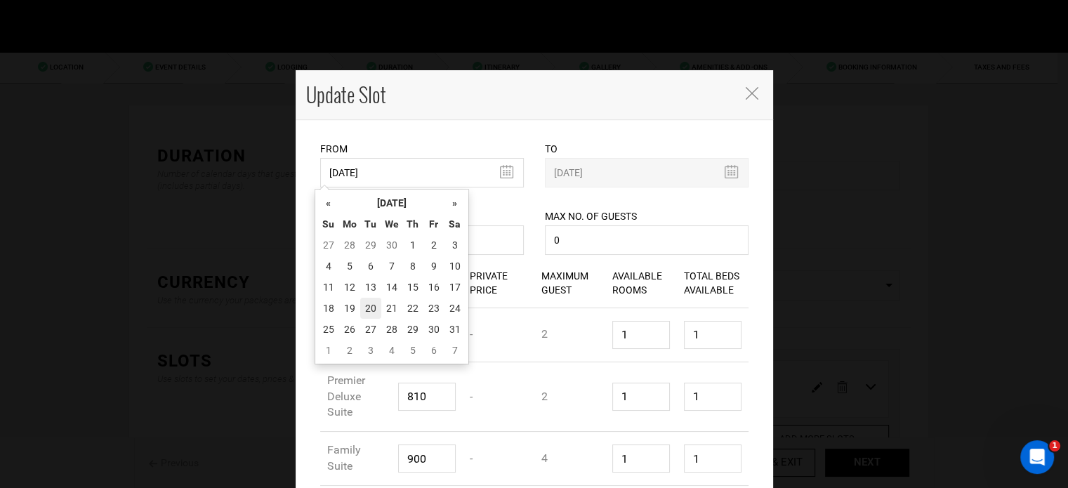
click at [371, 308] on td "20" at bounding box center [370, 308] width 21 height 21
type input "10/20/2026"
type input "10/26/2026"
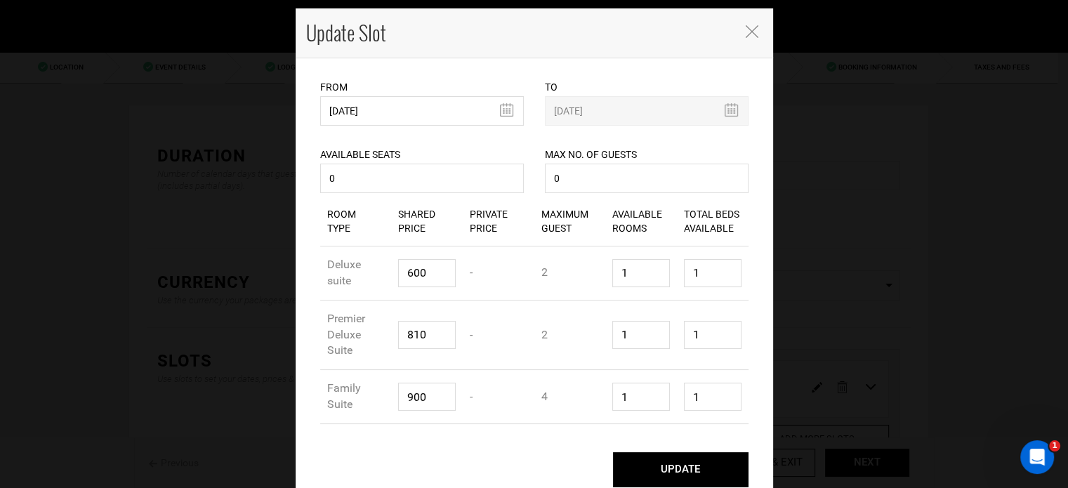
scroll to position [75, 0]
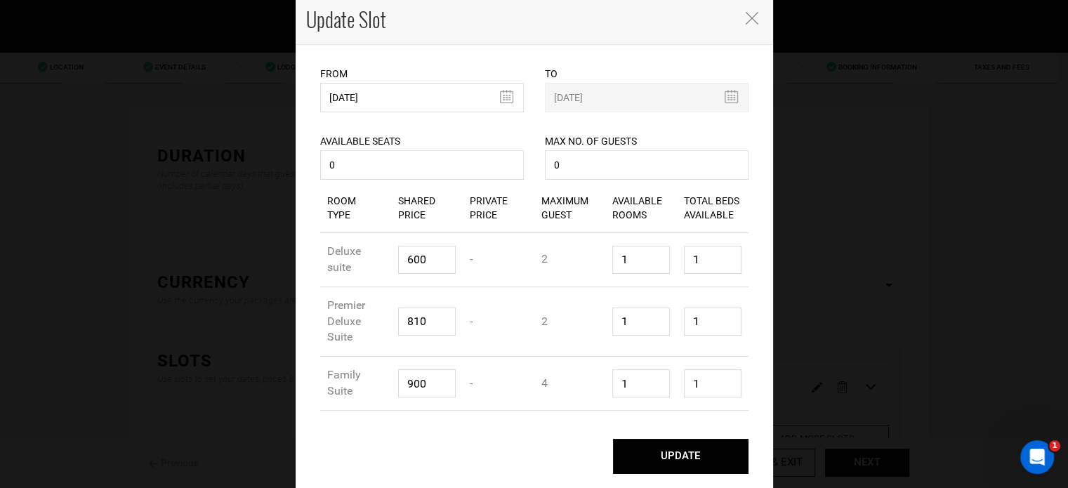
click at [682, 454] on button "UPDATE" at bounding box center [681, 456] width 136 height 35
type input "10/20/2026"
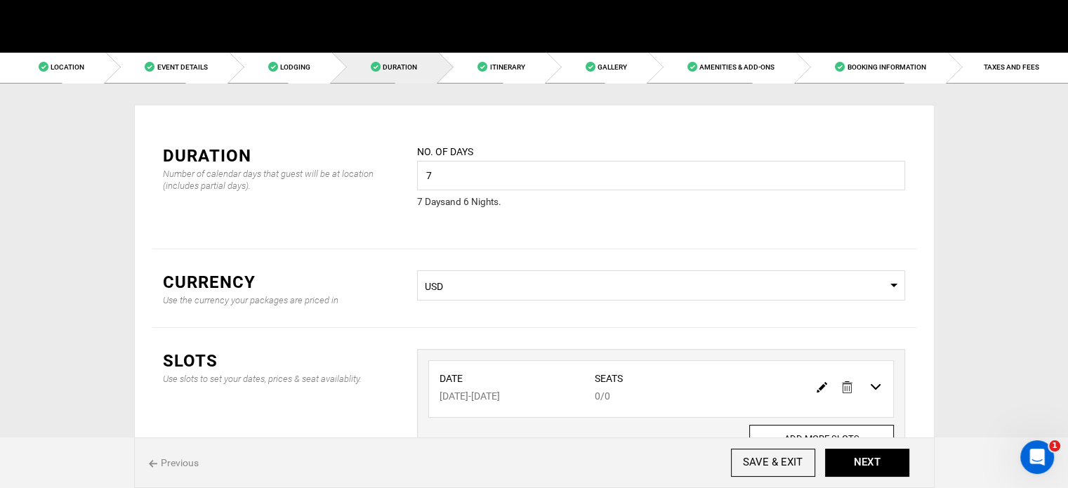
scroll to position [0, 0]
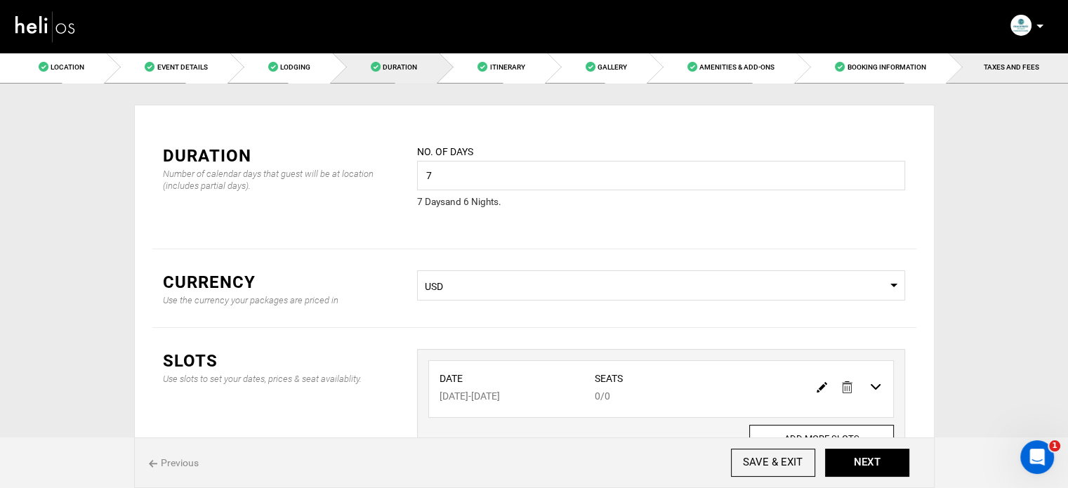
click at [983, 75] on link "TAXES AND FEES" at bounding box center [1008, 67] width 120 height 32
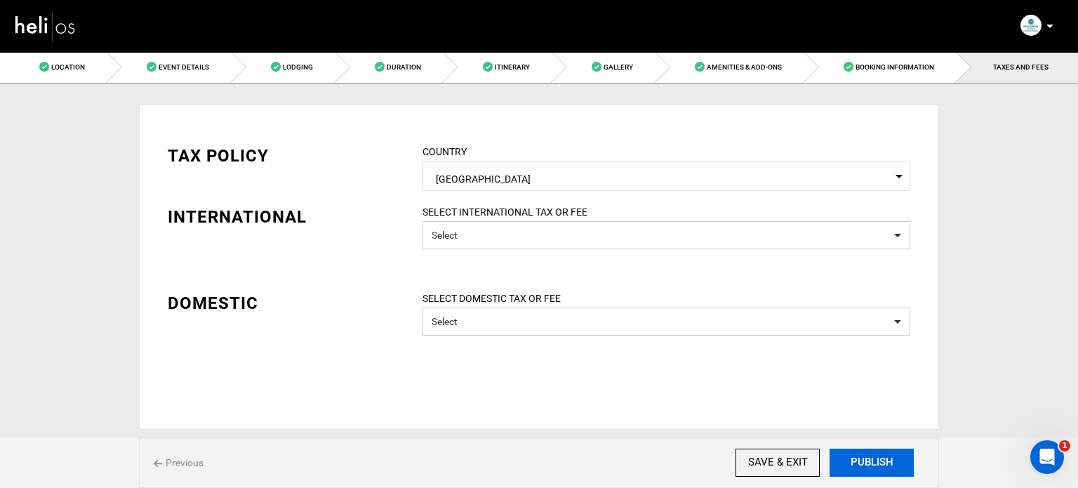
click at [877, 465] on button "PUBLISH" at bounding box center [872, 463] width 84 height 28
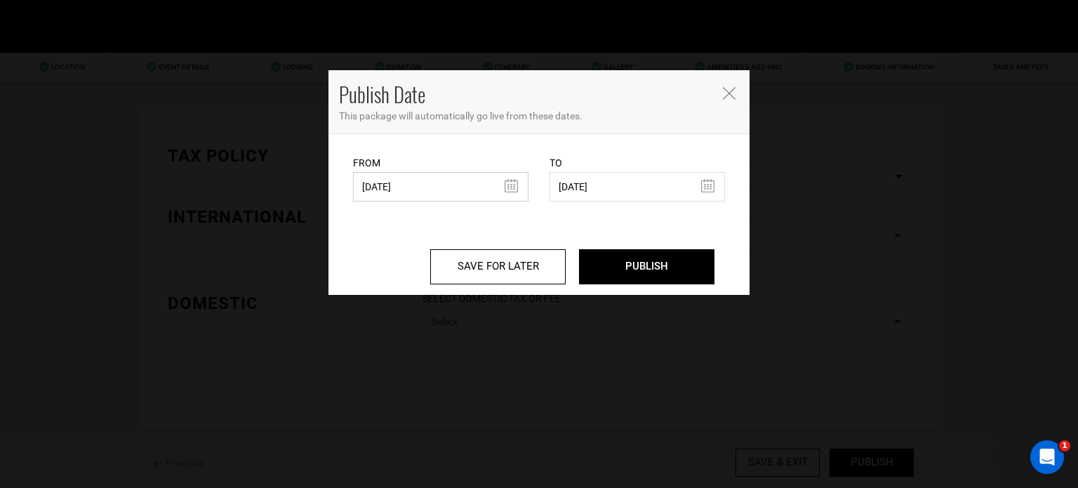
click at [428, 194] on input "07/09/2025" at bounding box center [441, 186] width 176 height 29
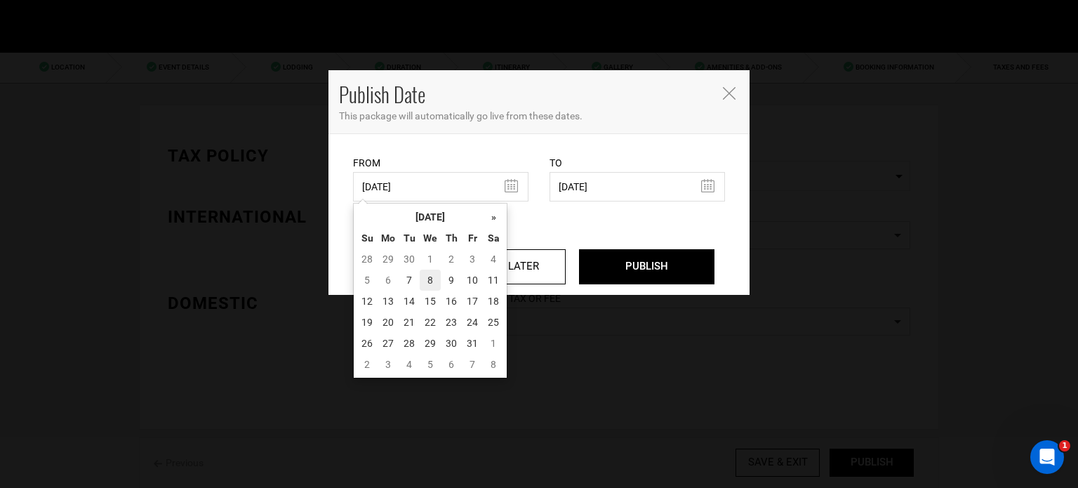
click at [423, 275] on td "8" at bounding box center [430, 280] width 21 height 21
click at [440, 187] on input "10/08/2025" at bounding box center [441, 186] width 176 height 29
click at [404, 274] on td "7" at bounding box center [409, 280] width 21 height 21
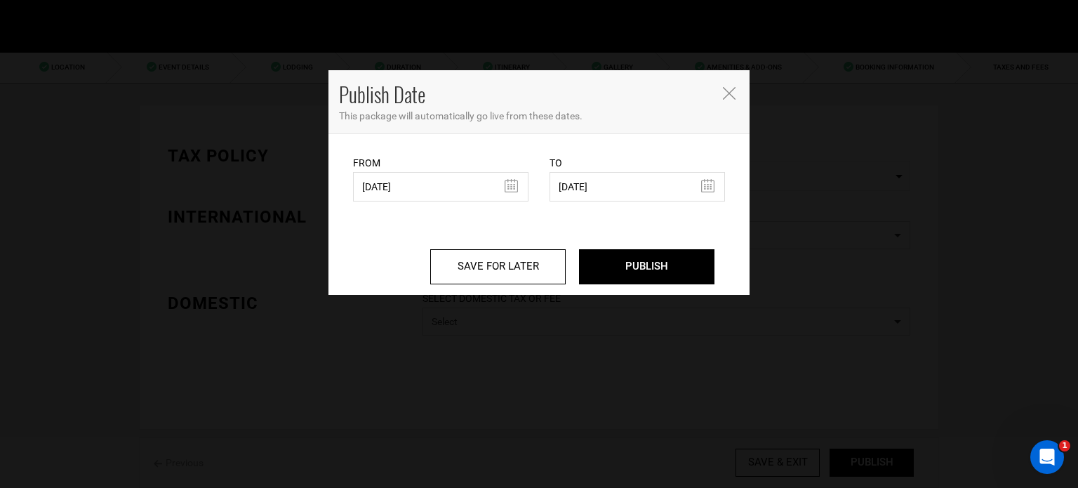
type input "10/07/2025"
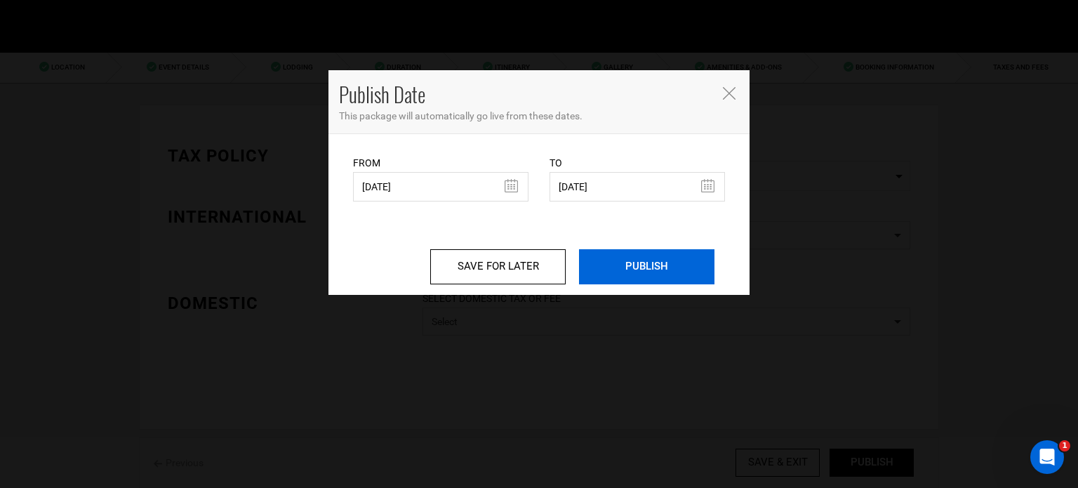
click at [666, 275] on input "PUBLISH" at bounding box center [647, 266] width 136 height 35
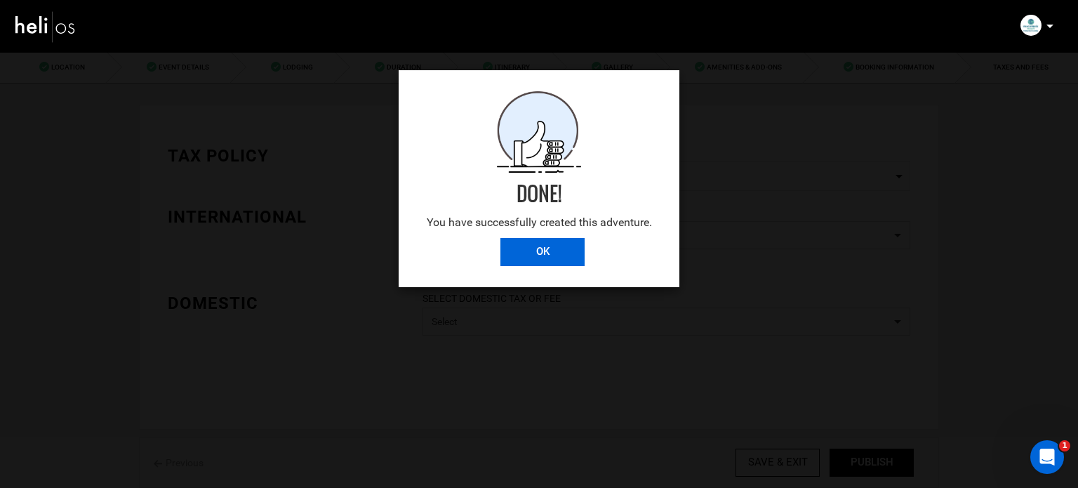
click at [553, 251] on input "OK" at bounding box center [543, 252] width 84 height 28
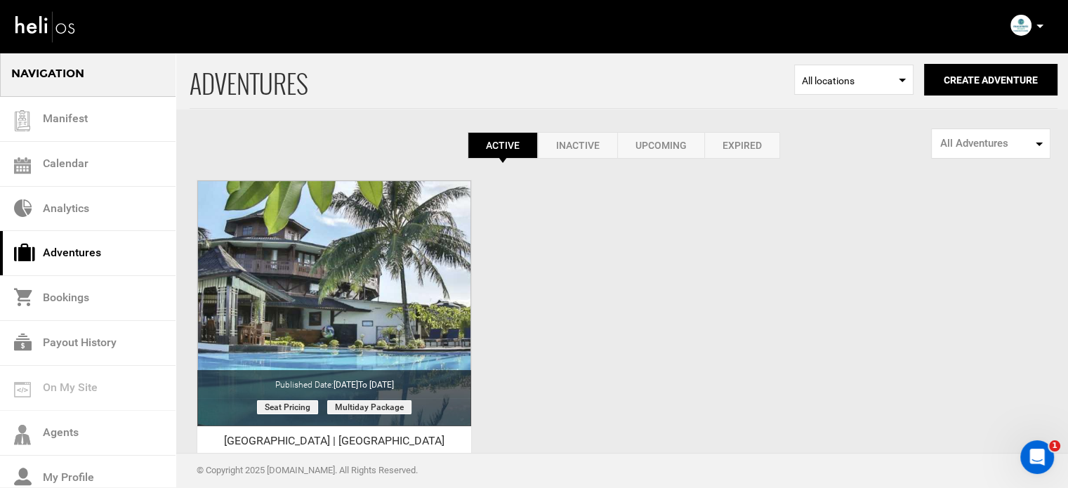
click at [1036, 25] on icon at bounding box center [1039, 27] width 7 height 4
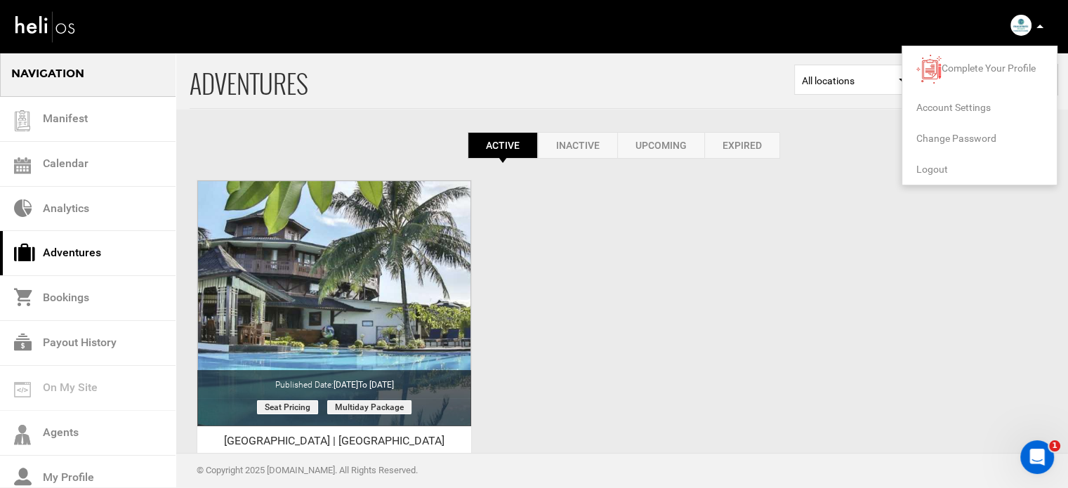
click at [939, 167] on span "Logout" at bounding box center [932, 169] width 32 height 11
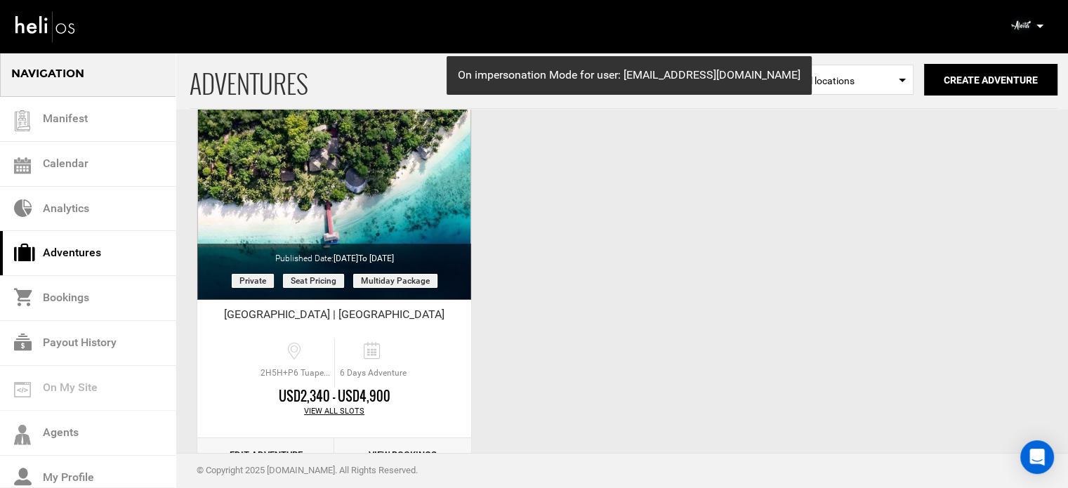
scroll to position [174, 0]
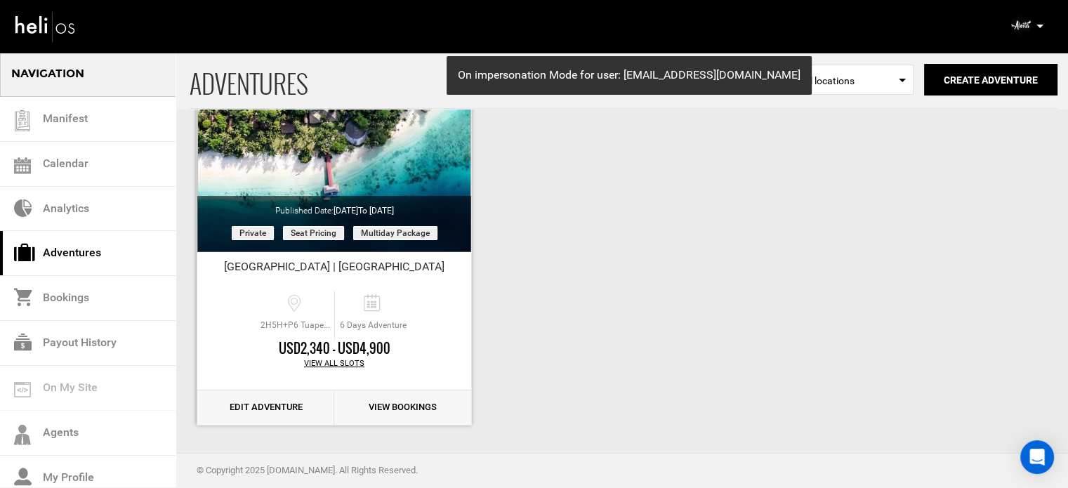
click at [281, 402] on link "Edit Adventure" at bounding box center [265, 407] width 137 height 34
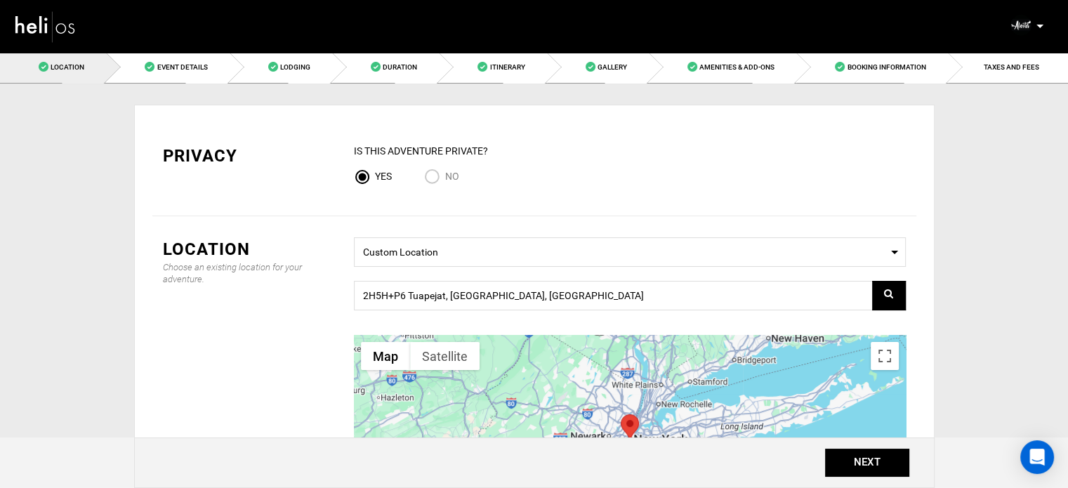
click at [447, 176] on span "No" at bounding box center [452, 176] width 14 height 11
click at [445, 176] on input "No" at bounding box center [434, 178] width 21 height 19
radio input "true"
radio input "false"
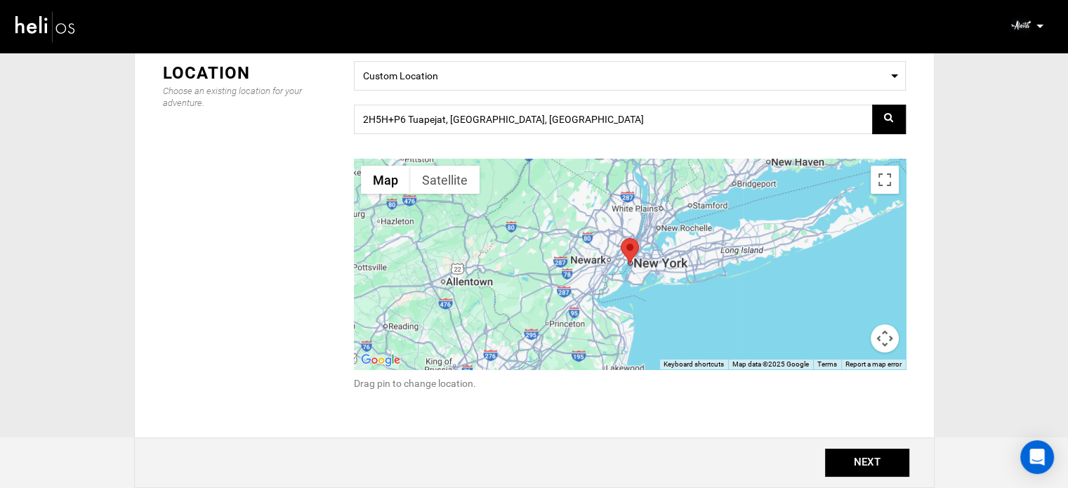
scroll to position [136, 0]
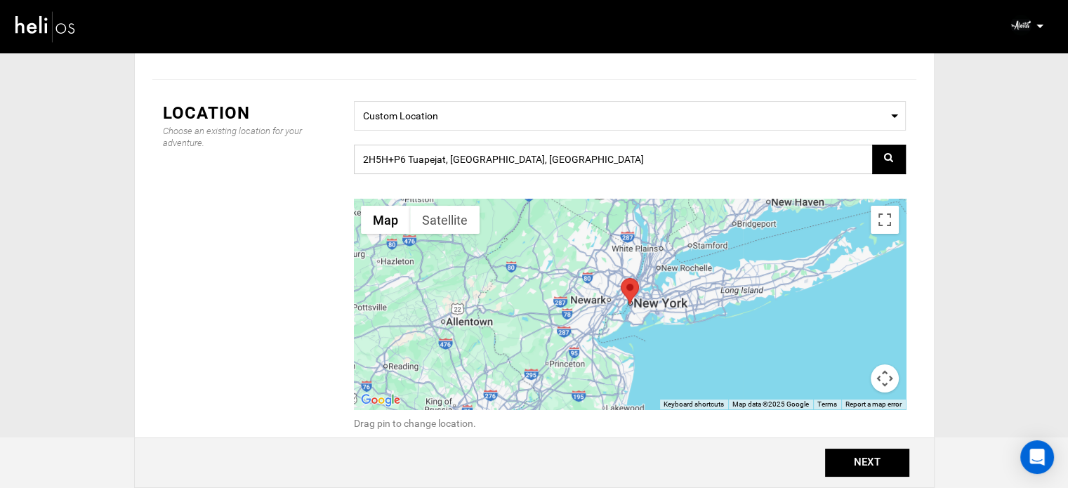
click at [463, 162] on input "2H5H+P6 Tuapejat, Mentawai Islands Regency, West Sumatra, Indonesia" at bounding box center [630, 159] width 552 height 29
click at [693, 165] on input "2H5H+P6 Tuapejat, Mentawai Islands Regency, West Sumatra, Indonesia" at bounding box center [630, 159] width 552 height 29
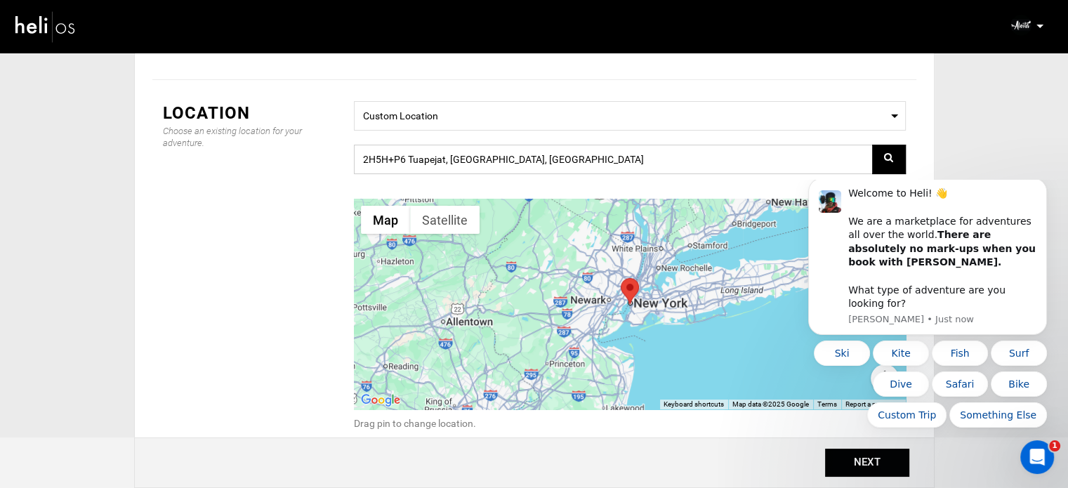
scroll to position [0, 0]
click at [689, 160] on input "2H5H+P6 Tuapejat, Mentawai Islands Regency, West Sumatra, Indonesia" at bounding box center [630, 159] width 552 height 29
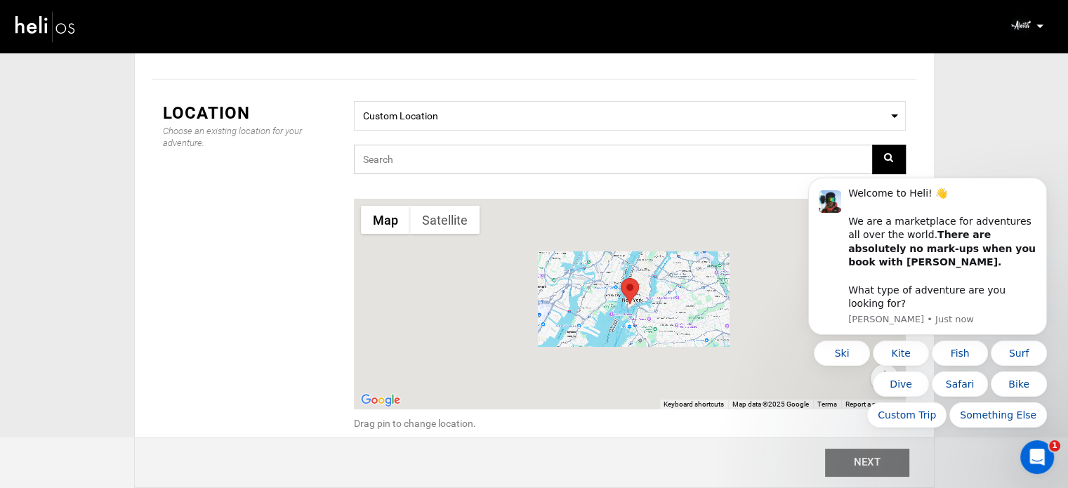
paste input "2H5H+P6 Tuapejat, Mentawai Islands Regency, West Sumatra, Indonesia"
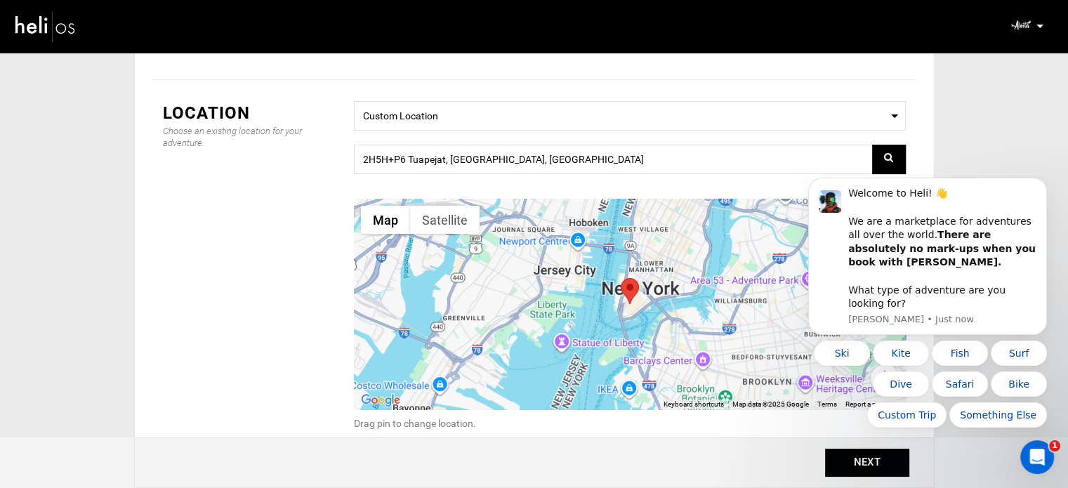
click at [882, 166] on link at bounding box center [889, 159] width 34 height 29
click at [677, 154] on input "2H5H+P6 Tuapejat, Mentawai Islands Regency, West Sumatra, Indonesia" at bounding box center [630, 159] width 552 height 29
click at [636, 162] on input "2H5H+P6 Tuapejat, Mentawai Islands Regency, West Sumatra, Indonesia" at bounding box center [630, 159] width 552 height 29
drag, startPoint x: 570, startPoint y: 161, endPoint x: 348, endPoint y: 162, distance: 222.6
click at [348, 162] on div "Select a Location Custom Location 2H5H+P6 Tuapejat, Mentawai Islands Regency, W…" at bounding box center [629, 274] width 573 height 347
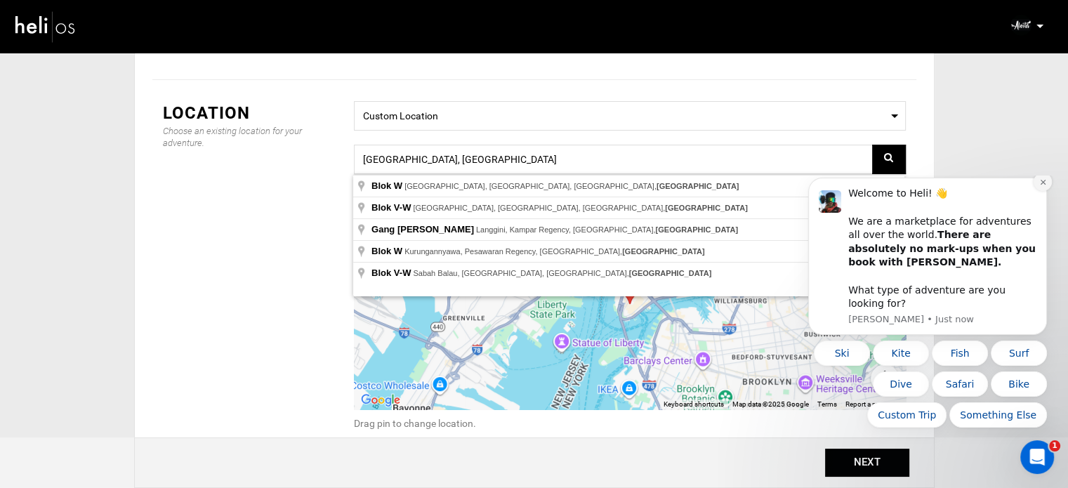
click at [1040, 186] on icon "Dismiss notification" at bounding box center [1043, 182] width 8 height 8
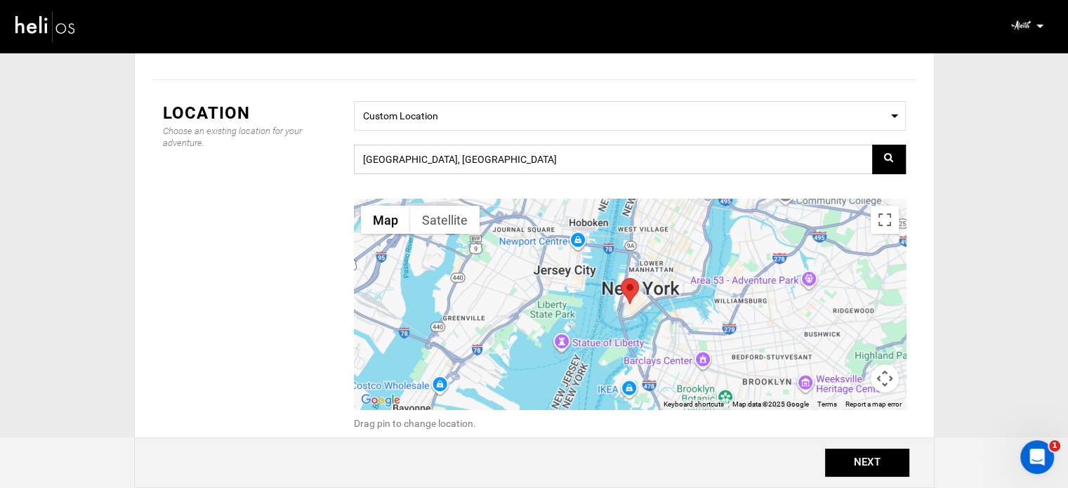
click at [482, 162] on input "West Sumatra, Indonesia" at bounding box center [630, 159] width 552 height 29
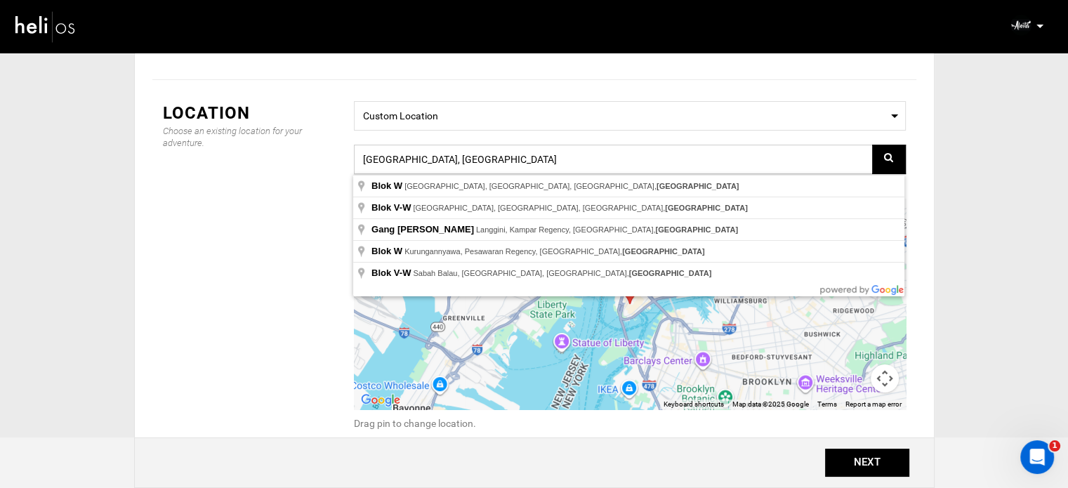
drag, startPoint x: 489, startPoint y: 159, endPoint x: 350, endPoint y: 166, distance: 138.5
click at [350, 166] on div "Select a Location Custom Location West Sumatra, Indonesia ← Move left → Move ri…" at bounding box center [629, 274] width 573 height 347
paste input "6MCX2H5H+J6"
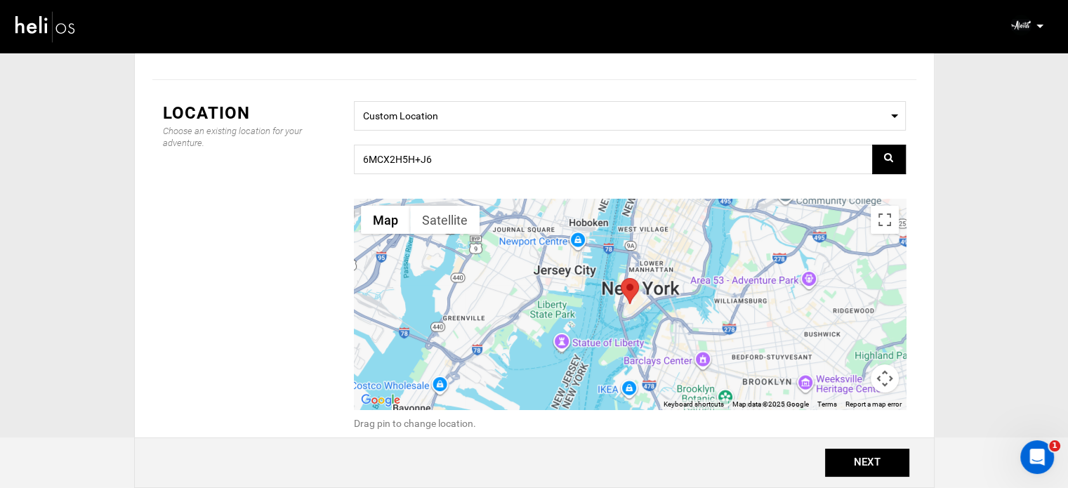
type input "2H5H+J6 Tuapejat, Mentawai Islands Regency, West Sumatra, Indonesia"
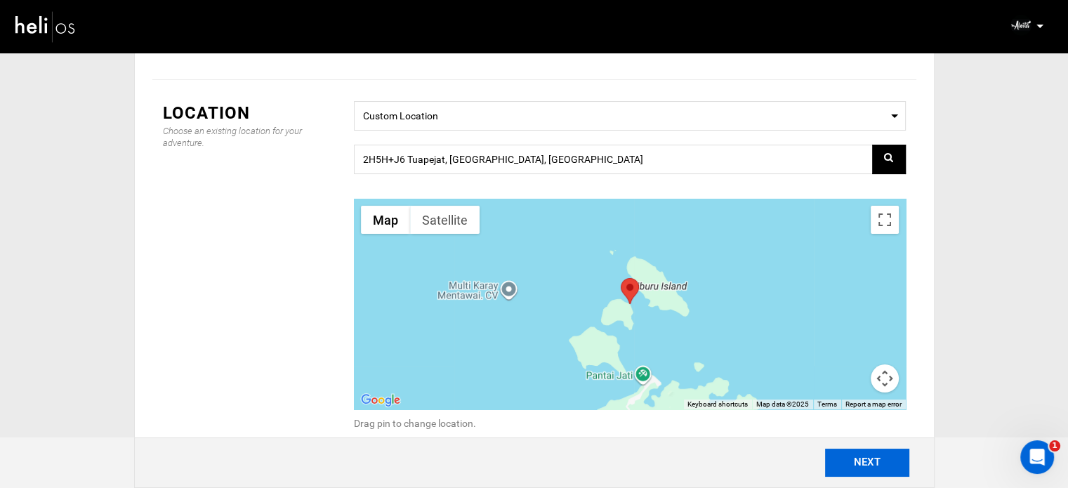
click at [871, 468] on button "NEXT" at bounding box center [867, 463] width 84 height 28
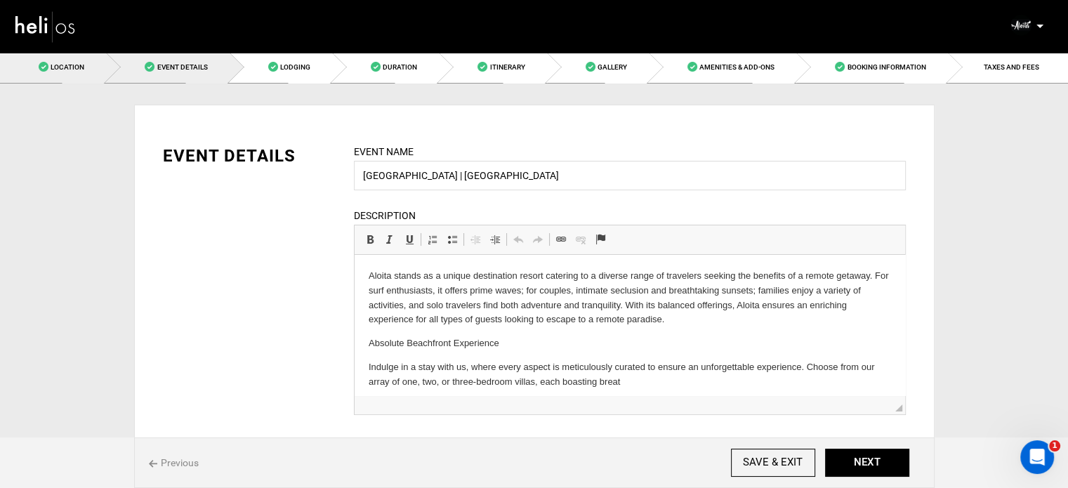
click at [51, 70] on span "Location" at bounding box center [68, 67] width 34 height 8
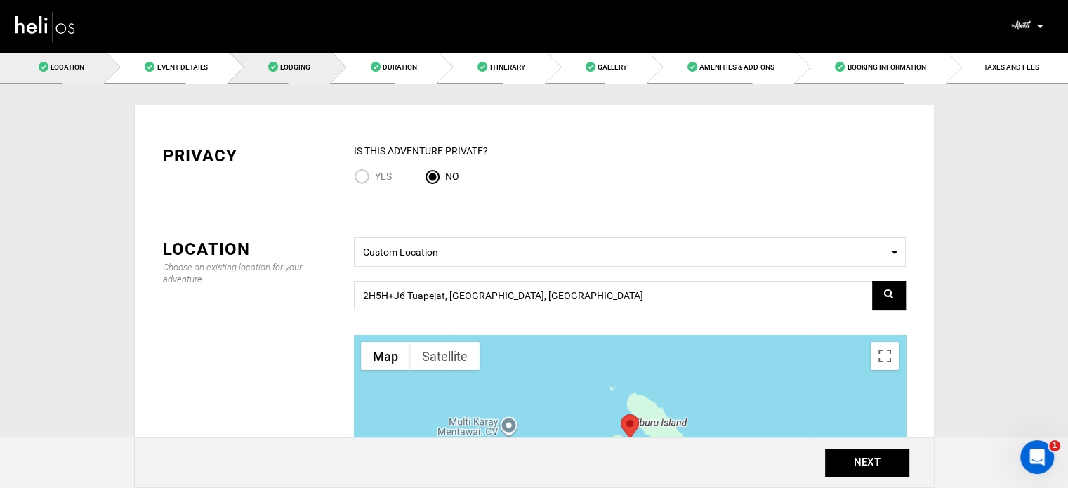
click at [308, 61] on link "Lodging" at bounding box center [281, 67] width 103 height 32
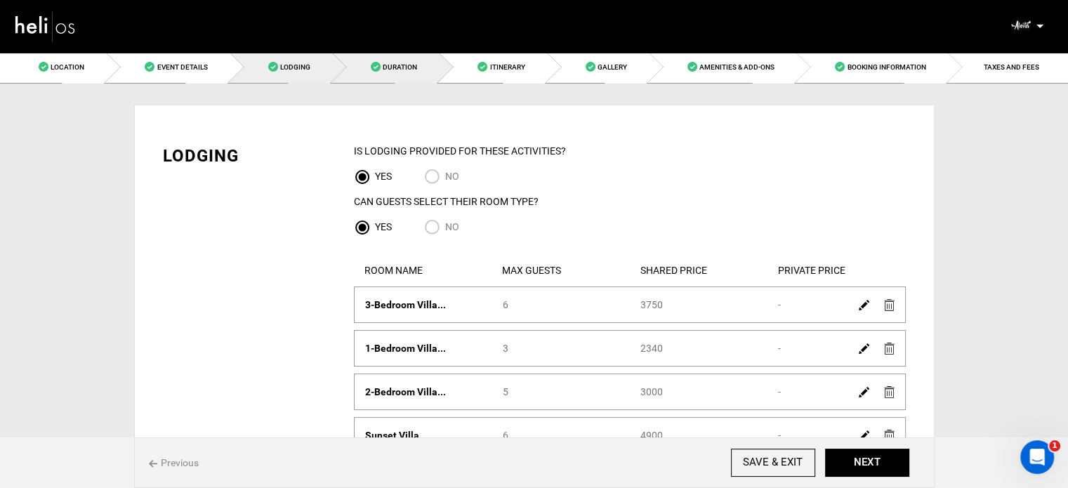
click at [369, 64] on link "Duration" at bounding box center [385, 67] width 107 height 32
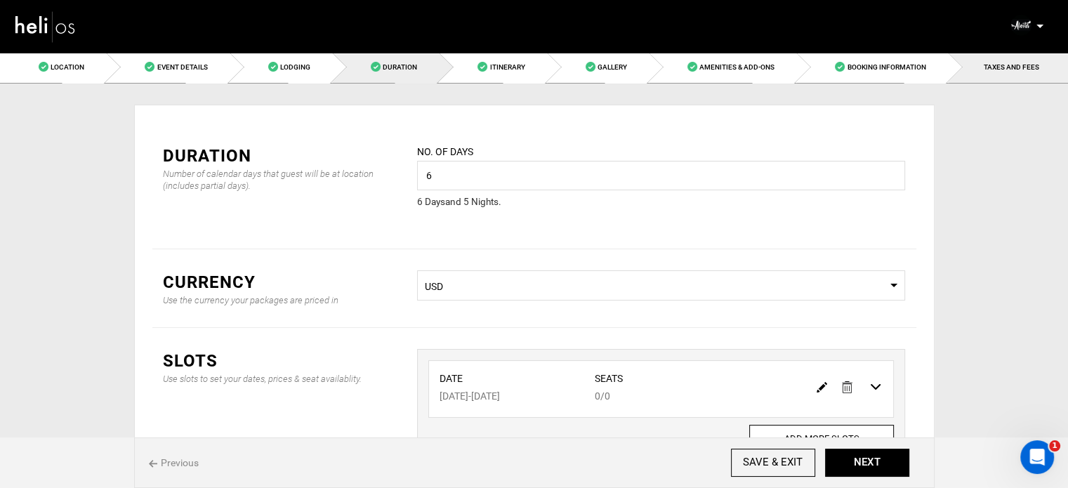
click at [1008, 77] on link "TAXES AND FEES" at bounding box center [1008, 67] width 120 height 32
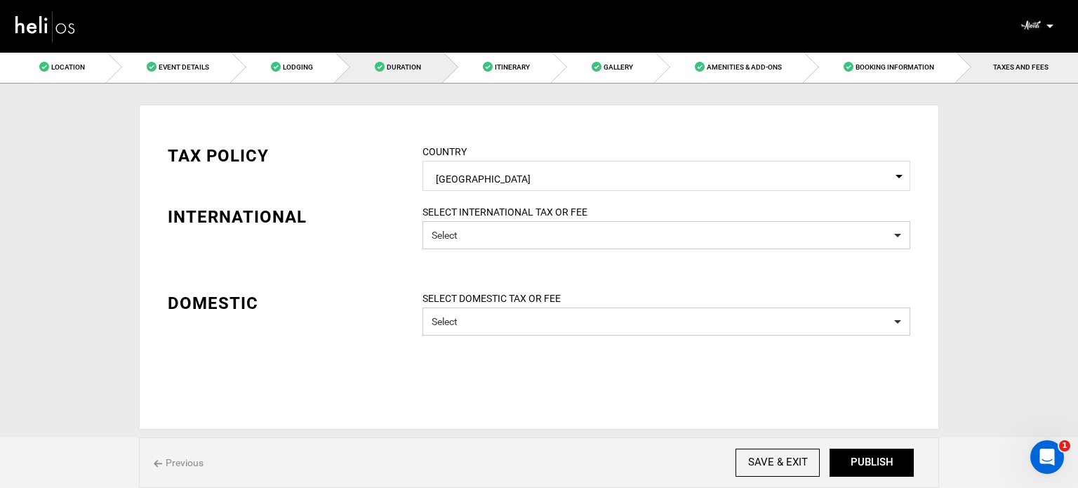
click at [371, 67] on link "Duration" at bounding box center [390, 67] width 108 height 32
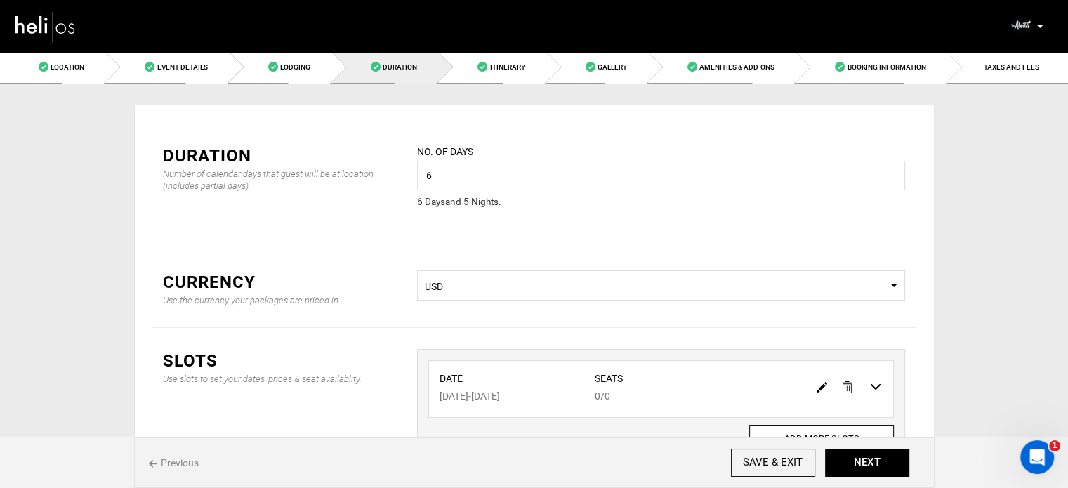
click at [822, 392] on img at bounding box center [822, 387] width 11 height 11
type input "08/17/2026"
type input "08/22/2026"
type input "0"
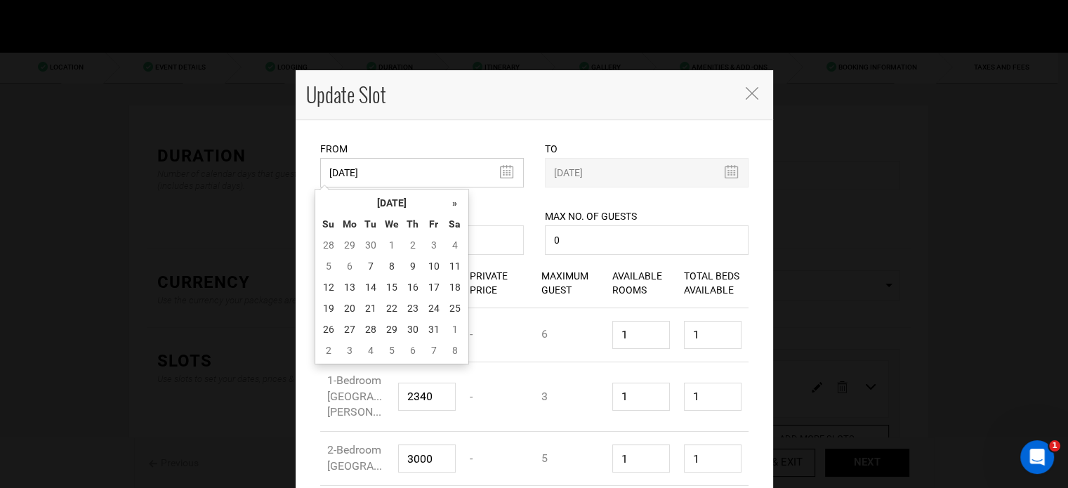
click at [351, 162] on input "08/17/2026" at bounding box center [422, 172] width 204 height 29
click at [430, 204] on th "October 2025" at bounding box center [391, 202] width 105 height 21
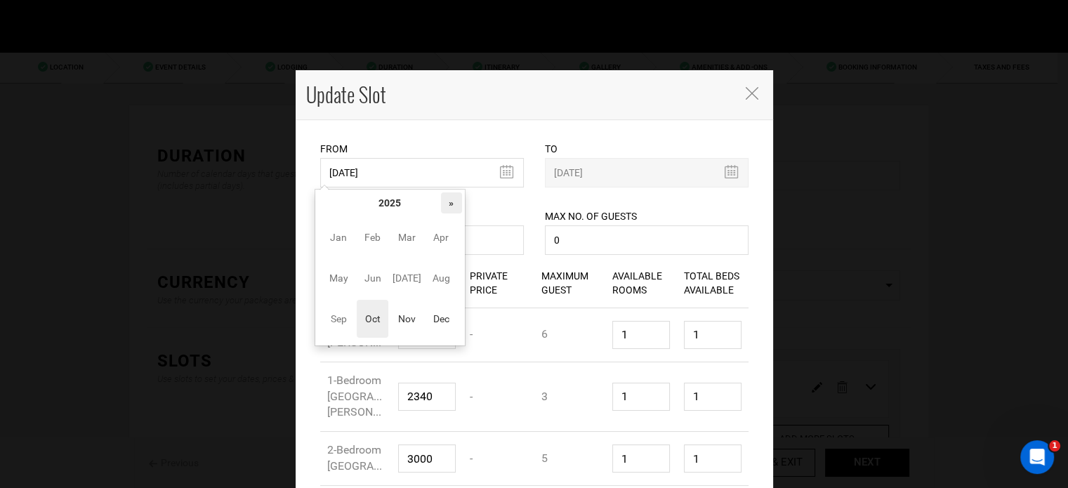
click at [443, 203] on th "»" at bounding box center [451, 202] width 21 height 21
click at [385, 323] on span "Oct" at bounding box center [373, 319] width 32 height 38
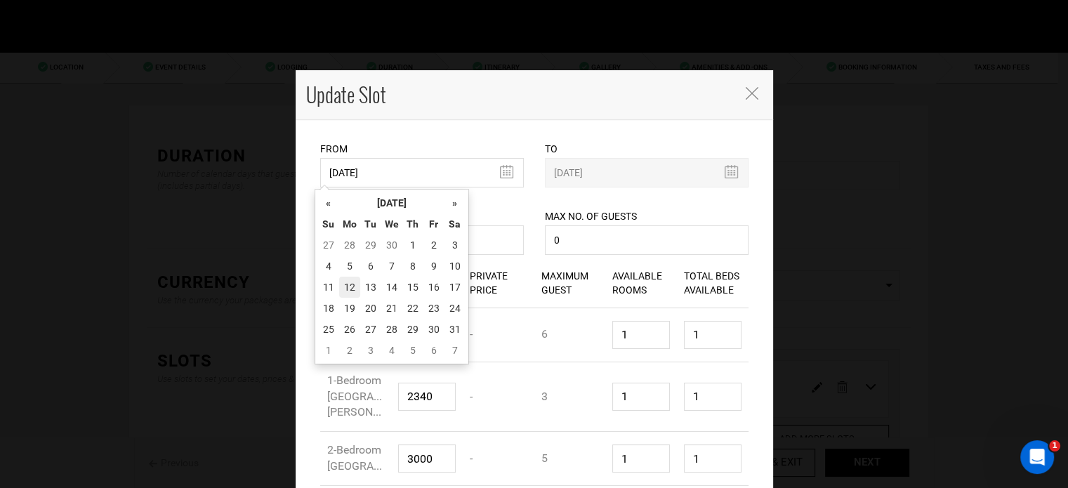
click at [348, 289] on td "12" at bounding box center [349, 287] width 21 height 21
type input "10/12/2026"
type input "10/17/2026"
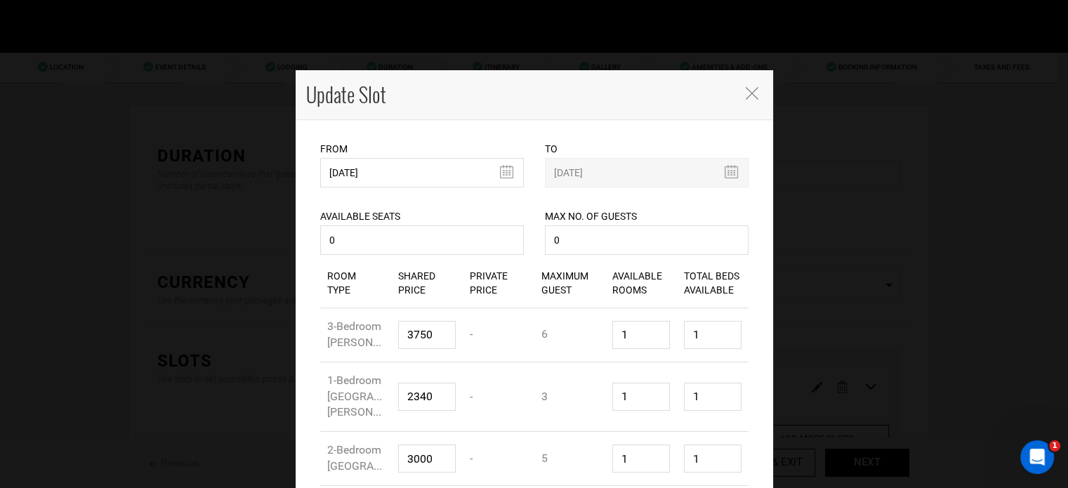
scroll to position [128, 0]
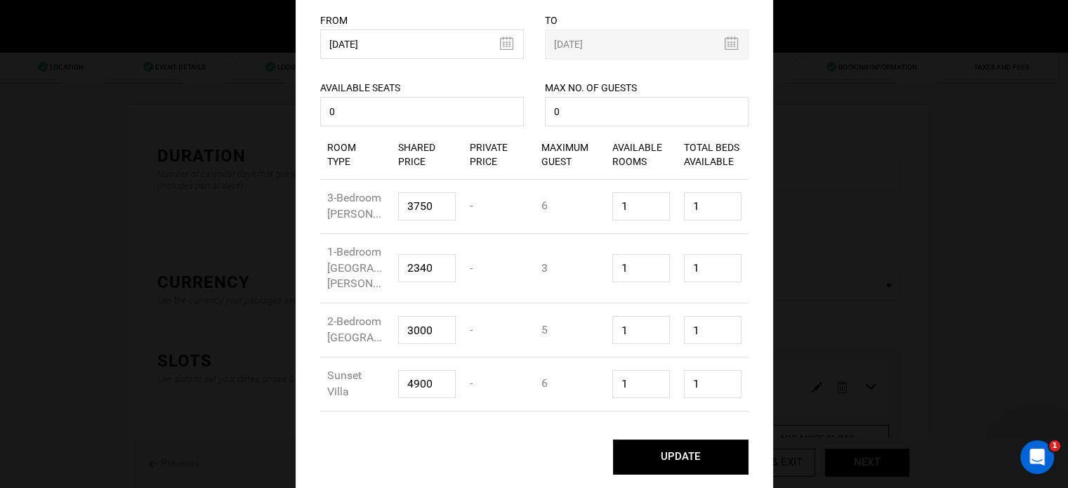
click at [708, 465] on button "UPDATE" at bounding box center [681, 457] width 136 height 35
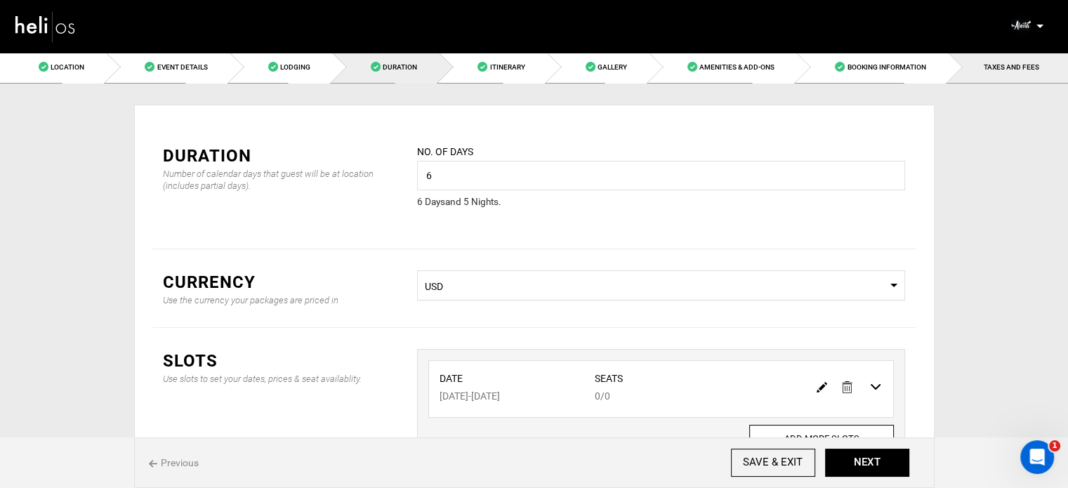
click at [1000, 55] on link "TAXES AND FEES" at bounding box center [1008, 67] width 120 height 32
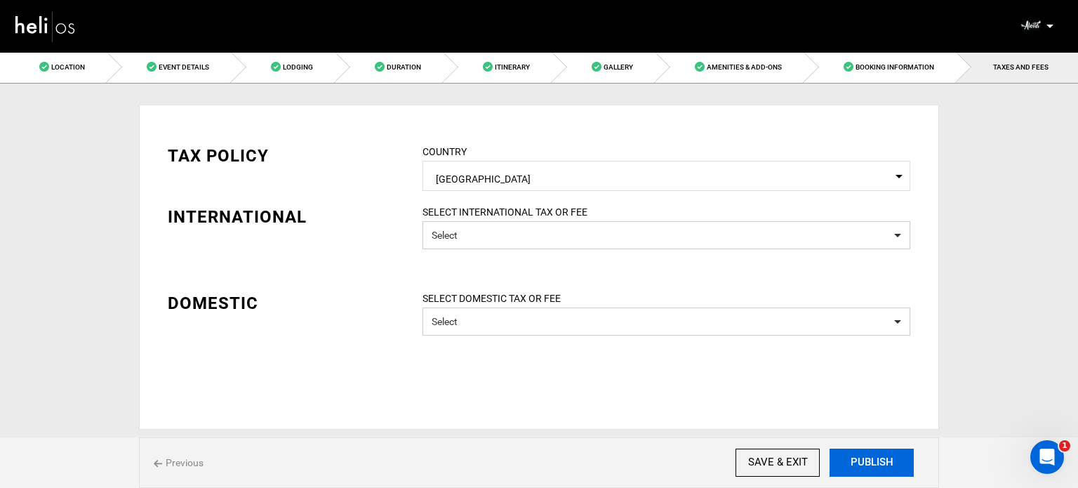
click at [867, 464] on button "PUBLISH" at bounding box center [872, 463] width 84 height 28
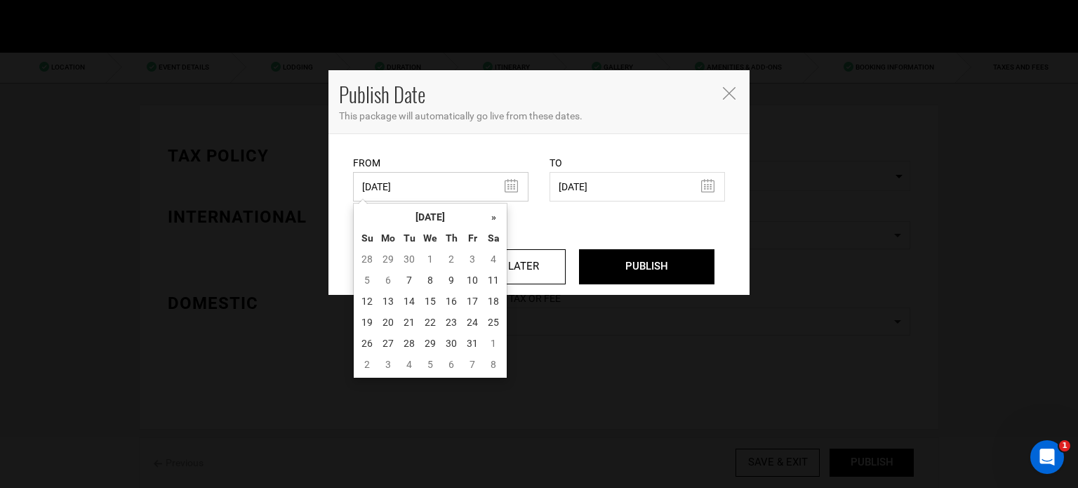
click at [442, 192] on input "07/09/2025" at bounding box center [441, 186] width 176 height 29
click at [407, 277] on td "7" at bounding box center [409, 280] width 21 height 21
type input "10/07/2025"
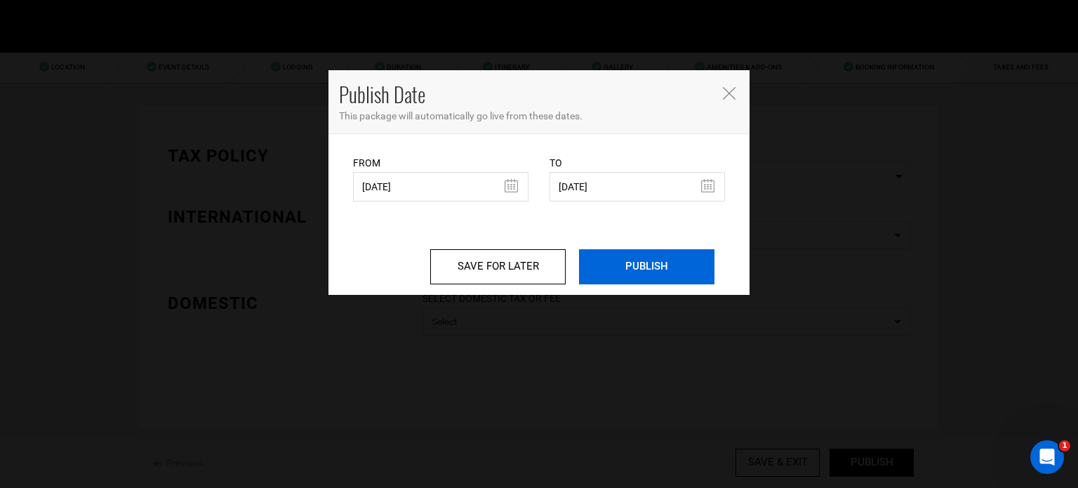
click at [692, 263] on input "PUBLISH" at bounding box center [647, 266] width 136 height 35
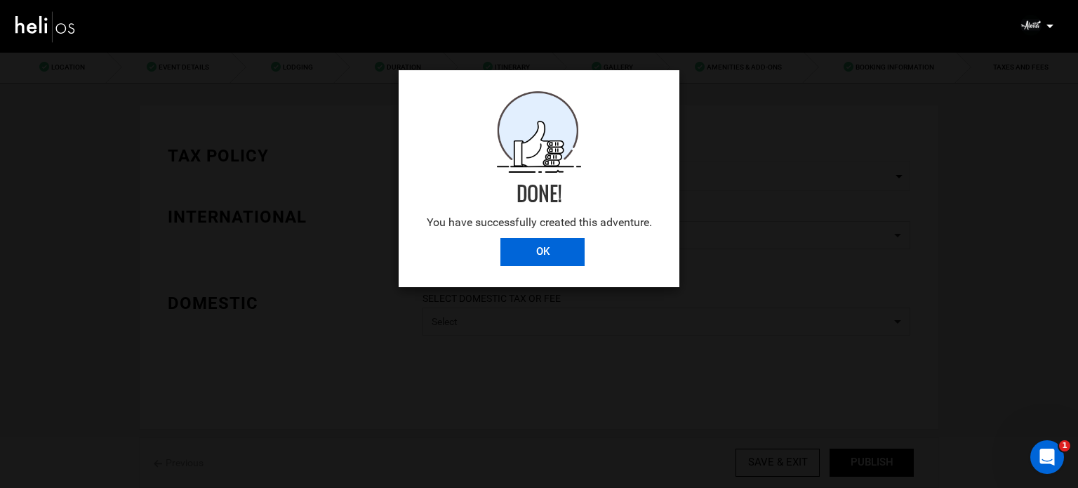
click at [534, 258] on input "OK" at bounding box center [543, 252] width 84 height 28
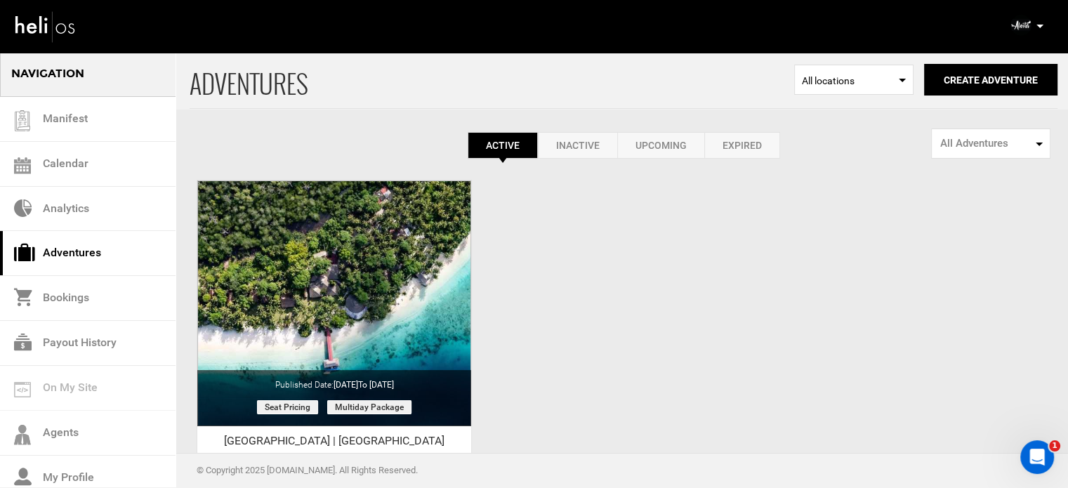
click at [1042, 27] on icon at bounding box center [1039, 27] width 7 height 4
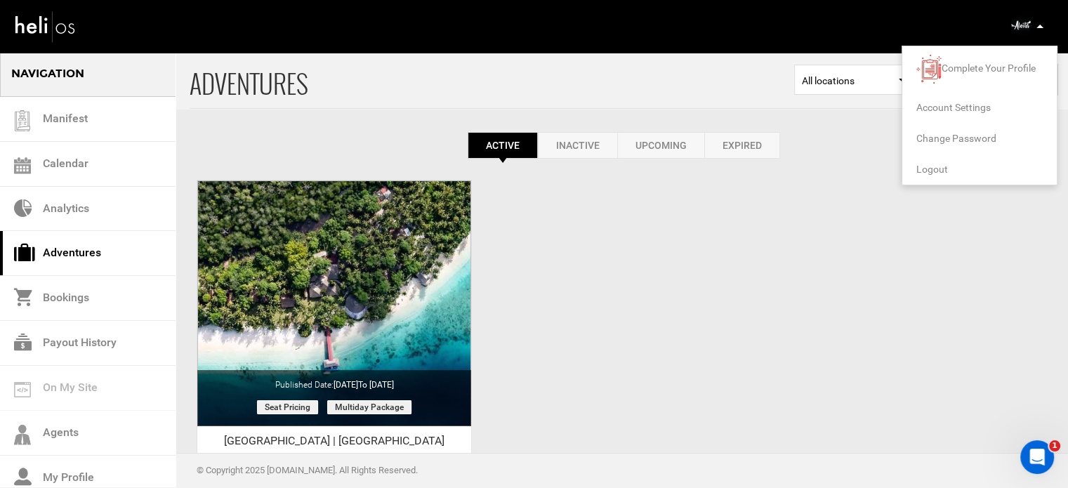
click at [933, 169] on span "Logout" at bounding box center [932, 169] width 32 height 11
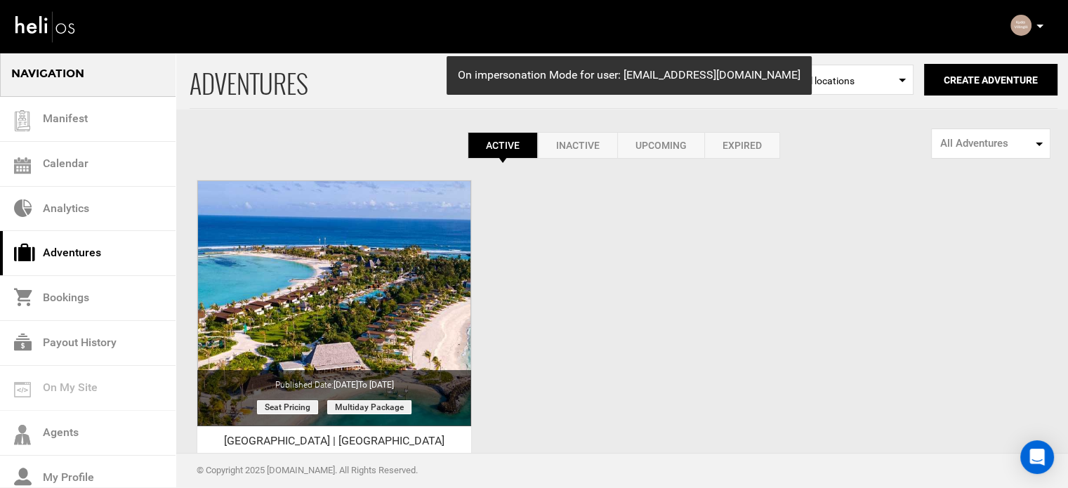
click at [1040, 26] on icon at bounding box center [1039, 27] width 7 height 4
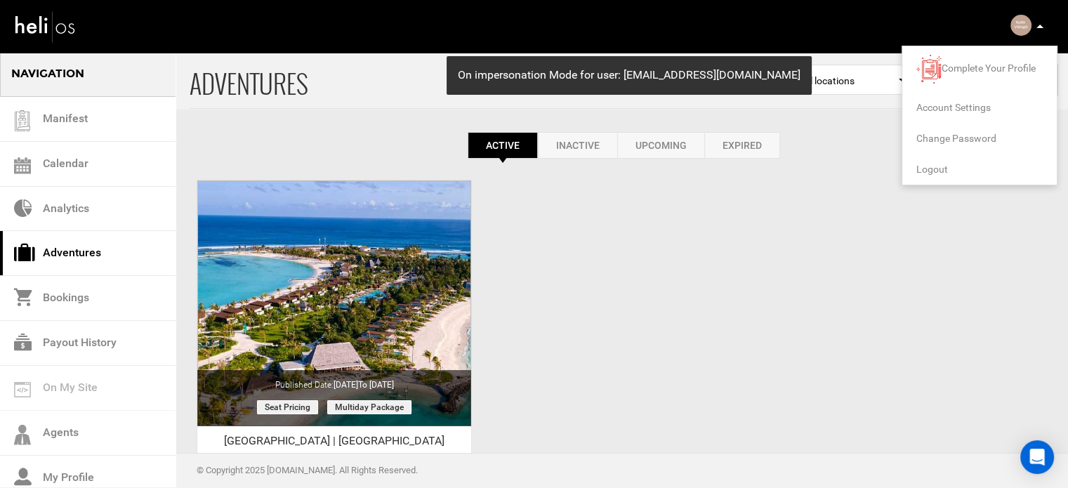
click at [938, 167] on span "Logout" at bounding box center [932, 169] width 32 height 11
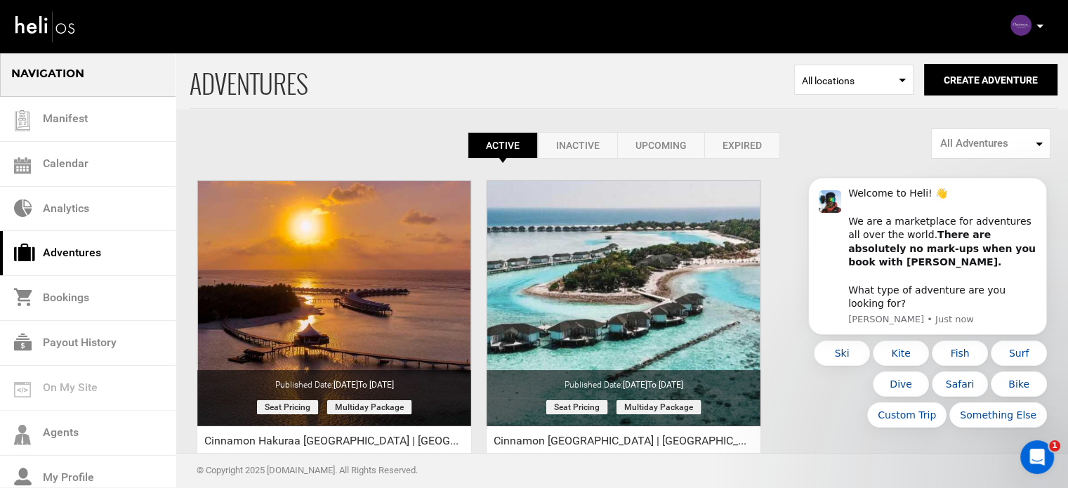
click at [1039, 25] on icon at bounding box center [1039, 27] width 7 height 4
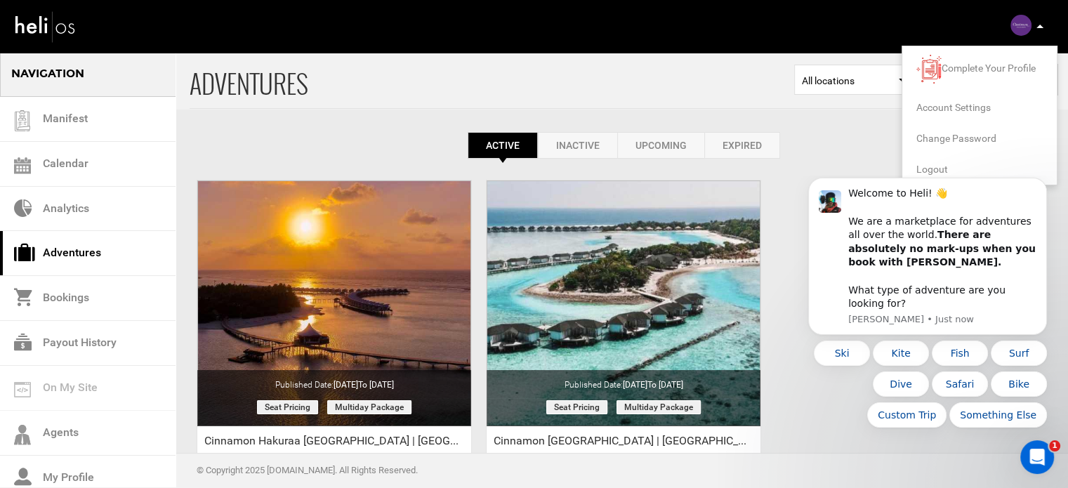
click at [937, 166] on span "Logout" at bounding box center [932, 169] width 32 height 11
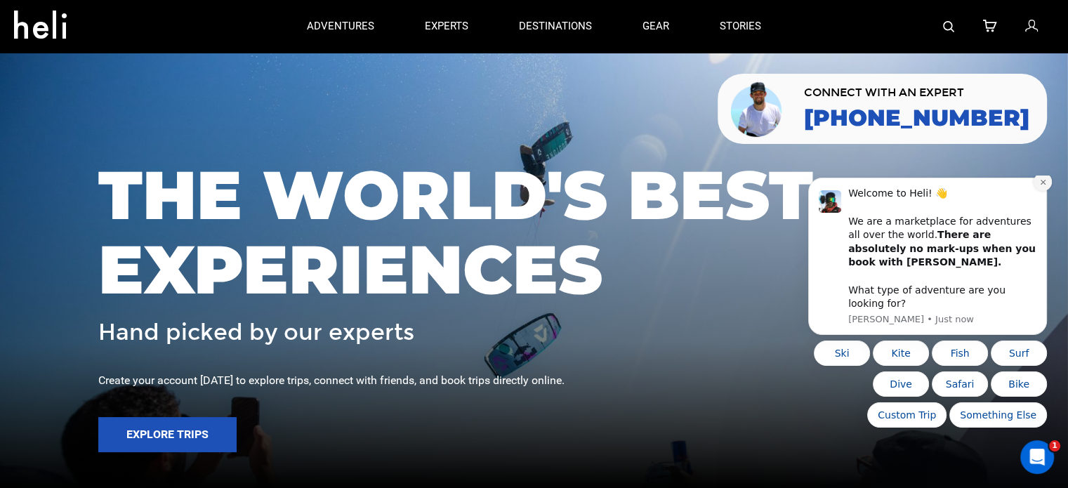
click at [1045, 191] on button "Dismiss notification" at bounding box center [1042, 182] width 18 height 18
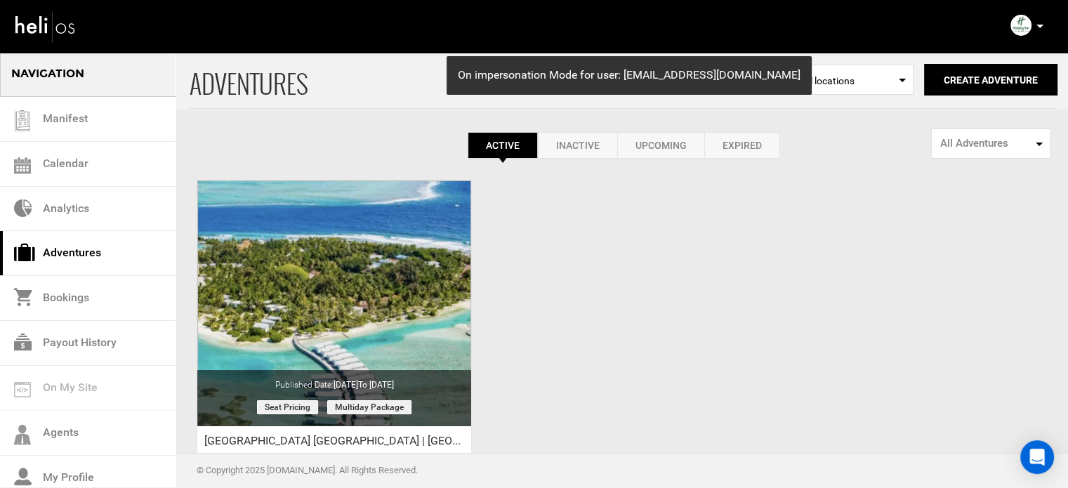
click at [1039, 27] on icon at bounding box center [1039, 27] width 7 height 4
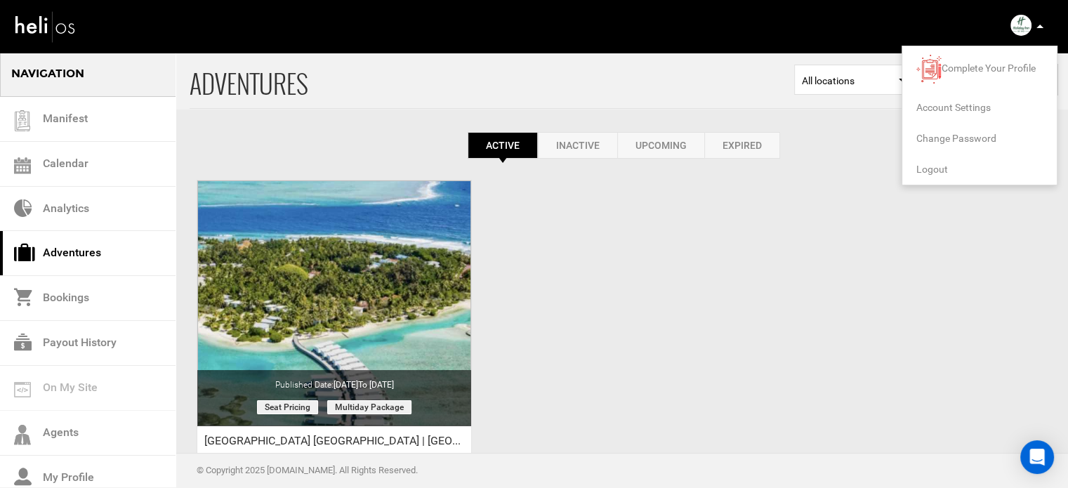
click at [927, 168] on span "Logout" at bounding box center [932, 169] width 32 height 11
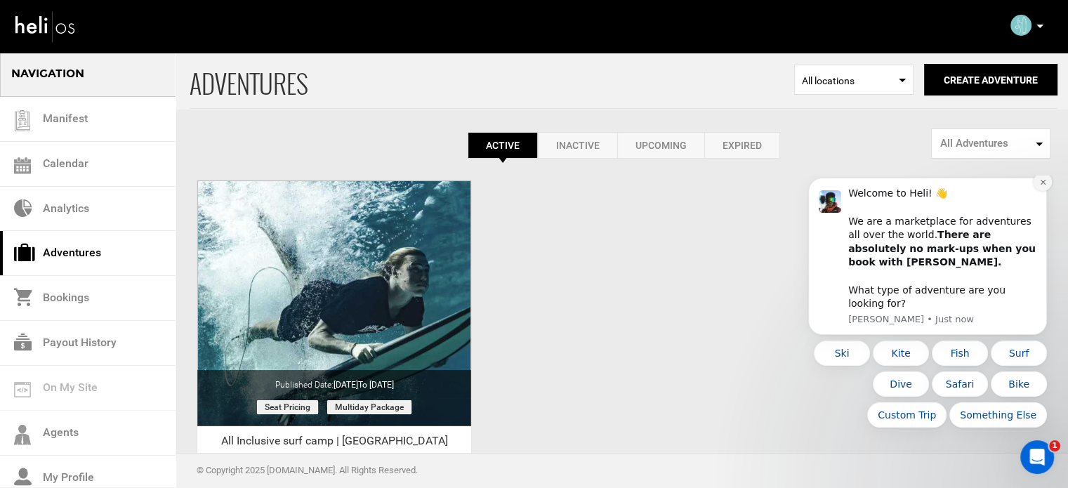
click at [1041, 186] on icon "Dismiss notification" at bounding box center [1043, 182] width 8 height 8
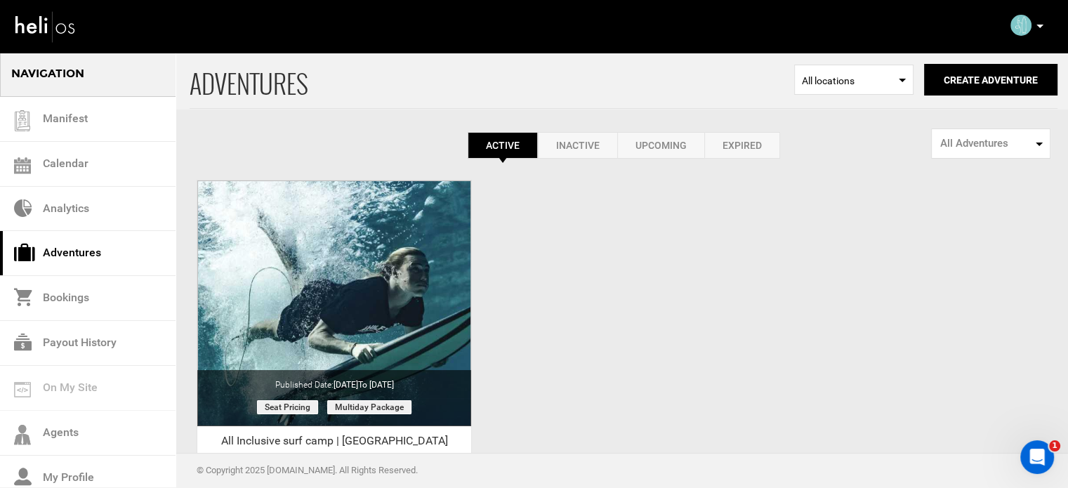
click at [1039, 25] on icon at bounding box center [1039, 27] width 7 height 4
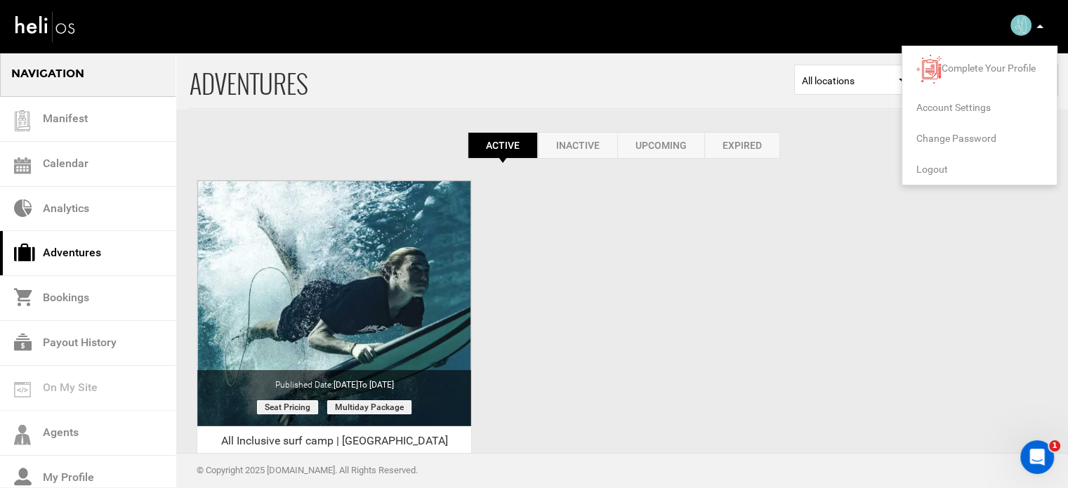
click at [930, 165] on span "Logout" at bounding box center [932, 169] width 32 height 11
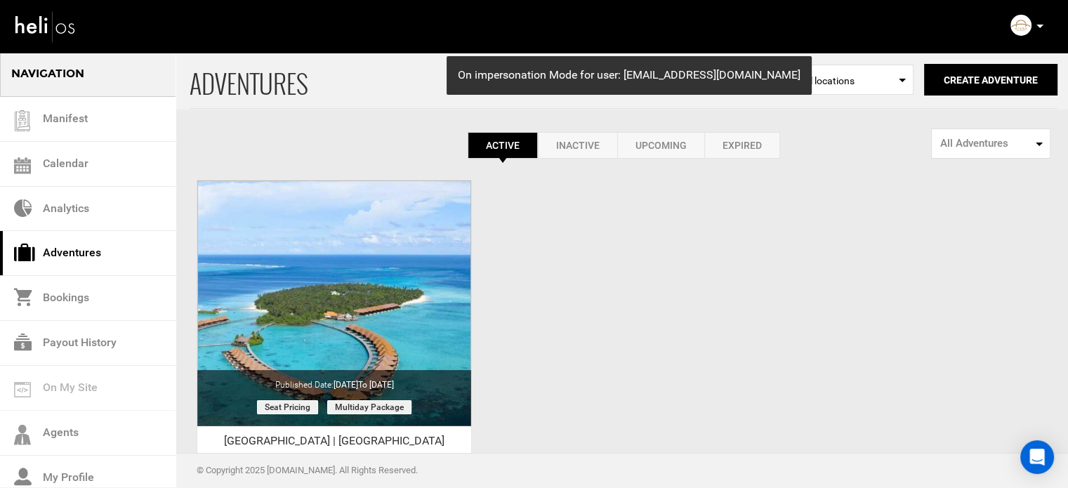
click at [1037, 25] on icon at bounding box center [1039, 27] width 7 height 4
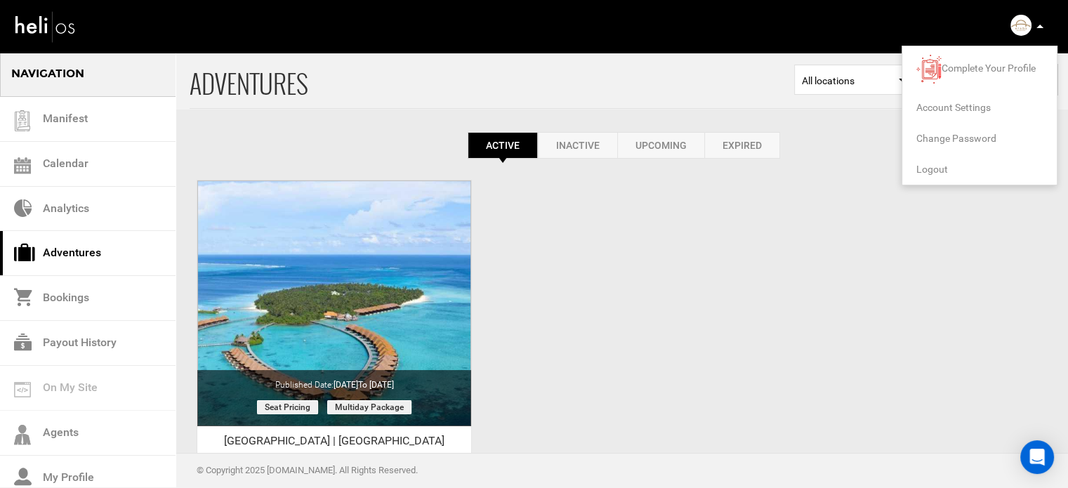
click at [930, 165] on span "Logout" at bounding box center [932, 169] width 32 height 11
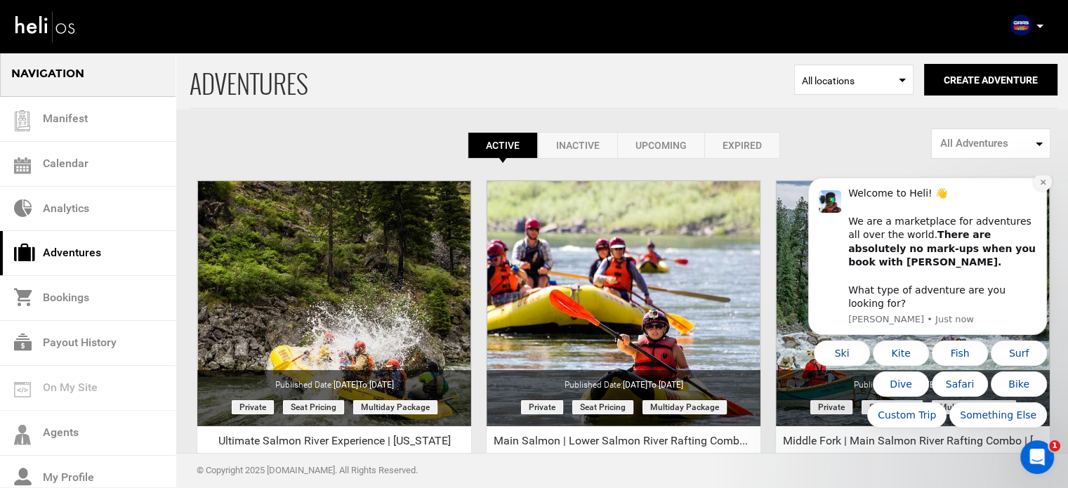
click at [1044, 185] on icon "Dismiss notification" at bounding box center [1042, 182] width 5 height 5
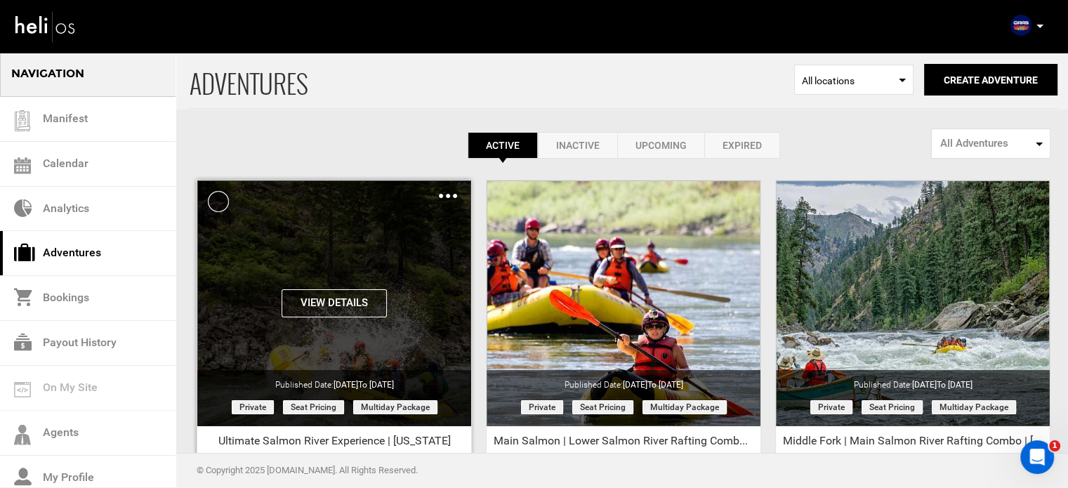
click at [439, 196] on img at bounding box center [448, 196] width 18 height 4
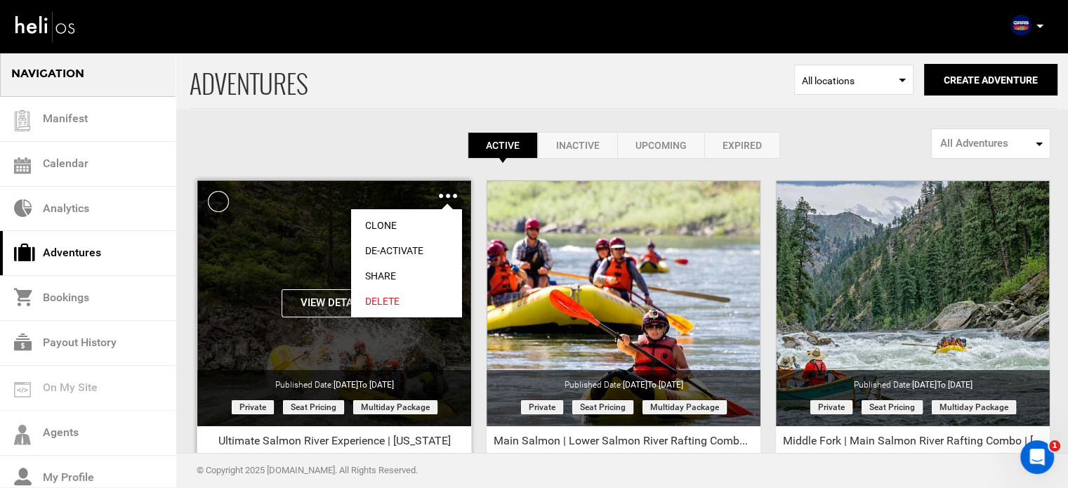
click at [384, 272] on link "Share" at bounding box center [406, 275] width 111 height 25
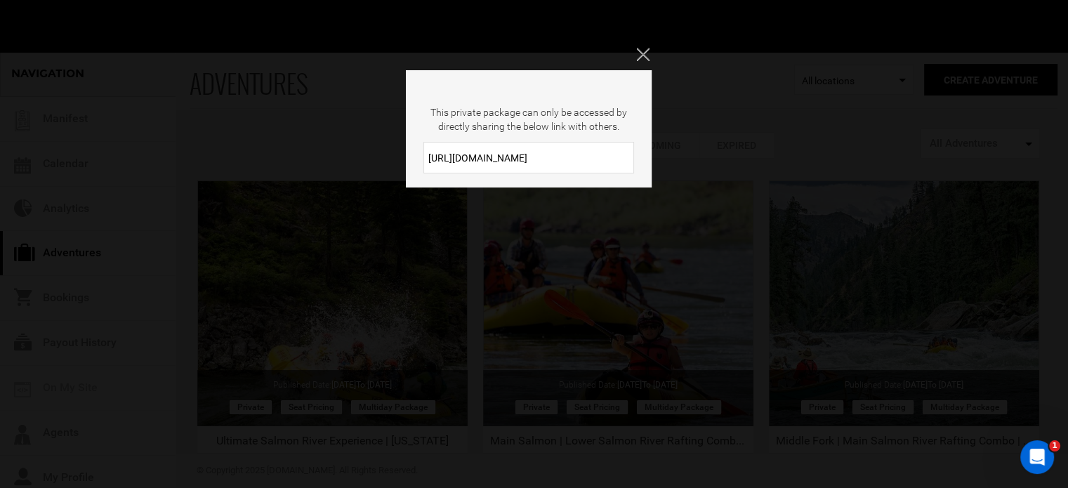
click at [507, 165] on input "https://heli.life/sjihGR" at bounding box center [528, 158] width 211 height 32
click at [638, 52] on icon "Close" at bounding box center [642, 54] width 13 height 13
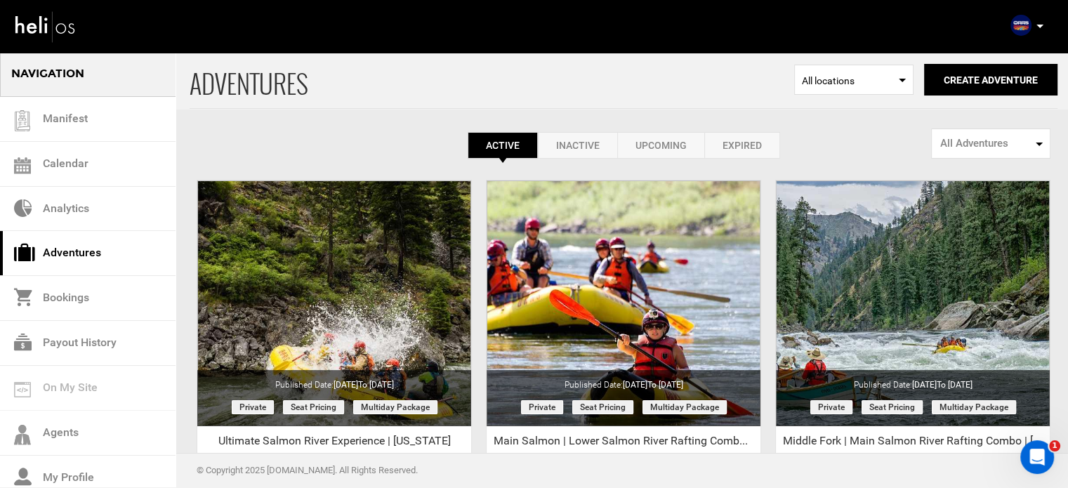
click at [425, 144] on div "Active Inactive Upcoming Expired Active Active Inactive Upcoming Expired Active…" at bounding box center [624, 145] width 868 height 27
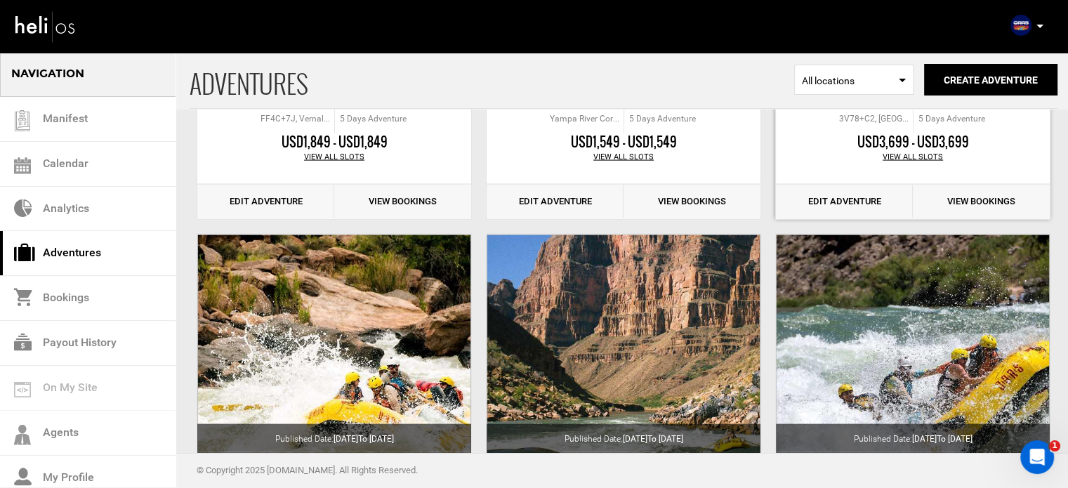
scroll to position [2988, 0]
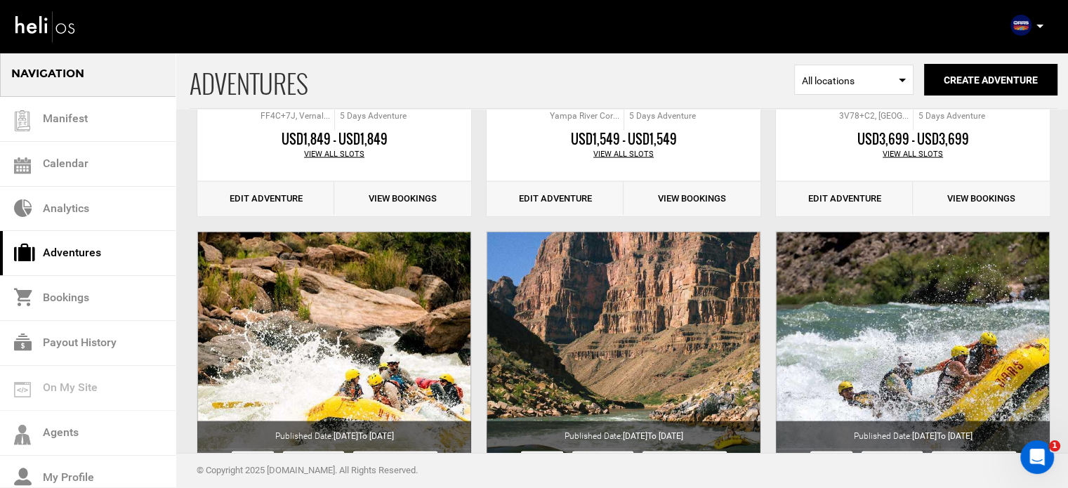
click at [1038, 29] on p at bounding box center [1039, 26] width 8 height 16
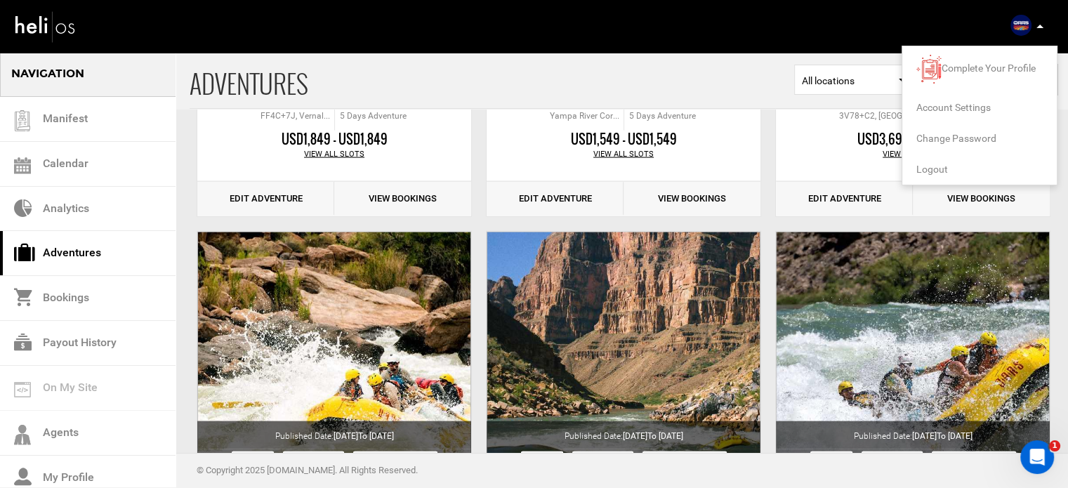
click at [930, 171] on span "Logout" at bounding box center [932, 169] width 32 height 11
